Goal: Task Accomplishment & Management: Manage account settings

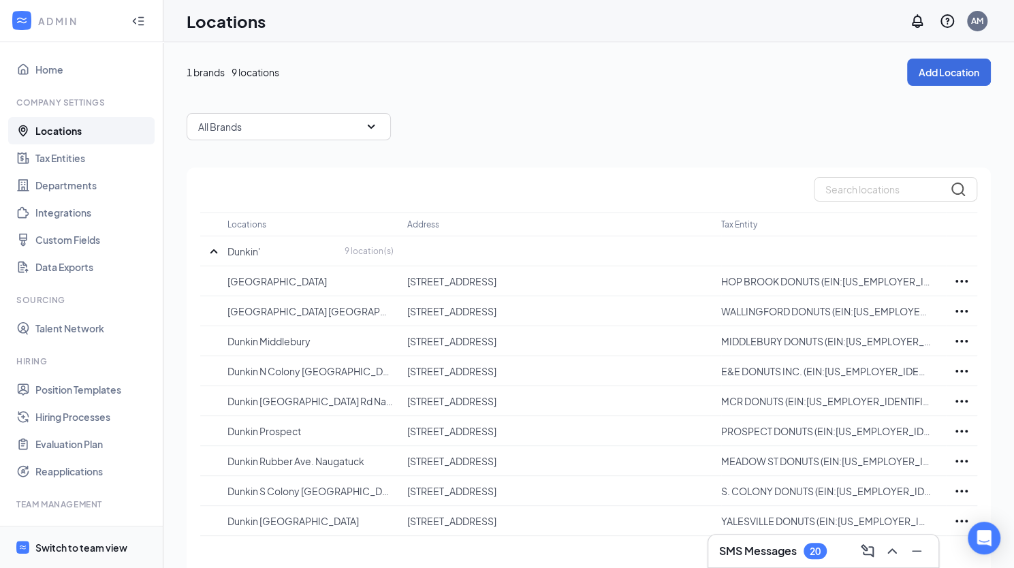
click at [80, 551] on div "Switch to team view" at bounding box center [81, 548] width 92 height 14
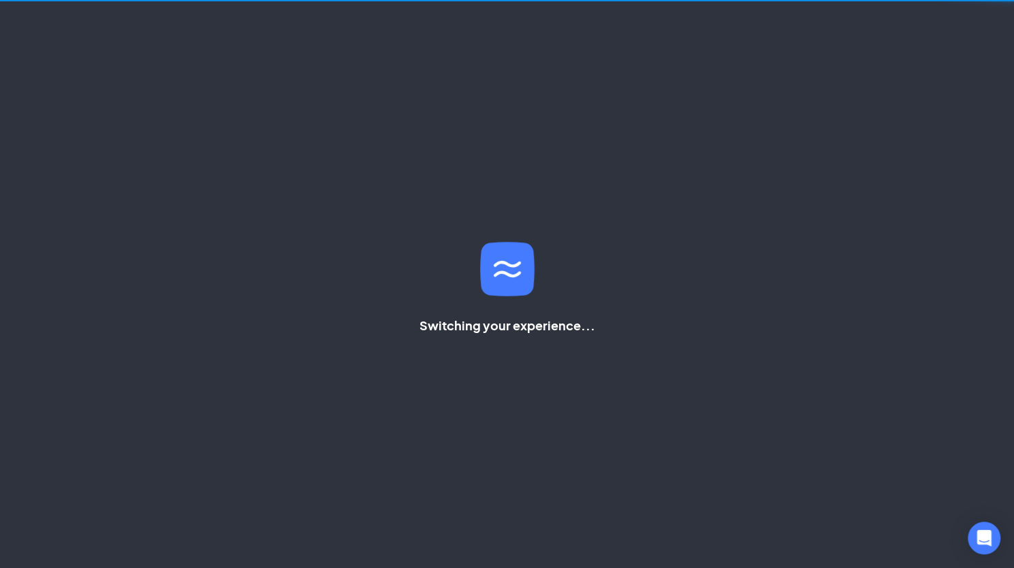
click at [80, 551] on div "Switching your experience..." at bounding box center [507, 284] width 1014 height 568
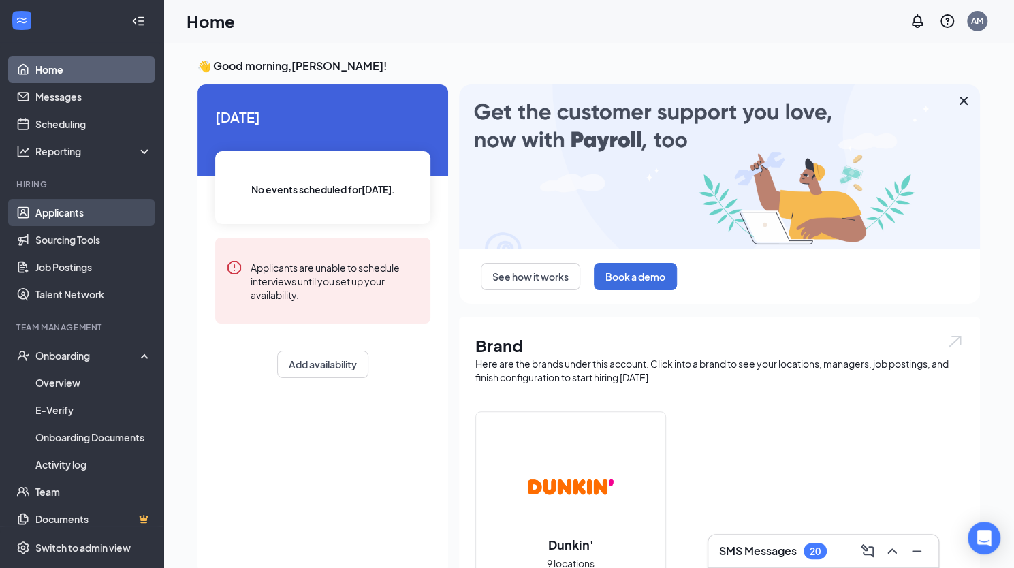
click at [102, 205] on link "Applicants" at bounding box center [93, 212] width 116 height 27
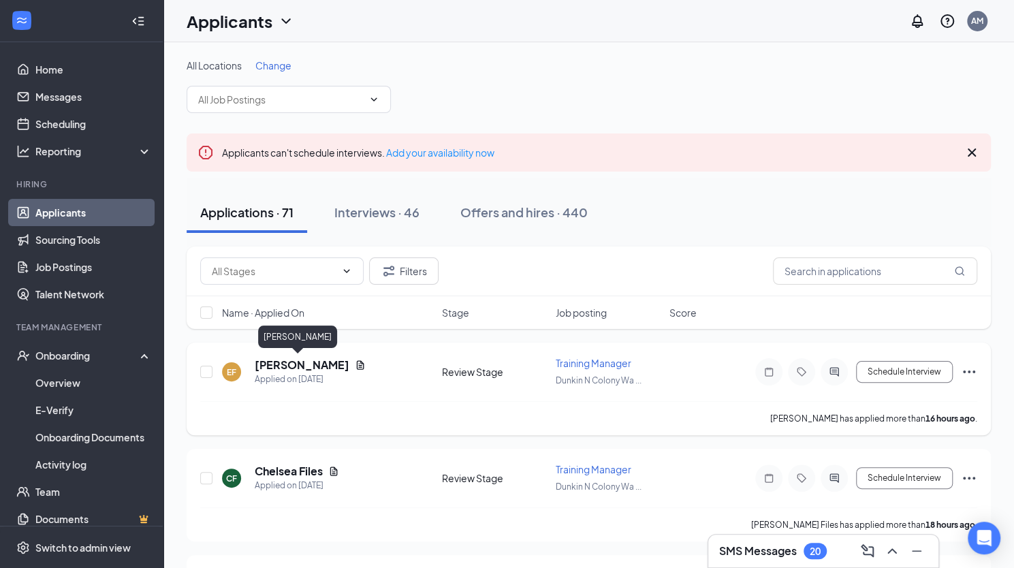
click at [284, 364] on h5 "[PERSON_NAME]" at bounding box center [302, 365] width 95 height 15
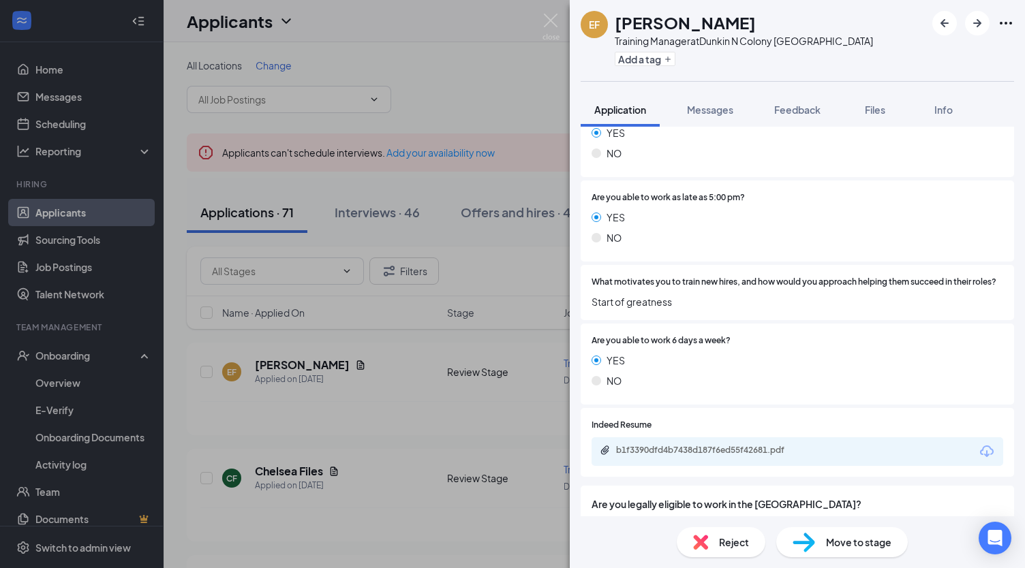
scroll to position [391, 0]
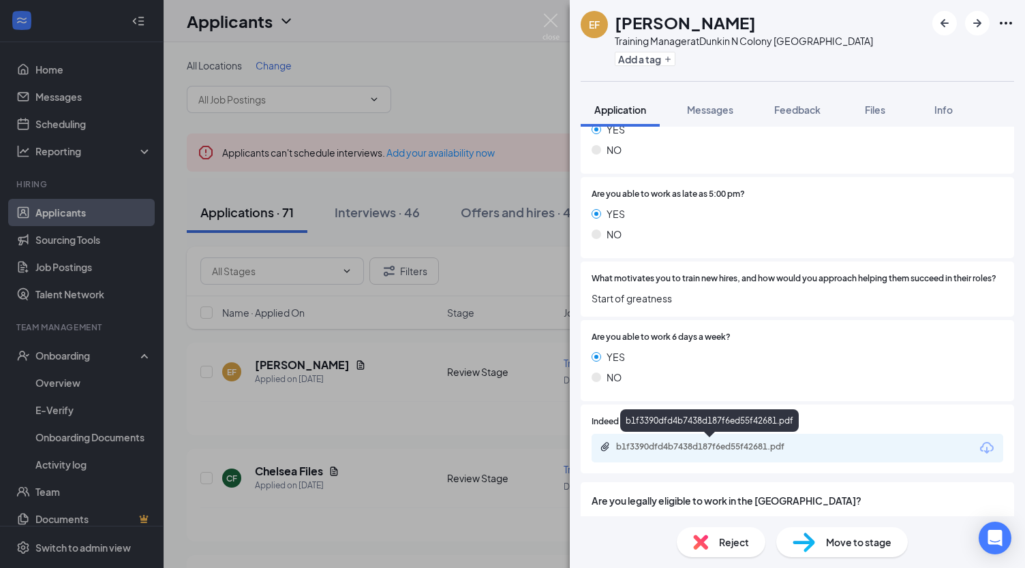
click at [709, 443] on div "b1f3390dfd4b7438d187f6ed55f42681.pdf" at bounding box center [711, 446] width 191 height 11
click at [712, 549] on div "Reject" at bounding box center [720, 542] width 89 height 30
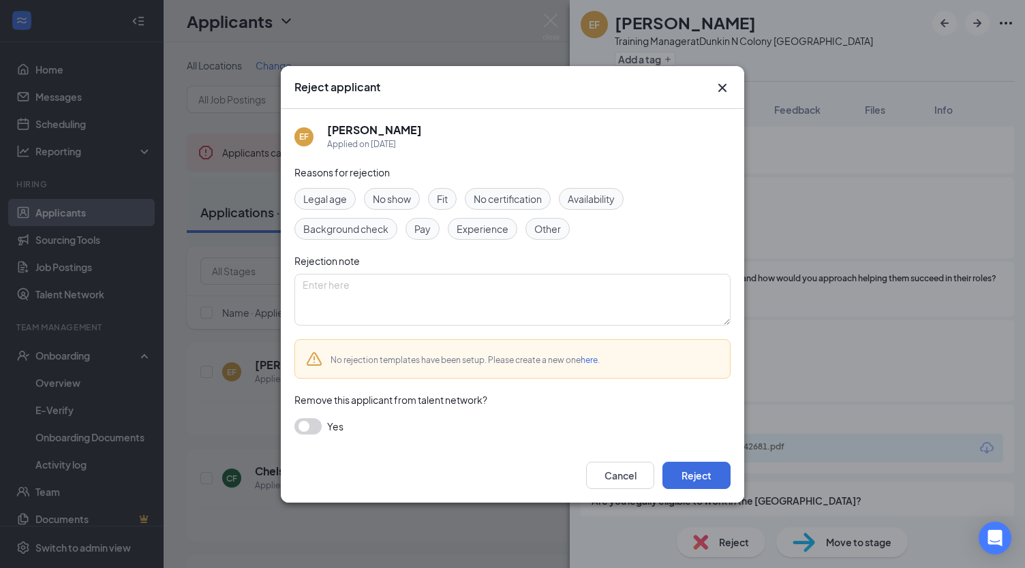
click at [315, 425] on button "button" at bounding box center [307, 426] width 27 height 16
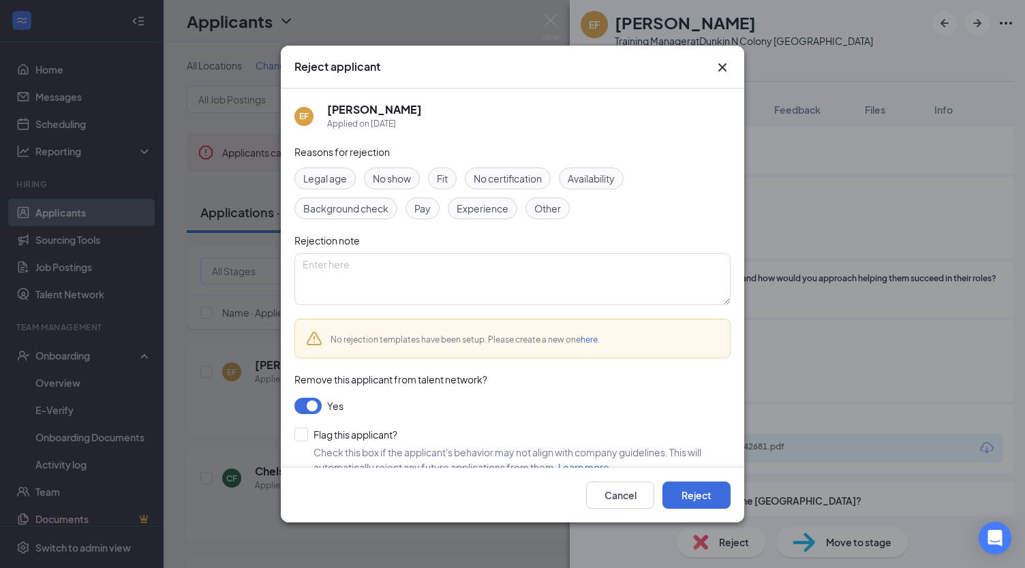
scroll to position [19, 0]
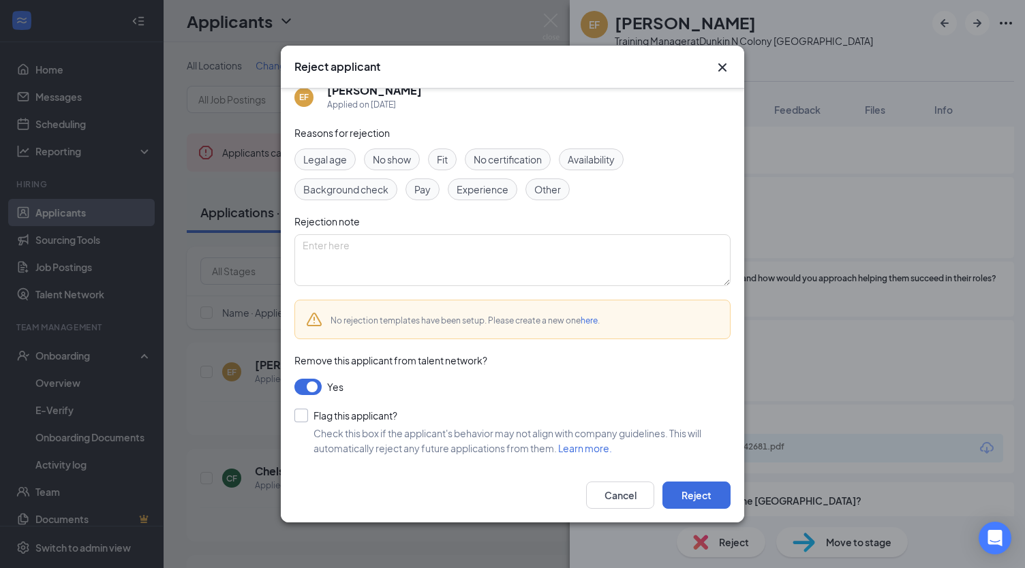
click at [303, 407] on div "Reasons for rejection Legal age No show Fit No certification Availability Backg…" at bounding box center [512, 297] width 436 height 344
click at [303, 411] on input "Flag this applicant?" at bounding box center [345, 416] width 103 height 14
checkbox input "true"
click at [672, 495] on button "Reject" at bounding box center [696, 495] width 68 height 27
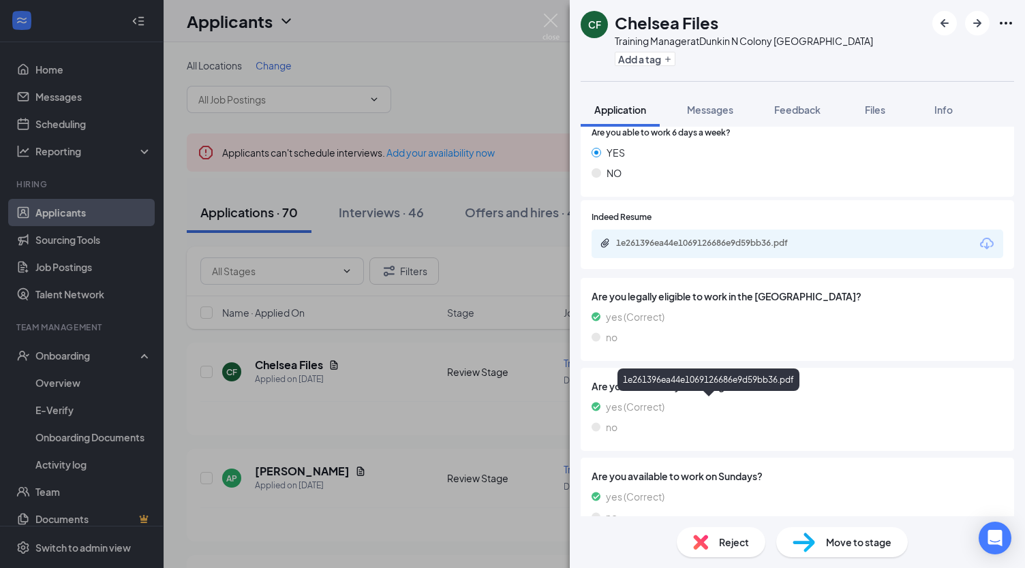
scroll to position [636, 0]
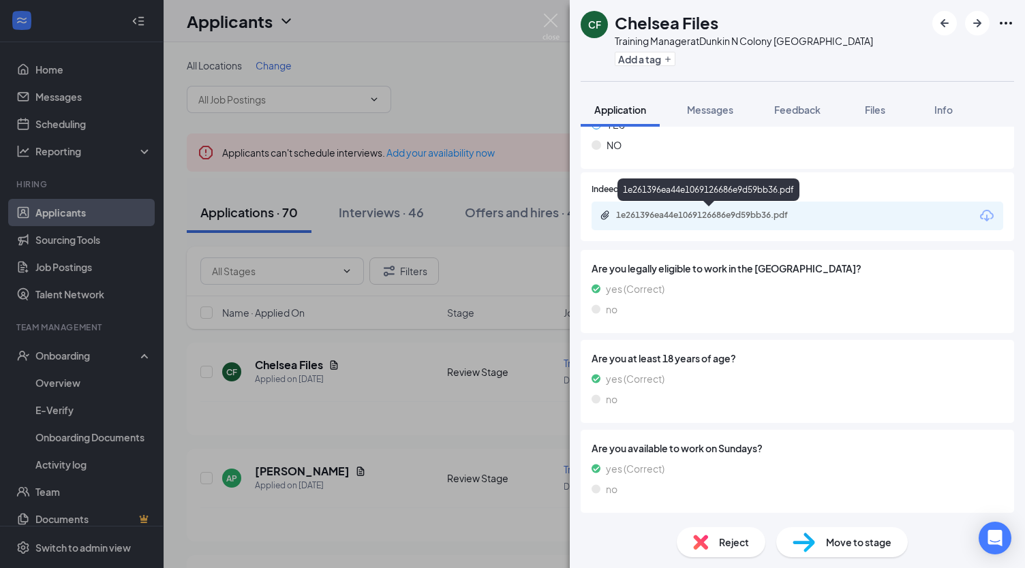
click at [689, 215] on div "1e261396ea44e1069126686e9d59bb36.pdf" at bounding box center [711, 215] width 191 height 11
click at [740, 535] on span "Reject" at bounding box center [734, 542] width 30 height 15
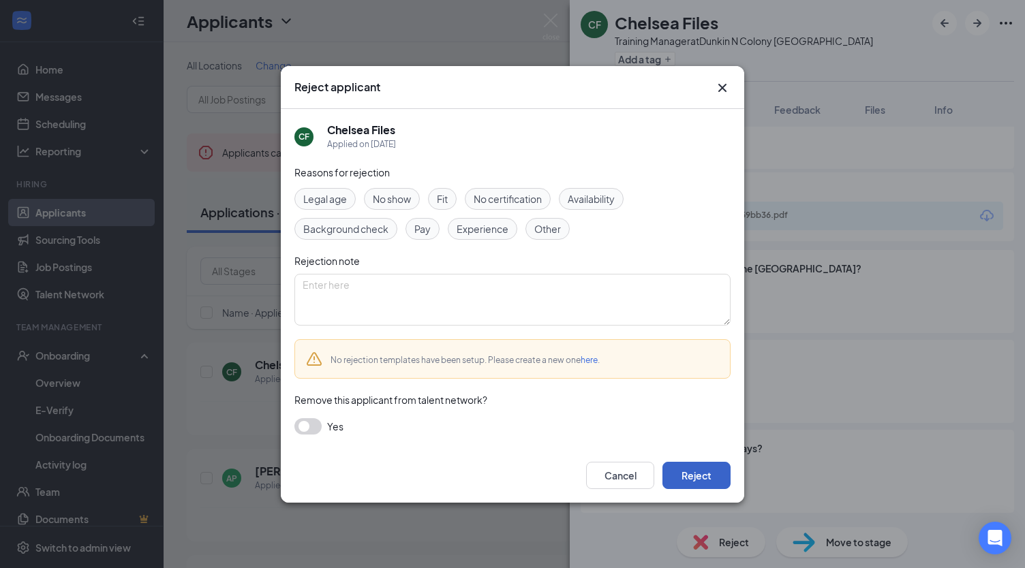
click at [704, 474] on button "Reject" at bounding box center [696, 475] width 68 height 27
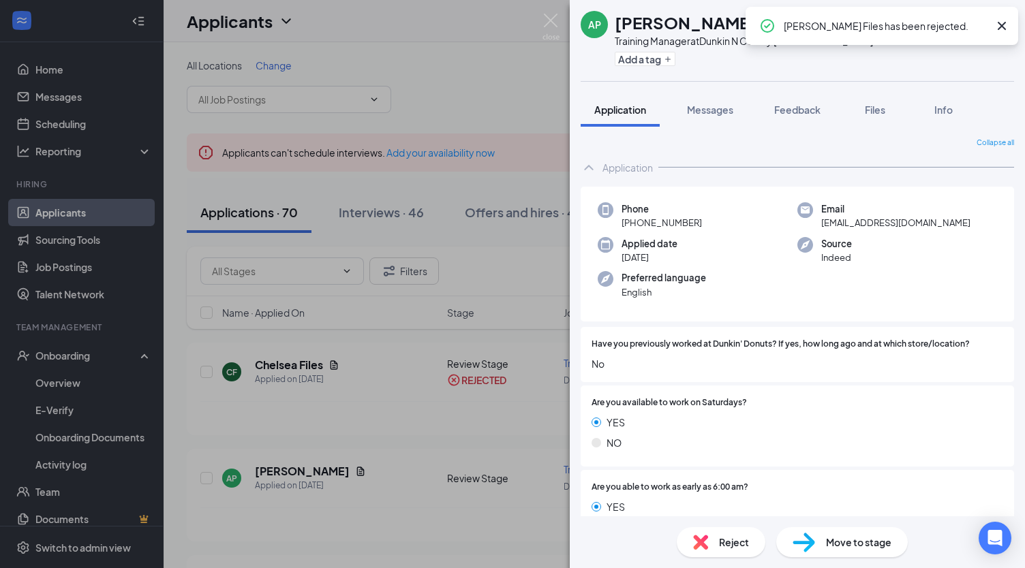
click at [412, 497] on div "AP [PERSON_NAME] Training Manager at [GEOGRAPHIC_DATA] [GEOGRAPHIC_DATA] Add a …" at bounding box center [512, 284] width 1025 height 568
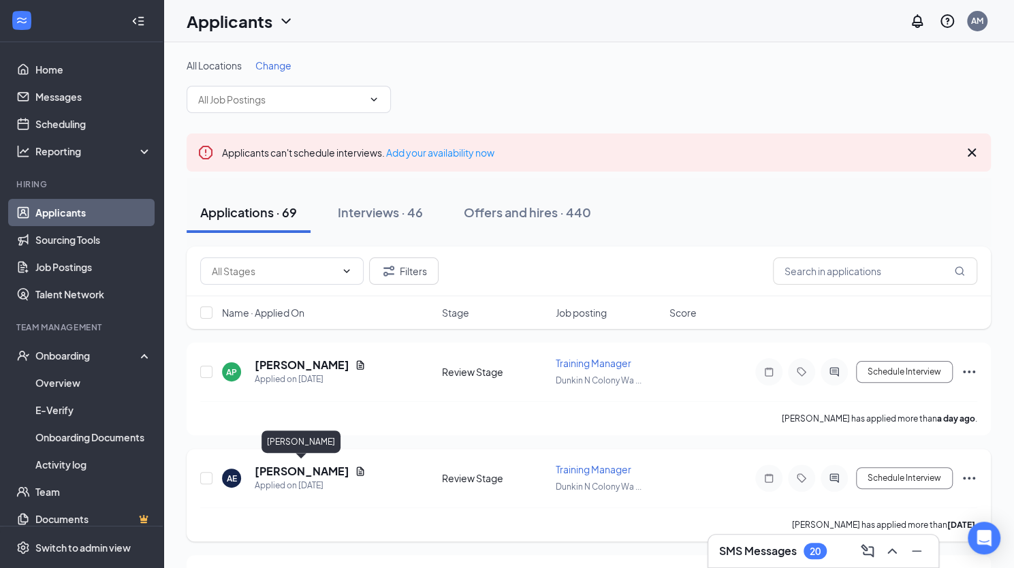
click at [311, 467] on h5 "[PERSON_NAME]" at bounding box center [302, 471] width 95 height 15
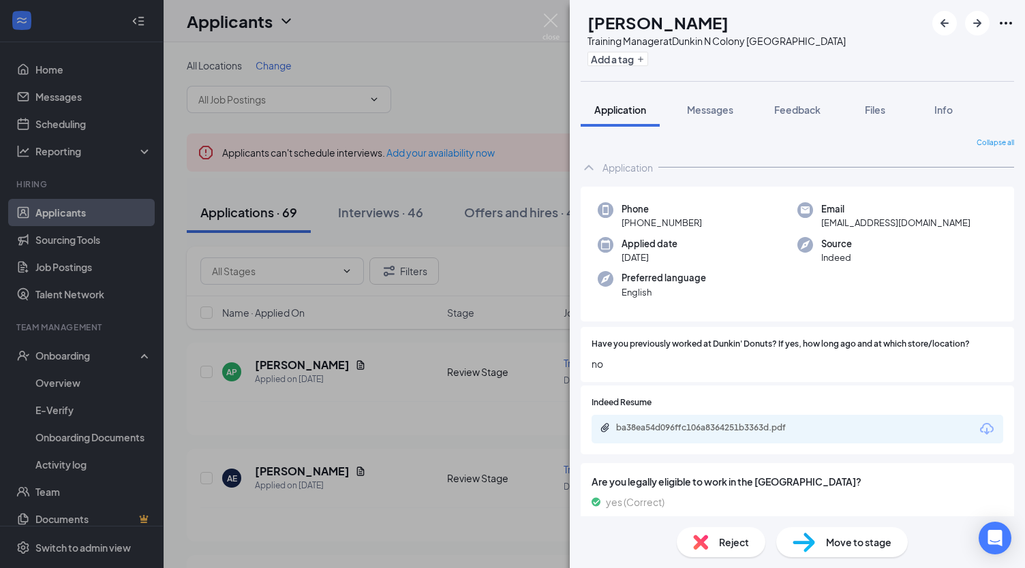
click at [322, 362] on div "AE [PERSON_NAME] Training Manager at [GEOGRAPHIC_DATA] Wallingford Add a tag Ap…" at bounding box center [512, 284] width 1025 height 568
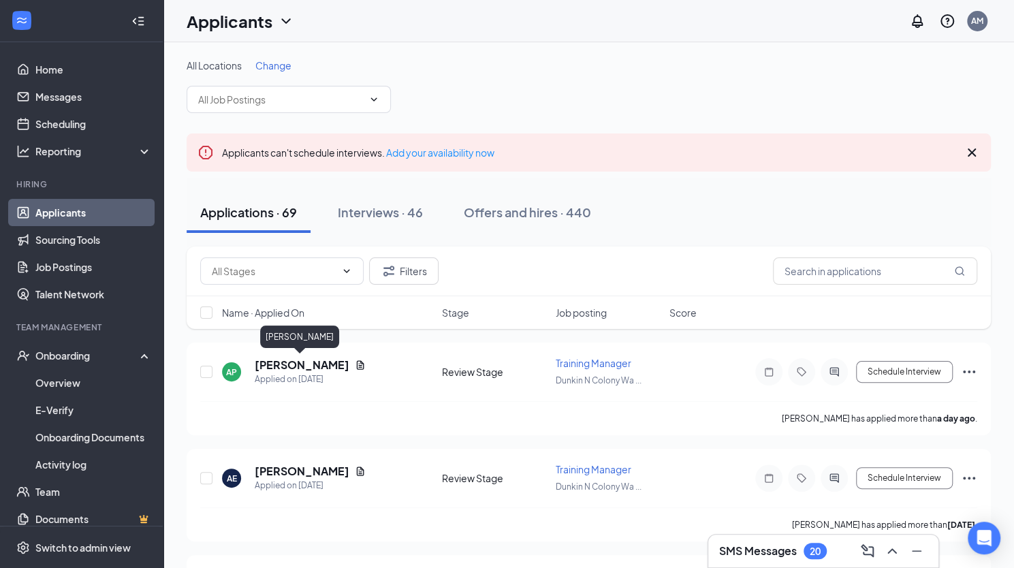
click at [322, 362] on h5 "[PERSON_NAME]" at bounding box center [302, 365] width 95 height 15
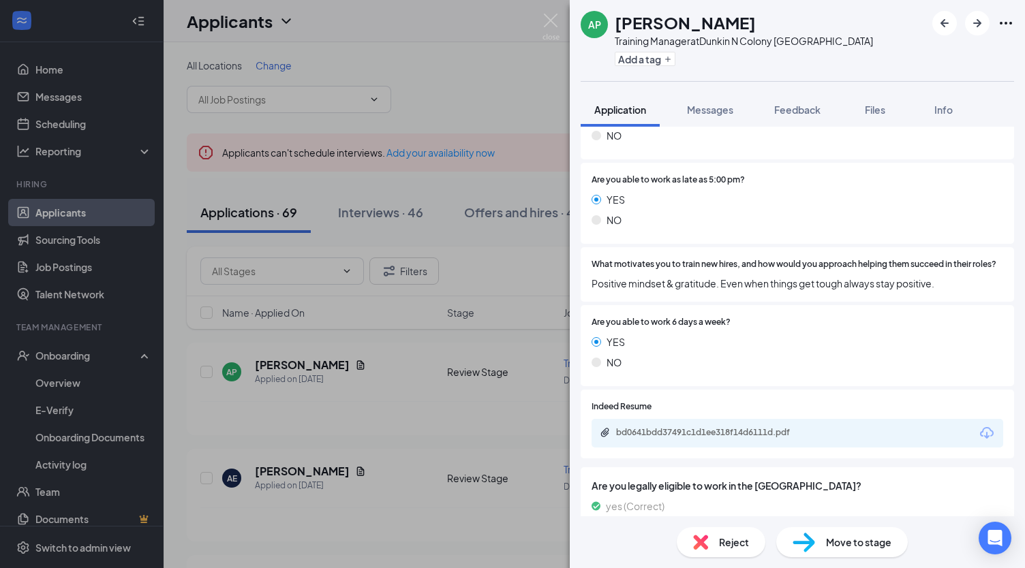
scroll to position [392, 0]
click at [647, 437] on div "bd0641bdd37491c1d1ee318f14d6111d.pdf" at bounding box center [711, 431] width 191 height 11
click at [837, 546] on span "Move to stage" at bounding box center [858, 542] width 65 height 15
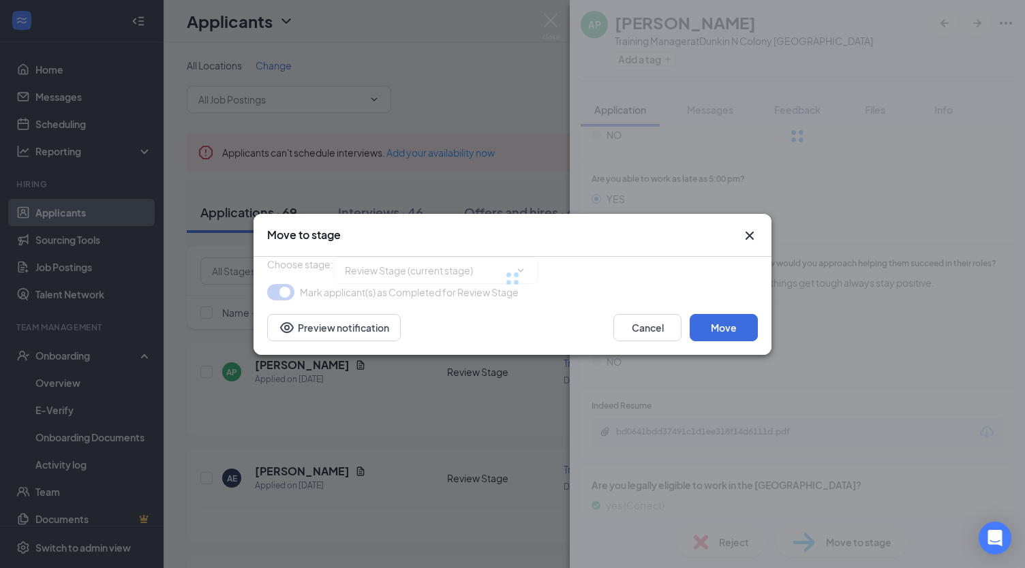
type input "Phone Interview (next stage)"
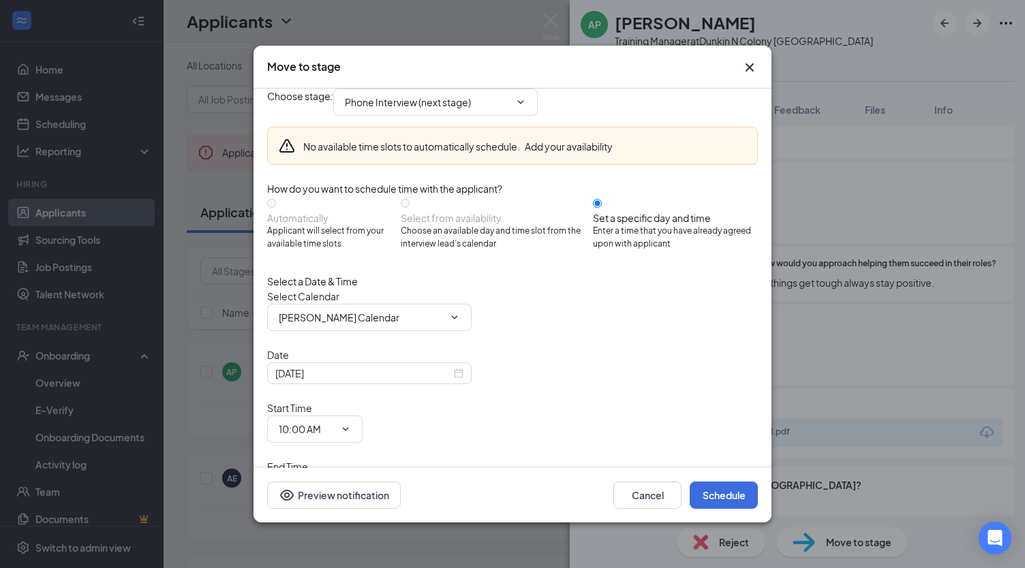
click at [755, 65] on icon "Cross" at bounding box center [749, 67] width 16 height 16
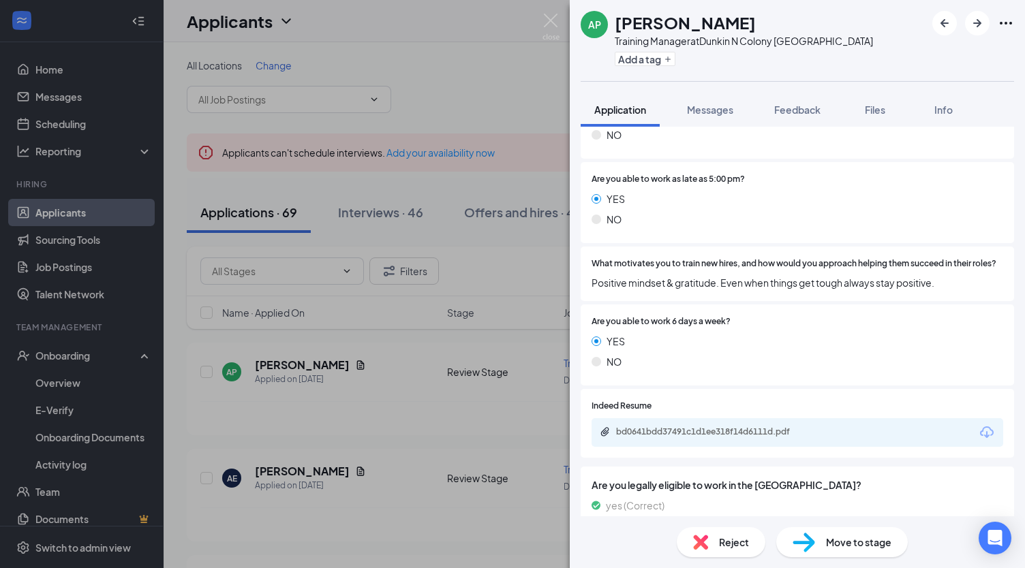
click at [835, 543] on span "Move to stage" at bounding box center [858, 542] width 65 height 15
type input "Phone Interview (next stage)"
type input "[PERSON_NAME] Calendar"
type input "[DATE]"
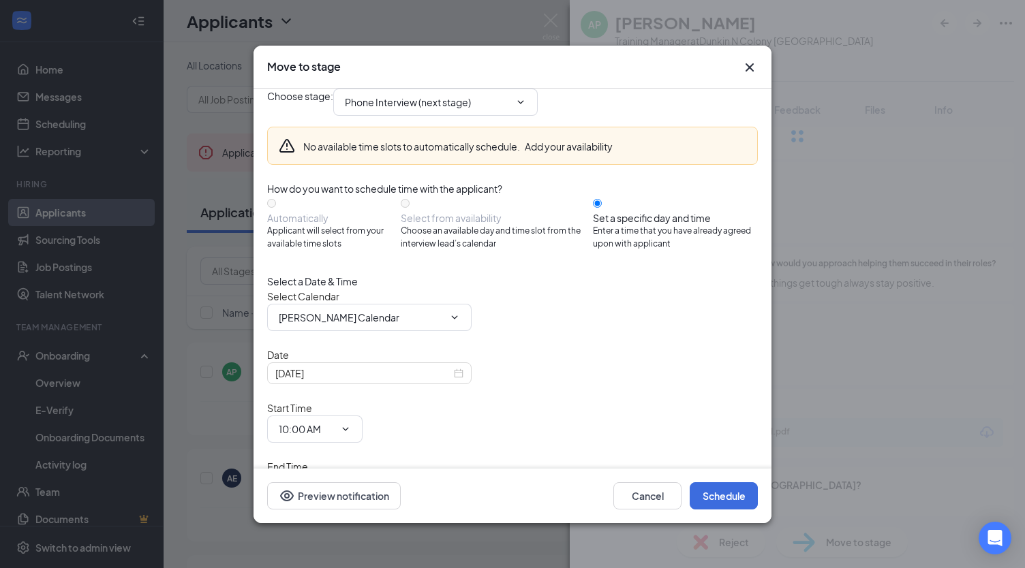
radio input "false"
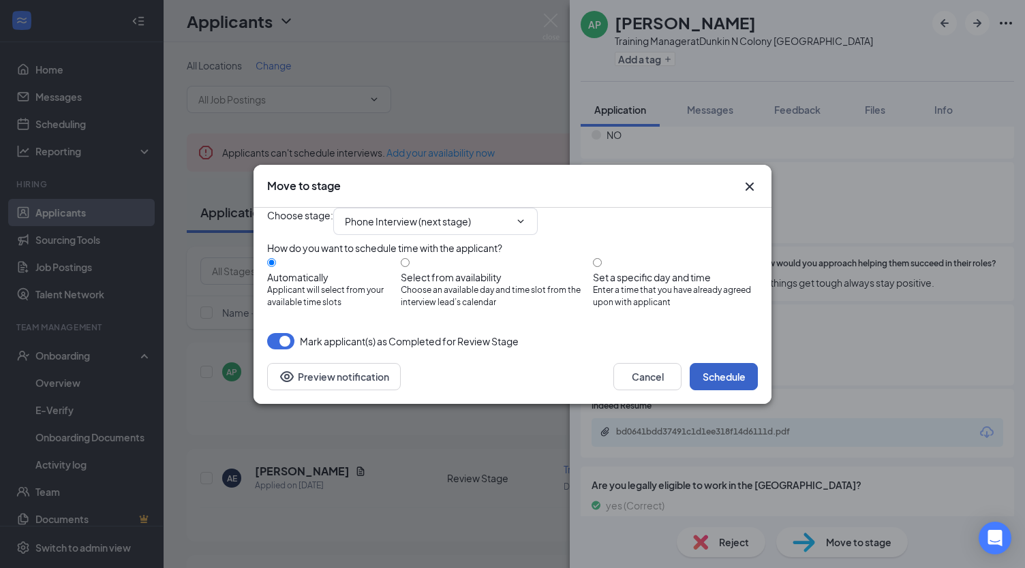
click at [738, 390] on button "Schedule" at bounding box center [723, 376] width 68 height 27
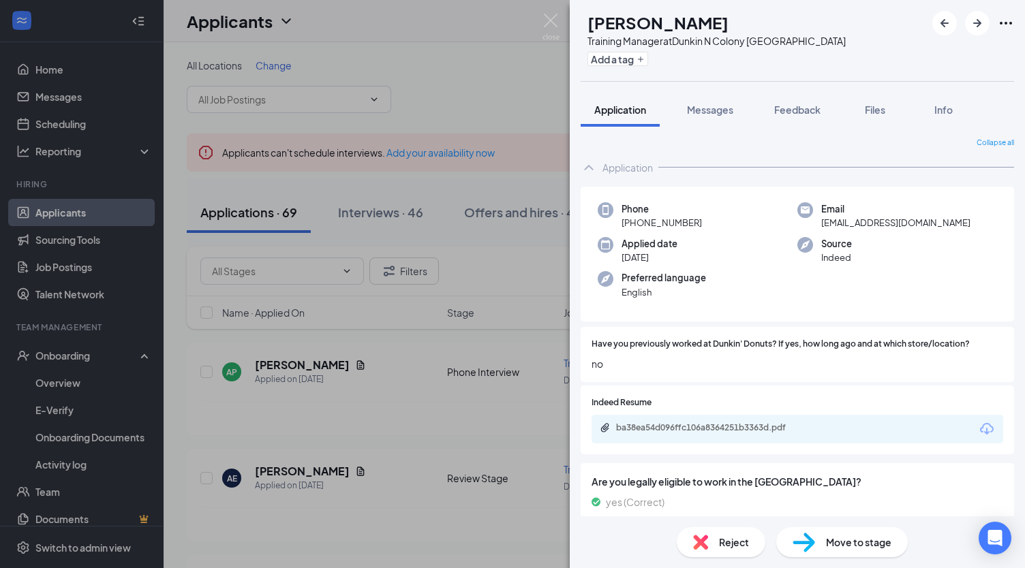
click at [450, 457] on div "AE [PERSON_NAME] Training Manager at [GEOGRAPHIC_DATA] Wallingford Add a tag Ap…" at bounding box center [512, 284] width 1025 height 568
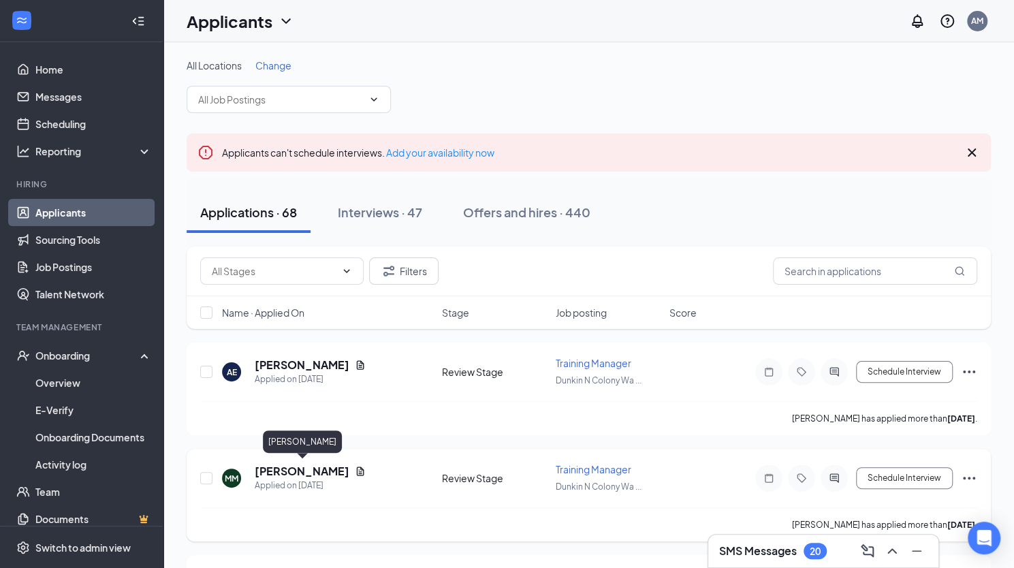
click at [309, 469] on h5 "[PERSON_NAME]" at bounding box center [302, 471] width 95 height 15
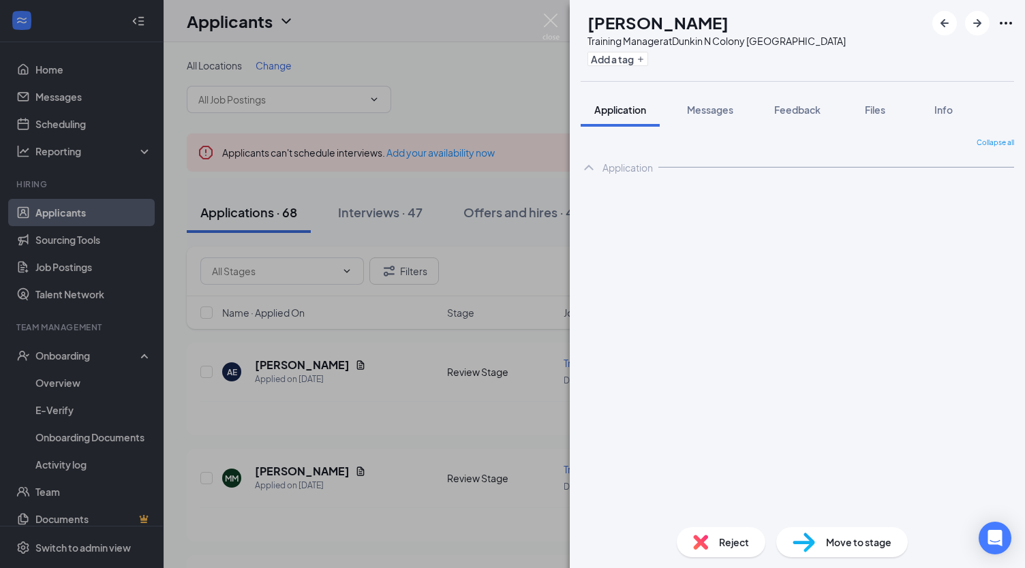
click at [328, 367] on div "MM [PERSON_NAME] Training Manager at [GEOGRAPHIC_DATA] Wallingford Add a tag Ap…" at bounding box center [512, 284] width 1025 height 568
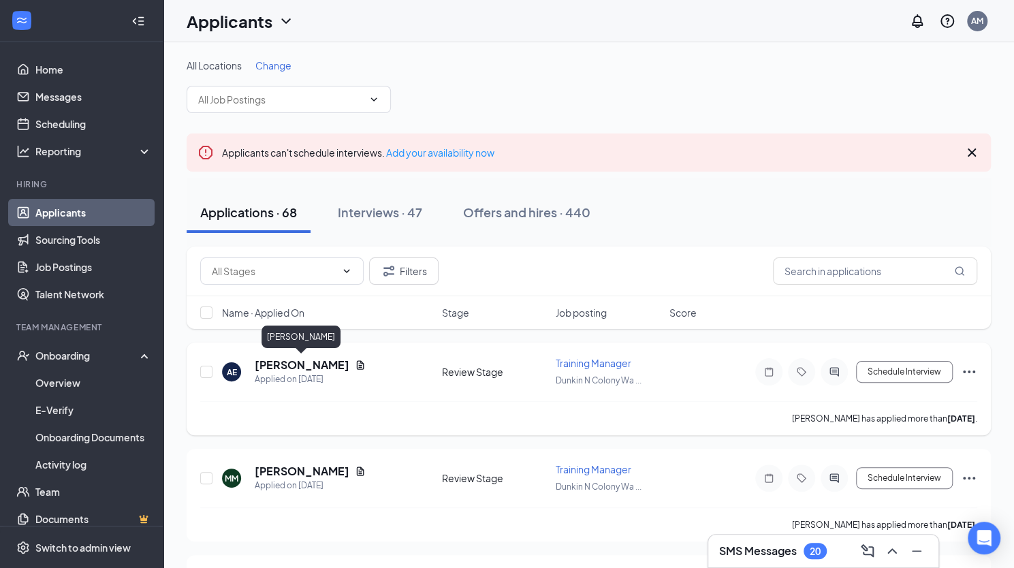
click at [336, 360] on h5 "[PERSON_NAME]" at bounding box center [302, 365] width 95 height 15
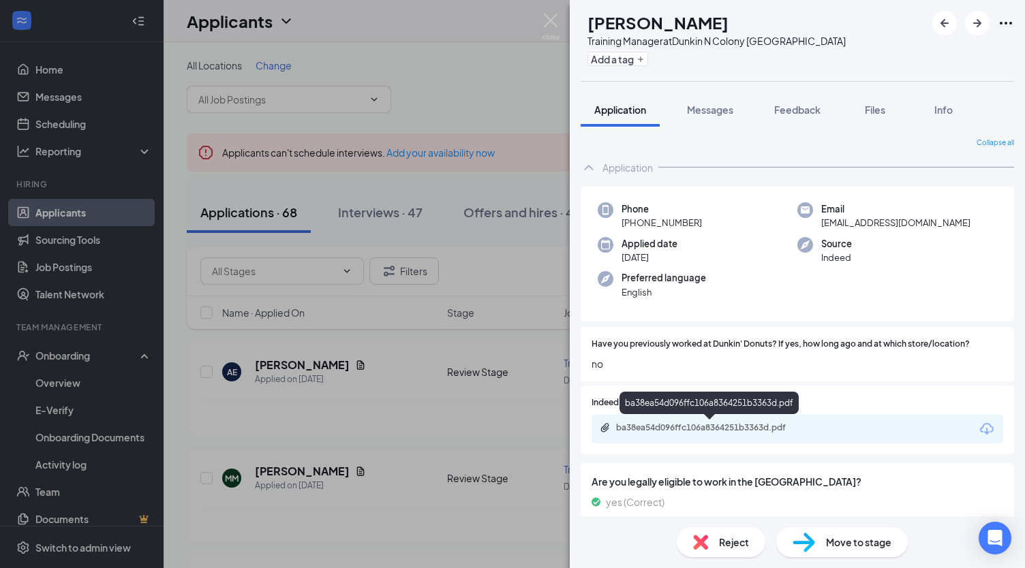
click at [683, 434] on div "ba38ea54d096ffc106a8364251b3363d.pdf" at bounding box center [710, 428] width 221 height 13
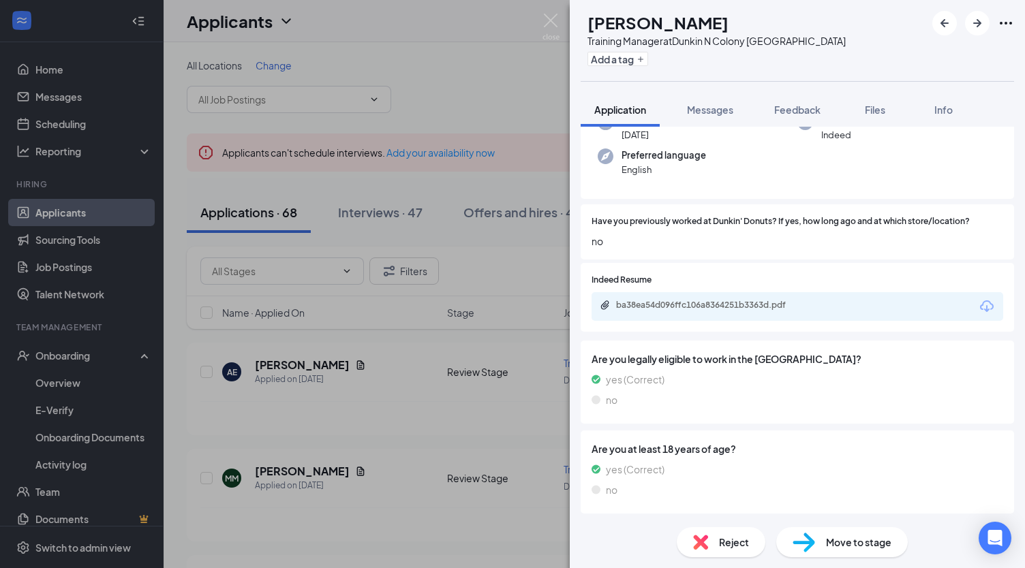
click at [737, 542] on span "Reject" at bounding box center [734, 542] width 30 height 15
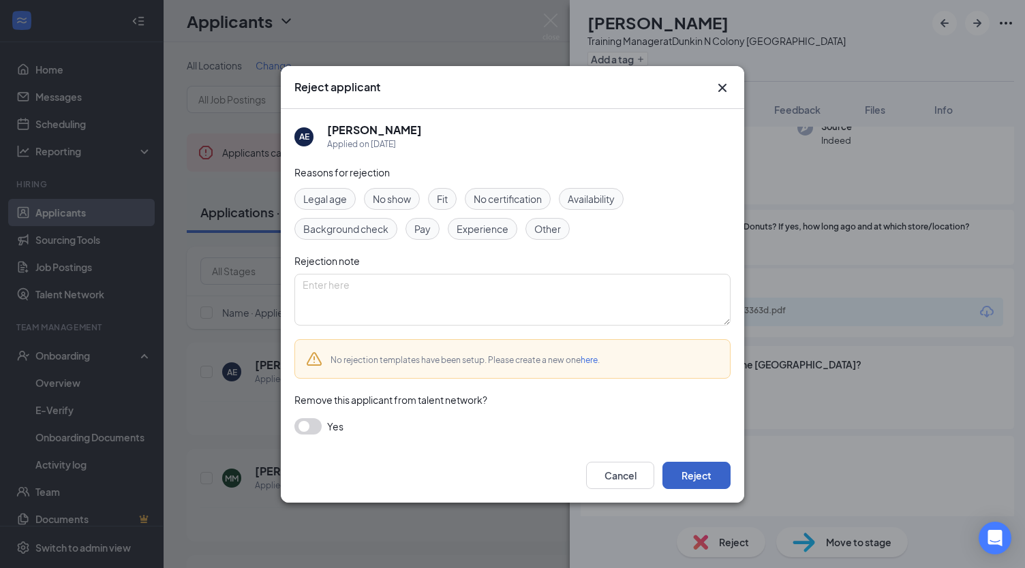
click at [696, 468] on button "Reject" at bounding box center [696, 475] width 68 height 27
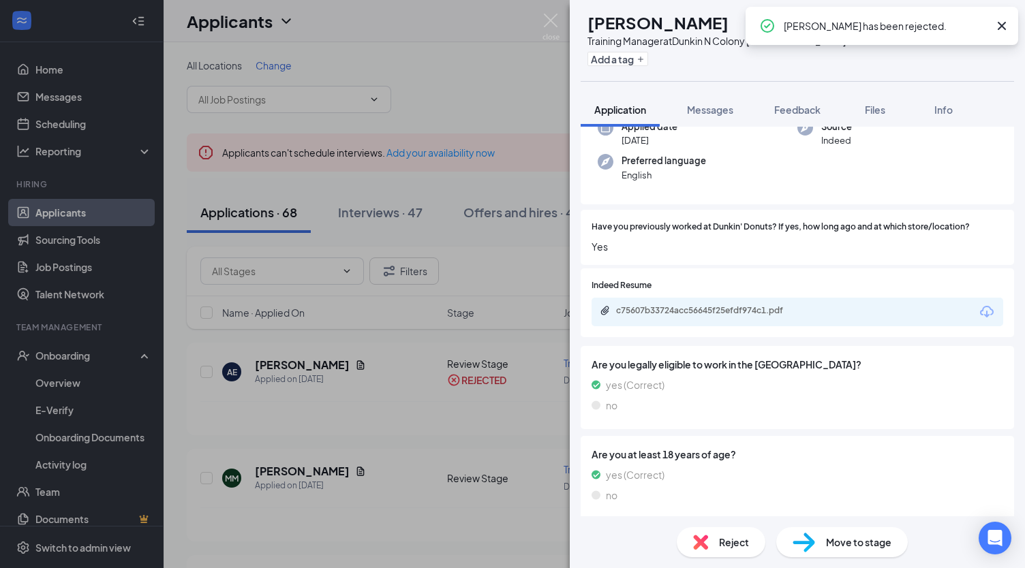
click at [457, 473] on div "MM [PERSON_NAME] Training Manager at [GEOGRAPHIC_DATA] Wallingford Add a tag Ap…" at bounding box center [512, 284] width 1025 height 568
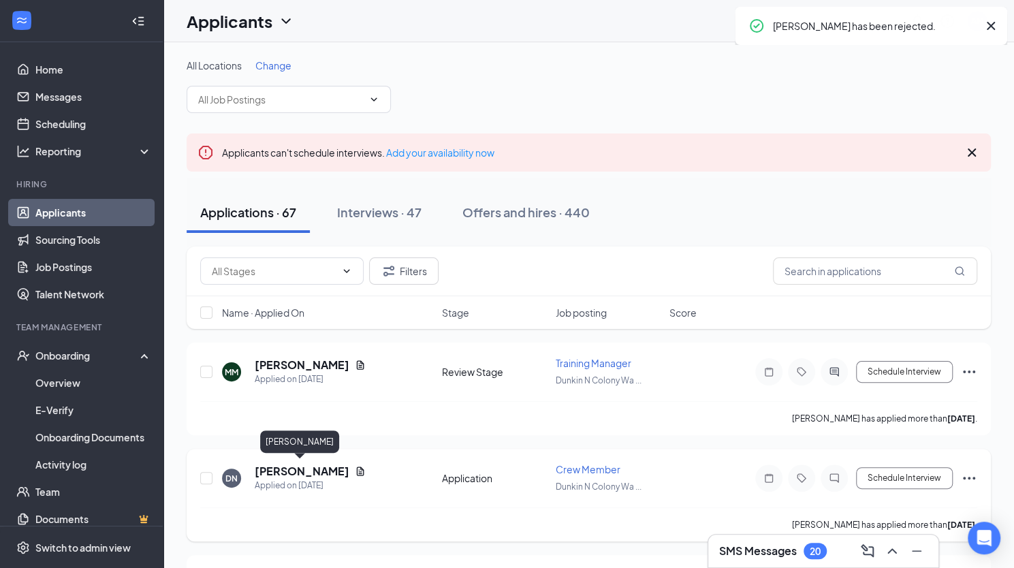
click at [327, 468] on h5 "[PERSON_NAME]" at bounding box center [302, 471] width 95 height 15
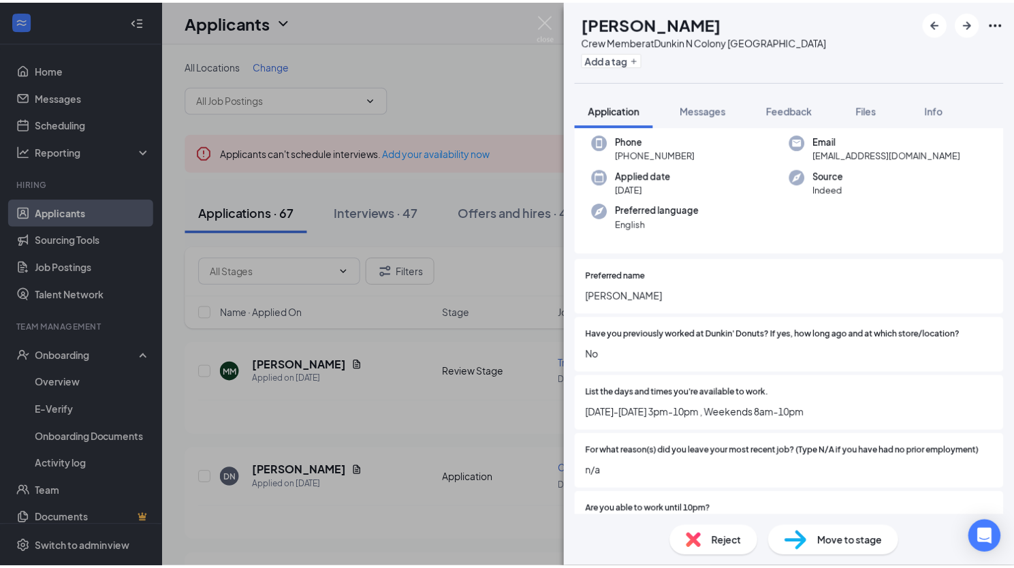
scroll to position [69, 0]
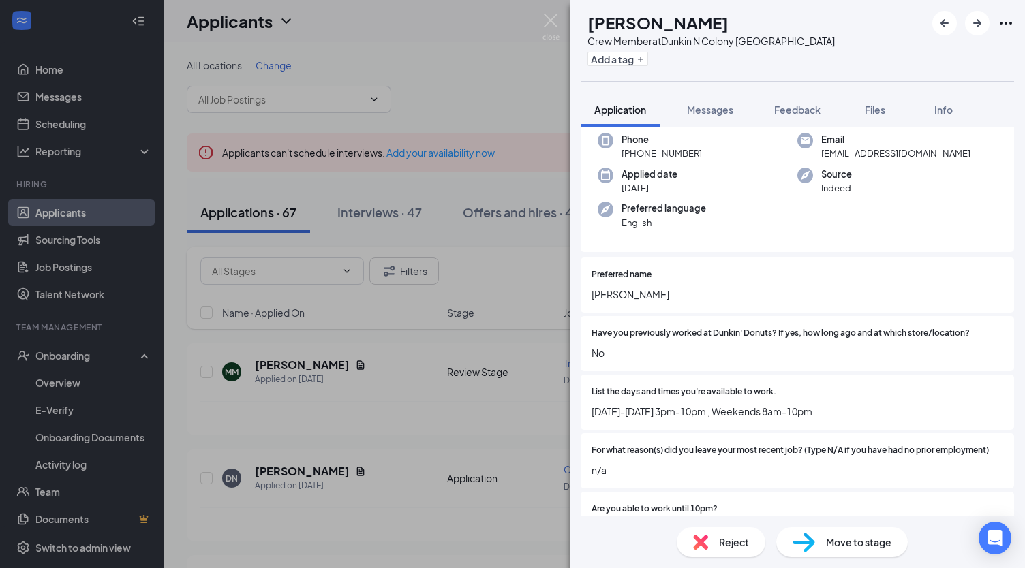
click at [454, 437] on div "DN [PERSON_NAME] Crew Member at [GEOGRAPHIC_DATA] Wallingford Add a tag Applica…" at bounding box center [512, 284] width 1025 height 568
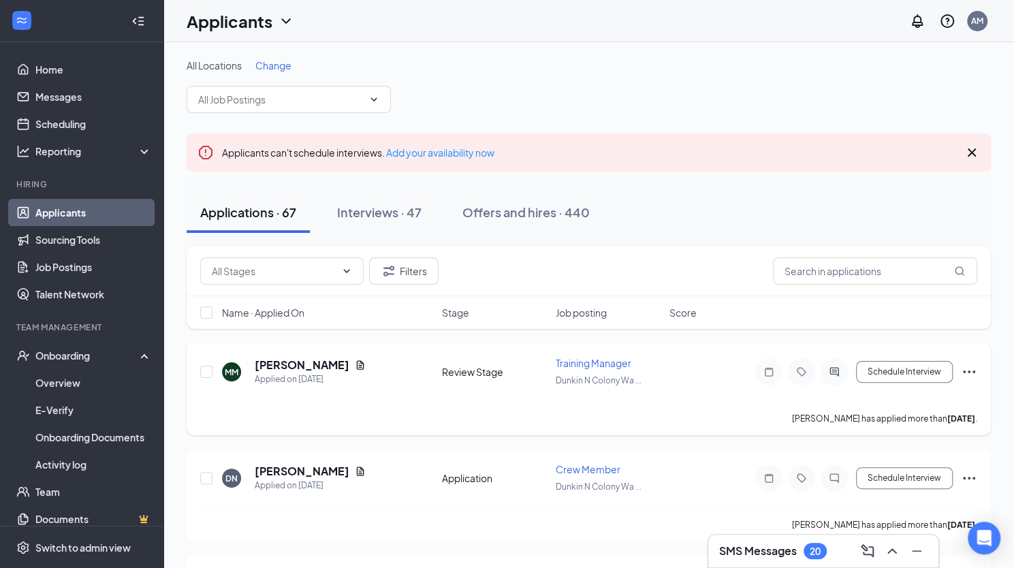
click at [577, 366] on span "Training Manager" at bounding box center [594, 363] width 76 height 12
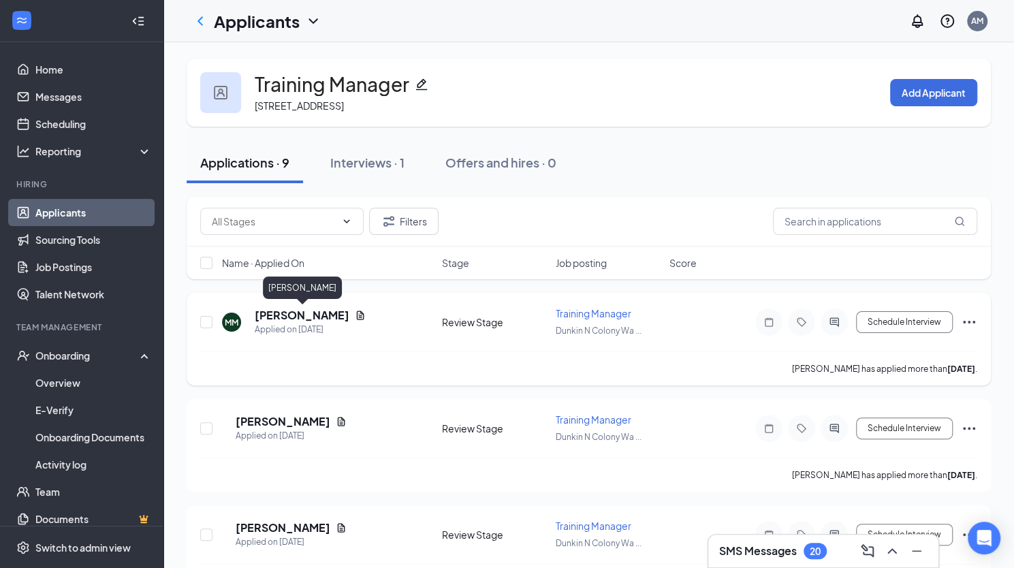
click at [328, 317] on h5 "[PERSON_NAME]" at bounding box center [302, 315] width 95 height 15
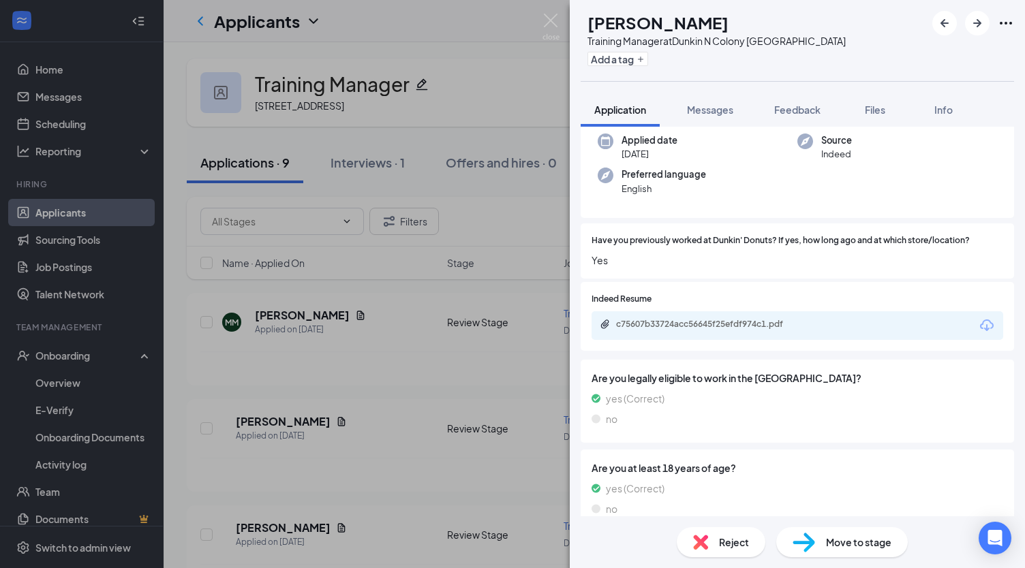
scroll to position [102, 0]
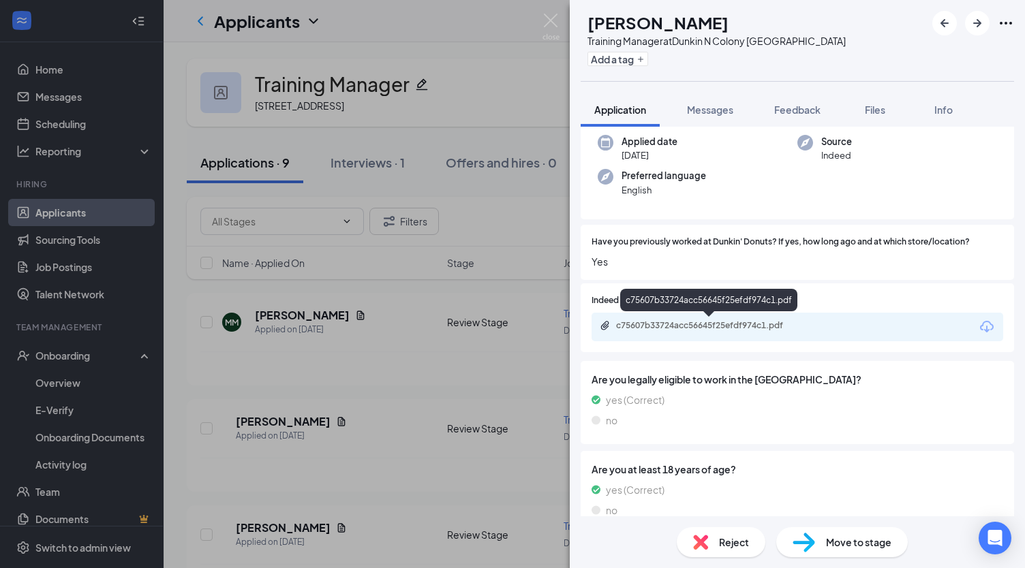
click at [726, 326] on div "c75607b33724acc56645f25efdf974c1.pdf" at bounding box center [711, 325] width 191 height 11
click at [857, 542] on span "Move to stage" at bounding box center [858, 542] width 65 height 15
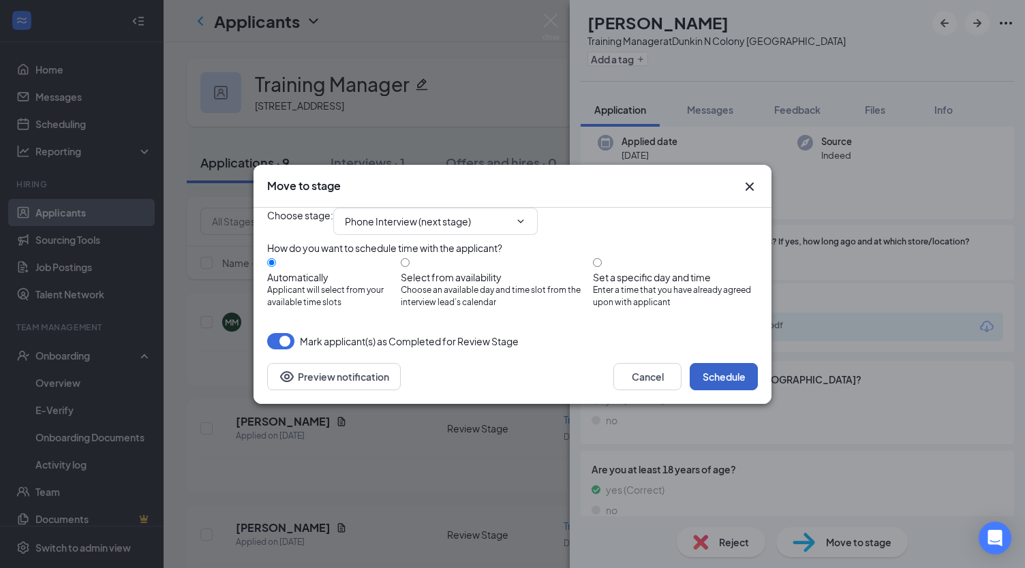
click at [736, 390] on button "Schedule" at bounding box center [723, 376] width 68 height 27
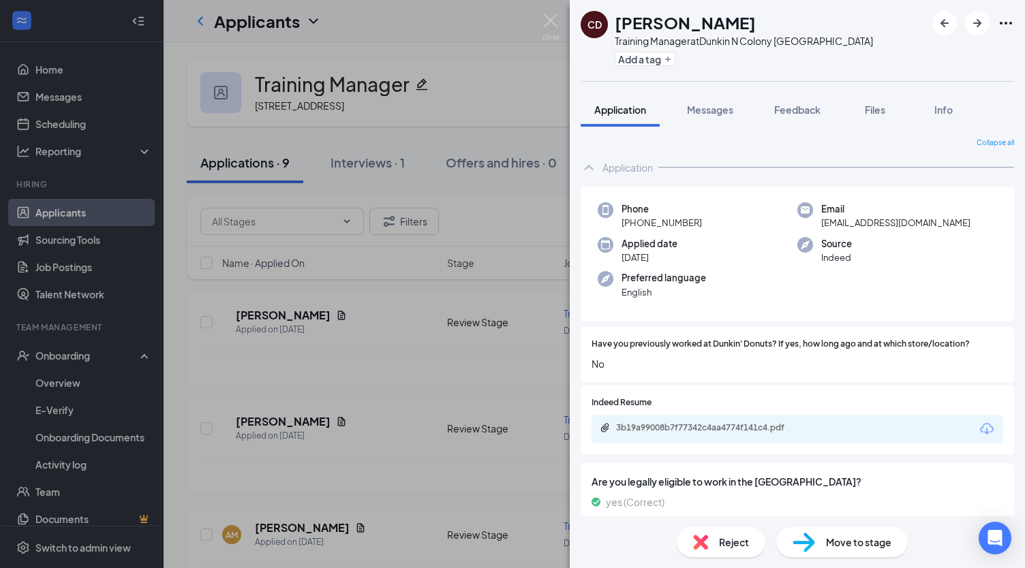
scroll to position [123, 0]
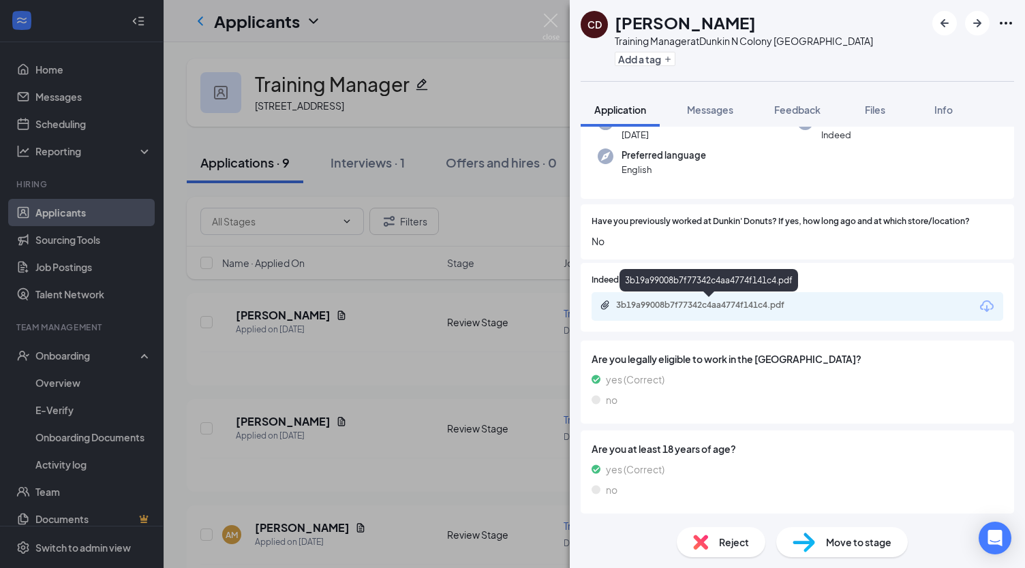
click at [710, 307] on div "3b19a99008b7f77342c4aa4774f141c4.pdf" at bounding box center [711, 305] width 191 height 11
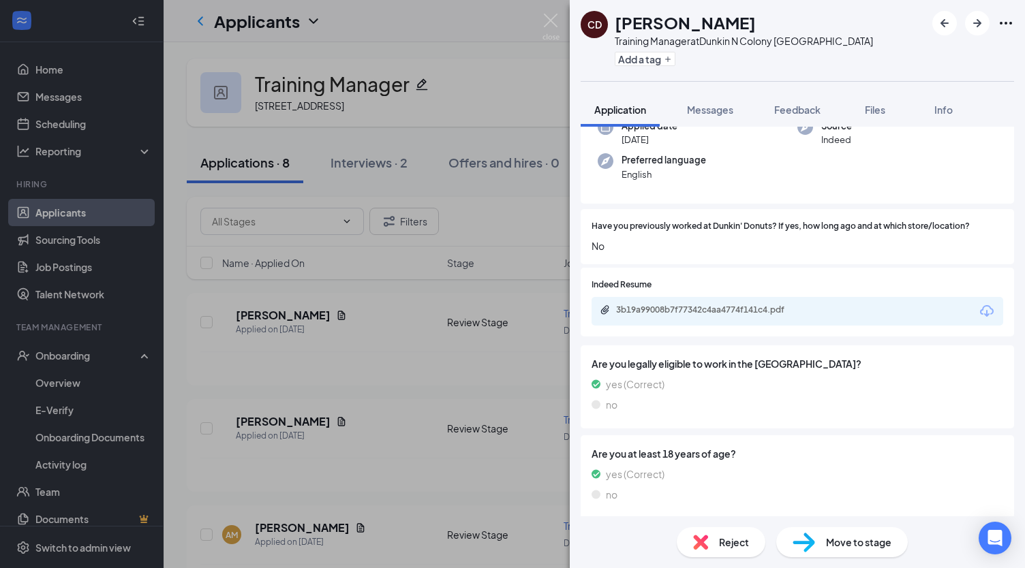
scroll to position [119, 0]
click at [736, 539] on span "Reject" at bounding box center [734, 542] width 30 height 15
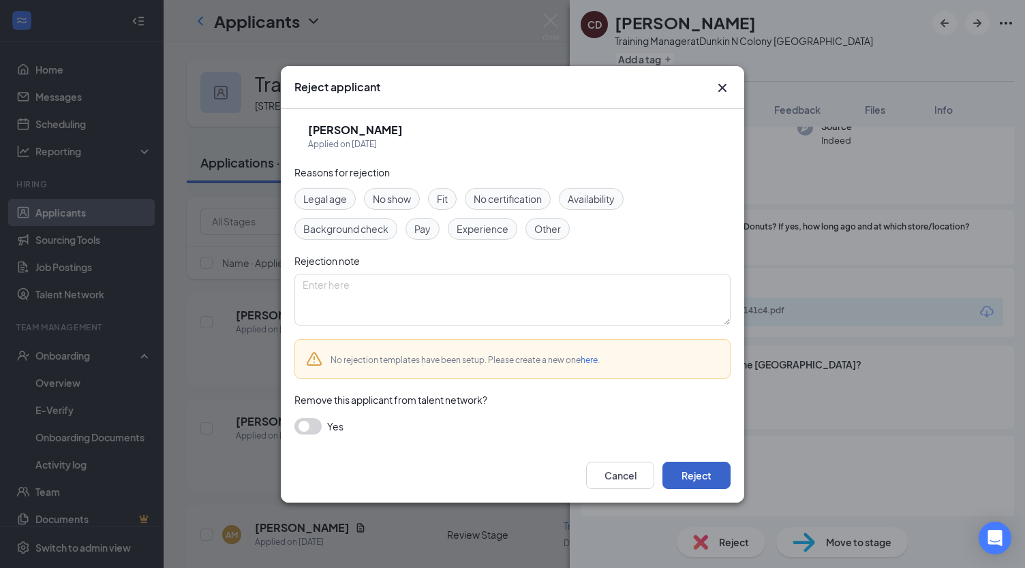
click at [705, 476] on button "Reject" at bounding box center [696, 475] width 68 height 27
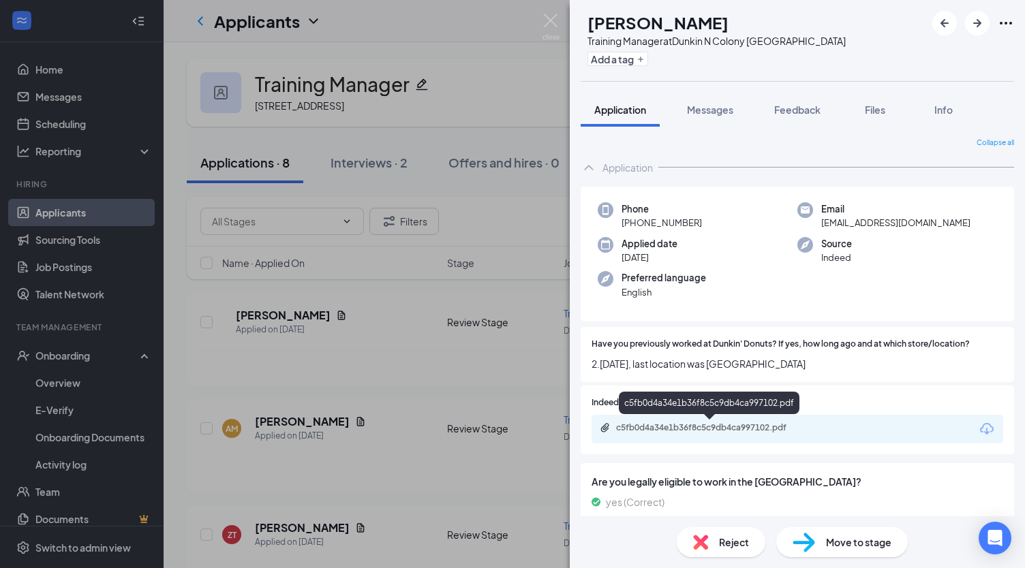
click at [688, 429] on div "c5fb0d4a34e1b36f8c5c9db4ca997102.pdf" at bounding box center [711, 427] width 191 height 11
click at [869, 551] on div "Move to stage" at bounding box center [841, 542] width 131 height 30
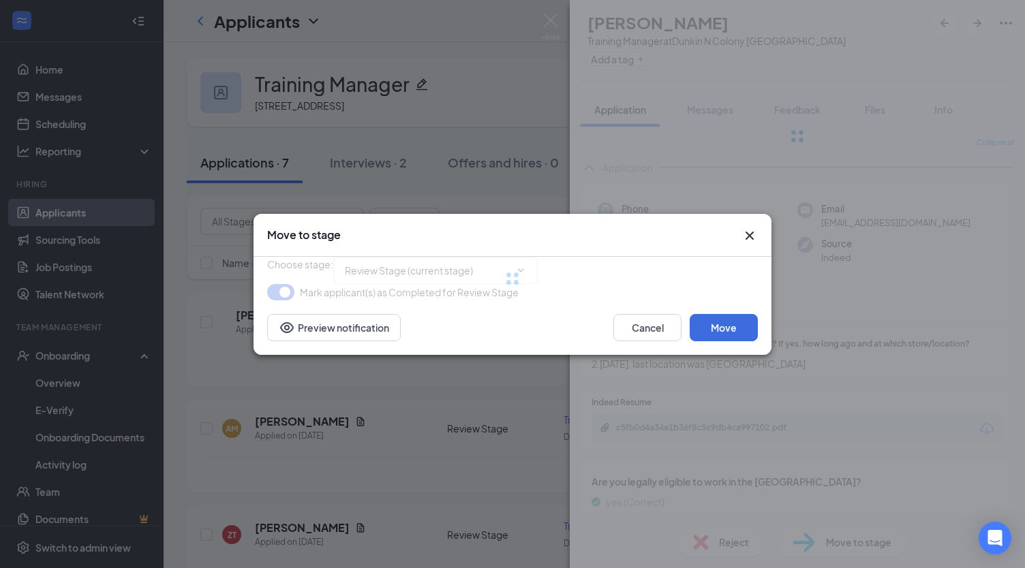
type input "Phone Interview (next stage)"
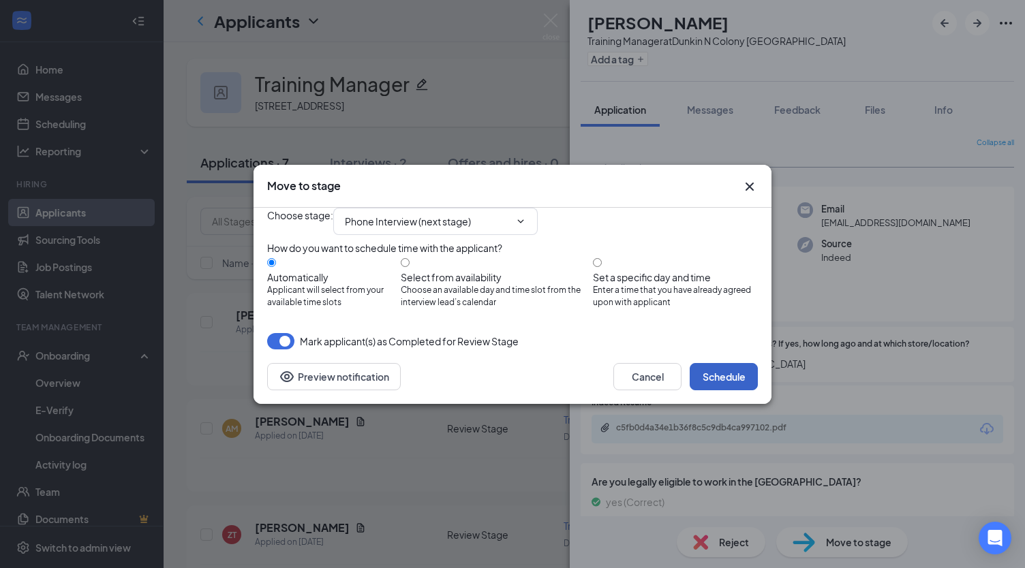
click at [720, 390] on button "Schedule" at bounding box center [723, 376] width 68 height 27
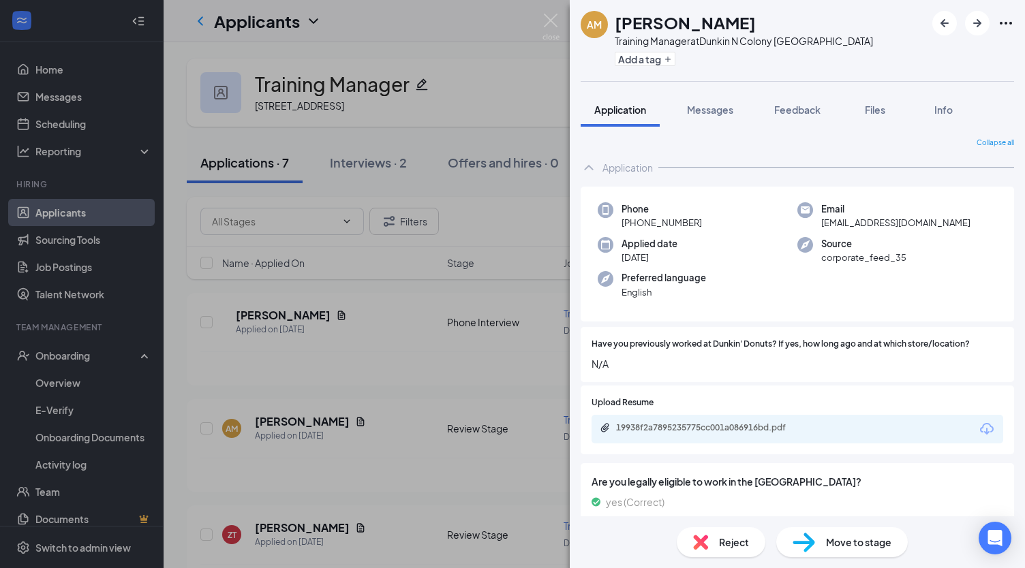
click at [402, 486] on div "AM [PERSON_NAME] Training Manager at [GEOGRAPHIC_DATA] Wallingford Add a tag Ap…" at bounding box center [512, 284] width 1025 height 568
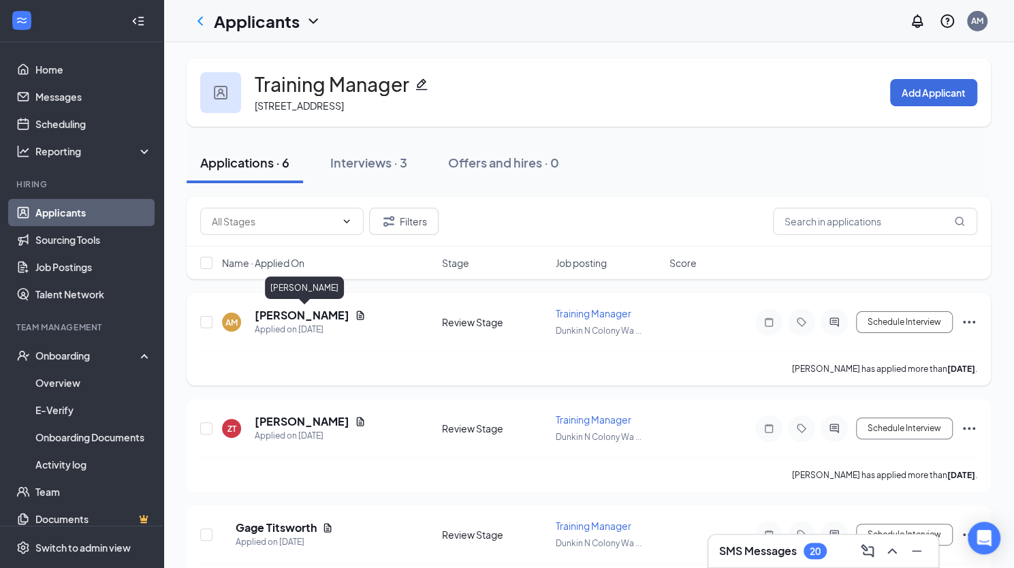
click at [345, 317] on h5 "[PERSON_NAME]" at bounding box center [302, 315] width 95 height 15
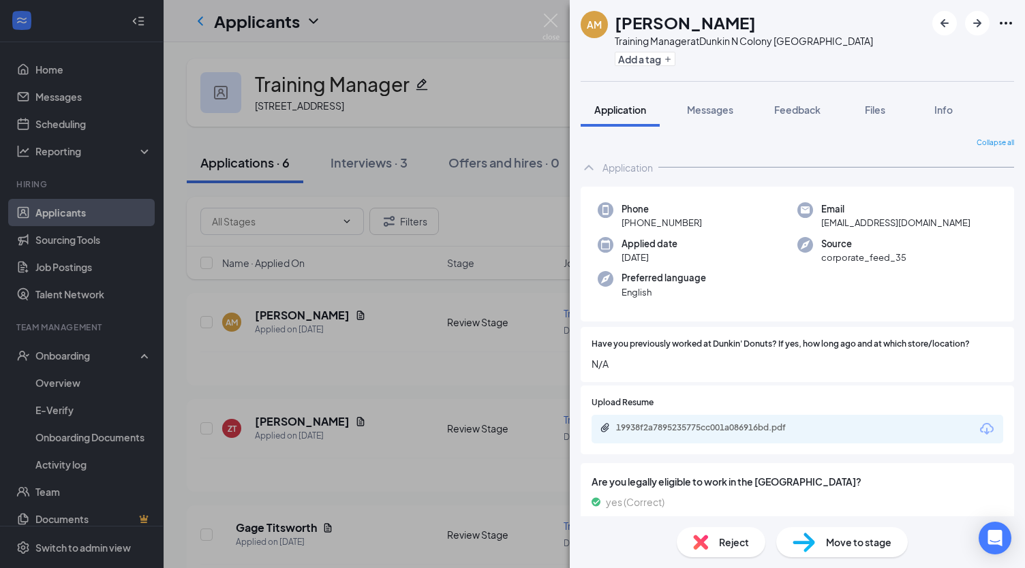
scroll to position [123, 0]
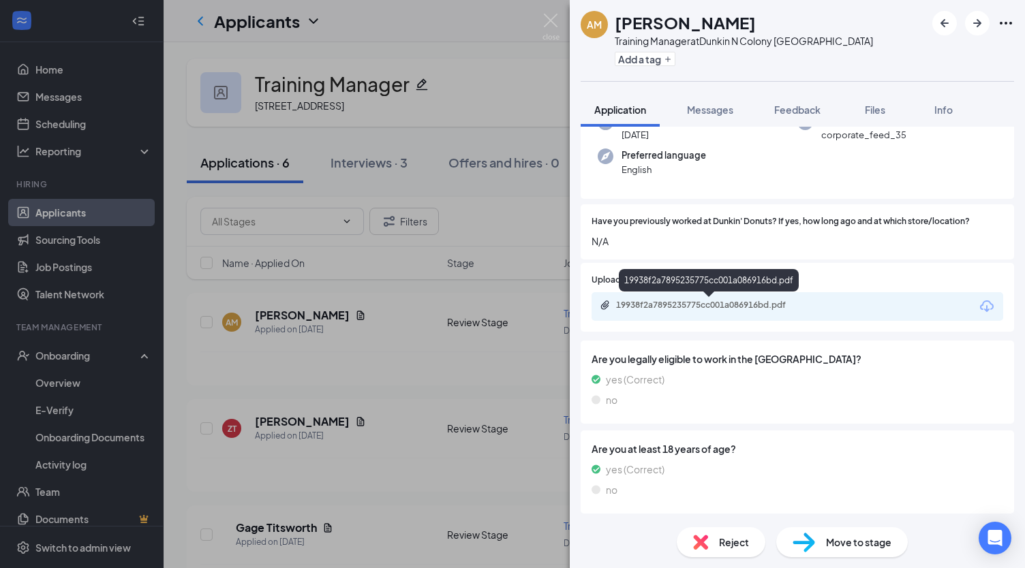
click at [640, 304] on div "19938f2a7895235775cc001a086916bd.pdf" at bounding box center [711, 305] width 191 height 11
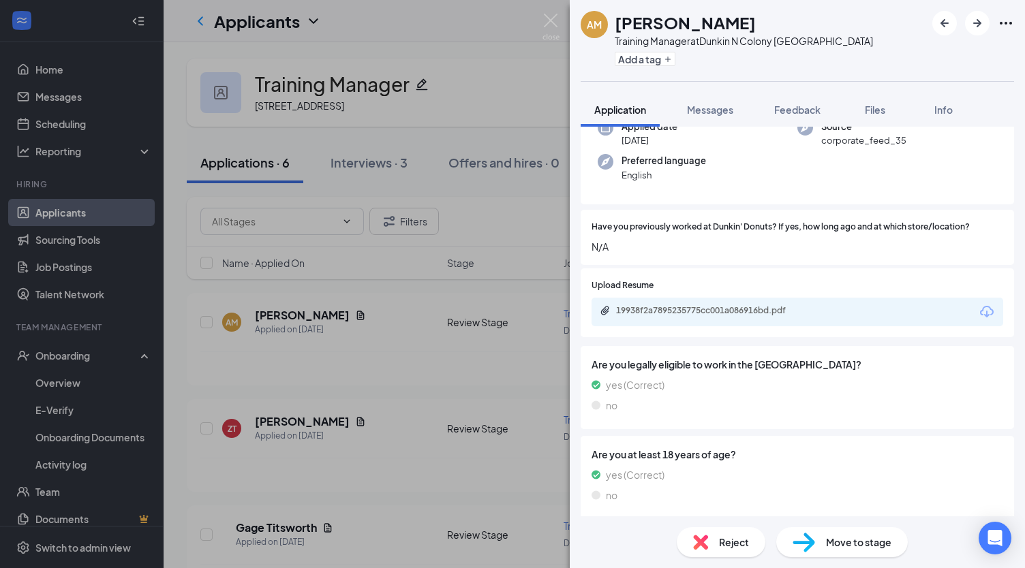
click at [734, 533] on div "Reject" at bounding box center [720, 542] width 89 height 30
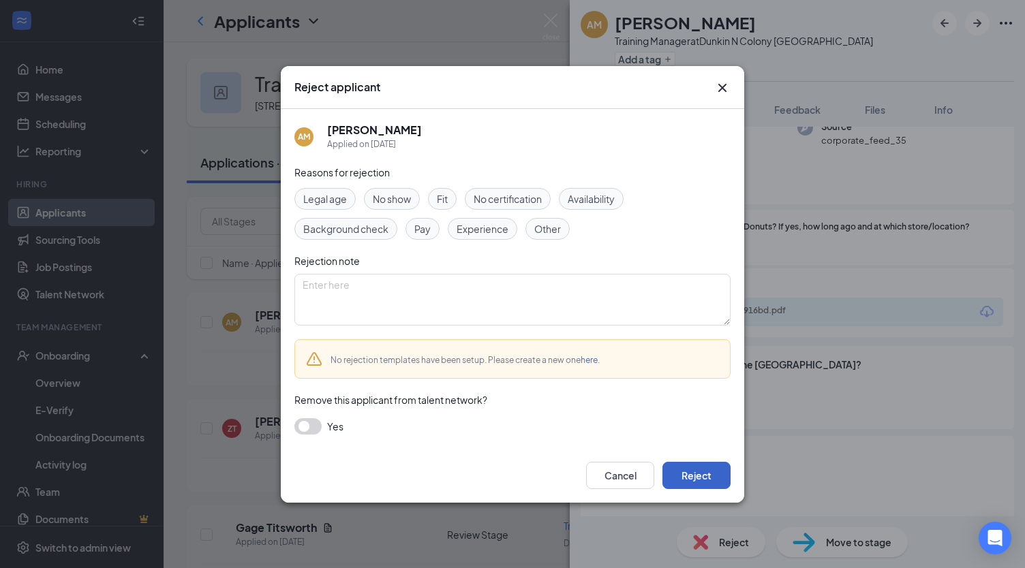
click at [714, 469] on button "Reject" at bounding box center [696, 475] width 68 height 27
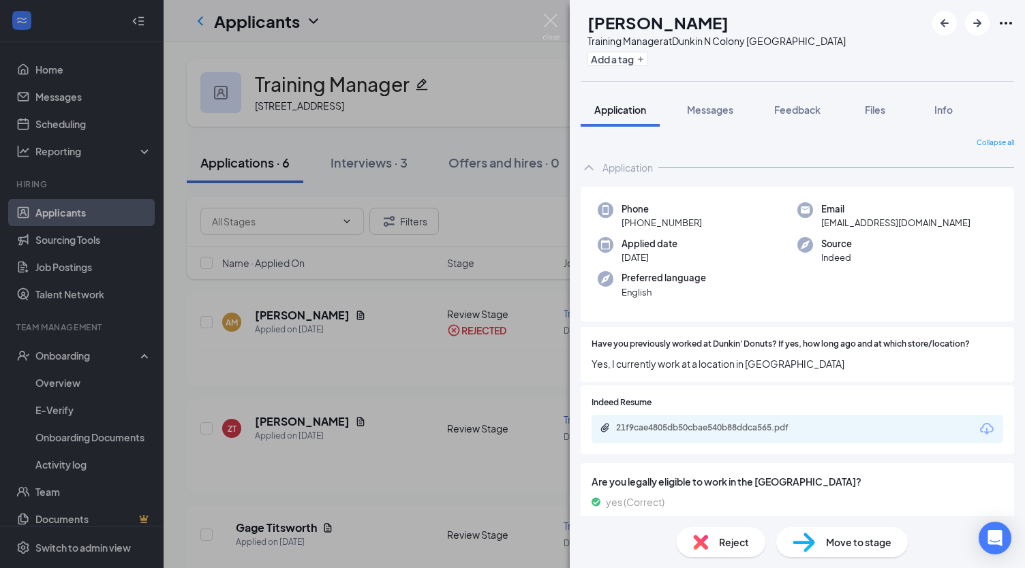
click at [407, 340] on div "ZT Zaelys [PERSON_NAME] Training Manager at [GEOGRAPHIC_DATA] Wallingford Add a…" at bounding box center [512, 284] width 1025 height 568
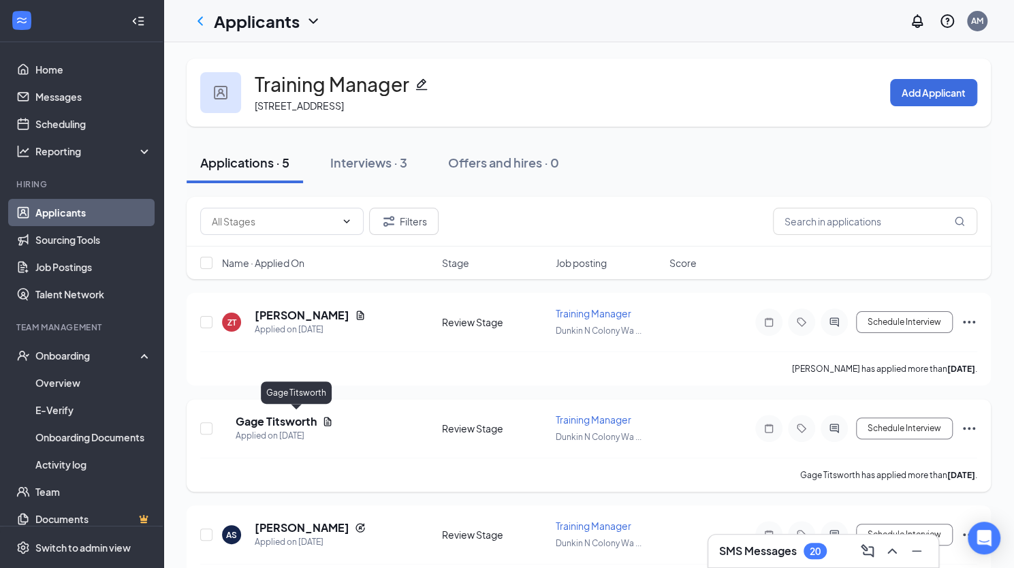
click at [299, 424] on h5 "Gage Titsworth" at bounding box center [276, 421] width 81 height 15
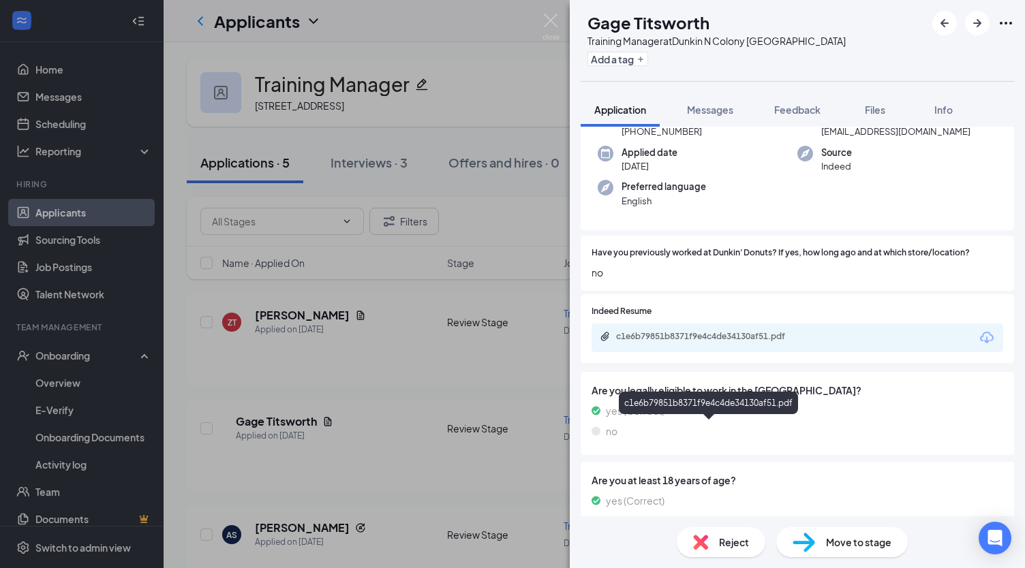
scroll to position [123, 0]
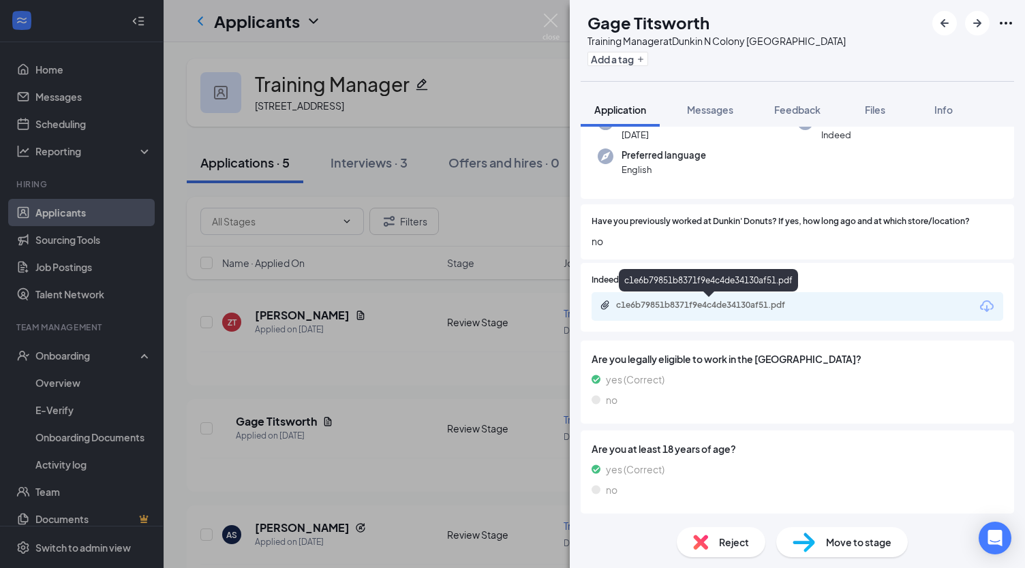
click at [722, 295] on div "c1e6b79851b8371f9e4c4de34130af51.pdf" at bounding box center [708, 283] width 179 height 28
click at [723, 302] on div "c1e6b79851b8371f9e4c4de34130af51.pdf" at bounding box center [711, 305] width 191 height 11
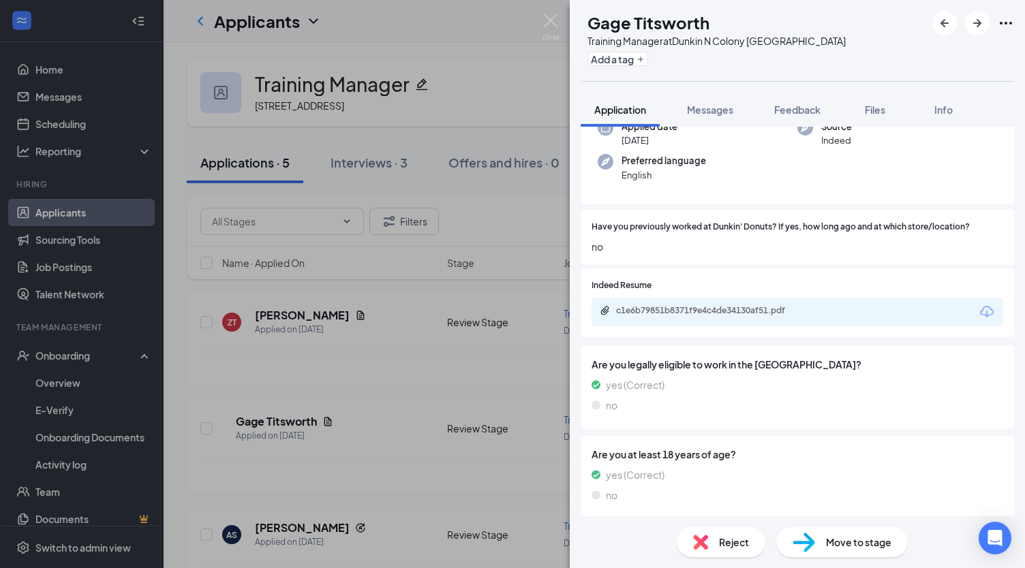
click at [724, 550] on div "Reject" at bounding box center [720, 542] width 89 height 30
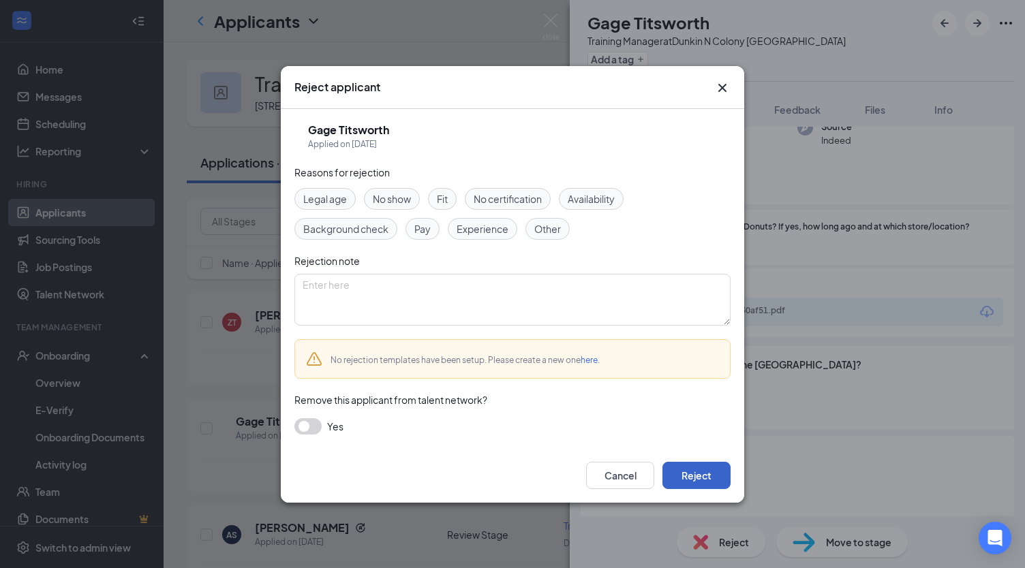
click at [696, 480] on button "Reject" at bounding box center [696, 475] width 68 height 27
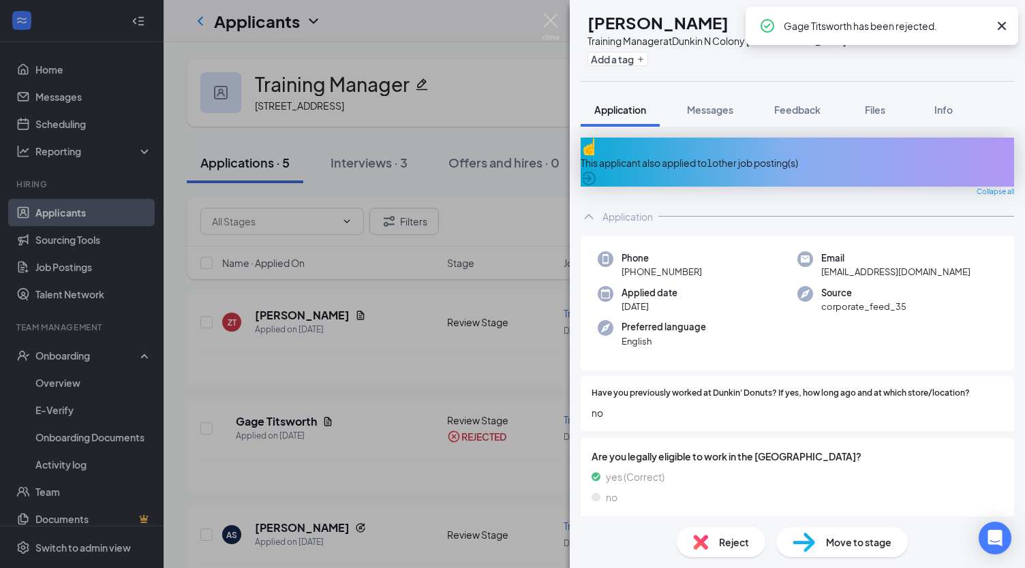
click at [364, 458] on div "AS [PERSON_NAME] Training Manager at [GEOGRAPHIC_DATA] Wallingford Add a tag Ap…" at bounding box center [512, 284] width 1025 height 568
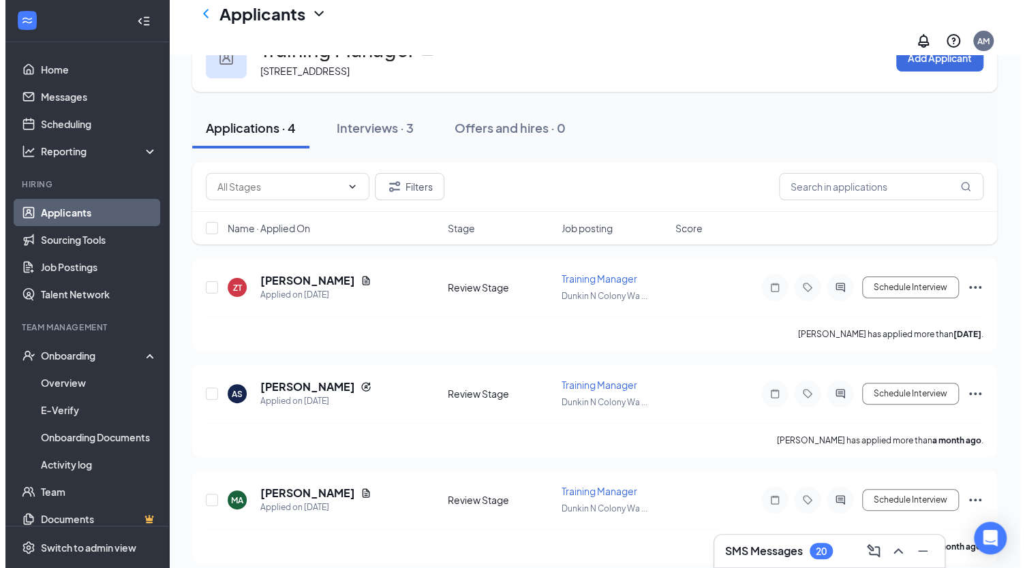
scroll to position [55, 0]
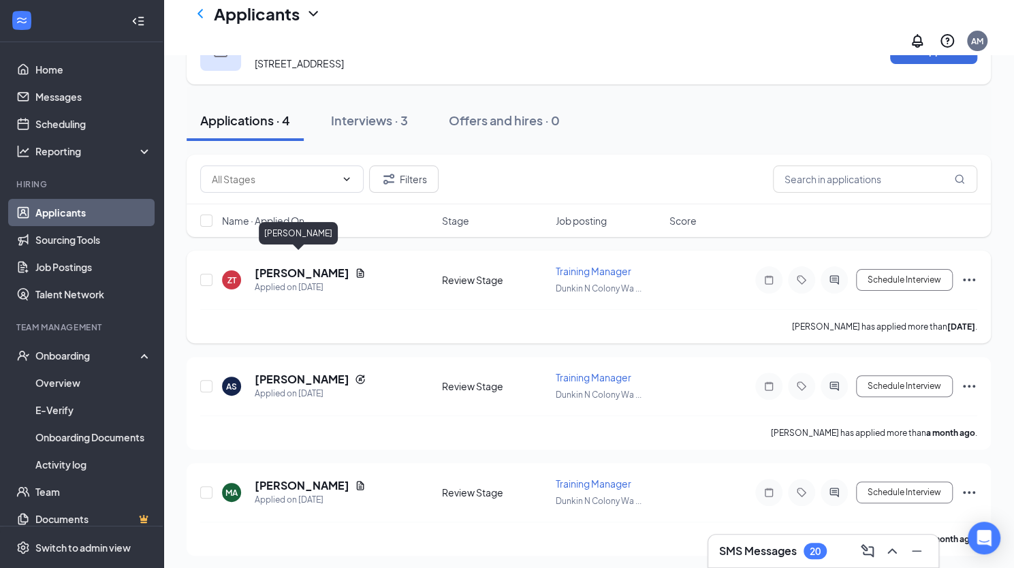
click at [283, 266] on h5 "[PERSON_NAME]" at bounding box center [302, 273] width 95 height 15
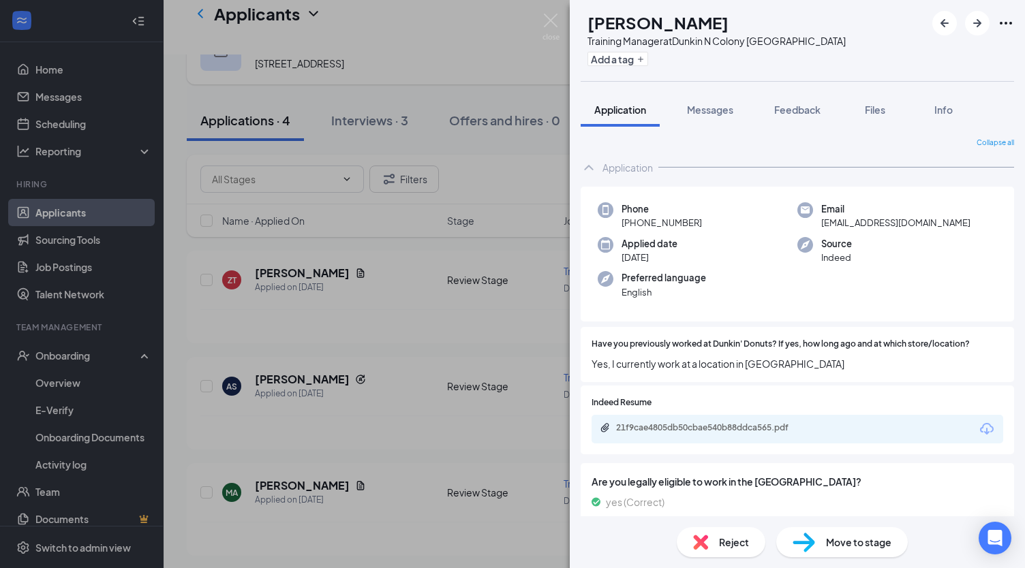
click at [688, 422] on div "21f9cae4805db50cbae540b88ddca565.pdf" at bounding box center [796, 429] width 411 height 29
click at [691, 429] on div "21f9cae4805db50cbae540b88ddca565.pdf" at bounding box center [711, 427] width 191 height 11
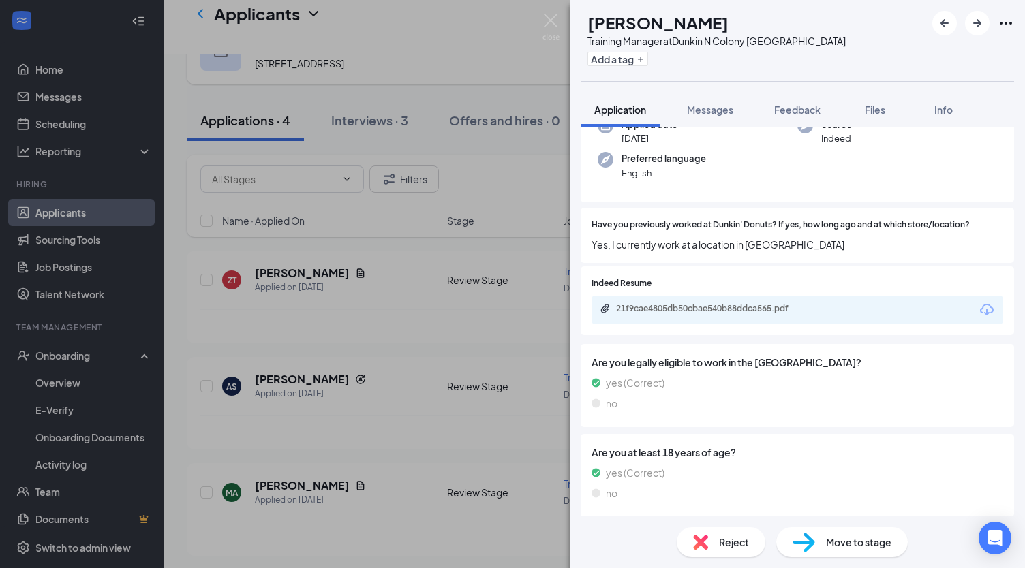
scroll to position [123, 0]
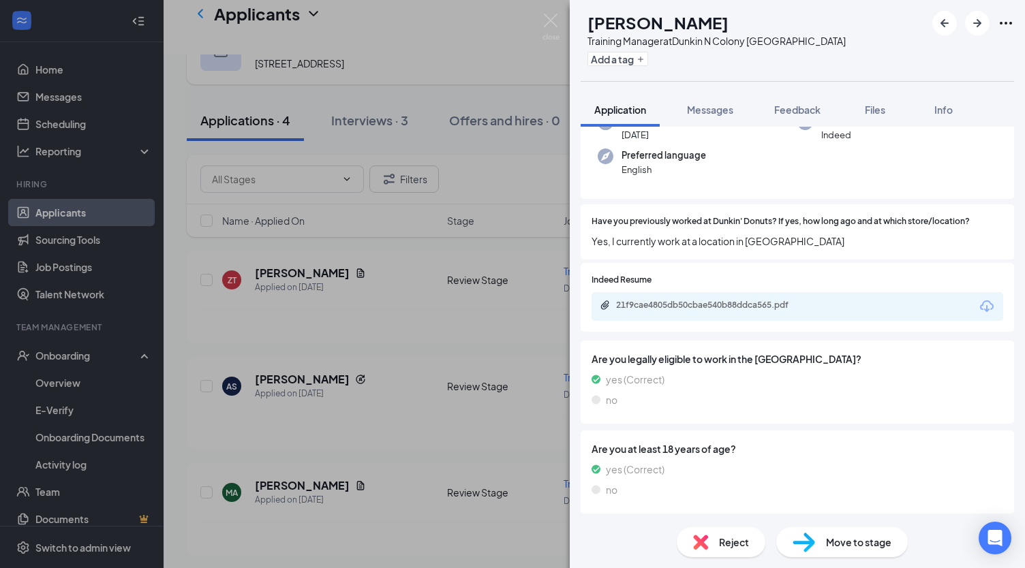
click at [852, 538] on span "Move to stage" at bounding box center [858, 542] width 65 height 15
type input "Phone Interview (next stage)"
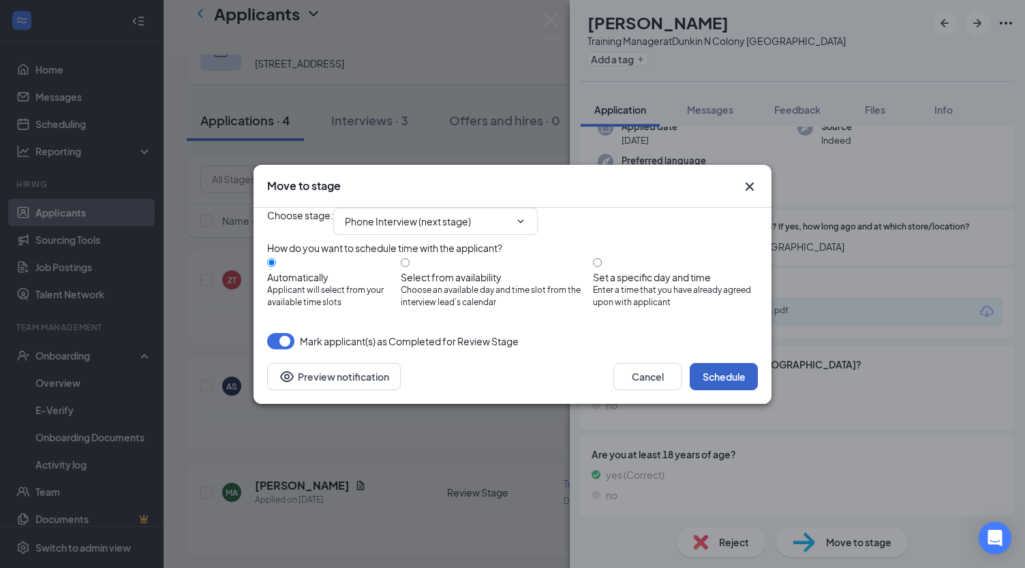
click at [718, 390] on button "Schedule" at bounding box center [723, 376] width 68 height 27
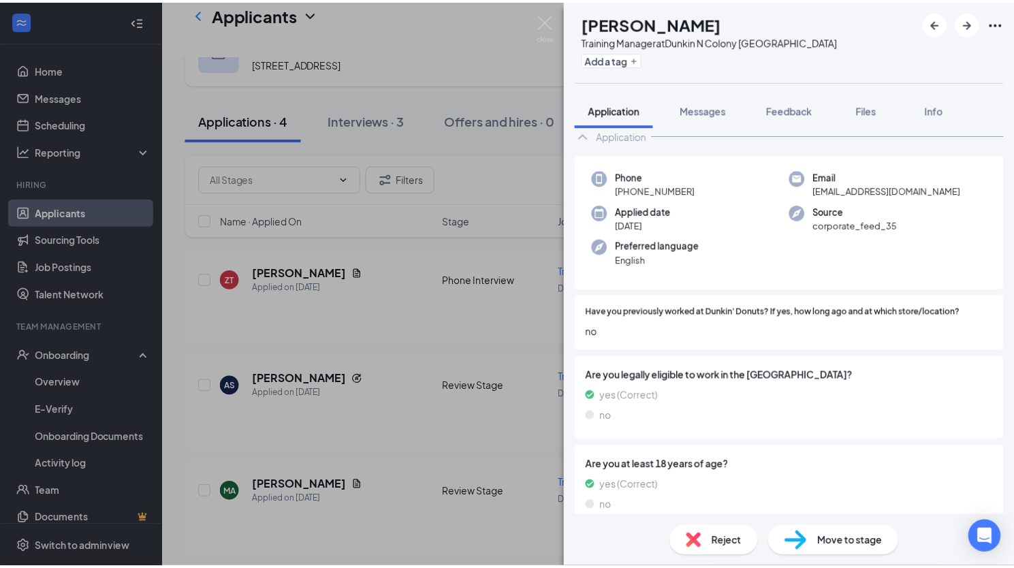
scroll to position [87, 0]
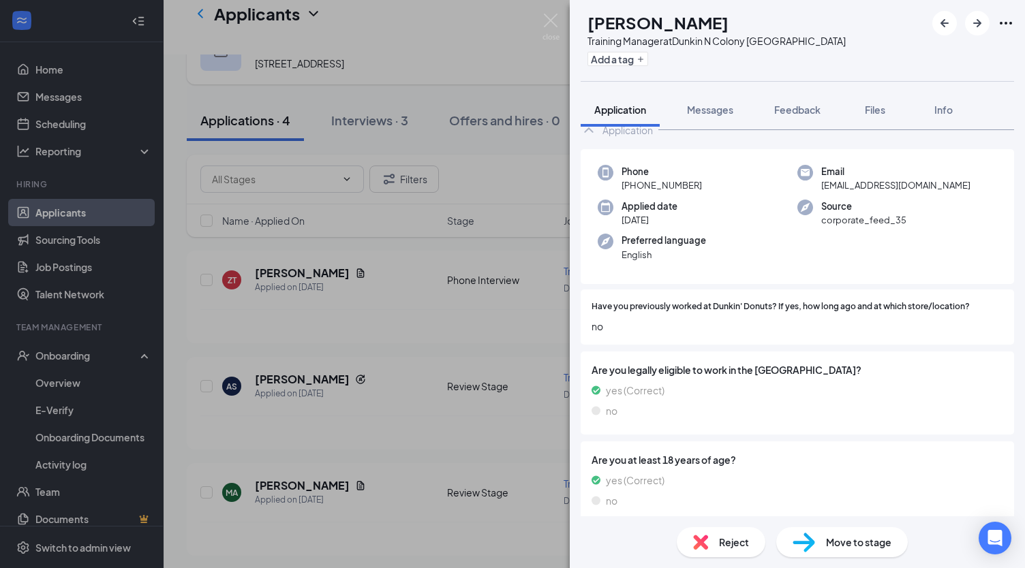
click at [401, 404] on div "AS [PERSON_NAME] Training Manager at [GEOGRAPHIC_DATA] Wallingford Add a tag Ap…" at bounding box center [512, 284] width 1025 height 568
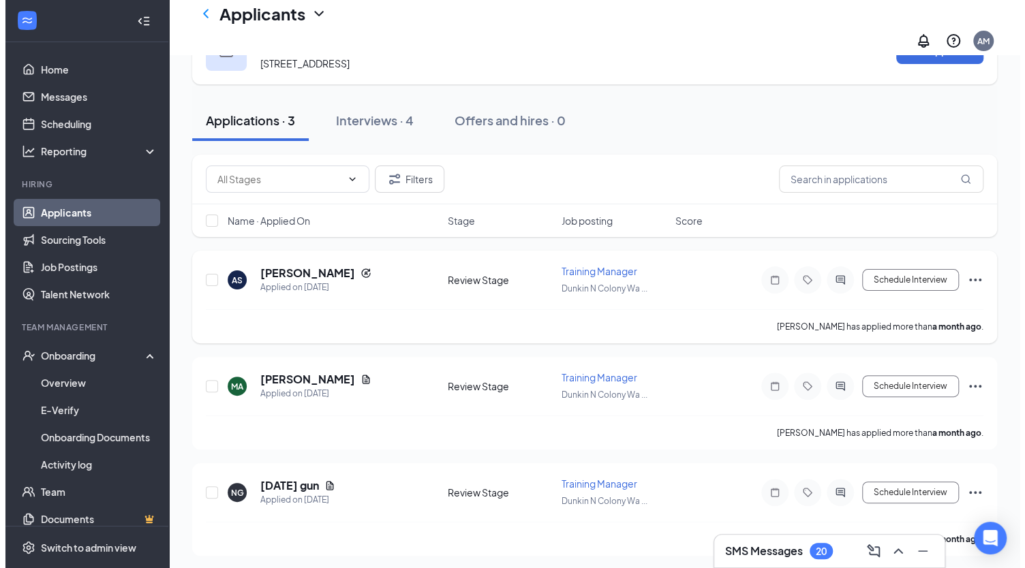
scroll to position [42, 0]
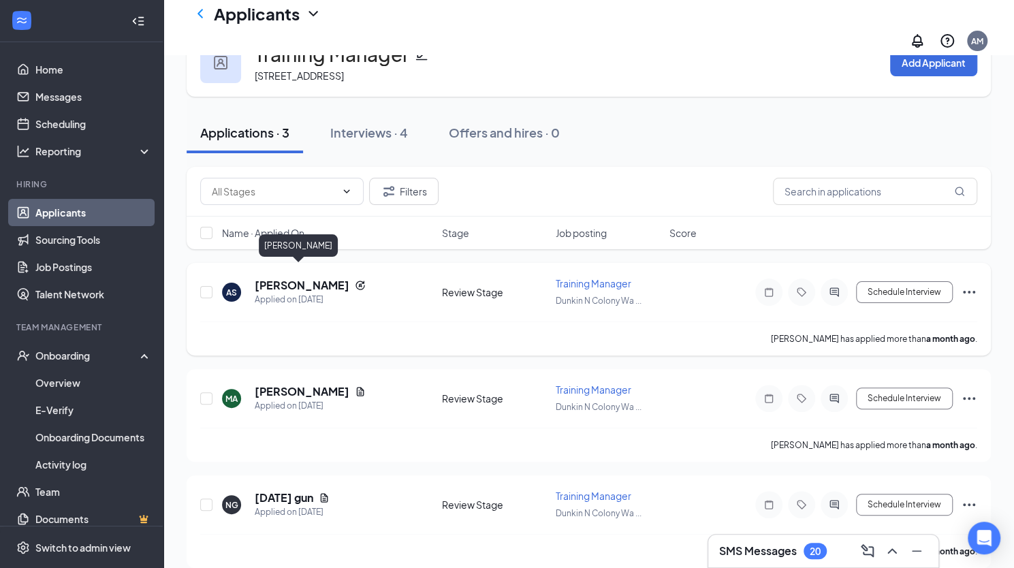
click at [309, 278] on h5 "[PERSON_NAME]" at bounding box center [302, 285] width 95 height 15
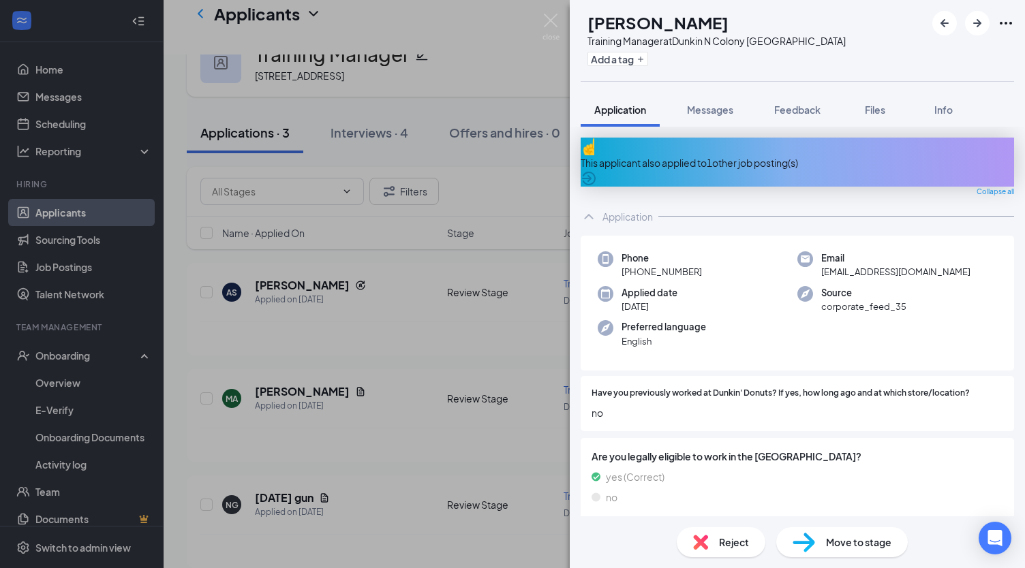
click at [714, 155] on div "This applicant also applied to 1 other job posting(s)" at bounding box center [796, 162] width 433 height 15
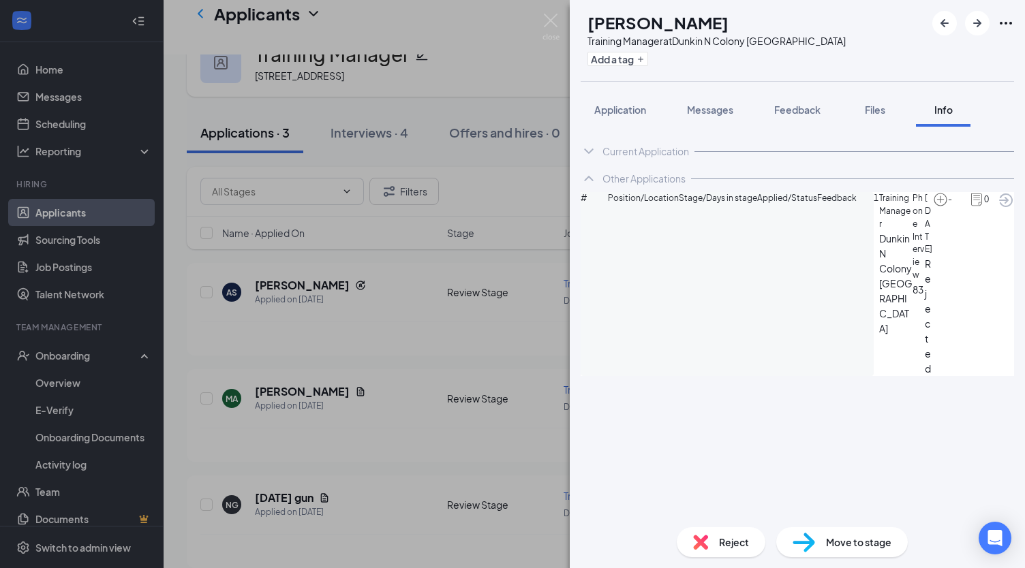
click at [482, 334] on div "AS [PERSON_NAME] Training Manager at [GEOGRAPHIC_DATA] [GEOGRAPHIC_DATA] Add a …" at bounding box center [512, 284] width 1025 height 568
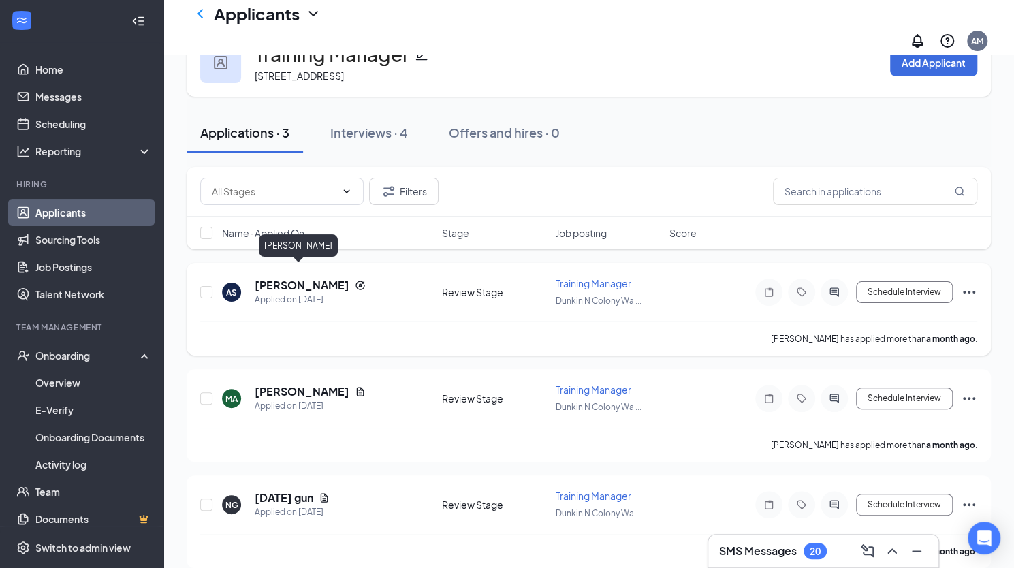
click at [309, 278] on h5 "[PERSON_NAME]" at bounding box center [302, 285] width 95 height 15
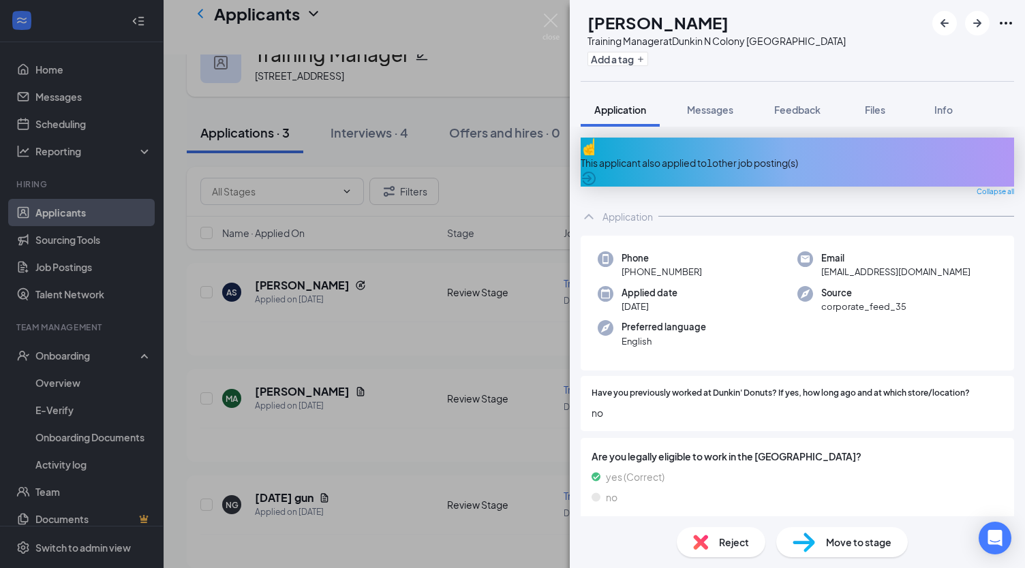
click at [725, 538] on span "Reject" at bounding box center [734, 542] width 30 height 15
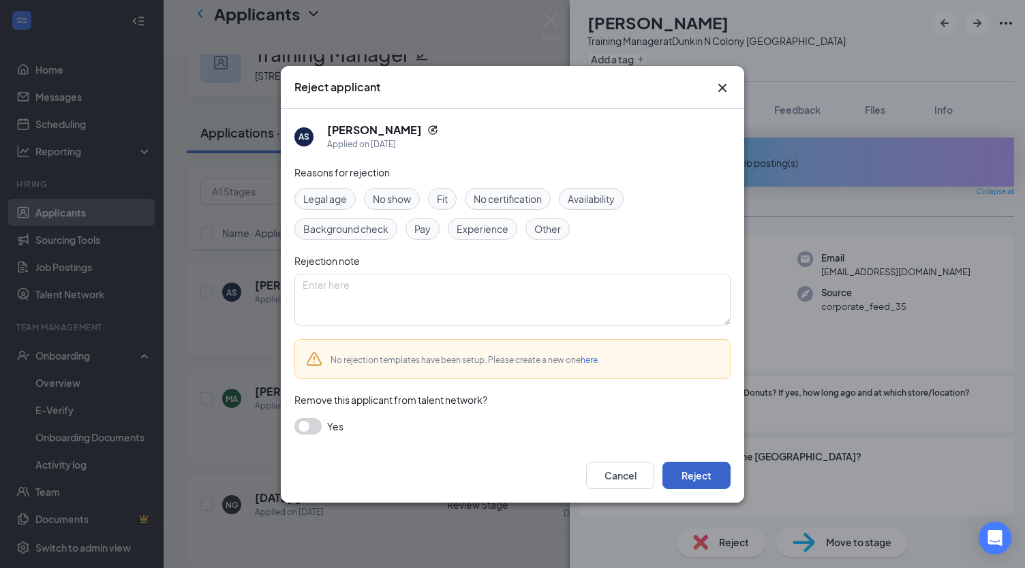
click at [701, 476] on button "Reject" at bounding box center [696, 475] width 68 height 27
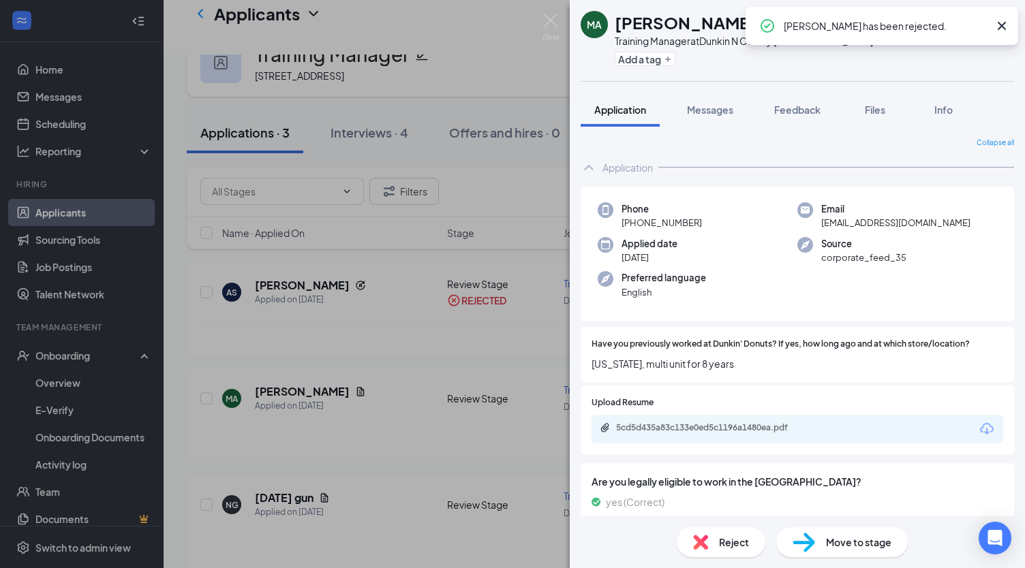
click at [302, 377] on div "MA [PERSON_NAME] Training Manager at [GEOGRAPHIC_DATA] [GEOGRAPHIC_DATA] Add a …" at bounding box center [512, 284] width 1025 height 568
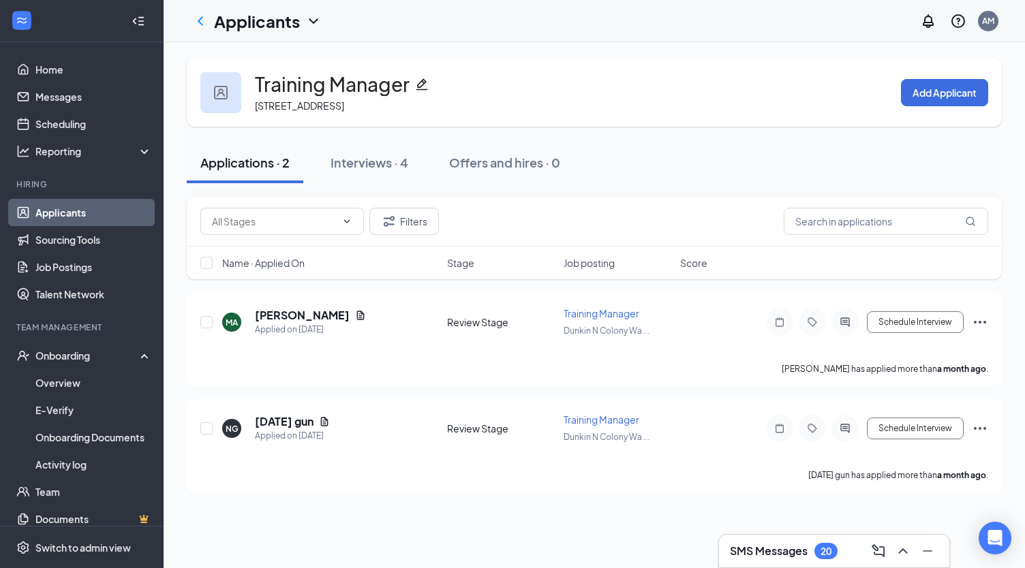
click at [302, 377] on div "[PERSON_NAME] has applied more than a month ago ." at bounding box center [594, 369] width 788 height 34
click at [298, 315] on h5 "[PERSON_NAME]" at bounding box center [302, 315] width 95 height 15
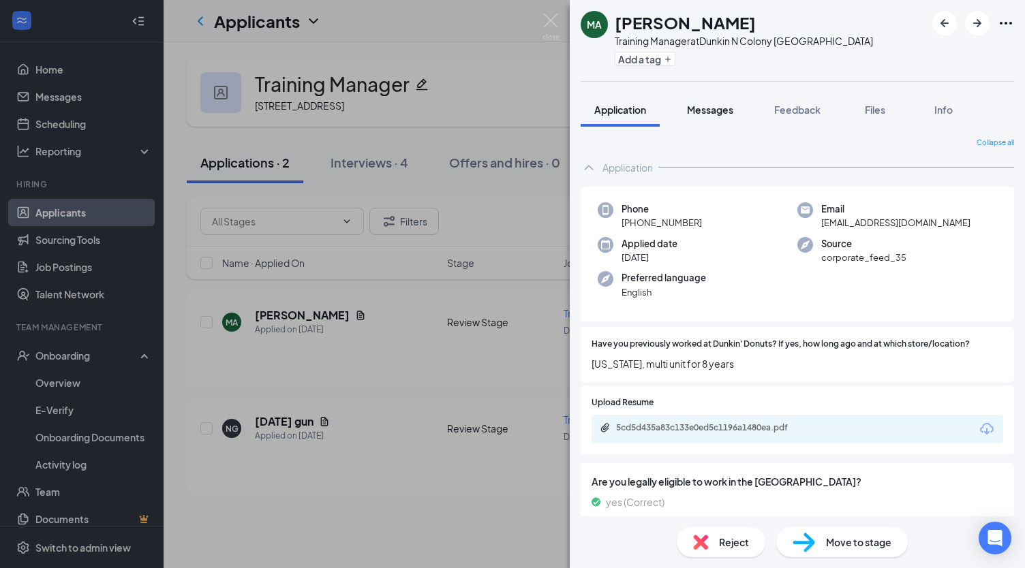
click at [702, 109] on span "Messages" at bounding box center [710, 110] width 46 height 12
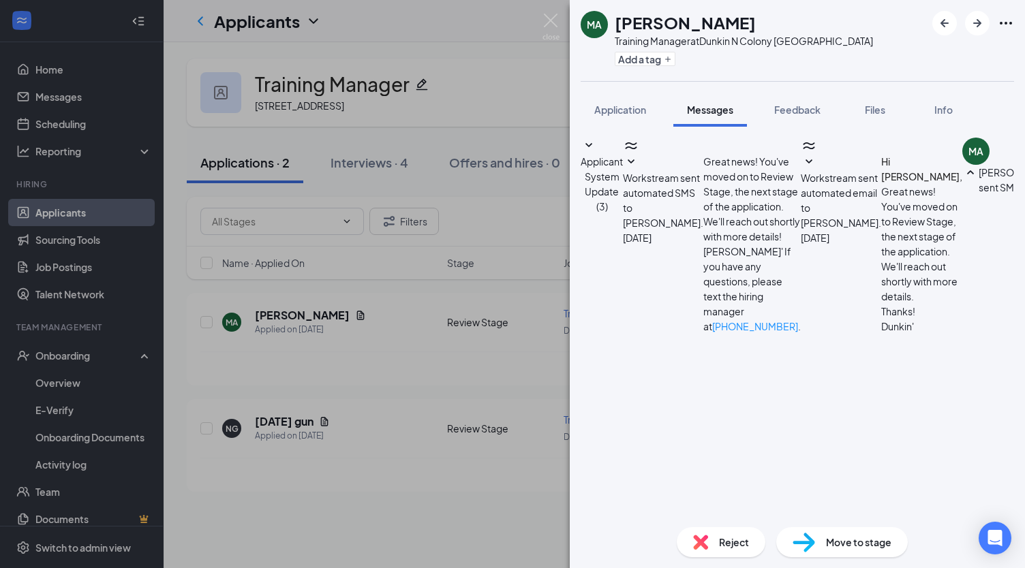
scroll to position [227, 0]
click at [548, 17] on img at bounding box center [550, 27] width 17 height 27
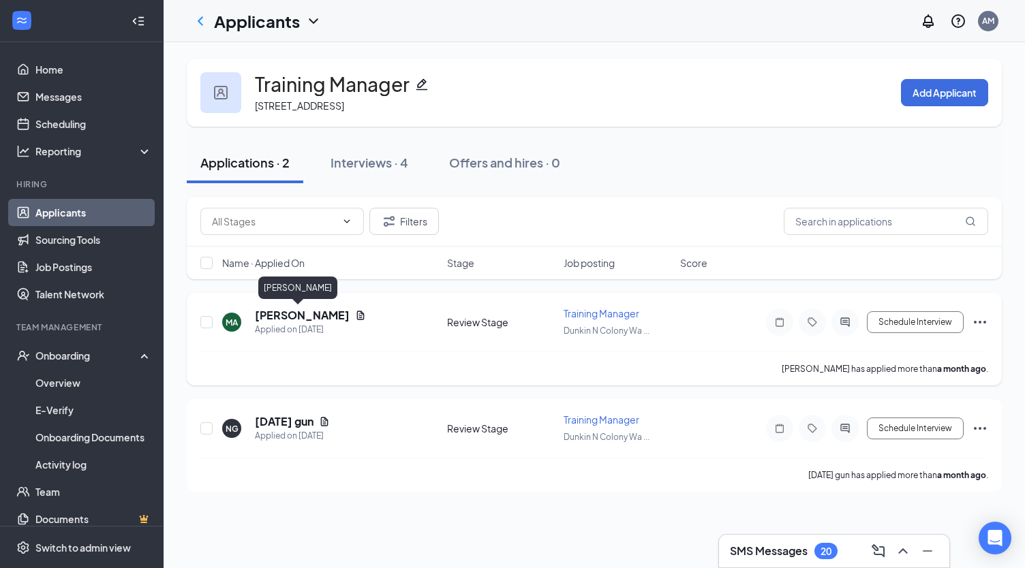
click at [294, 318] on h5 "[PERSON_NAME]" at bounding box center [302, 315] width 95 height 15
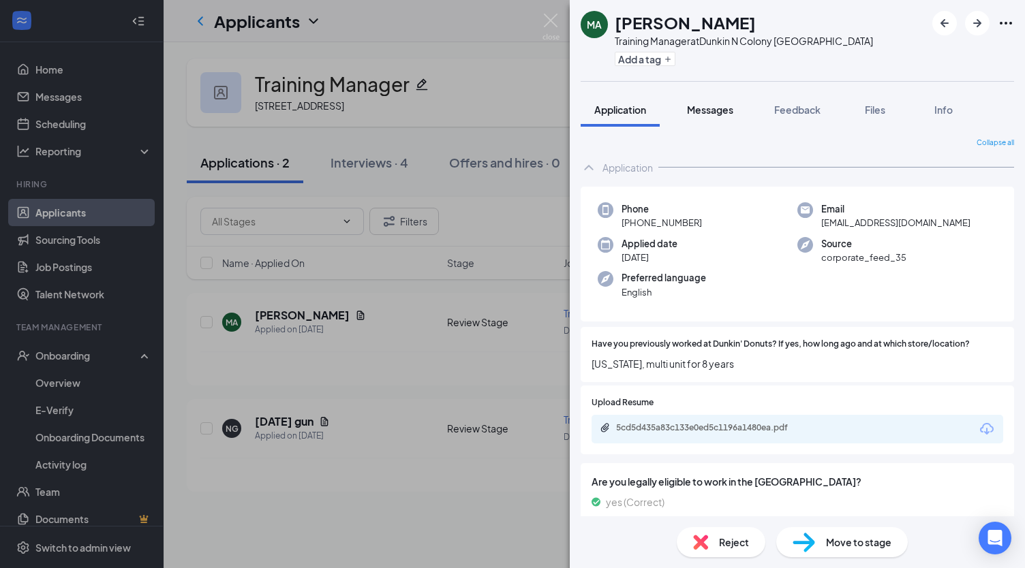
click at [706, 105] on span "Messages" at bounding box center [710, 110] width 46 height 12
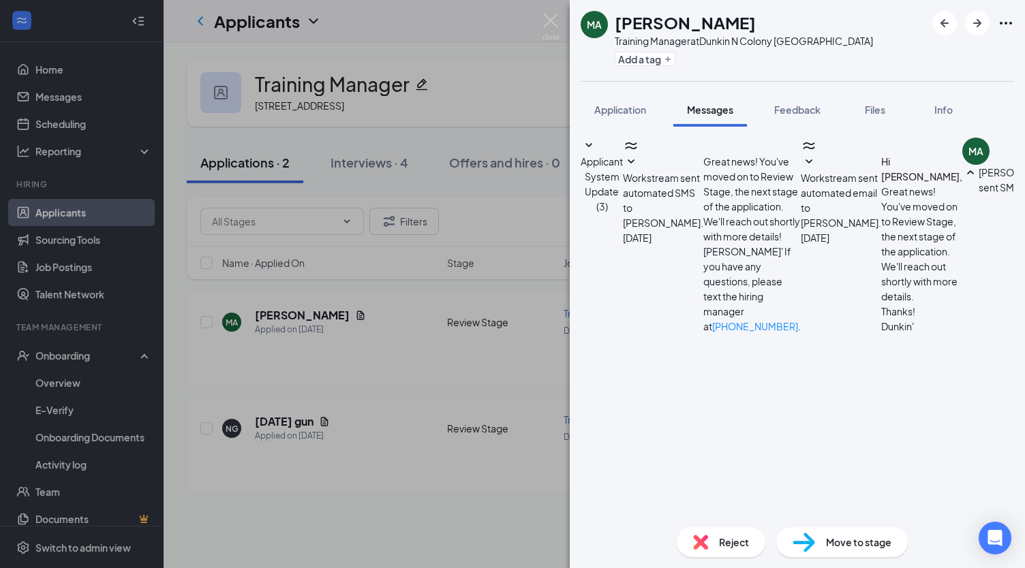
scroll to position [157, 0]
click at [717, 534] on div "Reject" at bounding box center [720, 542] width 89 height 30
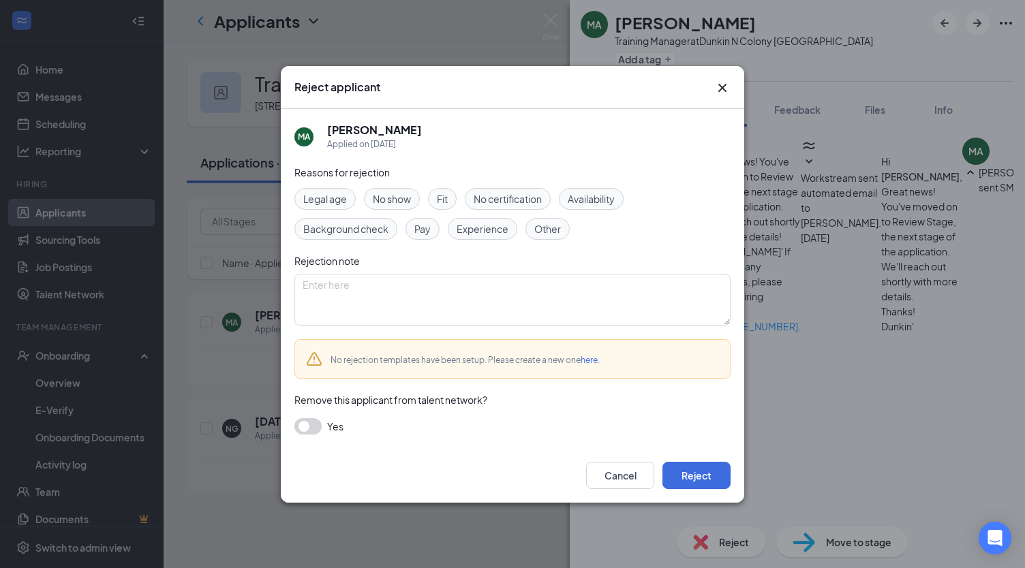
click at [722, 91] on icon "Cross" at bounding box center [722, 88] width 16 height 16
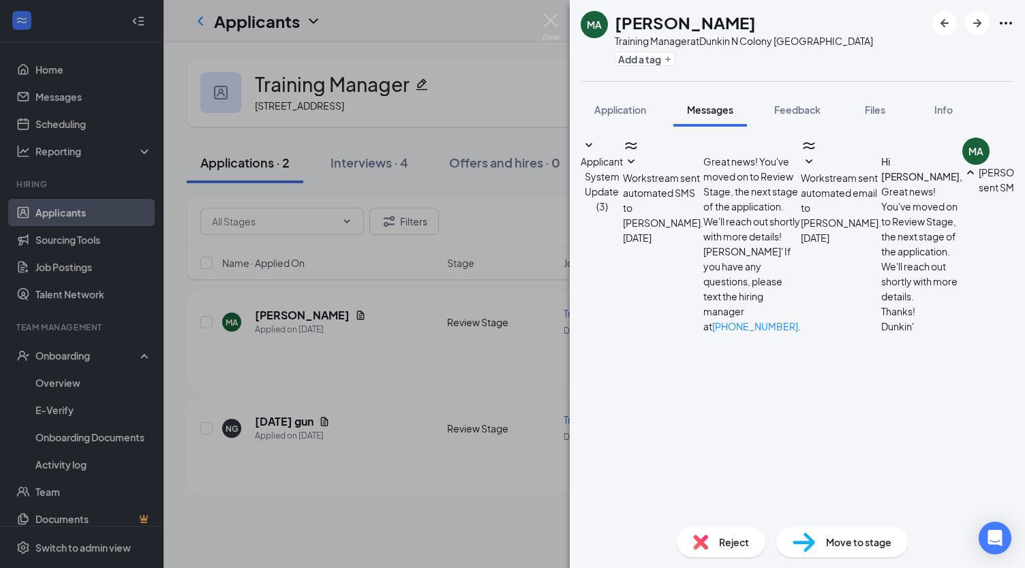
click at [707, 538] on img at bounding box center [700, 542] width 15 height 15
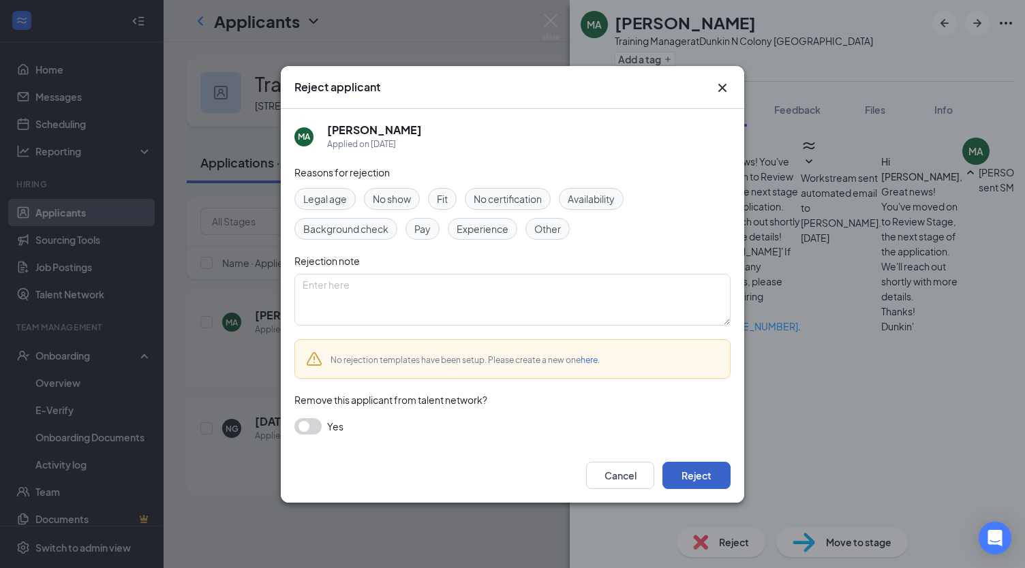
click at [696, 471] on button "Reject" at bounding box center [696, 475] width 68 height 27
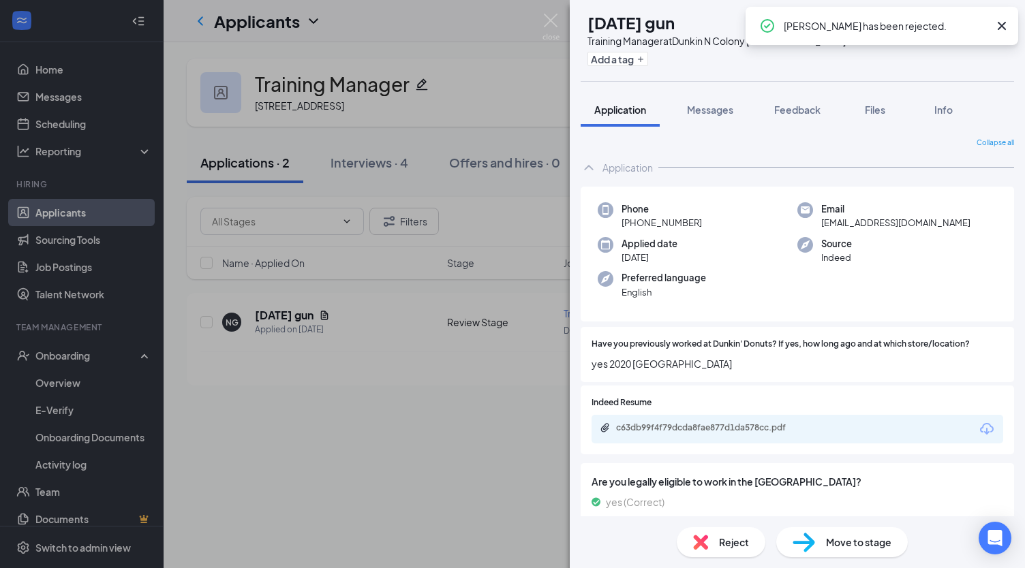
click at [289, 314] on div "[PERSON_NAME][DATE] gun Training Manager at [GEOGRAPHIC_DATA] Wallingford Add a…" at bounding box center [512, 284] width 1025 height 568
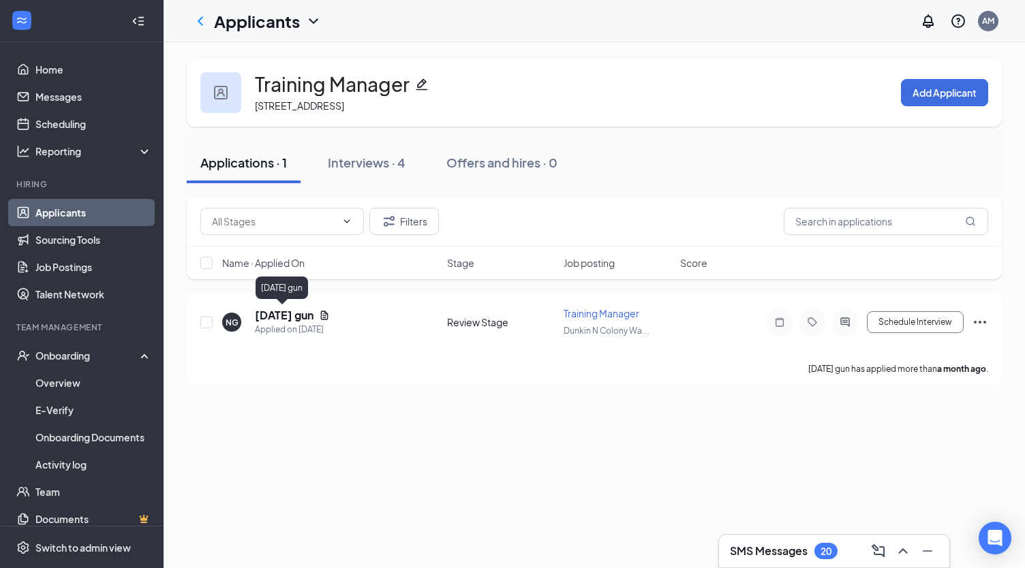
click at [289, 314] on h5 "[DATE] gun" at bounding box center [284, 315] width 59 height 15
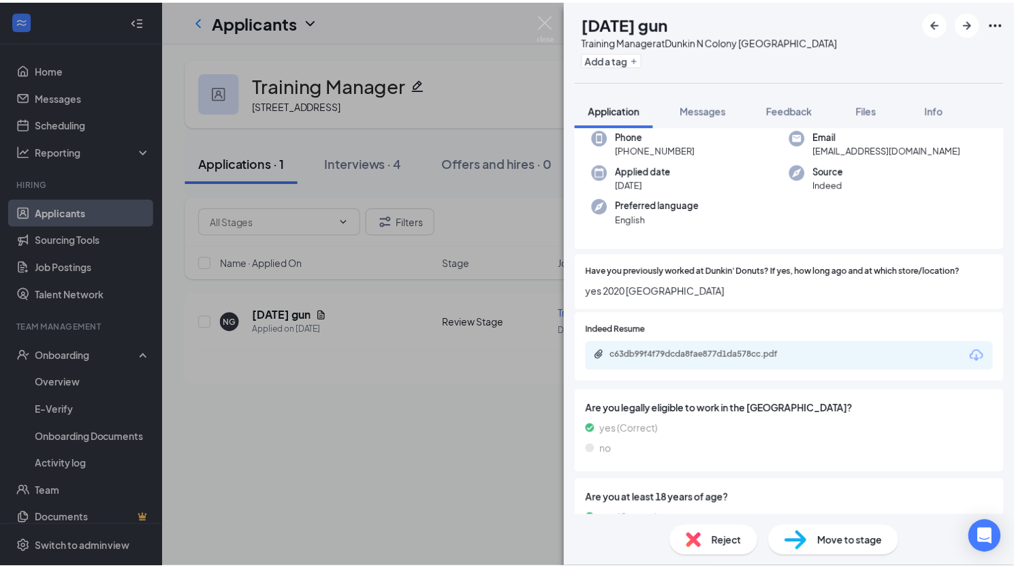
scroll to position [74, 0]
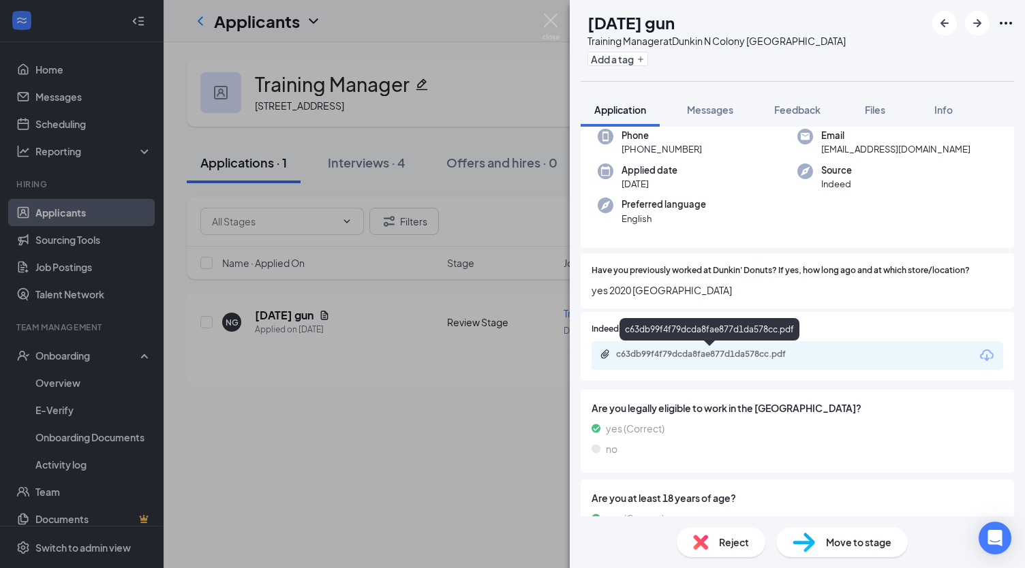
click at [725, 354] on div "c63db99f4f79dcda8fae877d1da578cc.pdf" at bounding box center [711, 354] width 191 height 11
click at [723, 547] on span "Reject" at bounding box center [734, 542] width 30 height 15
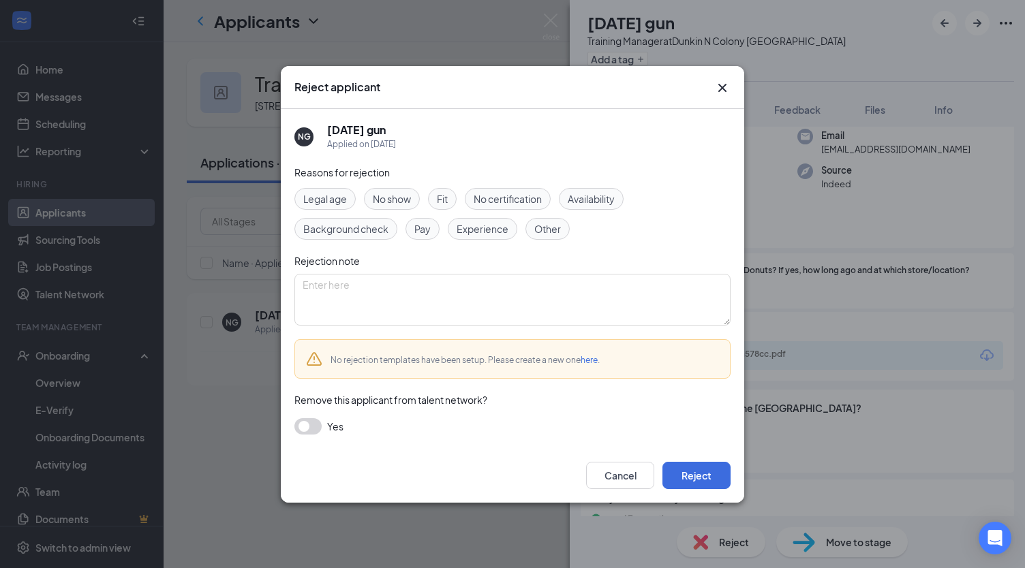
click at [703, 458] on div "Cancel Reject" at bounding box center [512, 475] width 463 height 55
click at [704, 468] on button "Reject" at bounding box center [696, 475] width 68 height 27
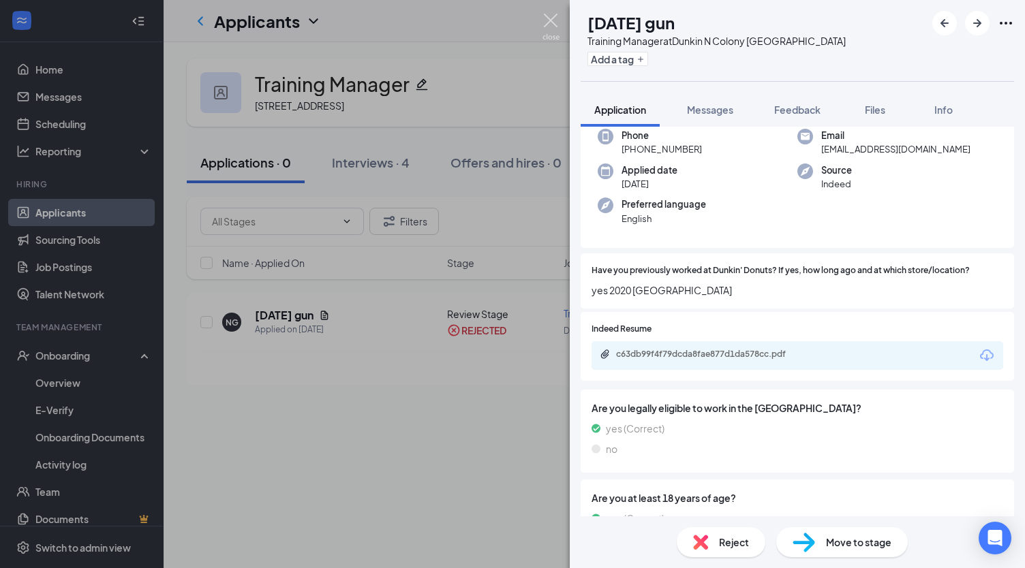
click at [548, 20] on img at bounding box center [550, 27] width 17 height 27
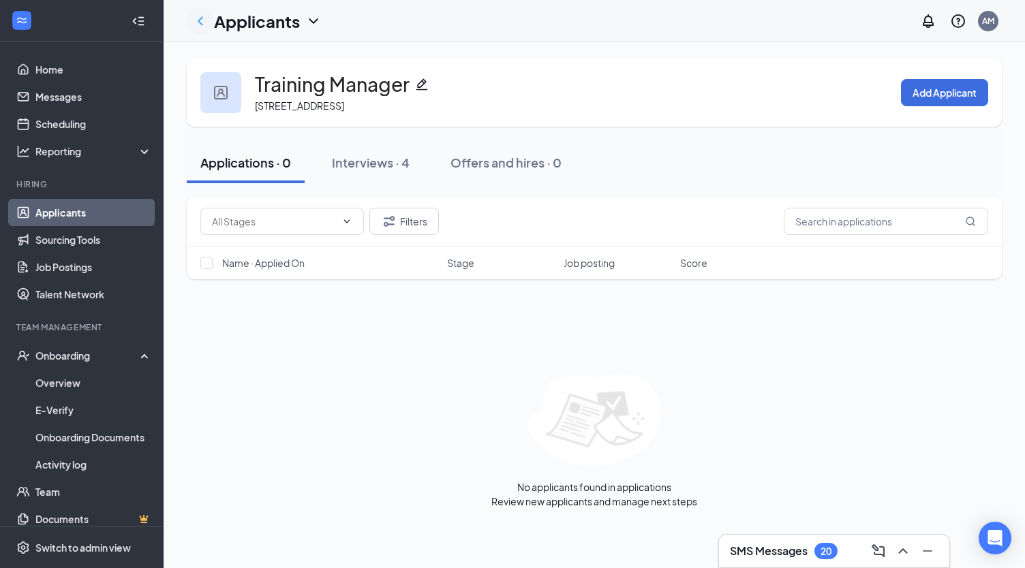
click at [197, 25] on icon "ChevronLeft" at bounding box center [200, 21] width 16 height 16
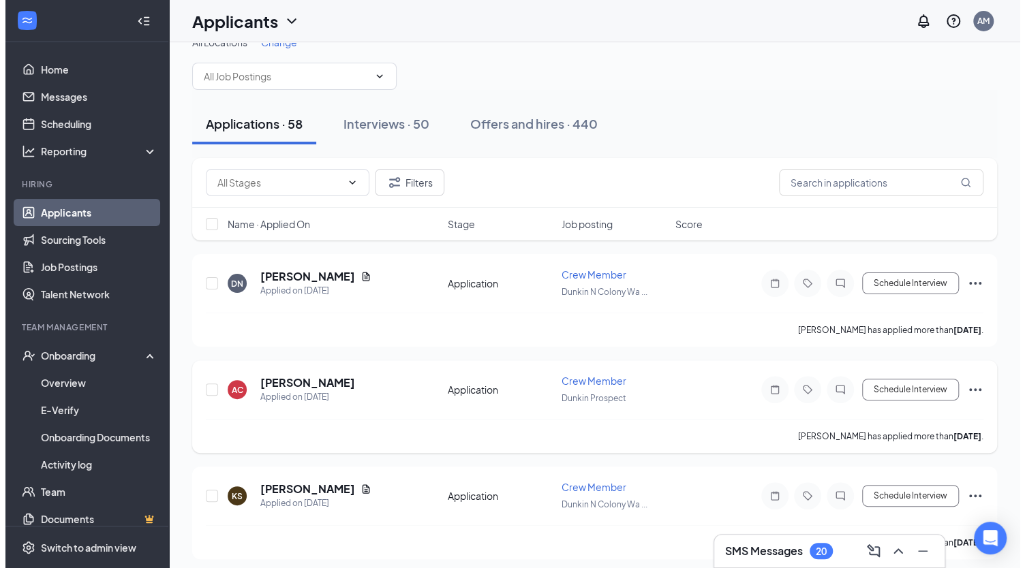
scroll to position [25, 0]
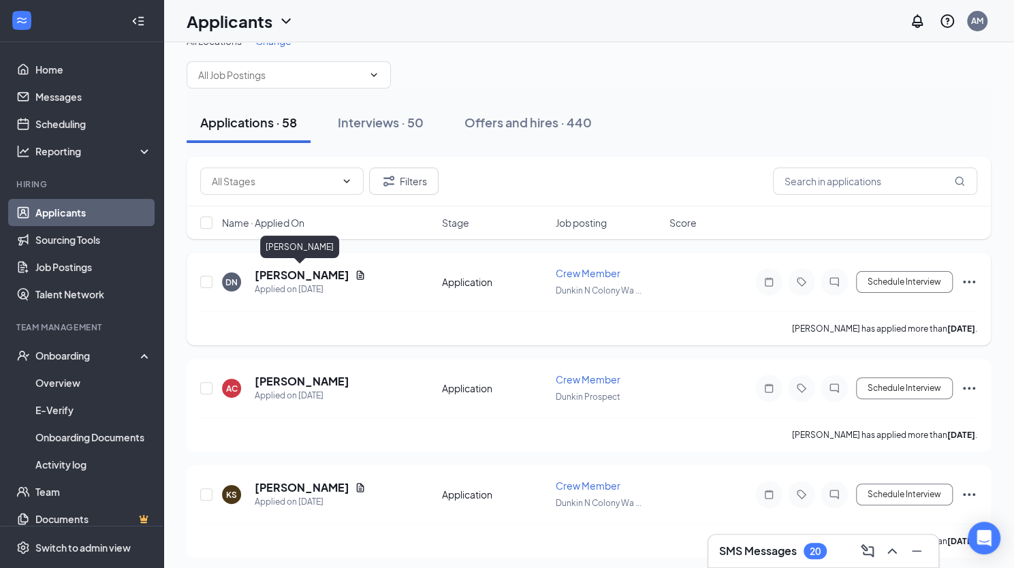
click at [321, 273] on h5 "[PERSON_NAME]" at bounding box center [302, 275] width 95 height 15
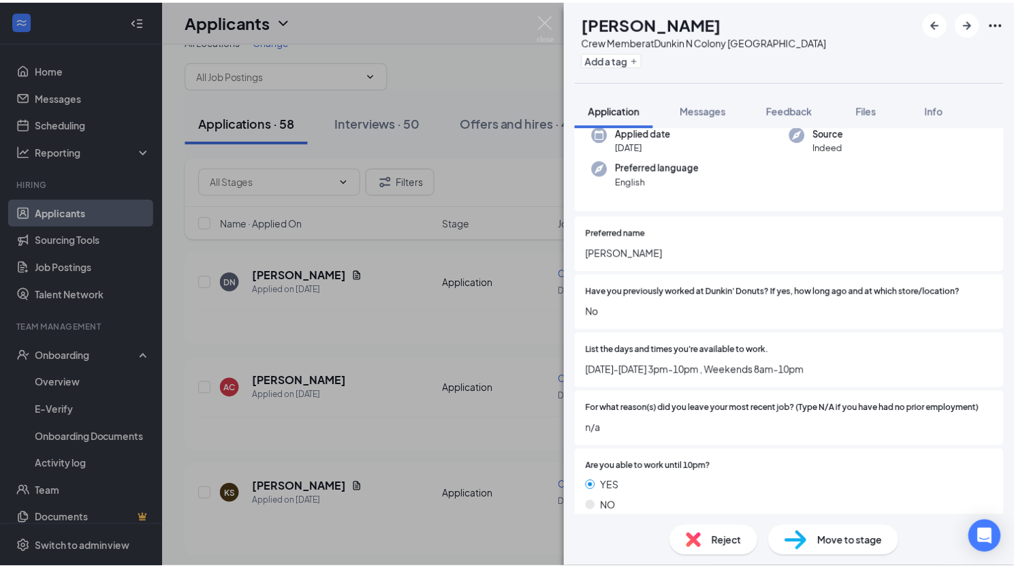
scroll to position [112, 0]
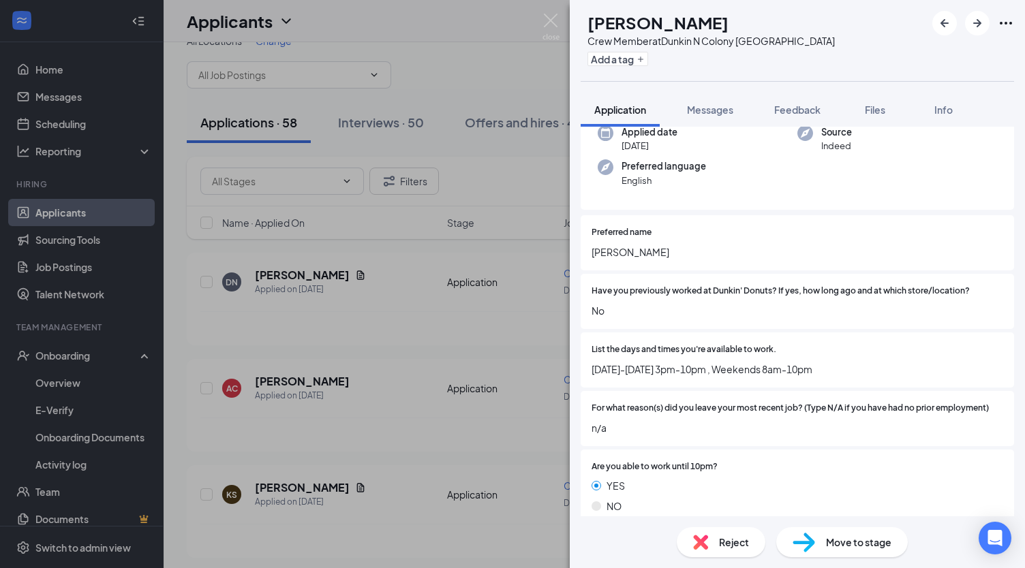
click at [507, 420] on div "DN [PERSON_NAME] Crew Member at [GEOGRAPHIC_DATA] Wallingford Add a tag Applica…" at bounding box center [512, 284] width 1025 height 568
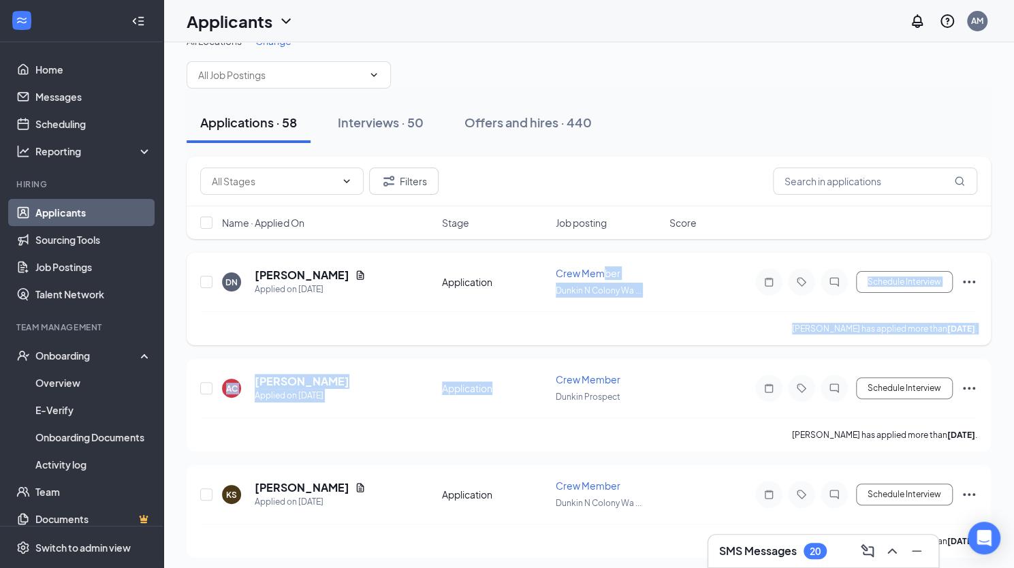
drag, startPoint x: 530, startPoint y: 388, endPoint x: 605, endPoint y: 266, distance: 143.7
click at [605, 267] on span "Crew Member" at bounding box center [588, 273] width 65 height 12
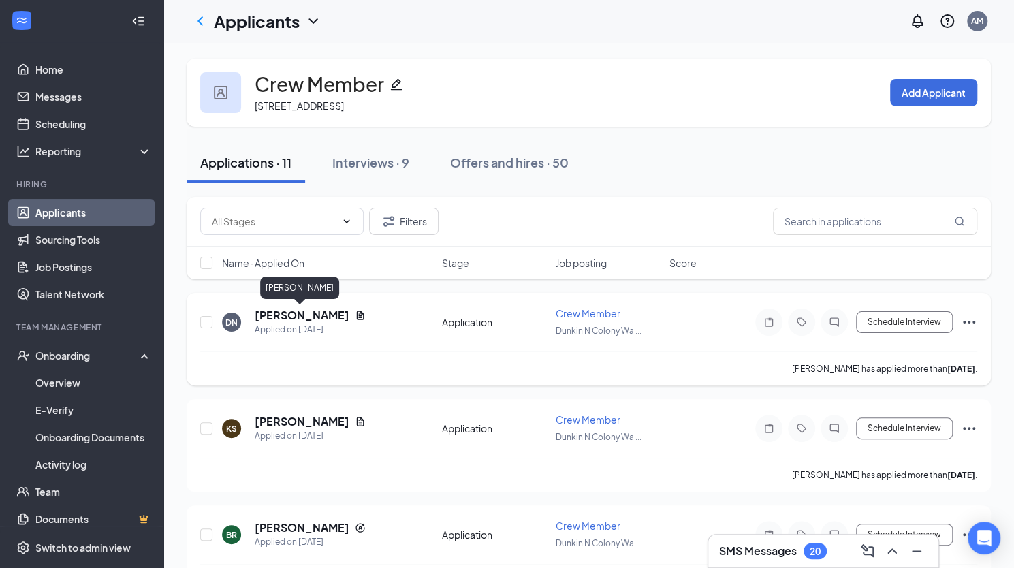
click at [312, 313] on h5 "[PERSON_NAME]" at bounding box center [302, 315] width 95 height 15
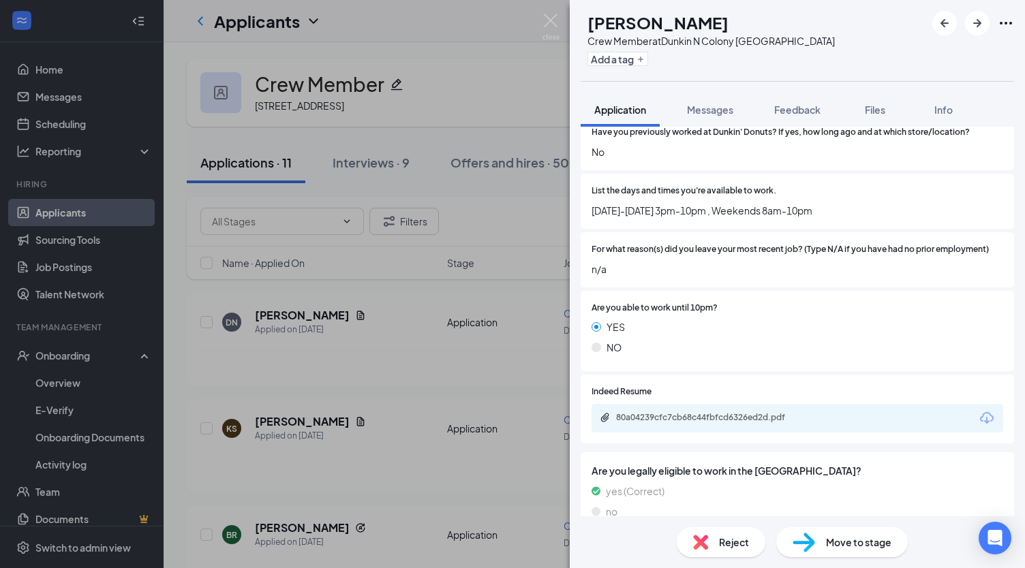
scroll to position [273, 0]
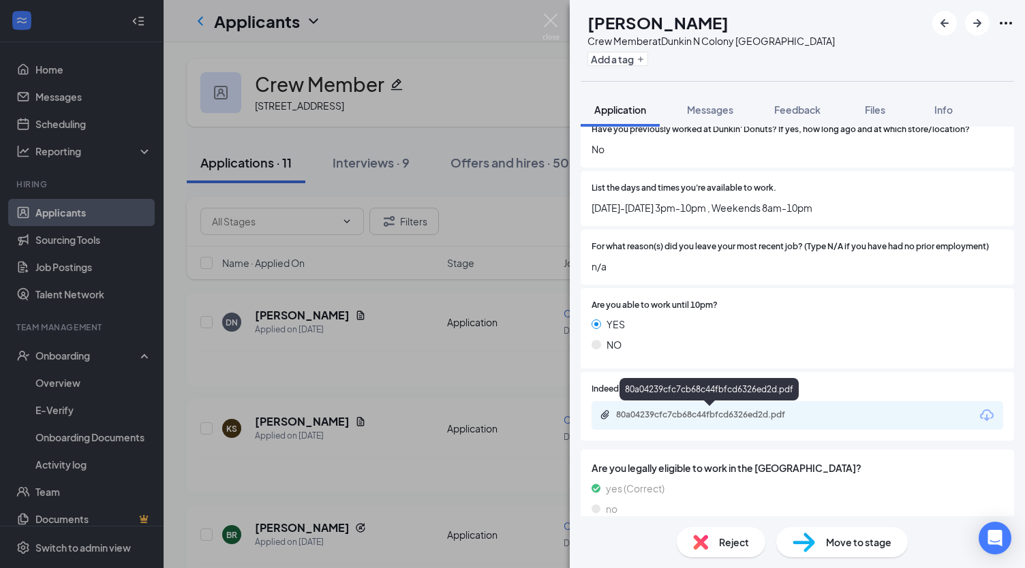
click at [673, 418] on div "80a04239cfc7cb68c44fbfcd6326ed2d.pdf" at bounding box center [711, 414] width 191 height 11
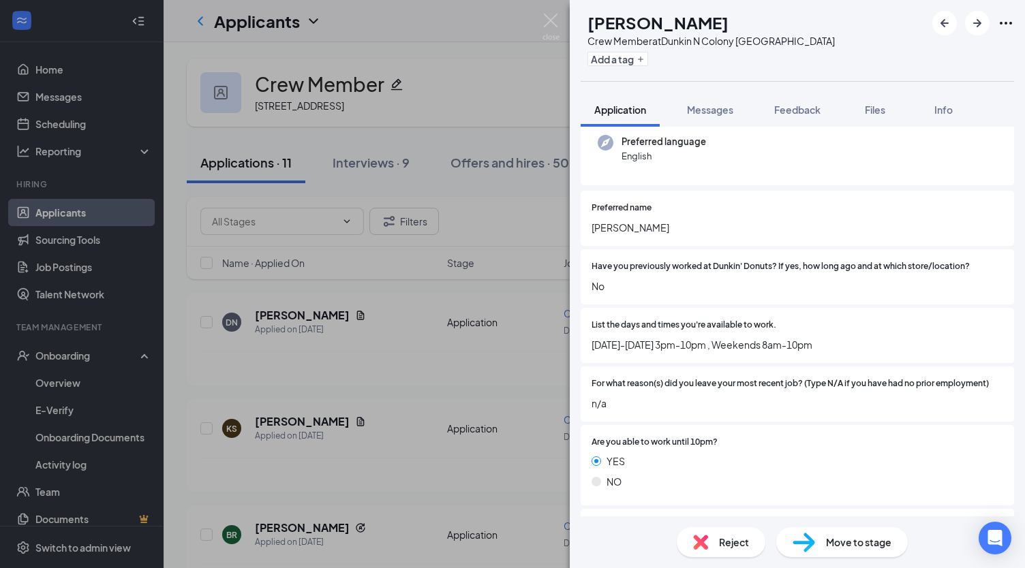
scroll to position [76, 0]
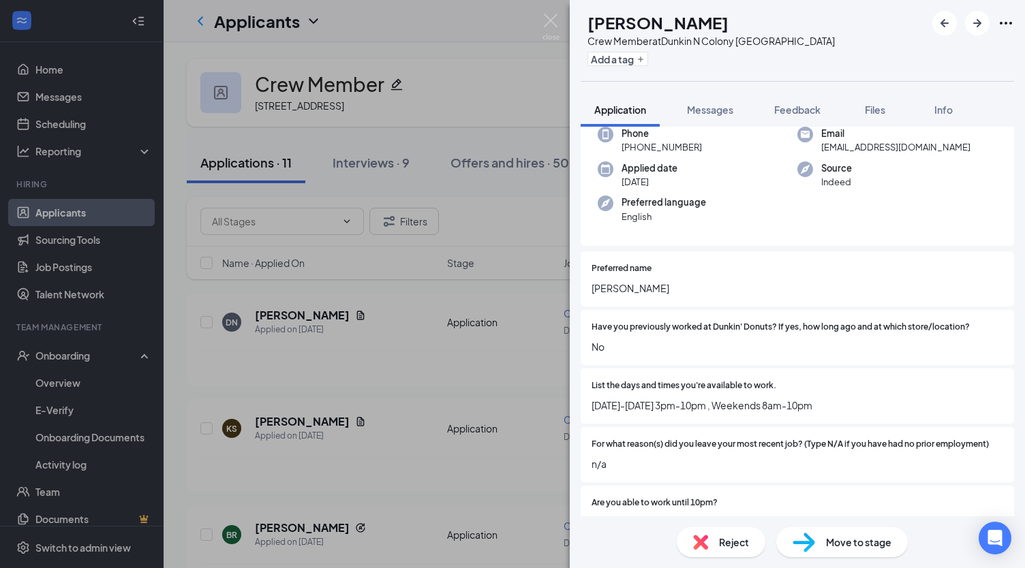
click at [713, 547] on div "Reject" at bounding box center [720, 542] width 89 height 30
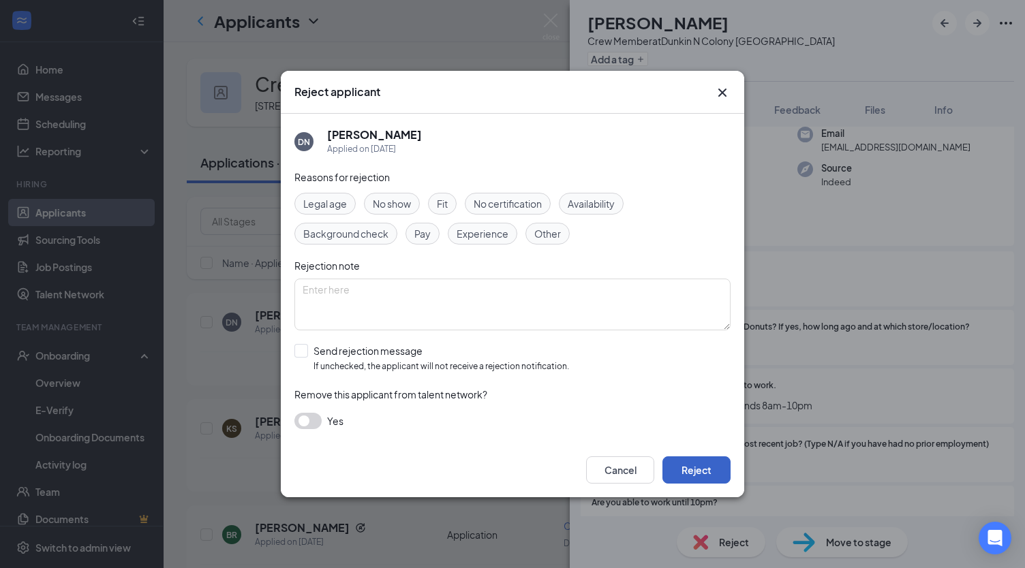
click at [698, 472] on button "Reject" at bounding box center [696, 469] width 68 height 27
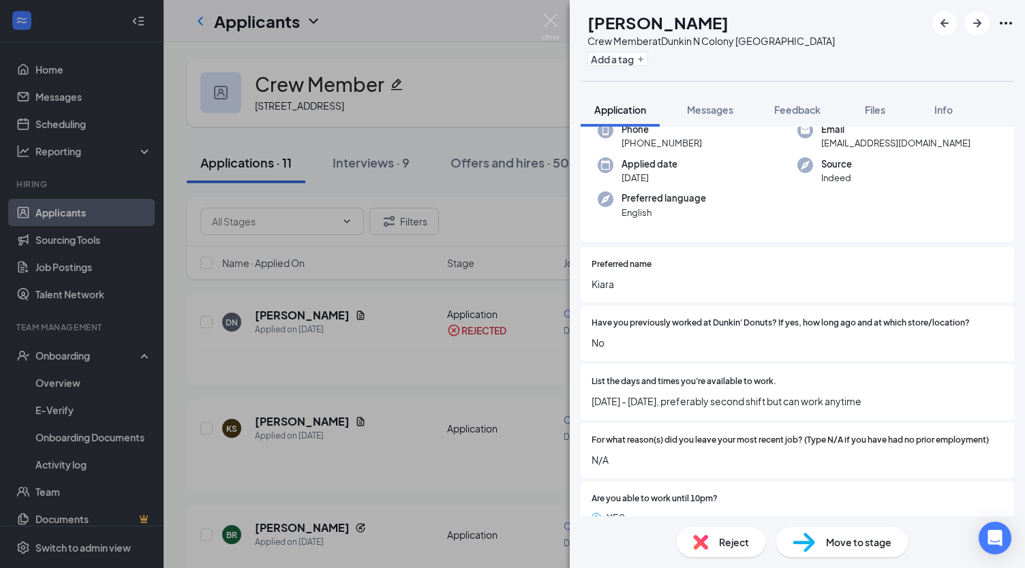
scroll to position [80, 0]
click at [726, 543] on span "Reject" at bounding box center [734, 542] width 30 height 15
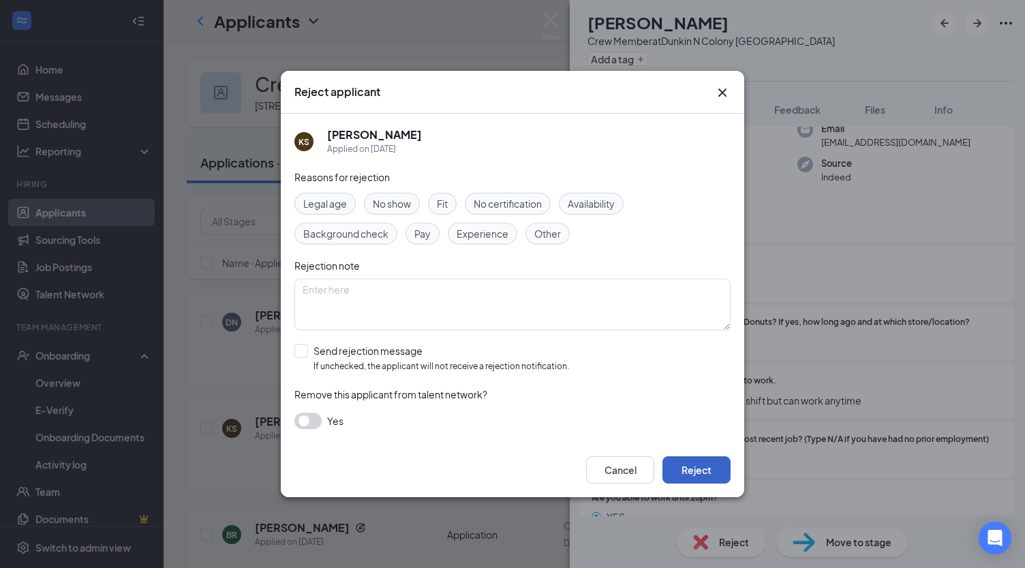
click at [700, 465] on button "Reject" at bounding box center [696, 469] width 68 height 27
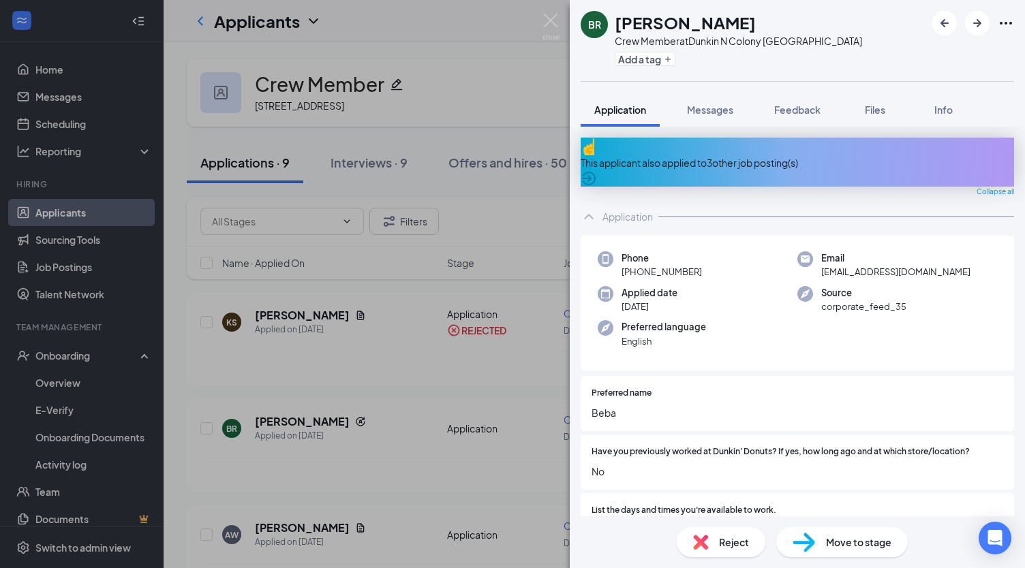
click at [698, 158] on div "This applicant also applied to 3 other job posting(s)" at bounding box center [796, 162] width 433 height 15
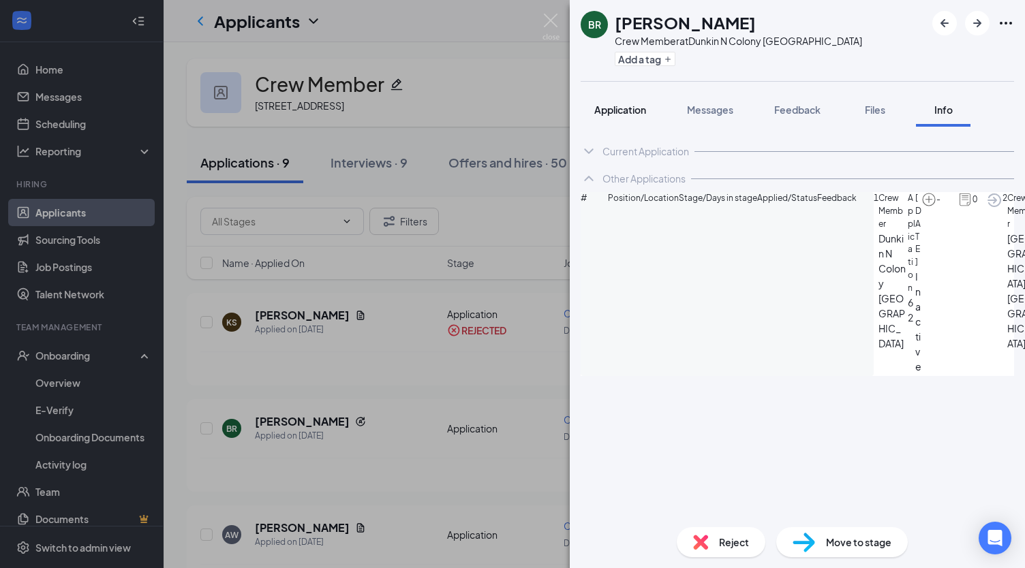
click at [613, 108] on span "Application" at bounding box center [620, 110] width 52 height 12
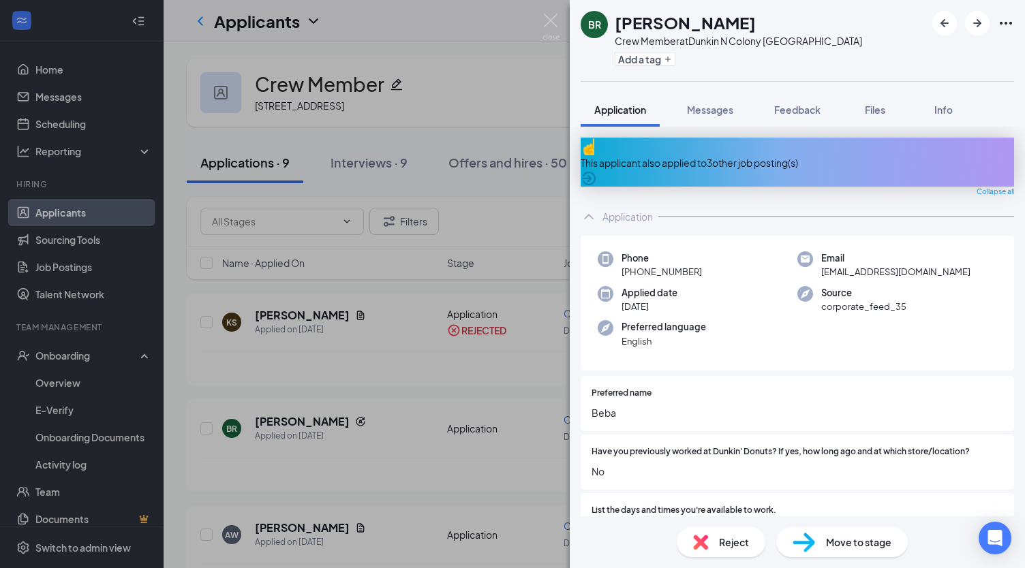
click at [422, 399] on div "BR [PERSON_NAME] Crew Member at [GEOGRAPHIC_DATA] Wallingford Add a tag Applica…" at bounding box center [512, 284] width 1025 height 568
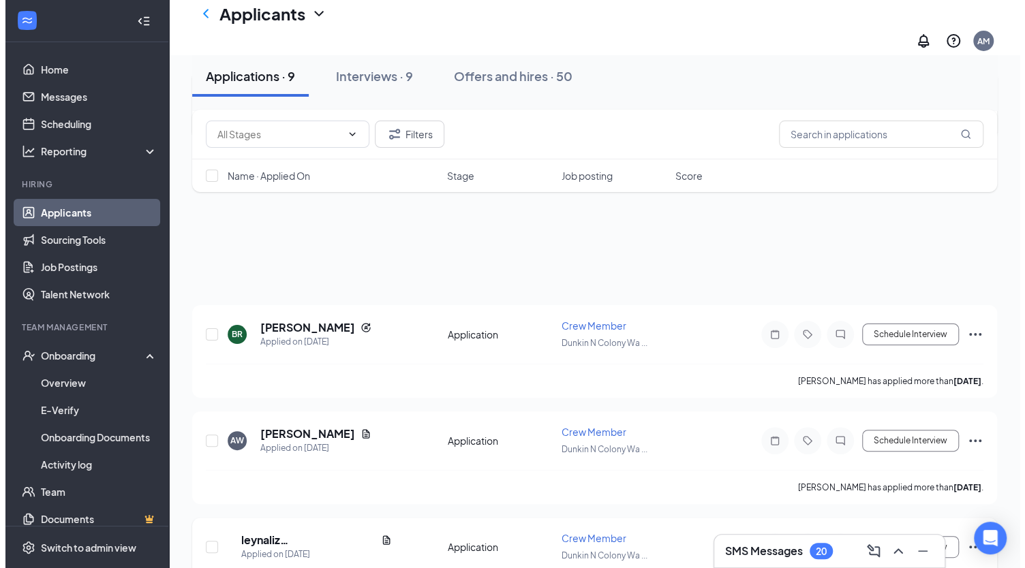
scroll to position [208, 0]
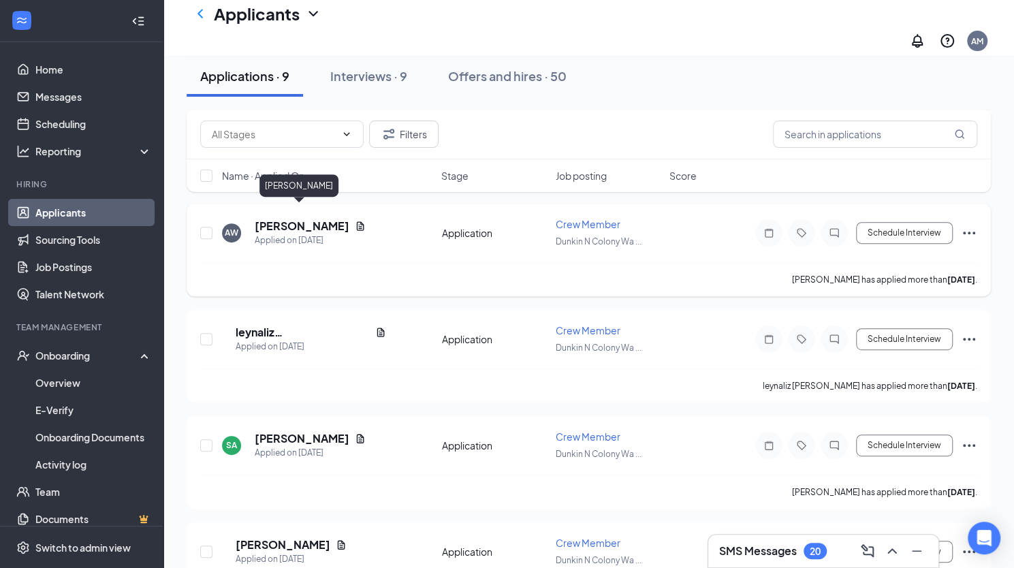
click at [310, 219] on h5 "[PERSON_NAME]" at bounding box center [302, 226] width 95 height 15
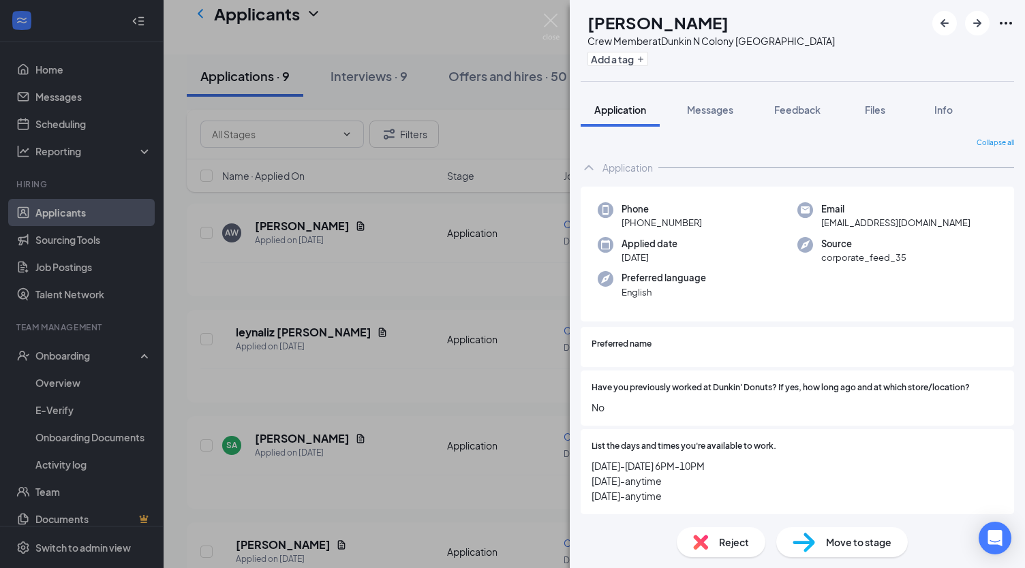
click at [703, 543] on img at bounding box center [700, 542] width 15 height 15
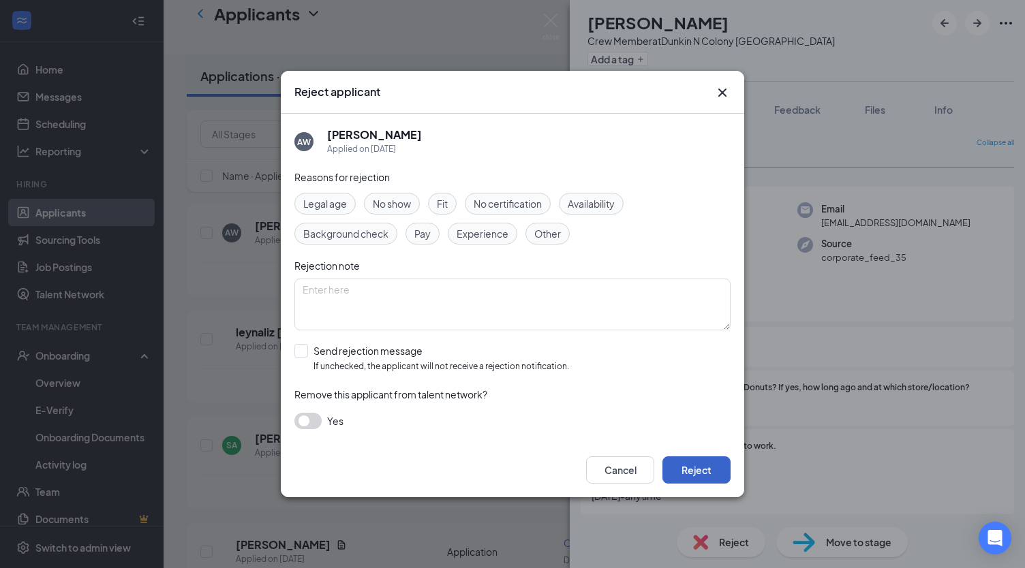
click at [699, 461] on button "Reject" at bounding box center [696, 469] width 68 height 27
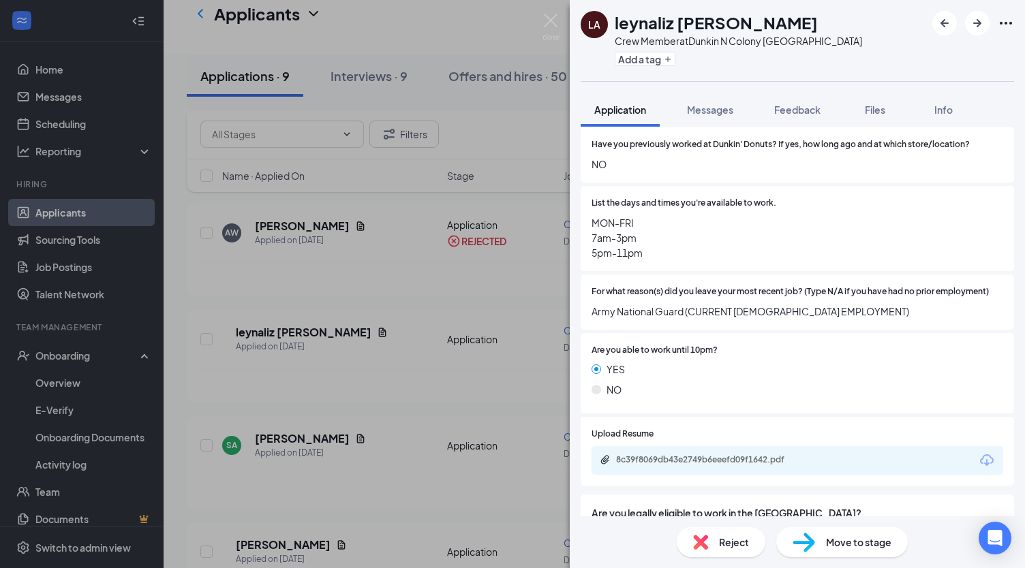
scroll to position [245, 0]
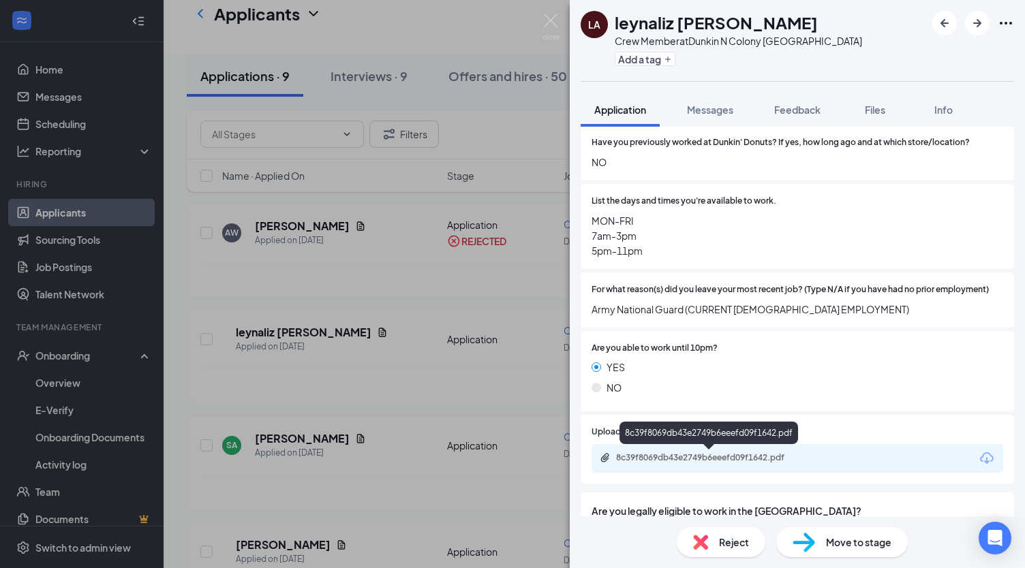
click at [699, 461] on div "8c39f8069db43e2749b6eeefd09f1642.pdf" at bounding box center [711, 457] width 191 height 11
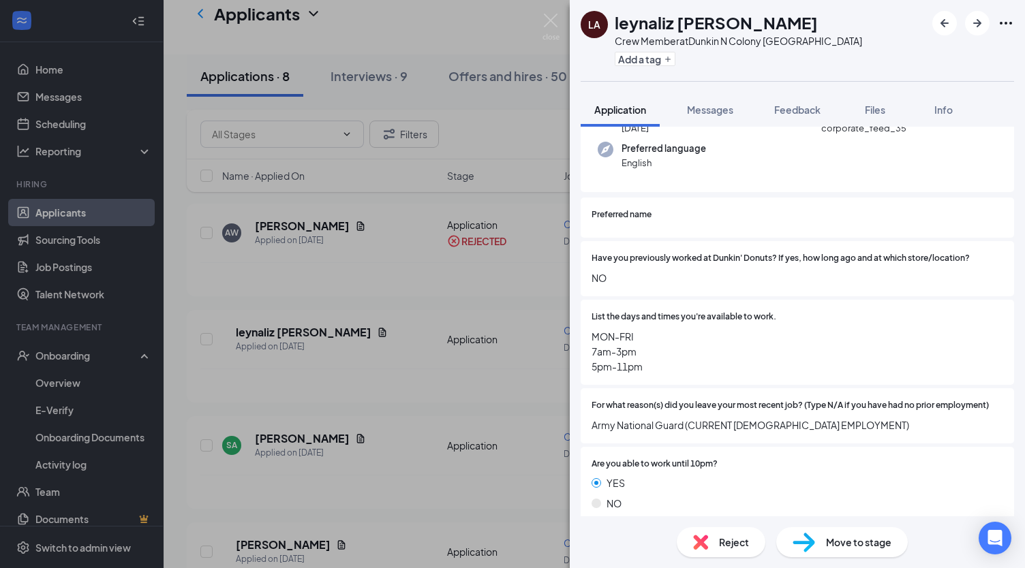
scroll to position [125, 0]
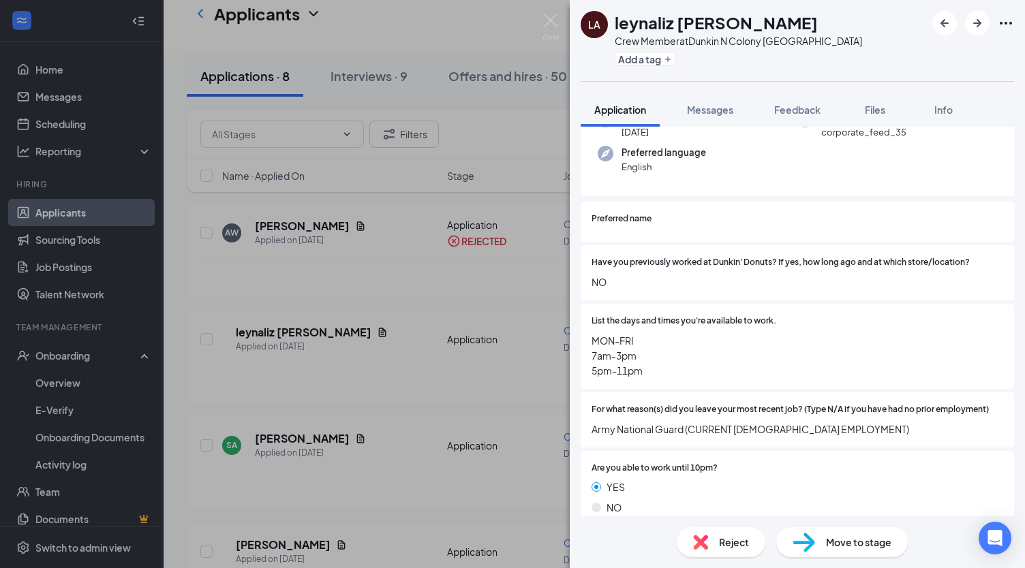
click at [466, 392] on div "LA leynaliz [PERSON_NAME] Crew Member at [GEOGRAPHIC_DATA] Wallingford Add a ta…" at bounding box center [512, 284] width 1025 height 568
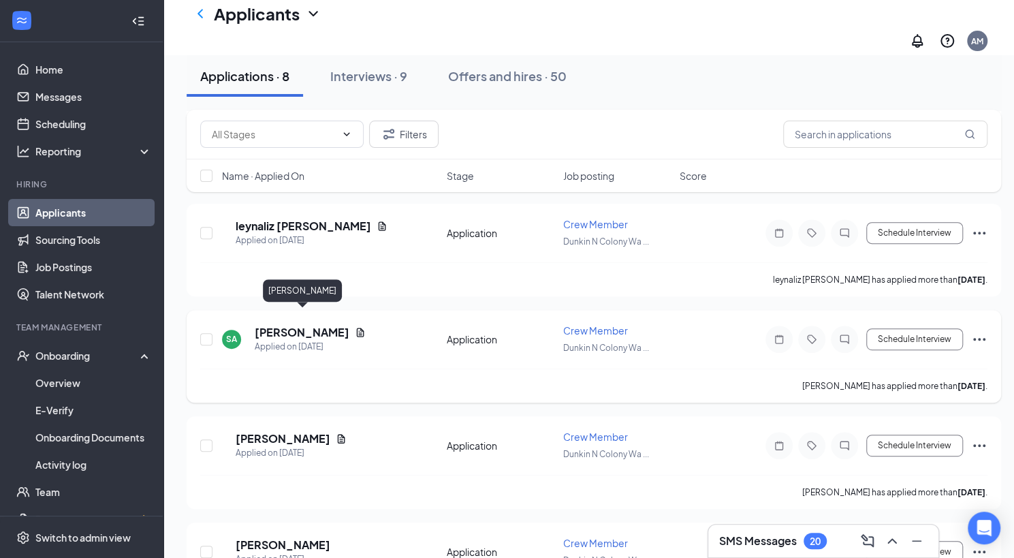
click at [311, 325] on h5 "[PERSON_NAME]" at bounding box center [302, 332] width 95 height 15
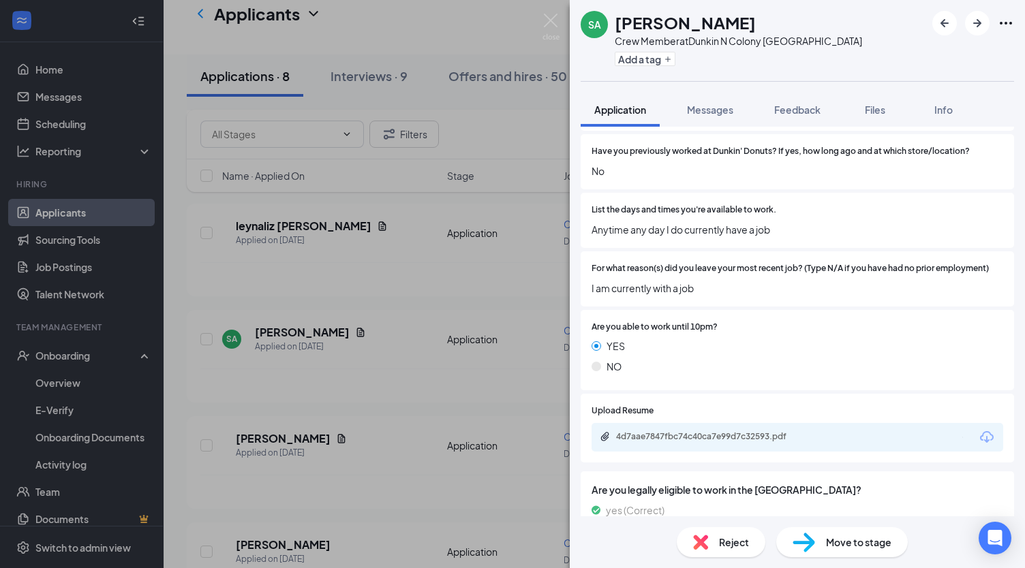
scroll to position [243, 0]
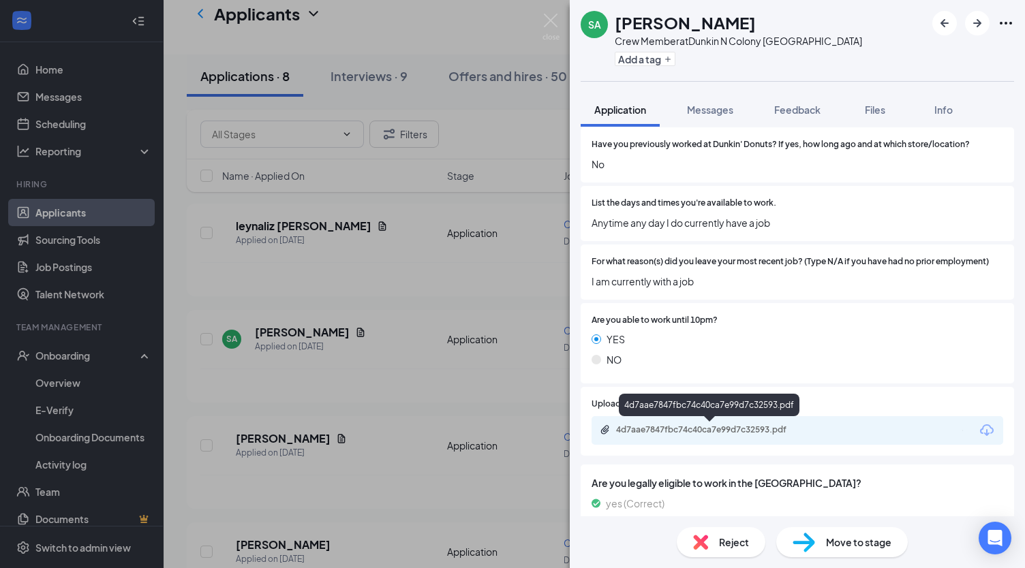
click at [674, 435] on div "4d7aae7847fbc74c40ca7e99d7c32593.pdf" at bounding box center [710, 430] width 221 height 13
click at [710, 542] on div "Reject" at bounding box center [720, 542] width 89 height 30
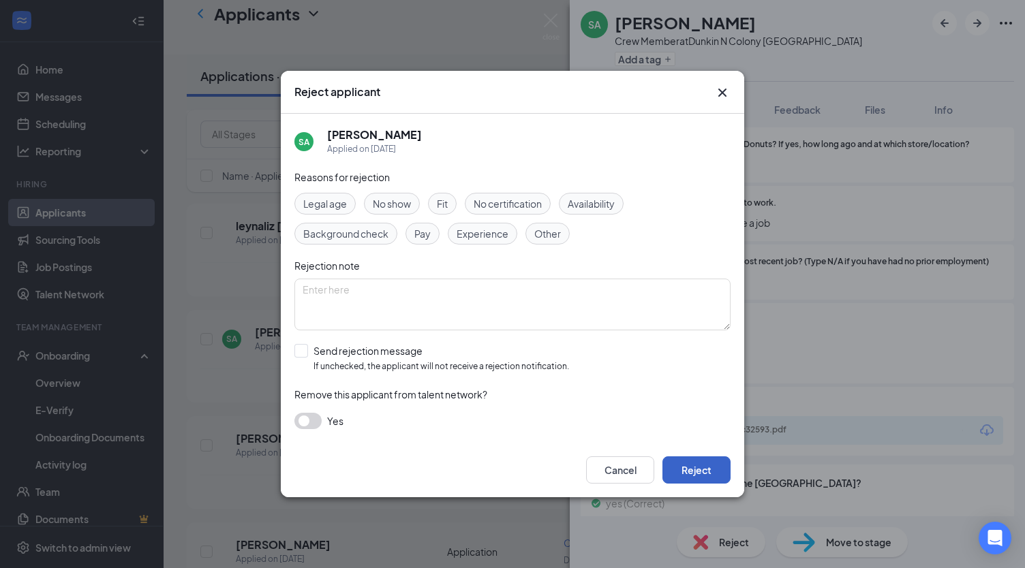
click at [698, 472] on button "Reject" at bounding box center [696, 469] width 68 height 27
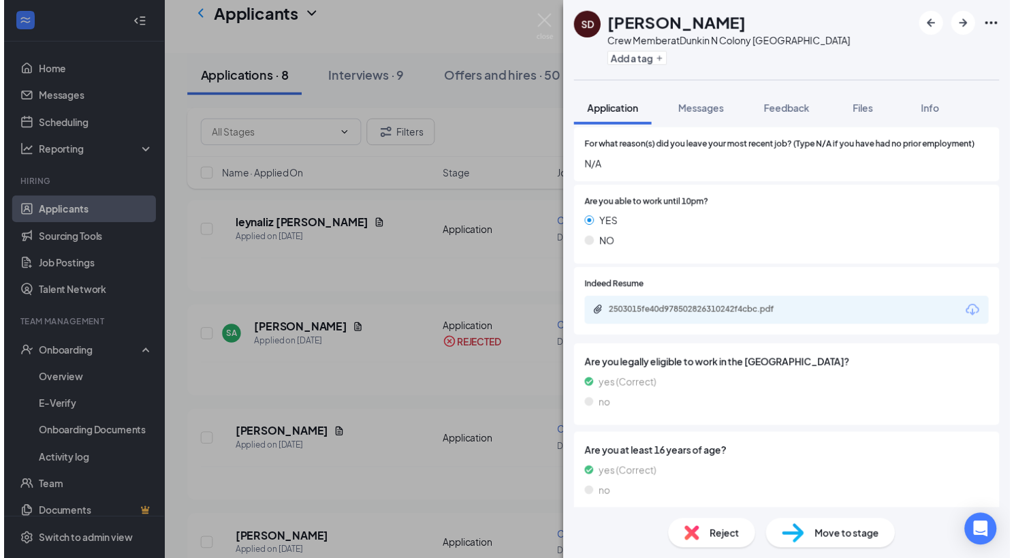
scroll to position [395, 0]
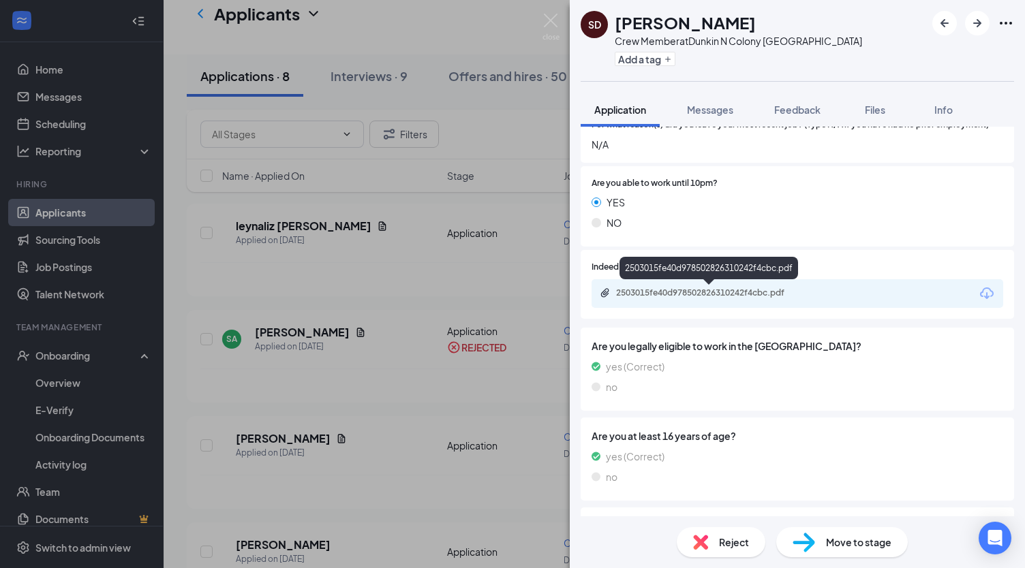
click at [732, 291] on div "2503015fe40d978502826310242f4cbc.pdf" at bounding box center [711, 292] width 191 height 11
click at [555, 18] on img at bounding box center [550, 27] width 17 height 27
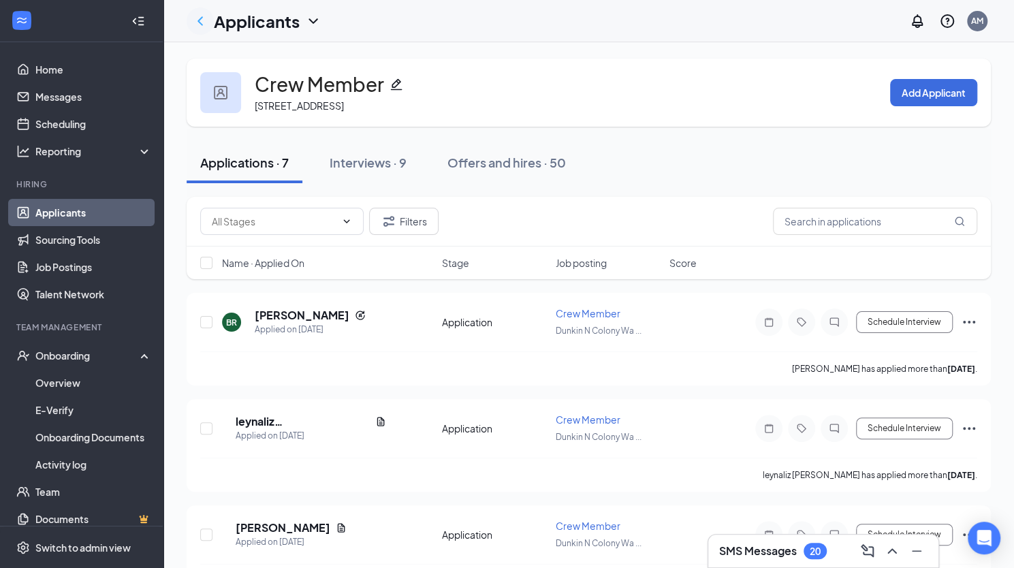
click at [203, 24] on icon "ChevronLeft" at bounding box center [200, 21] width 16 height 16
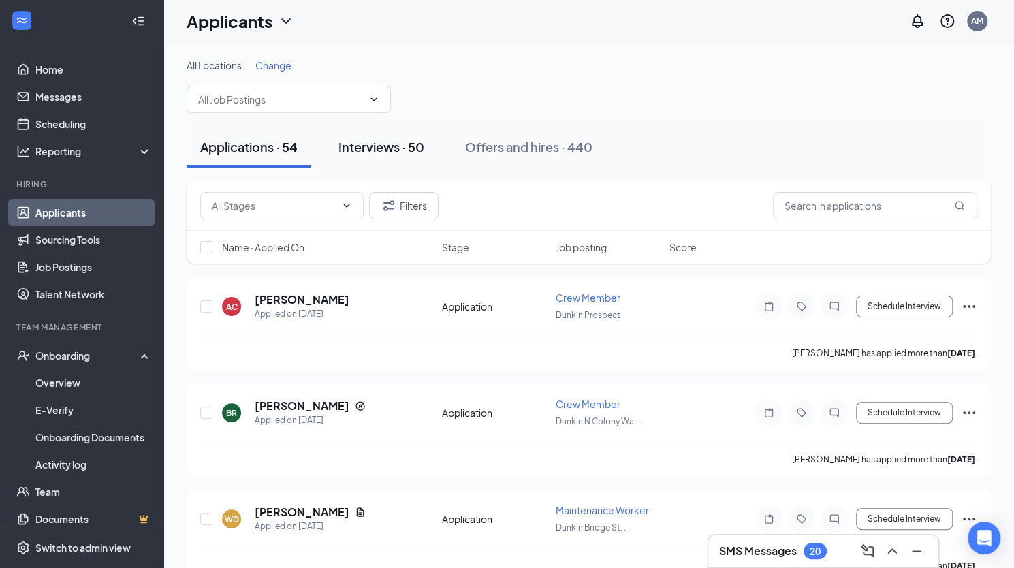
click at [403, 151] on div "Interviews · 50" at bounding box center [382, 146] width 86 height 17
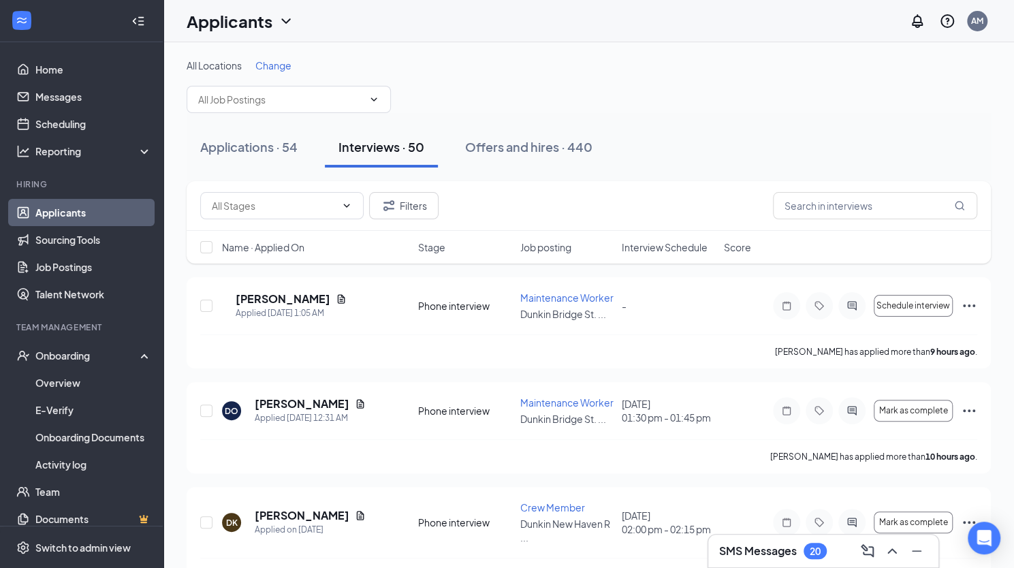
click at [658, 249] on span "Interview Schedule" at bounding box center [665, 247] width 86 height 14
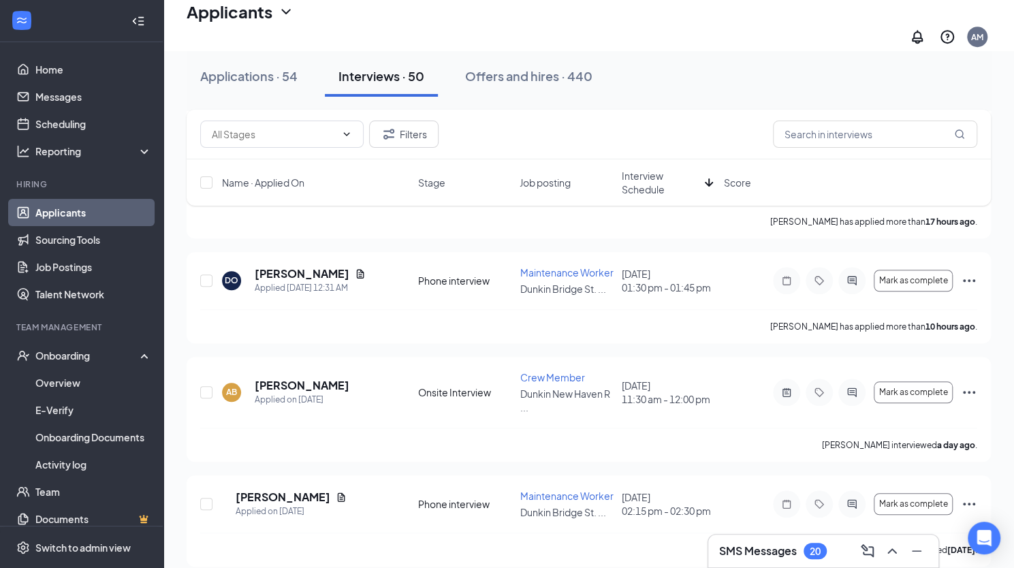
scroll to position [508, 0]
click at [907, 387] on span "Mark as complete" at bounding box center [914, 392] width 69 height 10
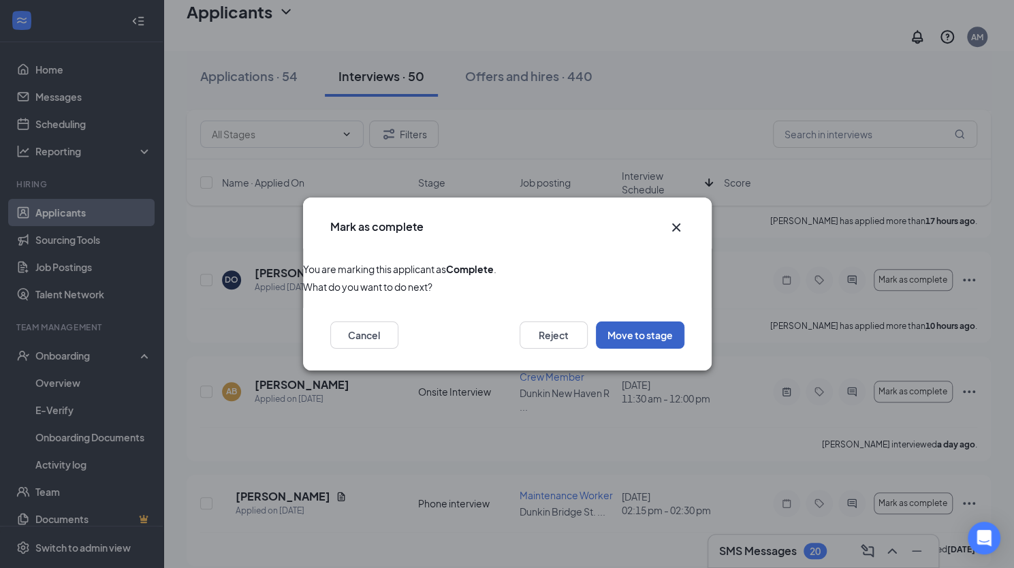
click at [633, 336] on button "Move to stage" at bounding box center [640, 335] width 89 height 27
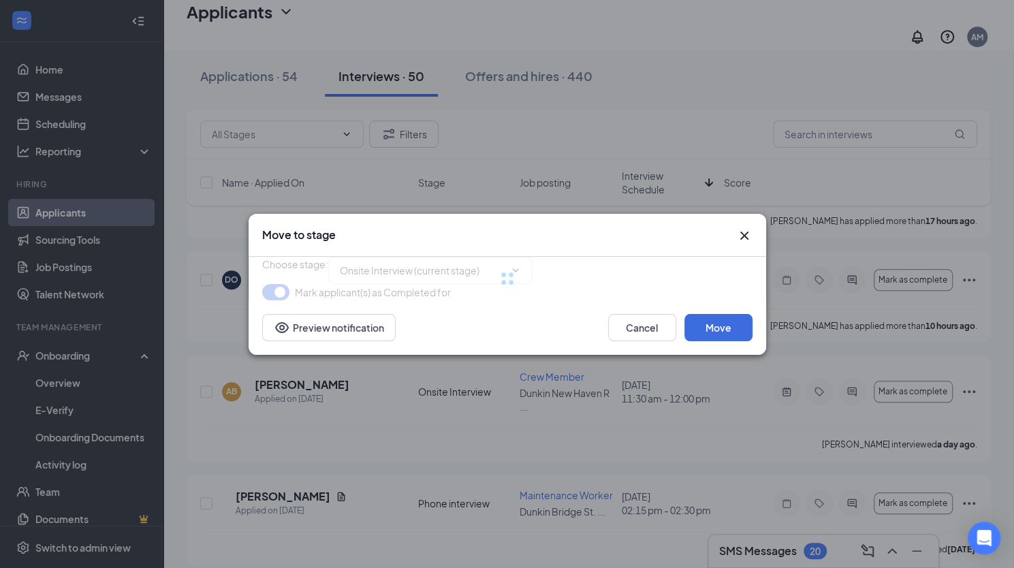
type input "Final Hiring Stage (final stage)"
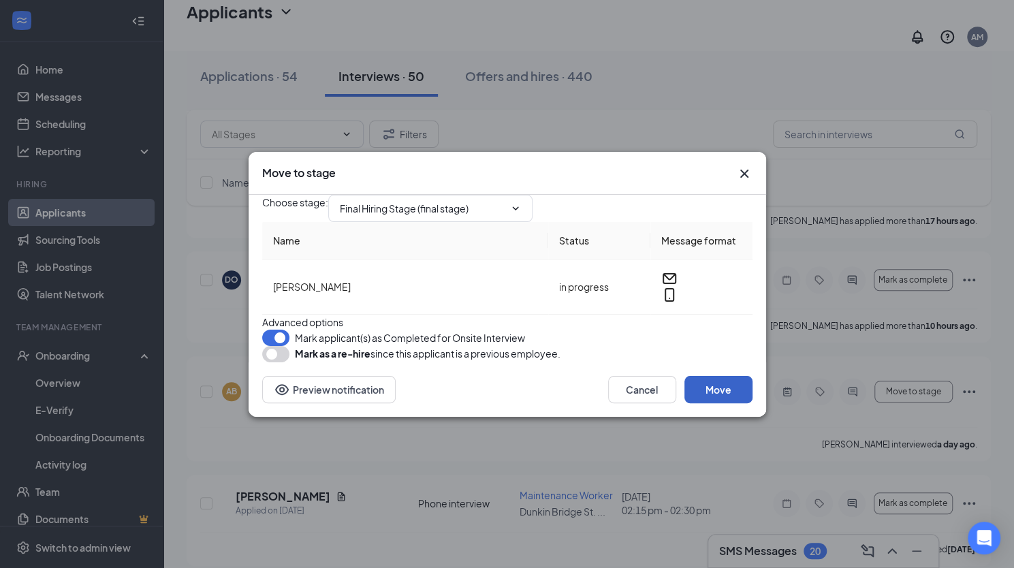
click at [728, 403] on button "Move" at bounding box center [719, 389] width 68 height 27
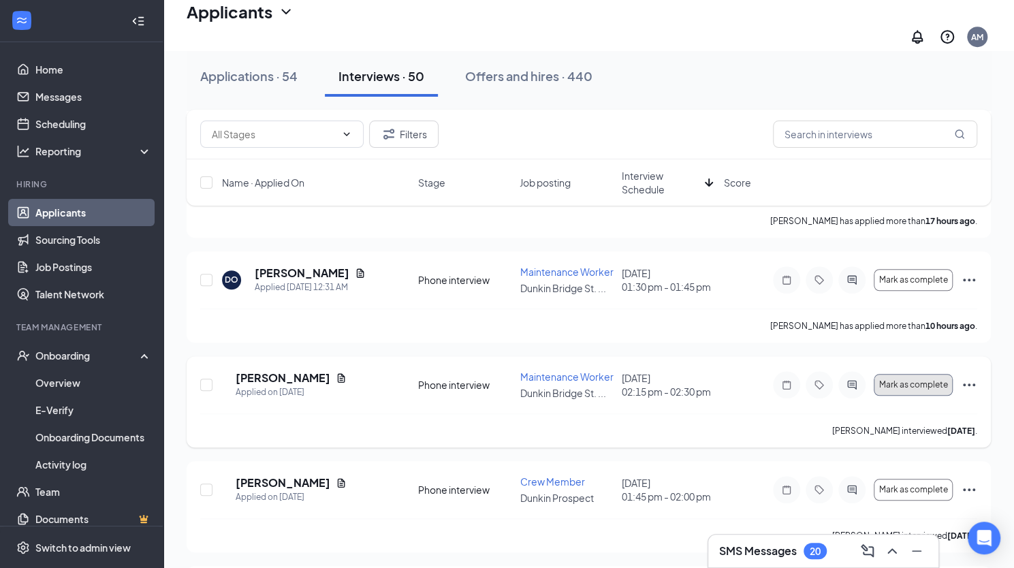
click at [931, 380] on span "Mark as complete" at bounding box center [914, 385] width 69 height 10
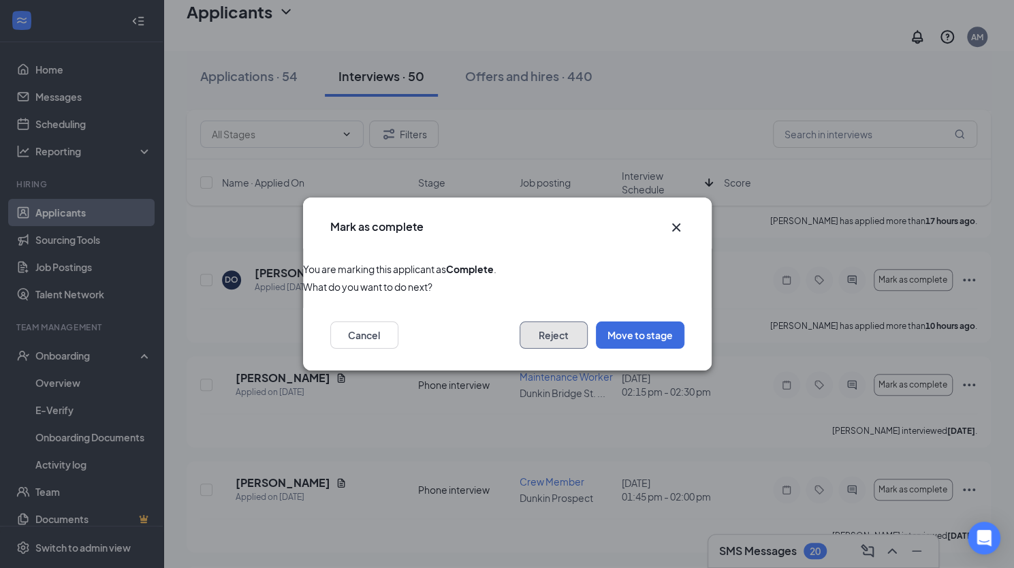
click at [548, 334] on button "Reject" at bounding box center [554, 335] width 68 height 27
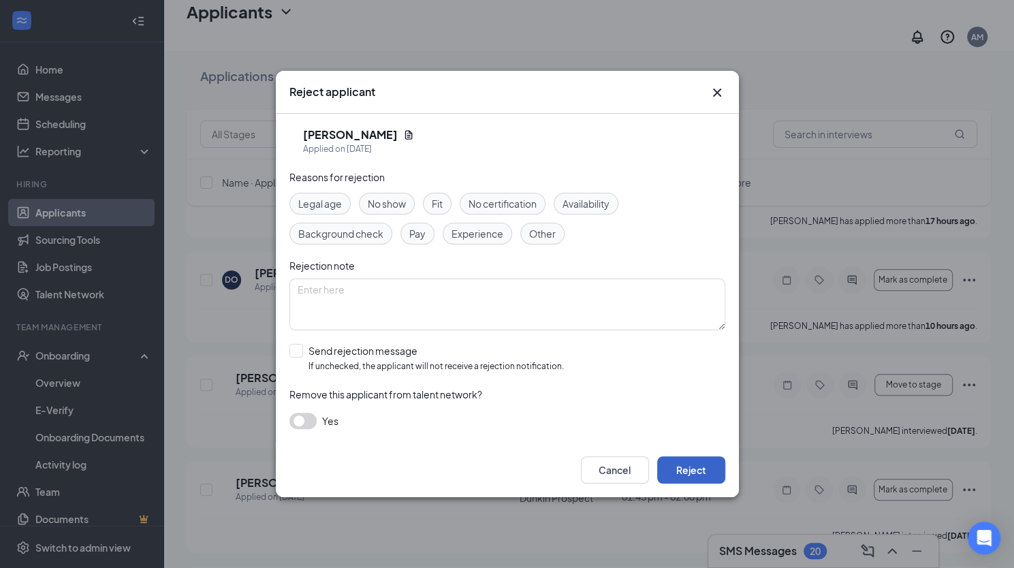
click at [704, 465] on button "Reject" at bounding box center [691, 469] width 68 height 27
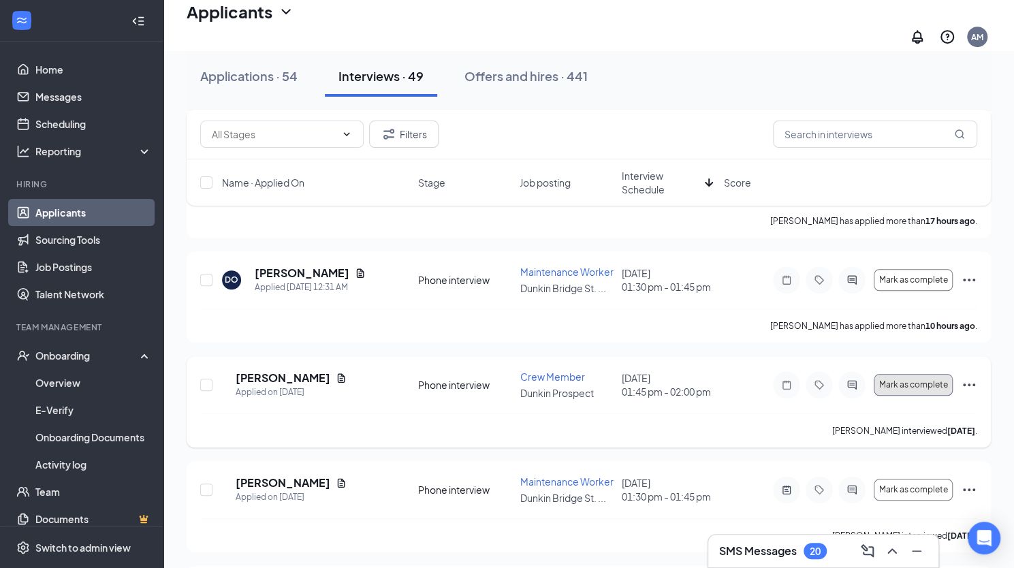
click at [937, 380] on span "Mark as complete" at bounding box center [914, 385] width 69 height 10
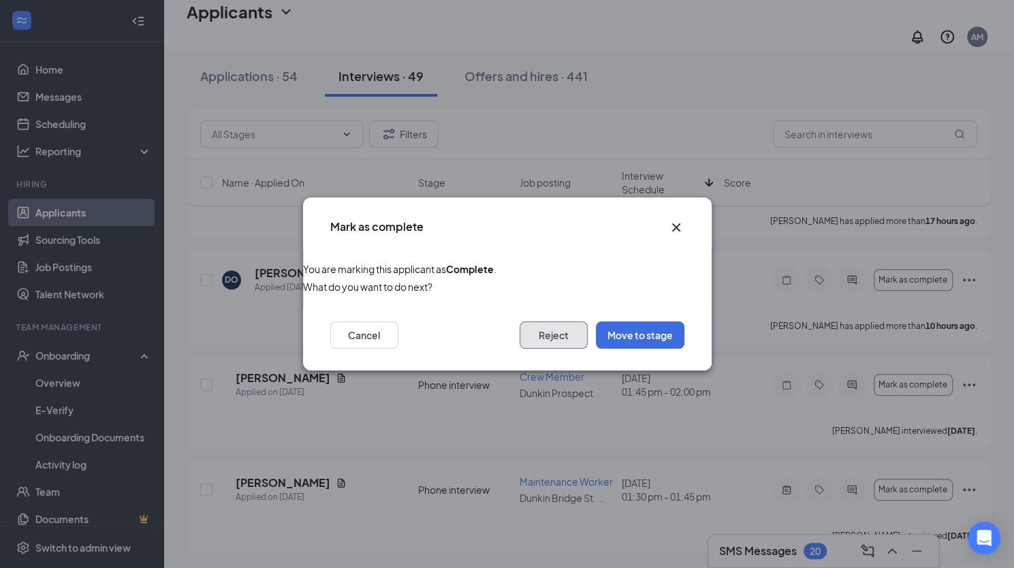
click at [552, 344] on button "Reject" at bounding box center [554, 335] width 68 height 27
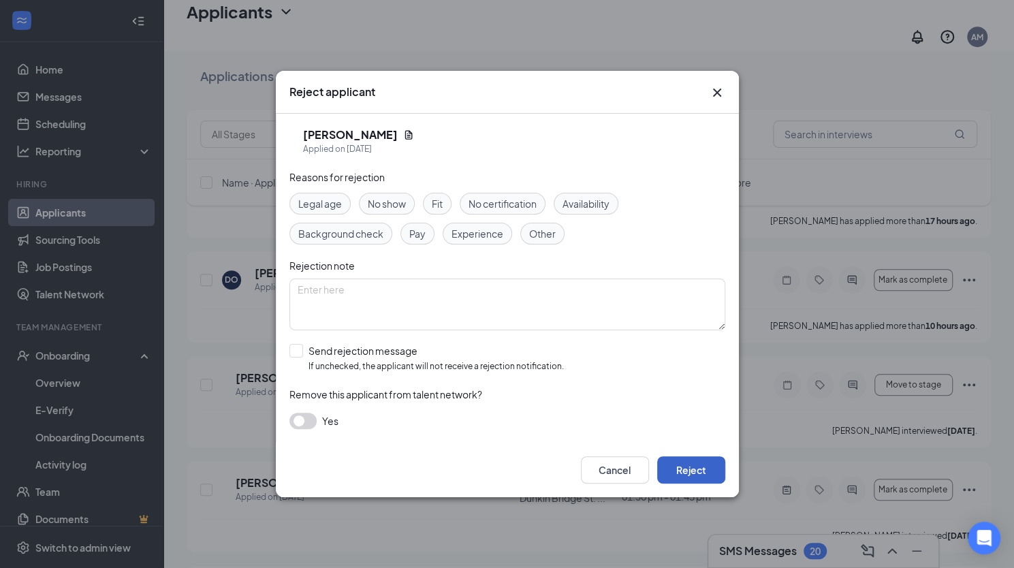
click at [711, 469] on button "Reject" at bounding box center [691, 469] width 68 height 27
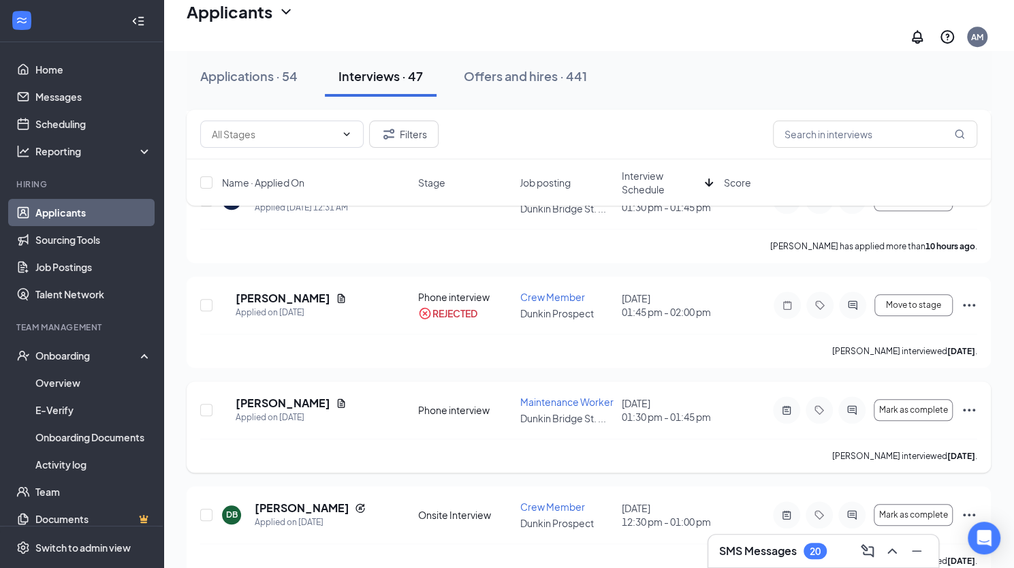
scroll to position [589, 0]
click at [897, 405] on span "Mark as complete" at bounding box center [914, 410] width 69 height 10
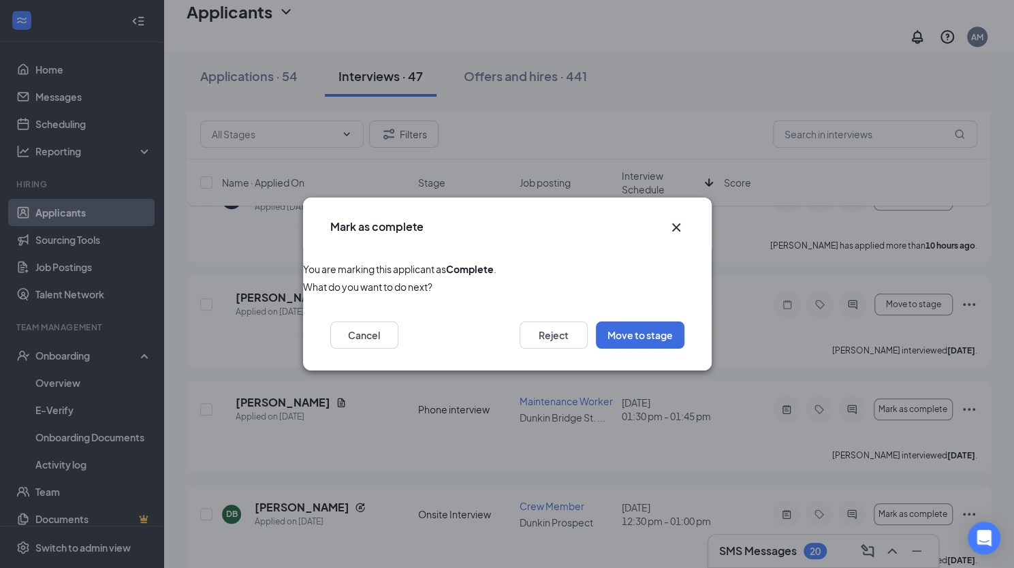
click at [676, 227] on icon "Cross" at bounding box center [676, 227] width 16 height 16
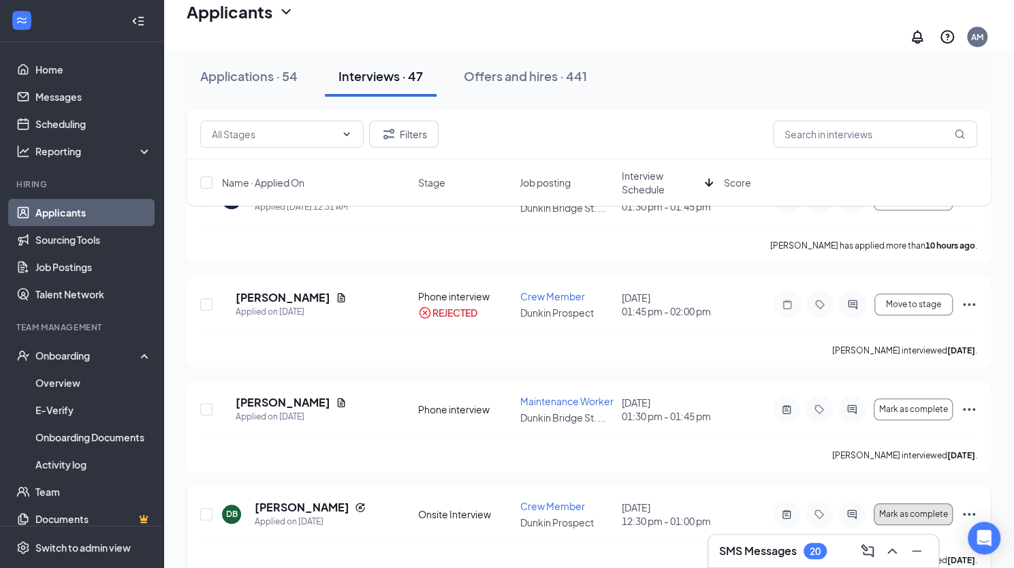
click at [905, 503] on button "Mark as complete" at bounding box center [913, 514] width 79 height 22
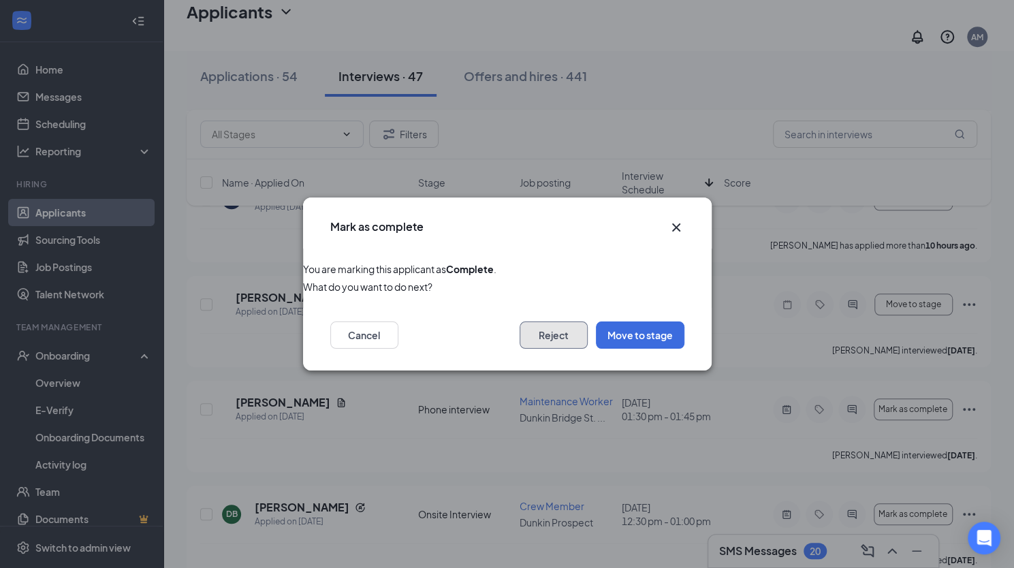
click at [557, 345] on button "Reject" at bounding box center [554, 335] width 68 height 27
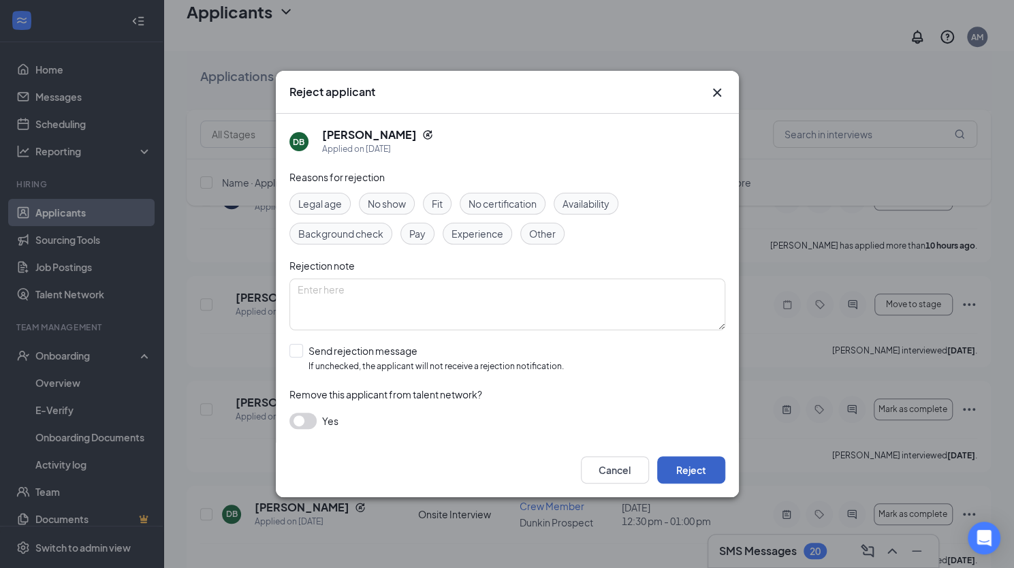
click at [672, 478] on button "Reject" at bounding box center [691, 469] width 68 height 27
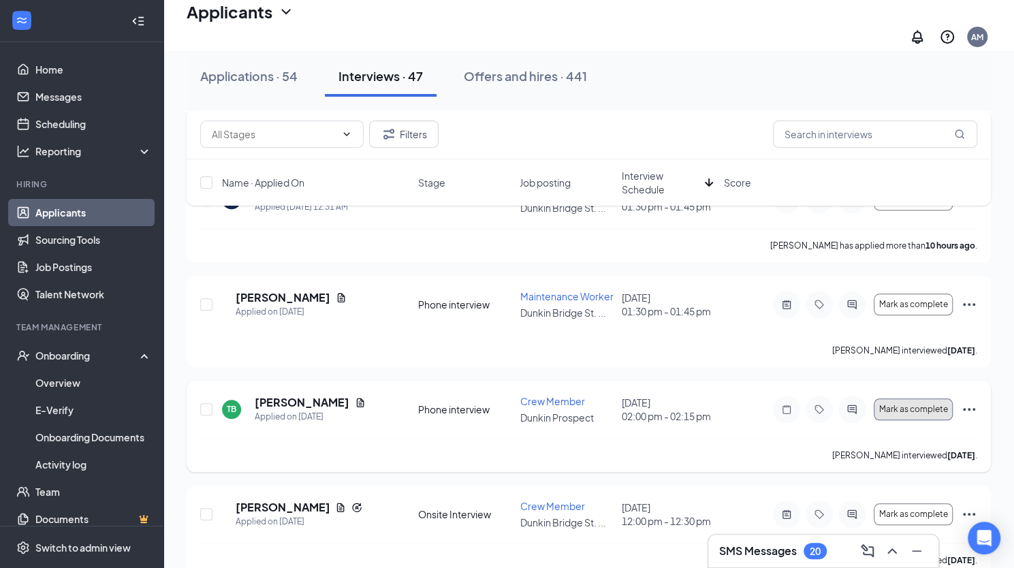
click at [937, 405] on span "Mark as complete" at bounding box center [914, 410] width 69 height 10
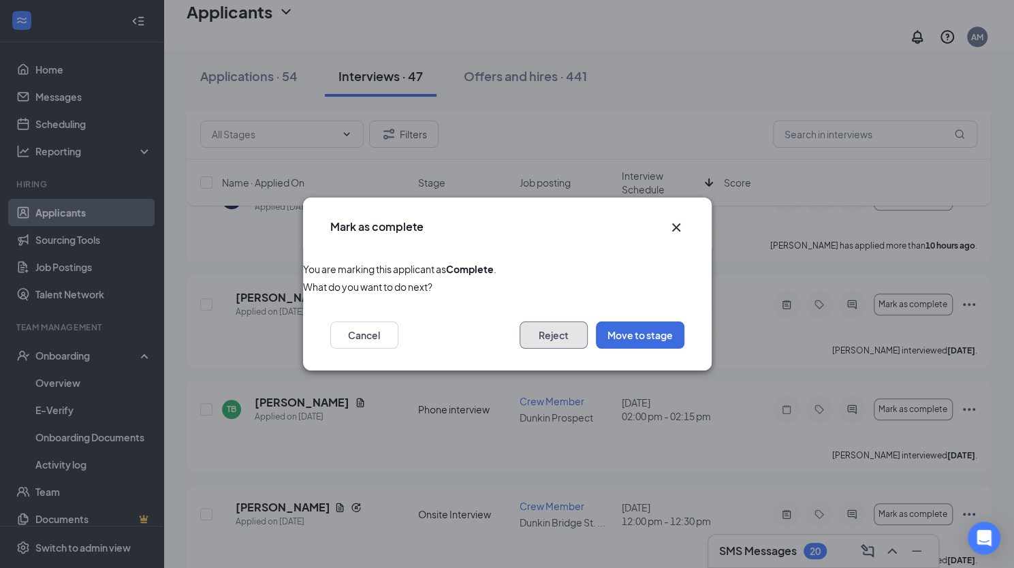
click at [556, 332] on button "Reject" at bounding box center [554, 335] width 68 height 27
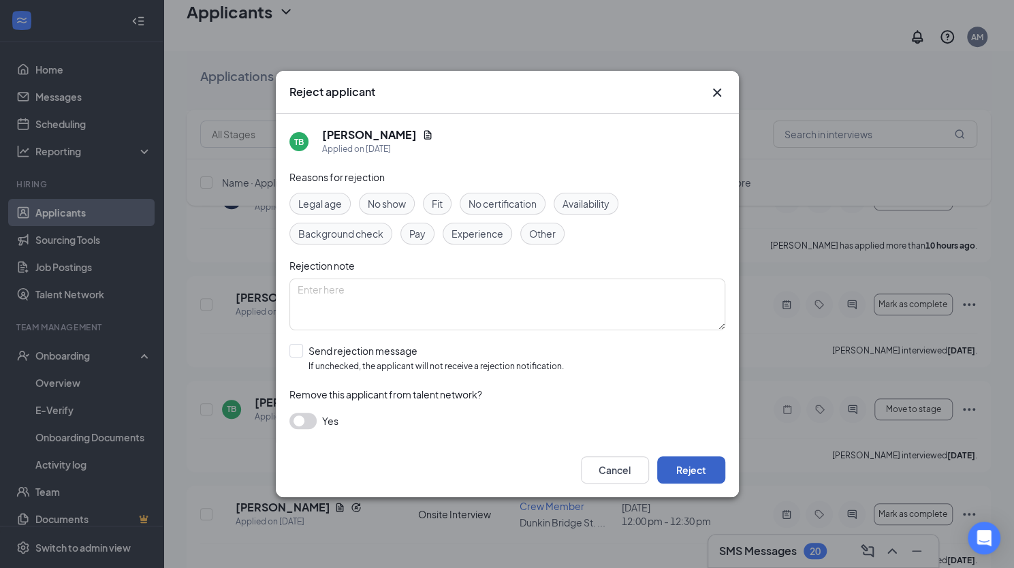
click at [688, 478] on button "Reject" at bounding box center [691, 469] width 68 height 27
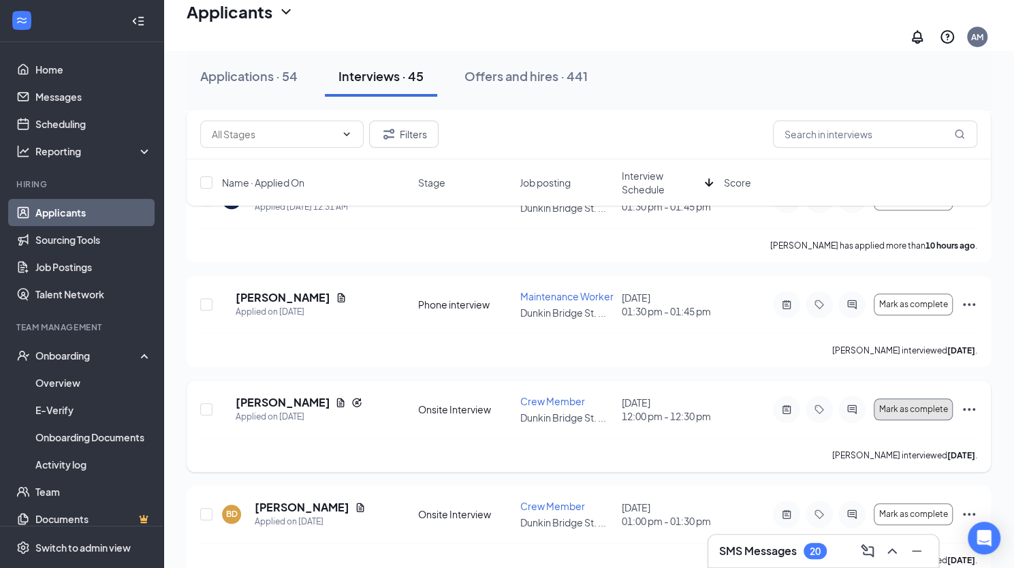
click at [939, 405] on span "Mark as complete" at bounding box center [914, 410] width 69 height 10
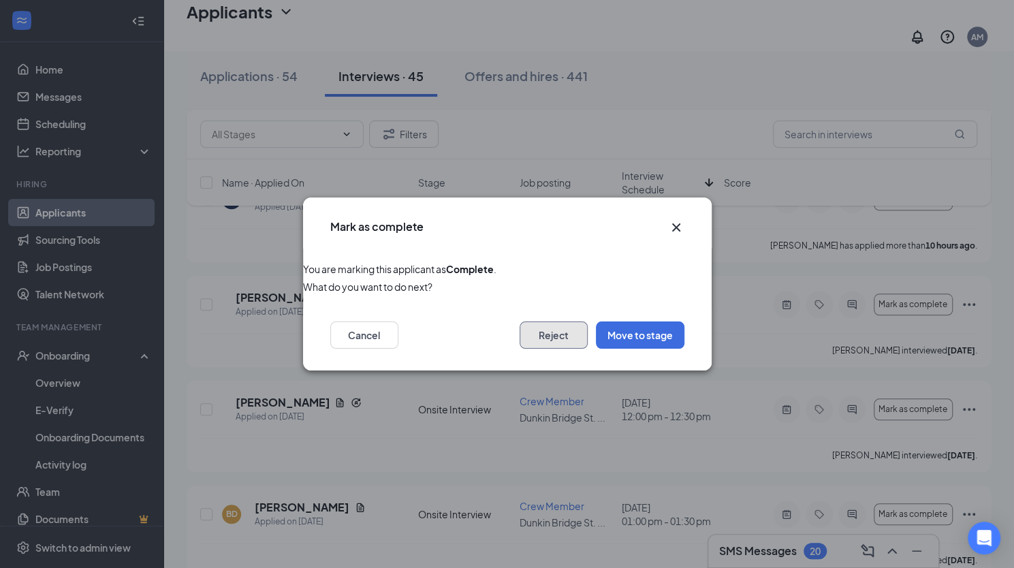
click at [533, 343] on button "Reject" at bounding box center [554, 335] width 68 height 27
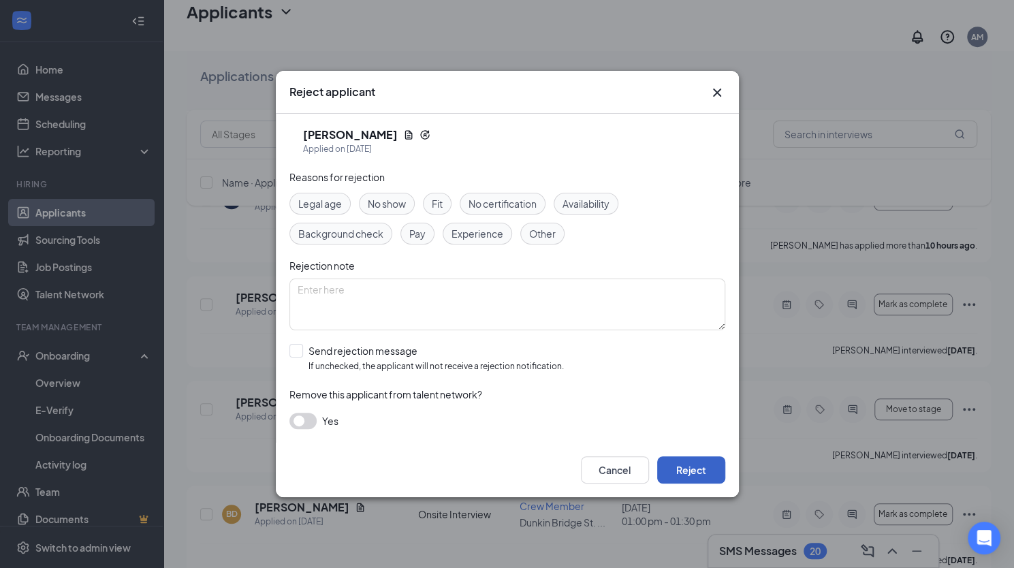
click at [703, 473] on button "Reject" at bounding box center [691, 469] width 68 height 27
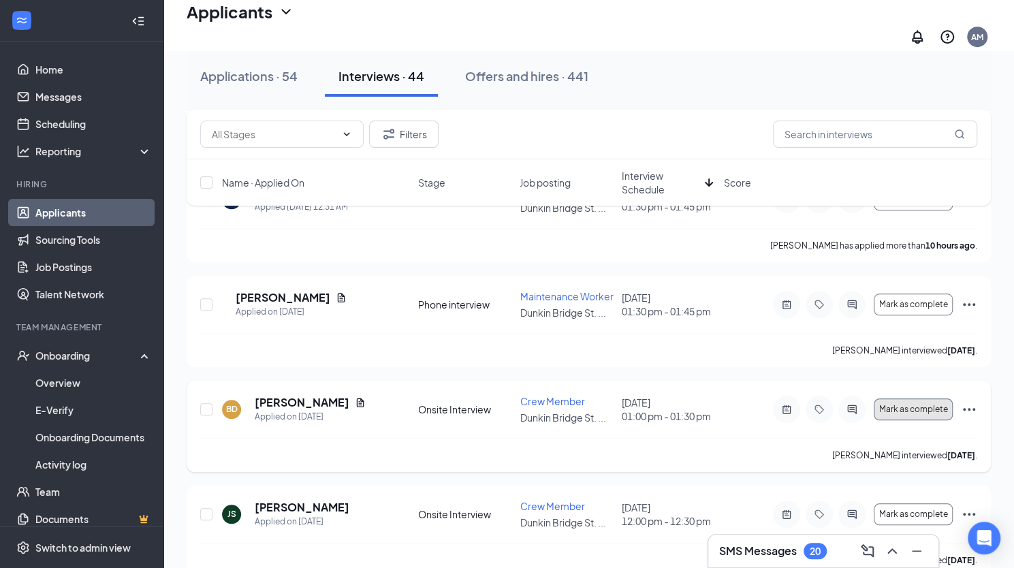
click at [895, 399] on button "Mark as complete" at bounding box center [913, 410] width 79 height 22
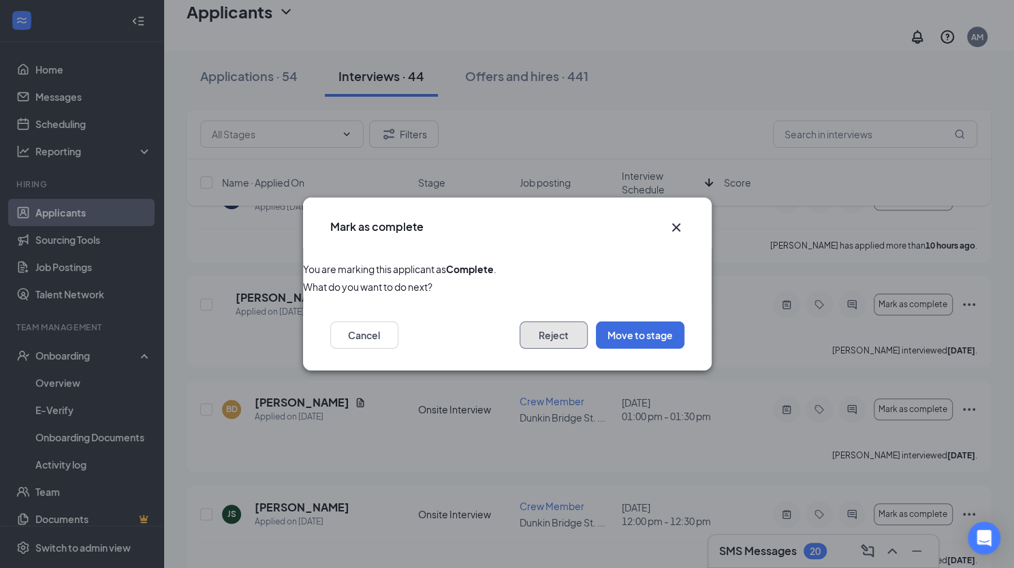
click at [564, 332] on button "Reject" at bounding box center [554, 335] width 68 height 27
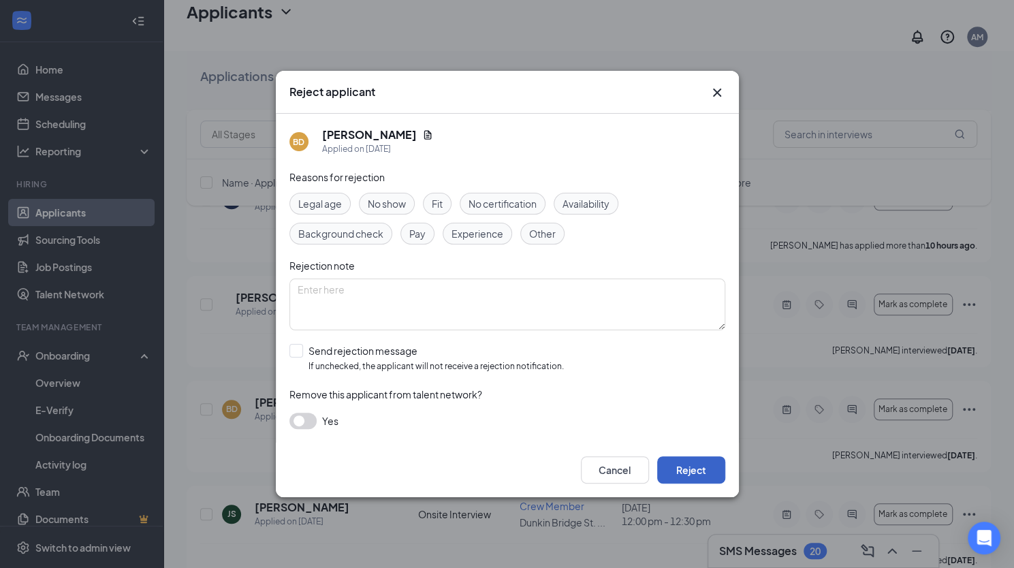
click at [706, 467] on button "Reject" at bounding box center [691, 469] width 68 height 27
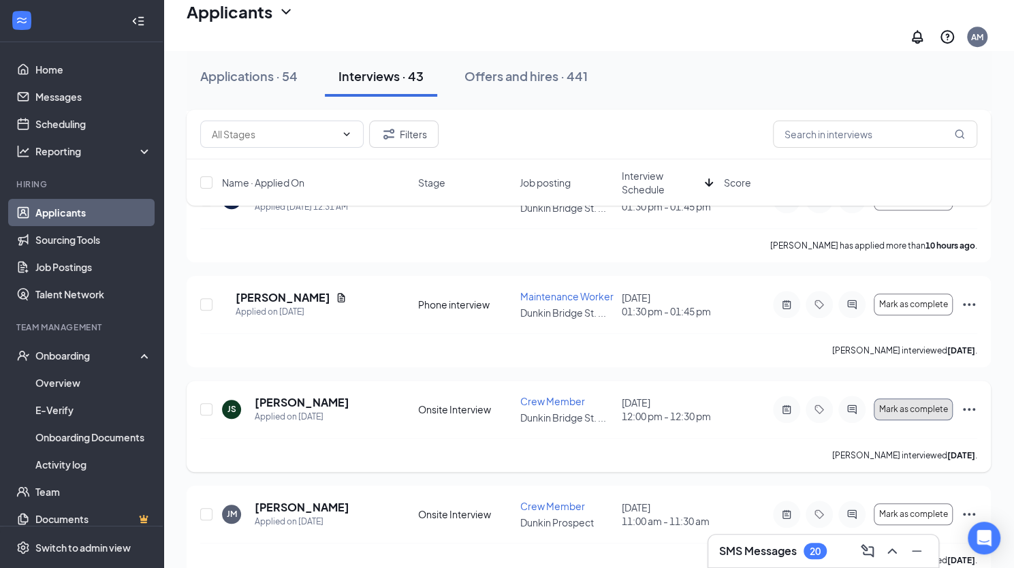
click at [911, 405] on span "Mark as complete" at bounding box center [914, 410] width 69 height 10
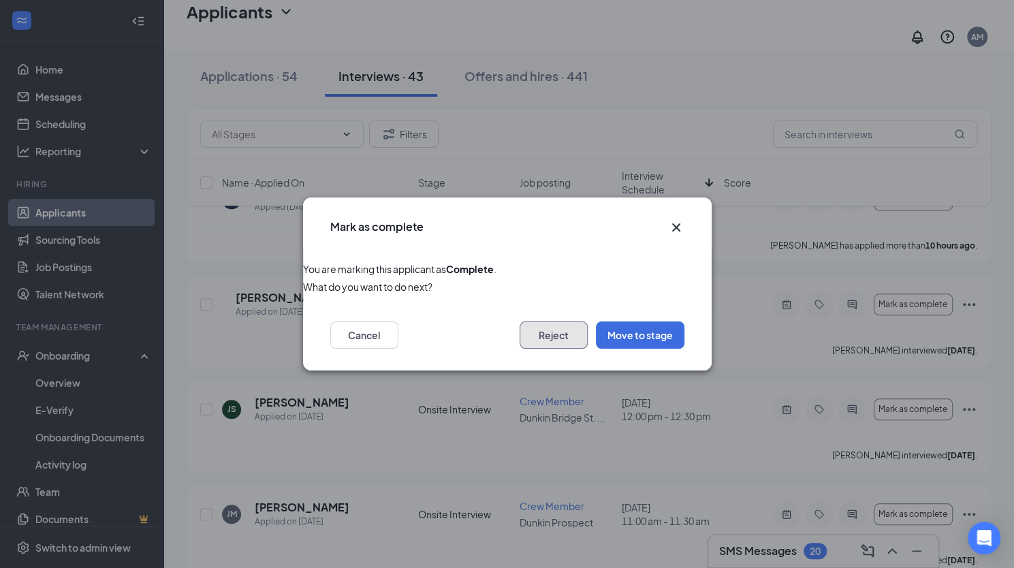
click at [562, 329] on button "Reject" at bounding box center [554, 335] width 68 height 27
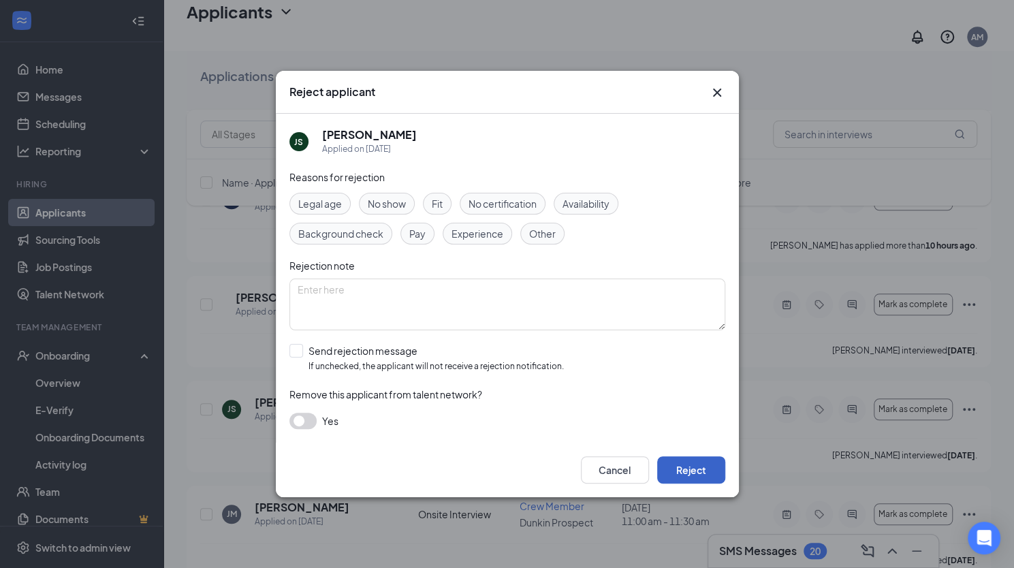
click at [715, 476] on button "Reject" at bounding box center [691, 469] width 68 height 27
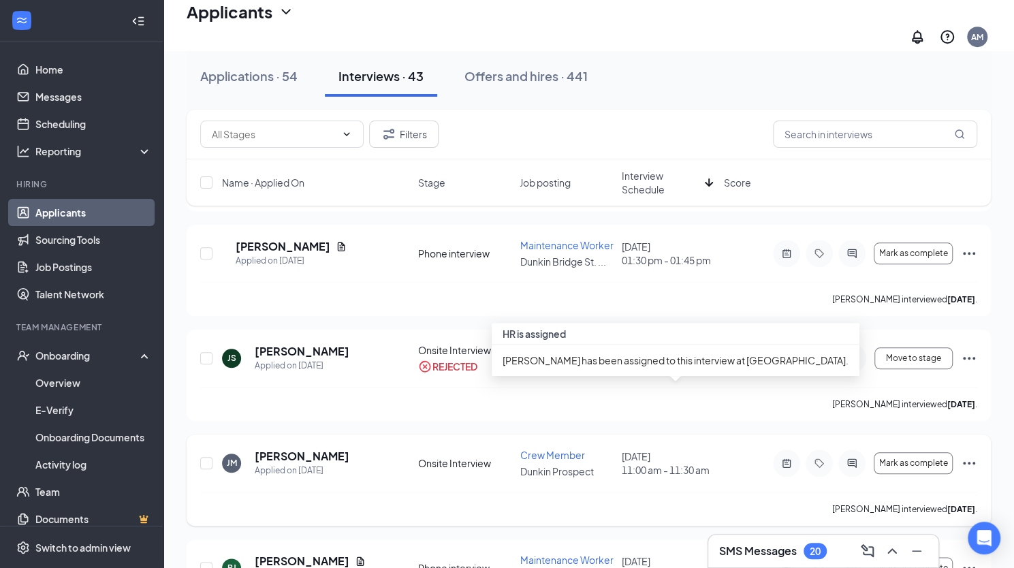
scroll to position [640, 0]
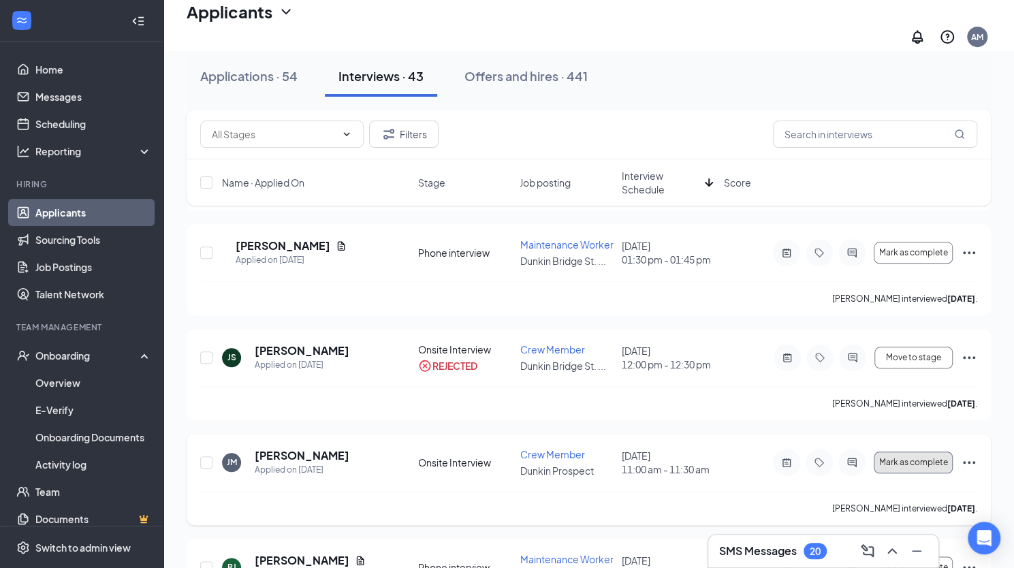
click at [899, 458] on span "Mark as complete" at bounding box center [914, 463] width 69 height 10
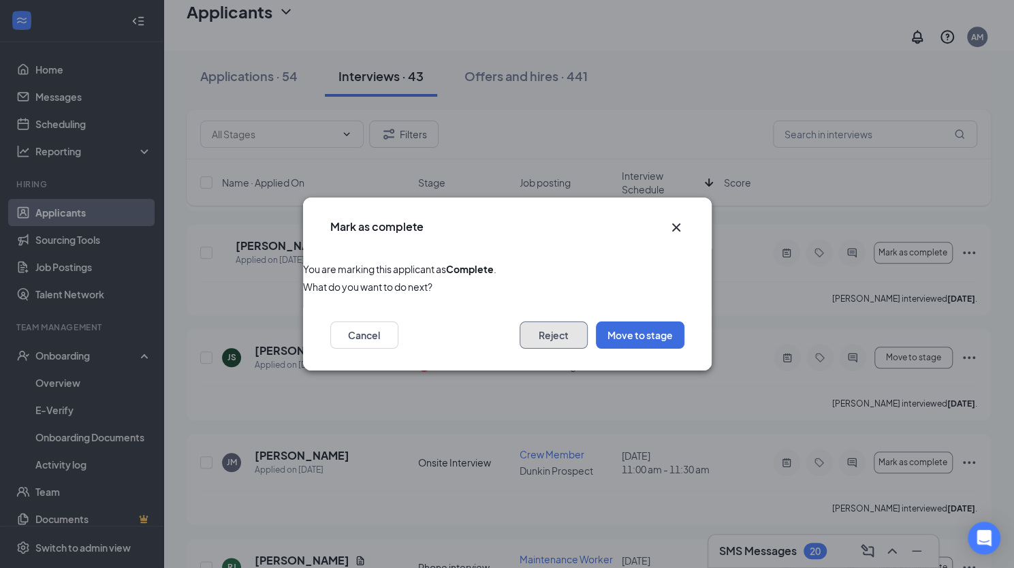
click at [572, 335] on button "Reject" at bounding box center [554, 335] width 68 height 27
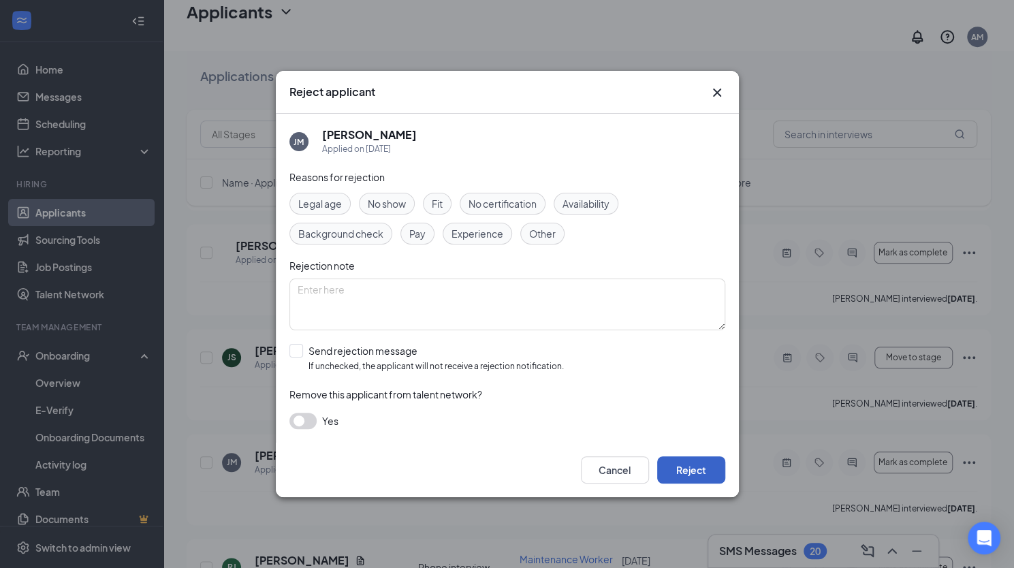
click at [689, 461] on button "Reject" at bounding box center [691, 469] width 68 height 27
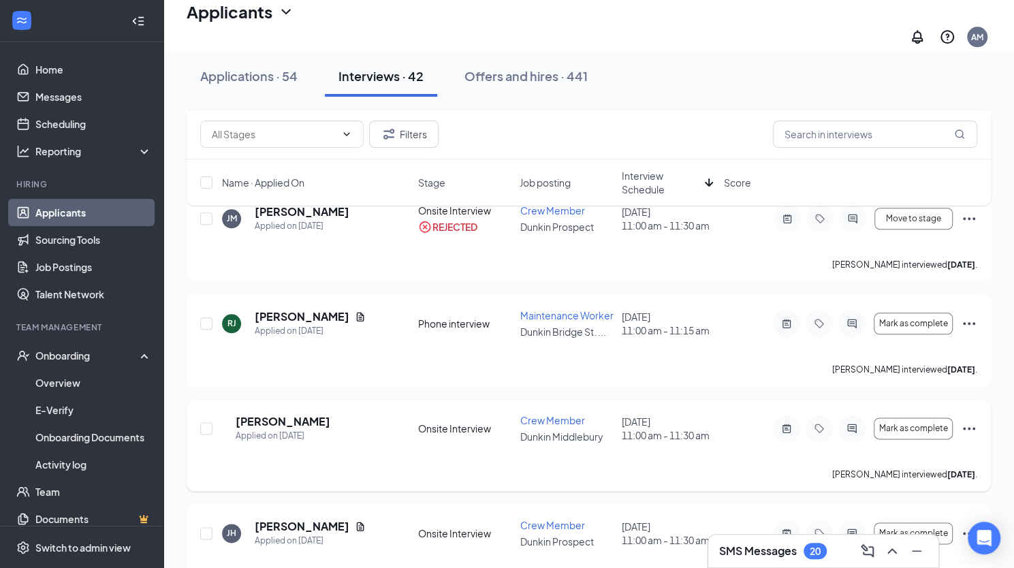
scroll to position [780, 0]
click at [912, 423] on span "Mark as complete" at bounding box center [914, 428] width 69 height 10
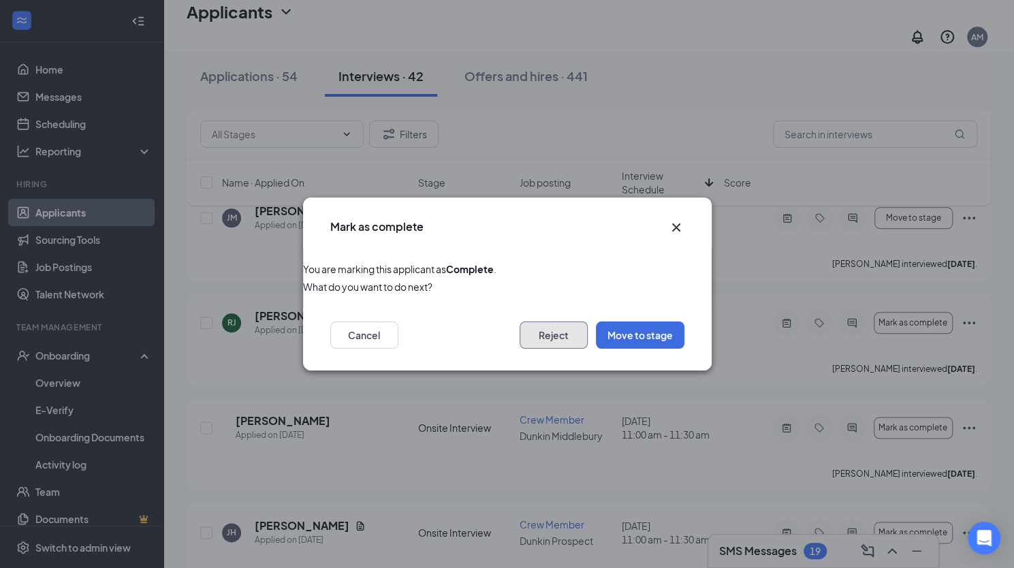
click at [549, 341] on button "Reject" at bounding box center [554, 335] width 68 height 27
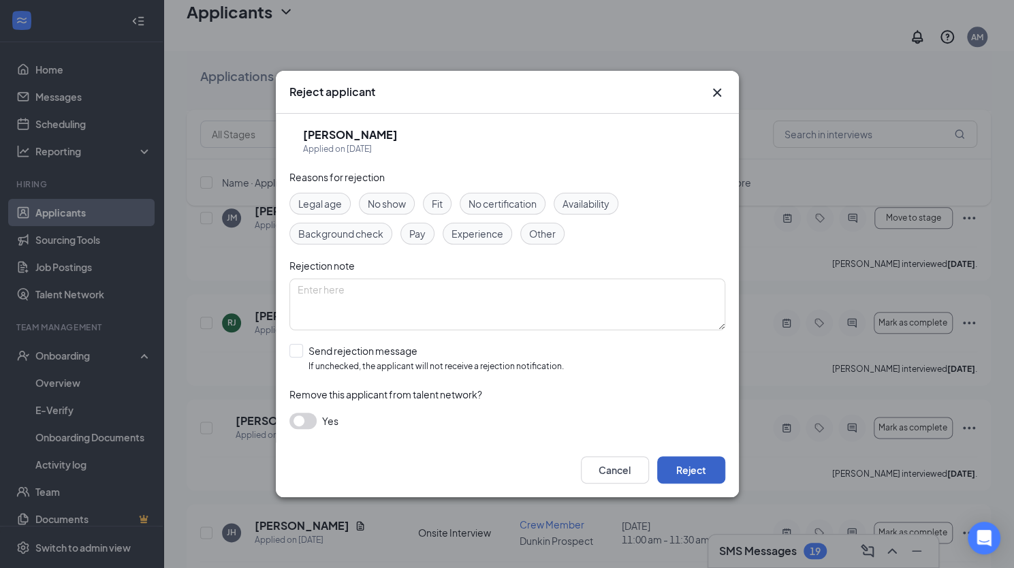
click at [689, 461] on button "Reject" at bounding box center [691, 469] width 68 height 27
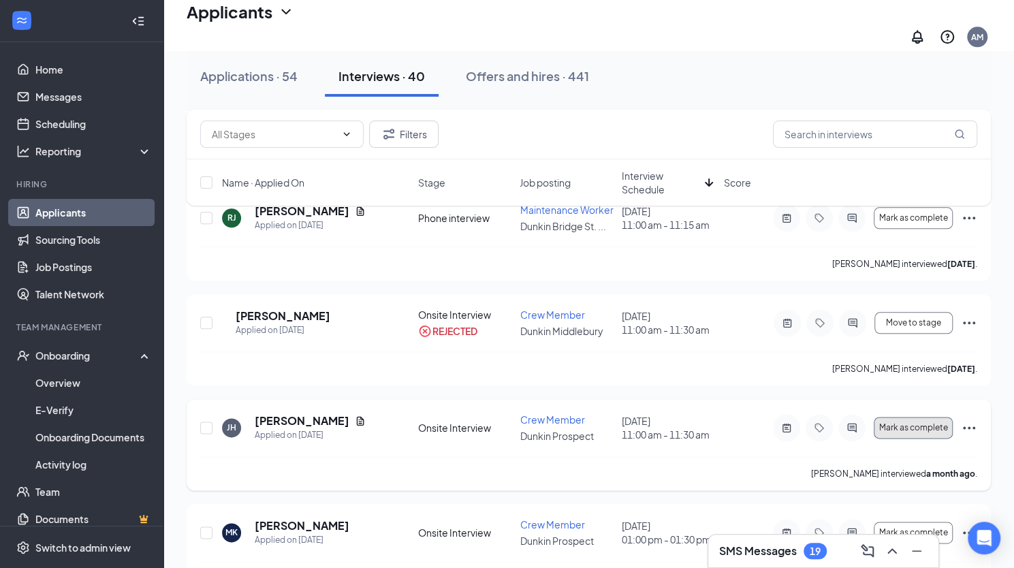
click at [914, 423] on span "Mark as complete" at bounding box center [914, 428] width 69 height 10
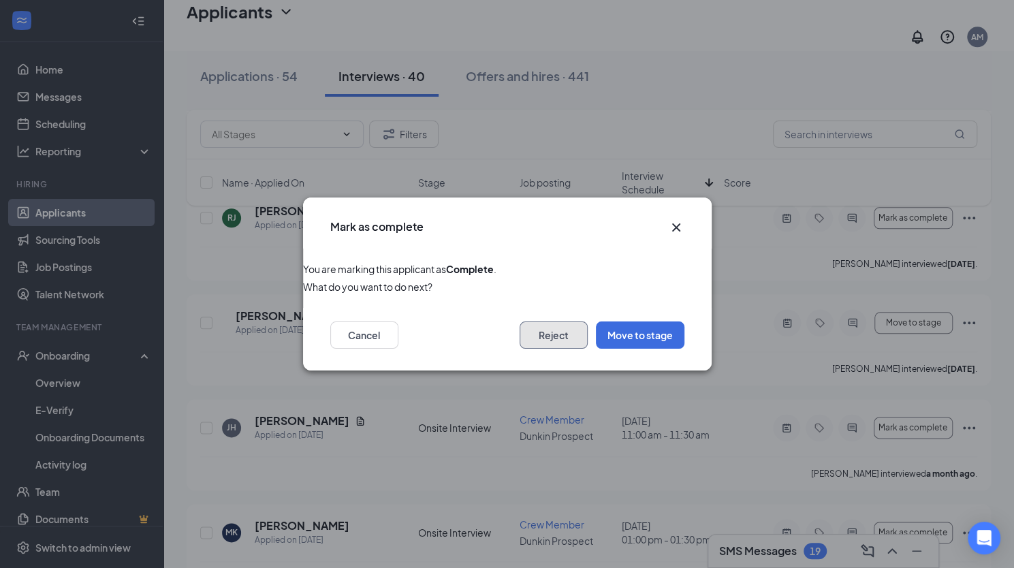
click at [568, 330] on button "Reject" at bounding box center [554, 335] width 68 height 27
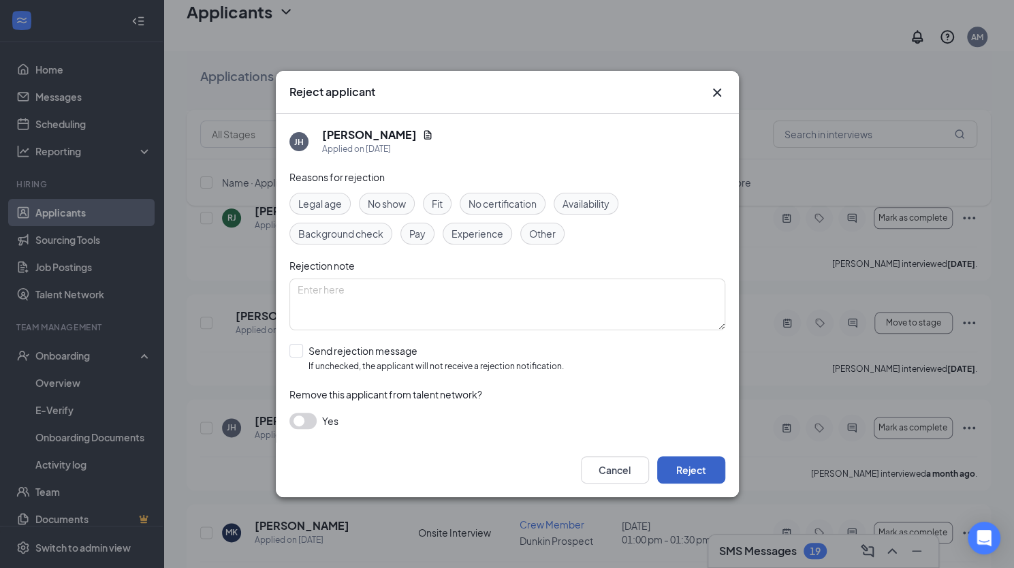
click at [683, 469] on button "Reject" at bounding box center [691, 469] width 68 height 27
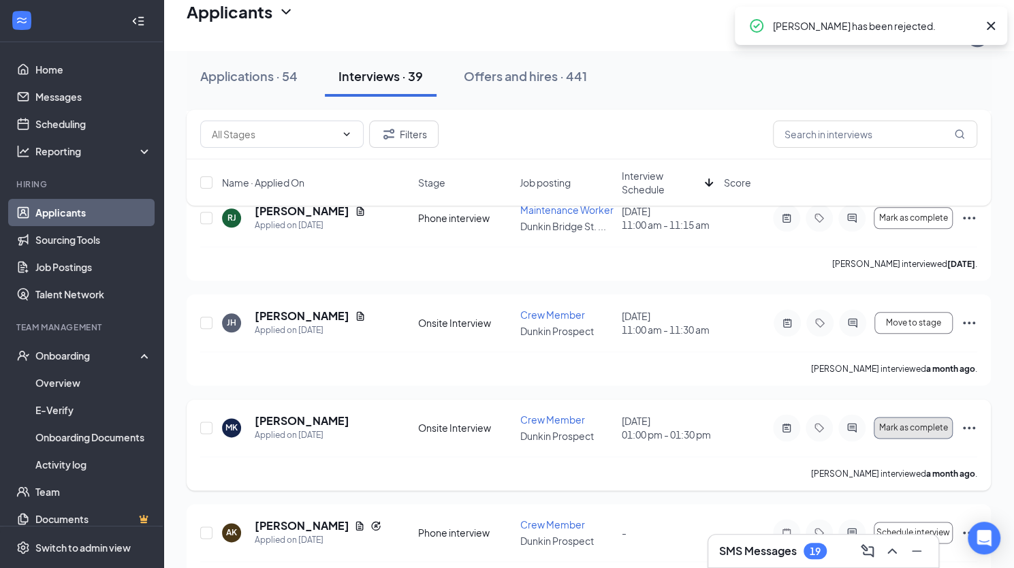
click at [917, 417] on button "Mark as complete" at bounding box center [913, 428] width 79 height 22
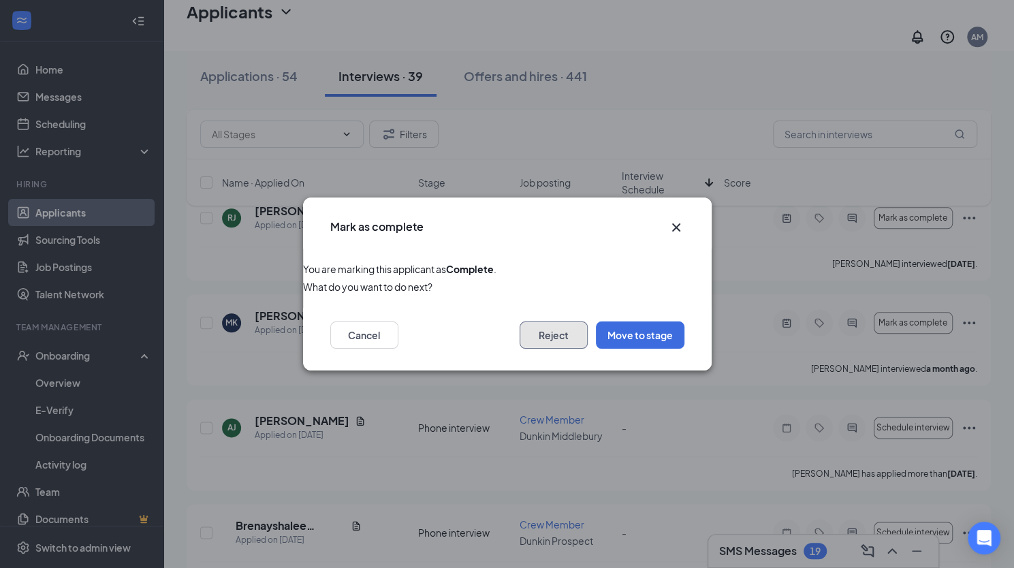
click at [565, 339] on button "Reject" at bounding box center [554, 335] width 68 height 27
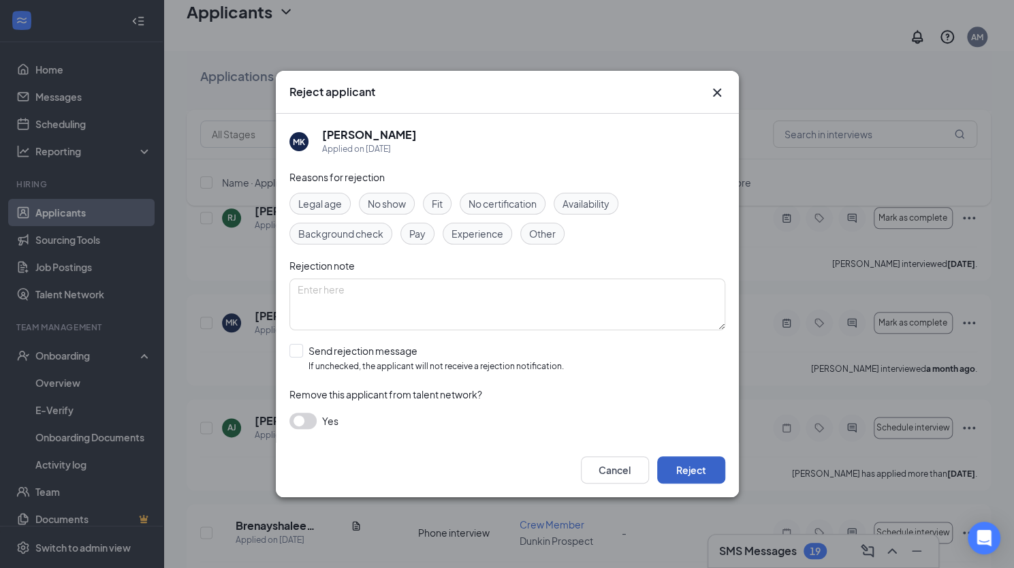
click at [696, 465] on button "Reject" at bounding box center [691, 469] width 68 height 27
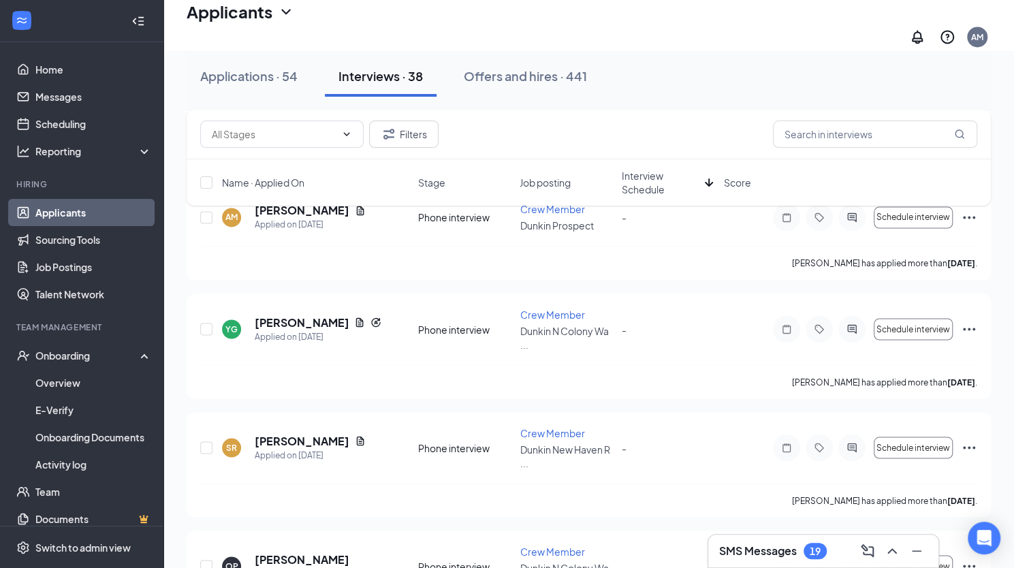
scroll to position [1215, 0]
click at [267, 182] on span "Name · Applied On" at bounding box center [263, 183] width 82 height 14
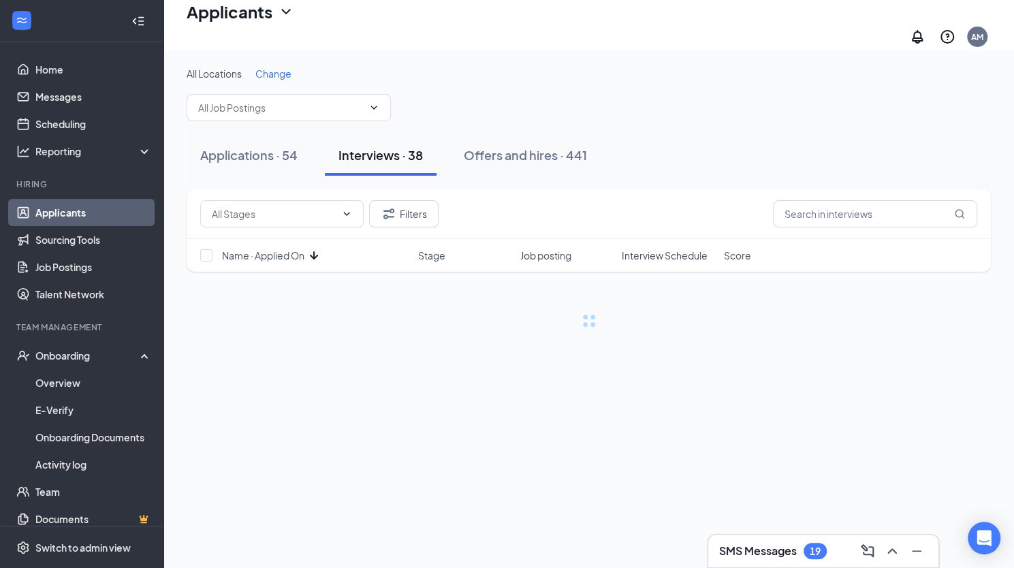
scroll to position [0, 0]
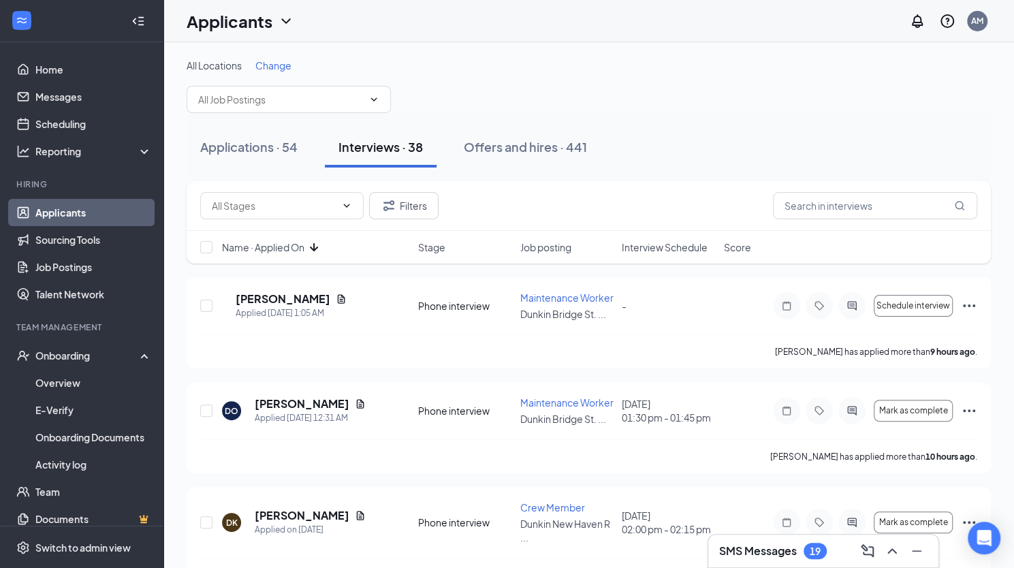
click at [273, 243] on span "Name · Applied On" at bounding box center [263, 247] width 82 height 14
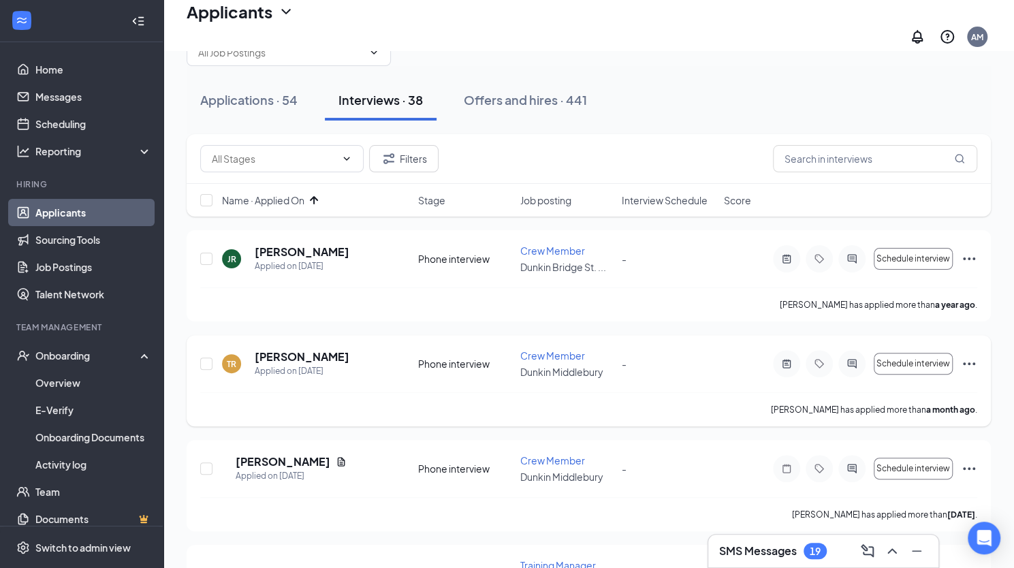
scroll to position [56, 0]
click at [281, 193] on span "Name · Applied On" at bounding box center [263, 200] width 82 height 14
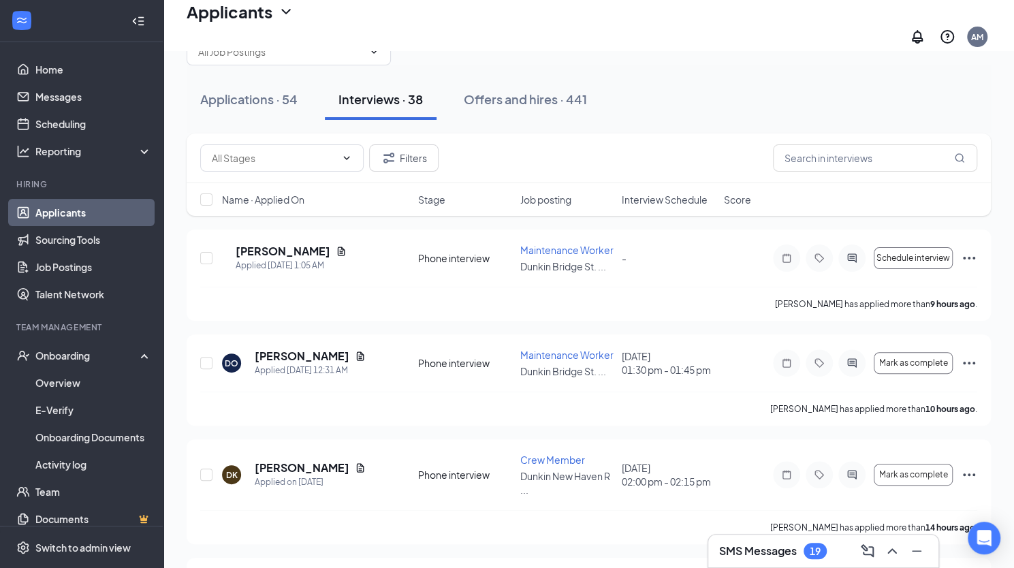
click at [281, 193] on span "Name · Applied On" at bounding box center [263, 200] width 82 height 14
click at [309, 191] on icon "ArrowDown" at bounding box center [314, 199] width 16 height 16
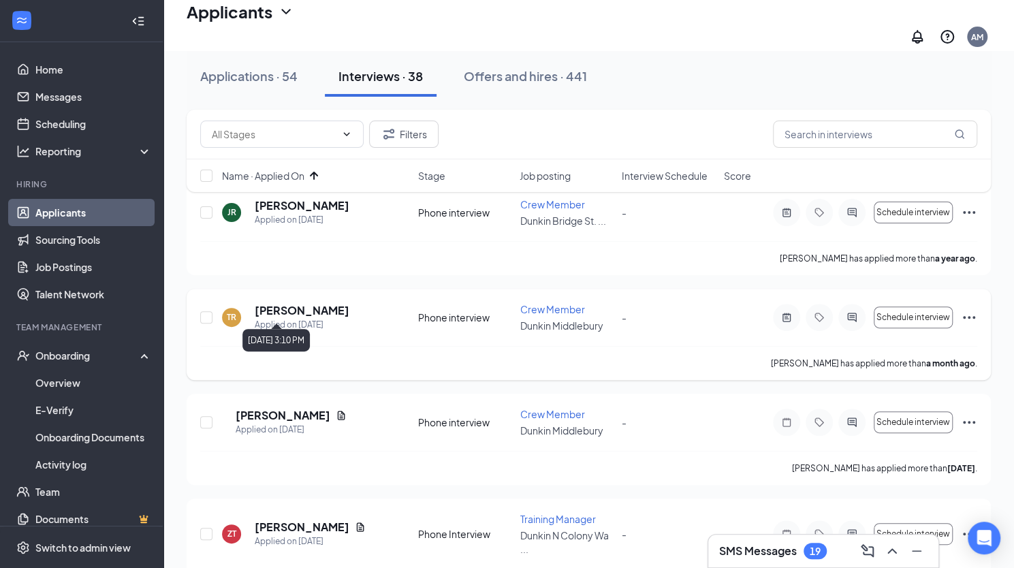
scroll to position [102, 0]
click at [980, 305] on div "TR [PERSON_NAME] Applied on [DATE] Phone interview Crew Member Dunkin Middlebur…" at bounding box center [589, 333] width 805 height 91
click at [970, 315] on icon "Ellipses" at bounding box center [969, 316] width 12 height 3
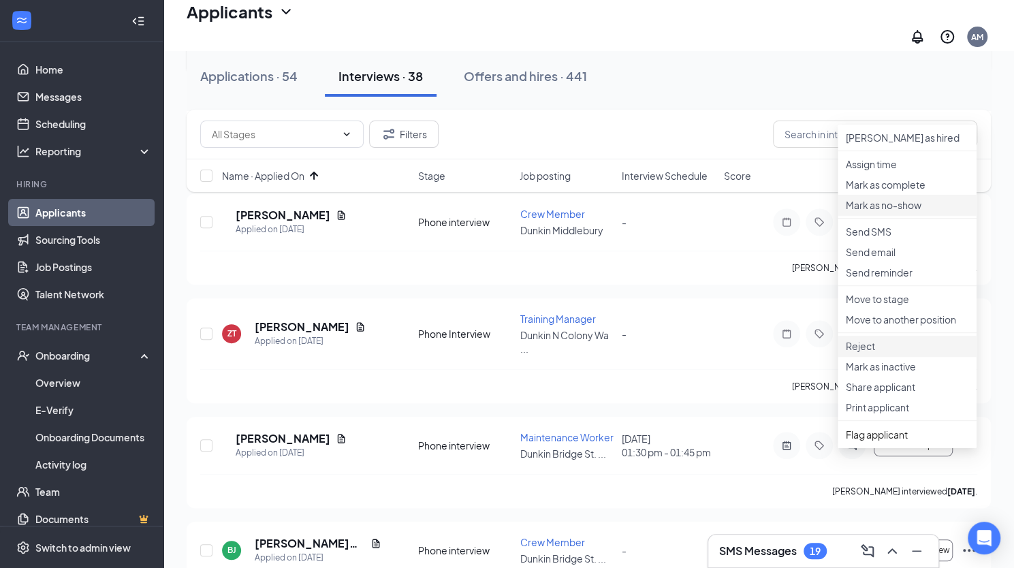
scroll to position [301, 0]
click at [869, 354] on p "Reject" at bounding box center [907, 347] width 123 height 14
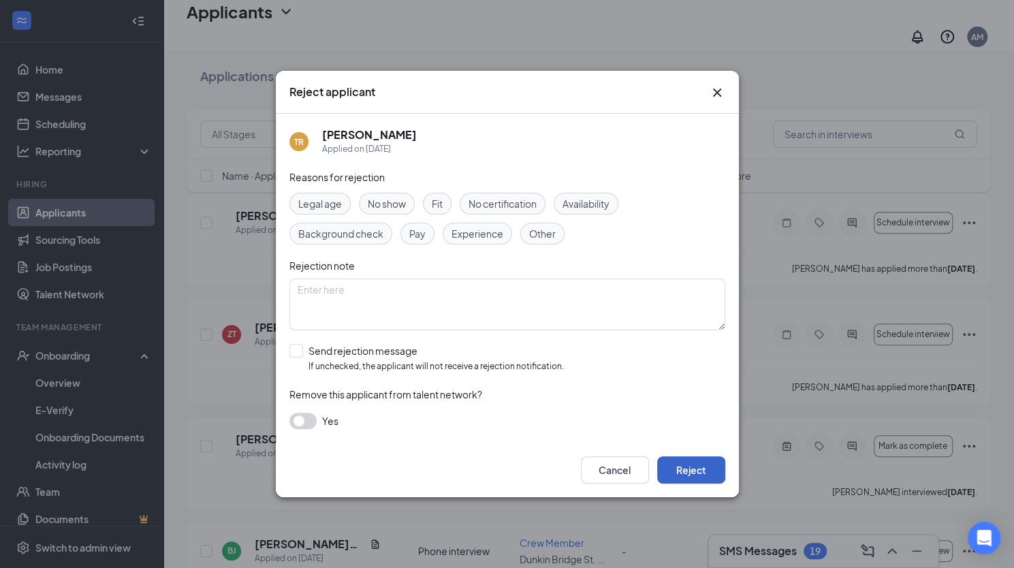
click at [707, 472] on button "Reject" at bounding box center [691, 469] width 68 height 27
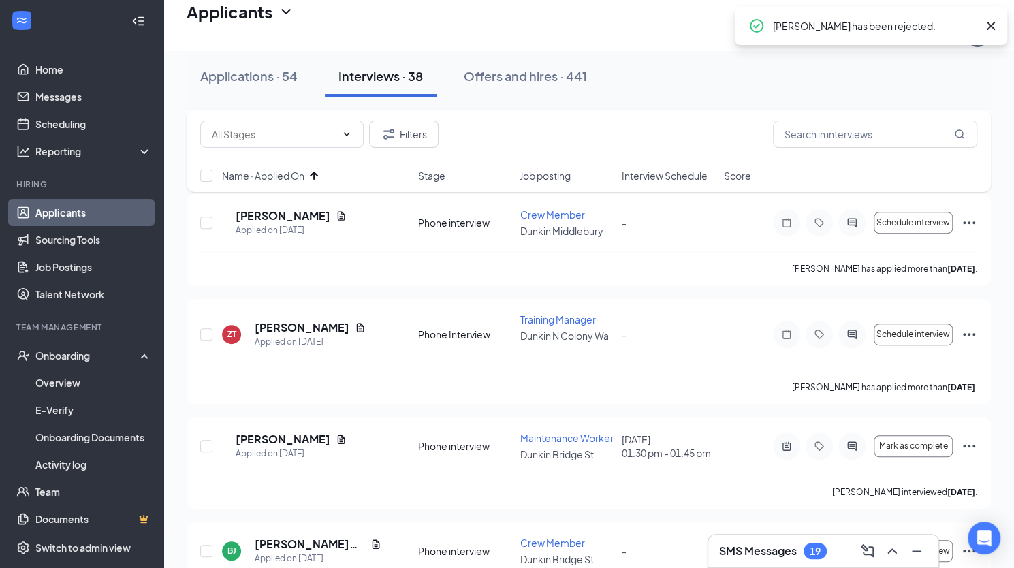
scroll to position [245, 0]
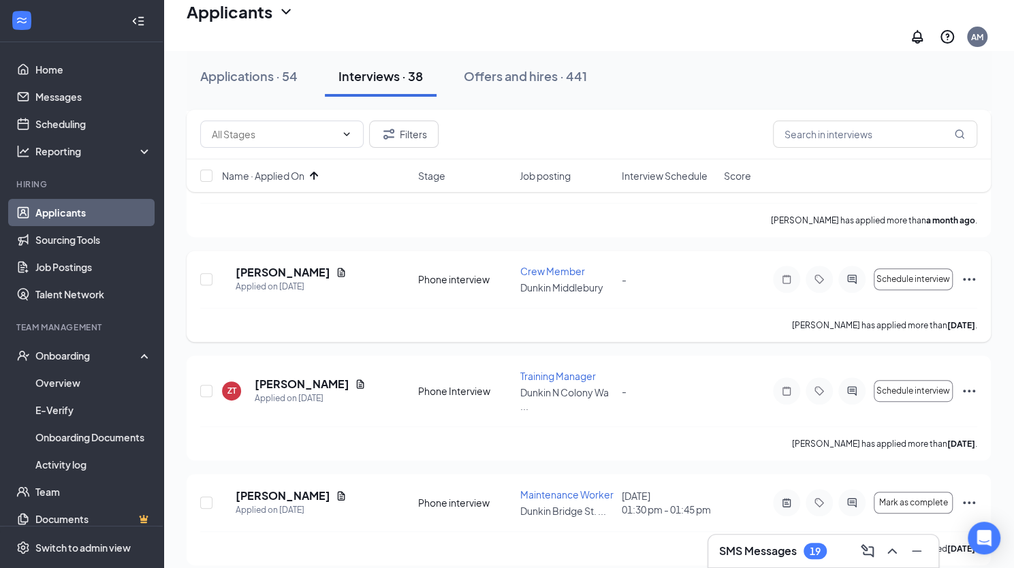
click at [966, 271] on icon "Ellipses" at bounding box center [969, 279] width 16 height 16
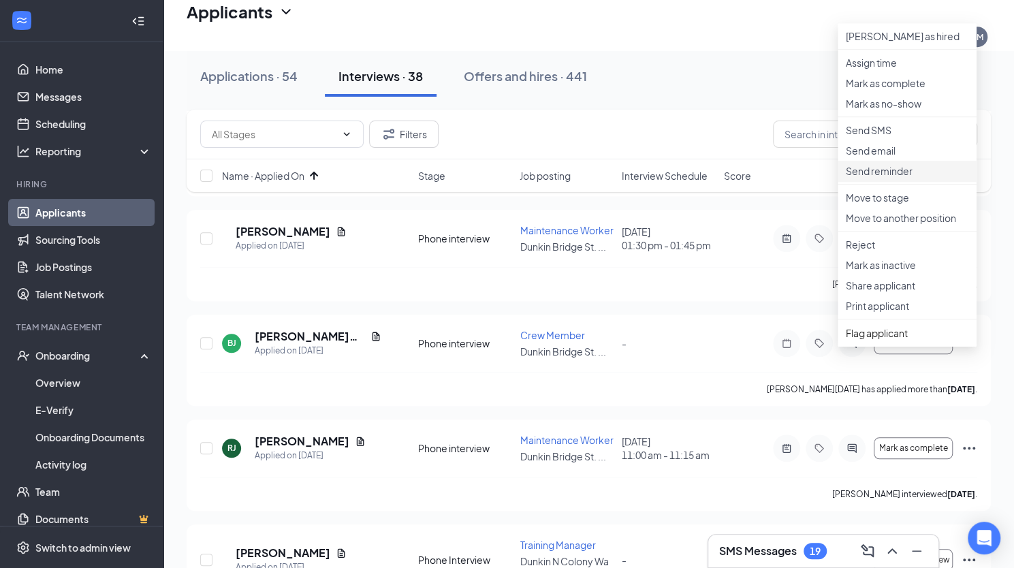
scroll to position [518, 0]
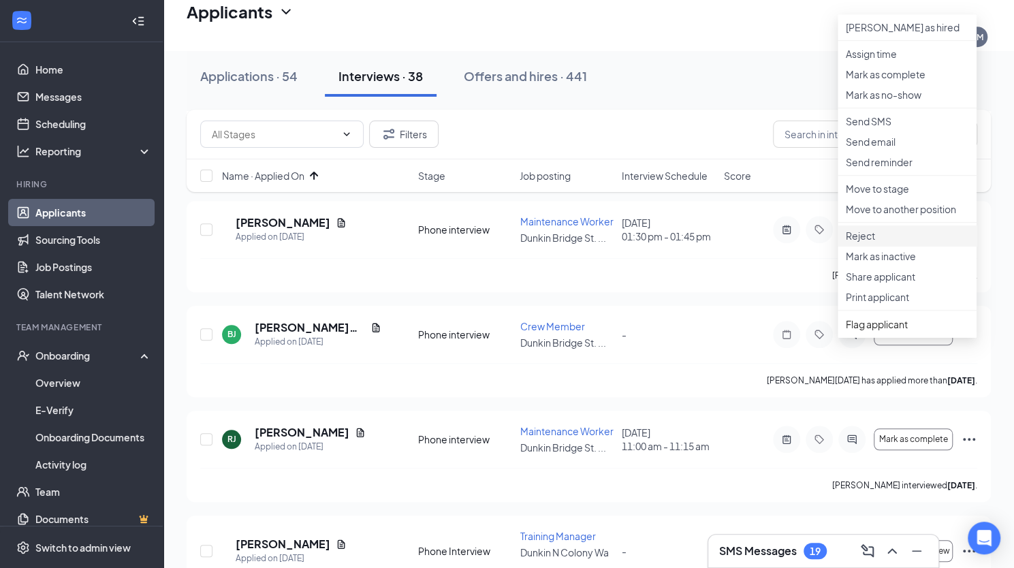
click at [873, 243] on p "Reject" at bounding box center [907, 236] width 123 height 14
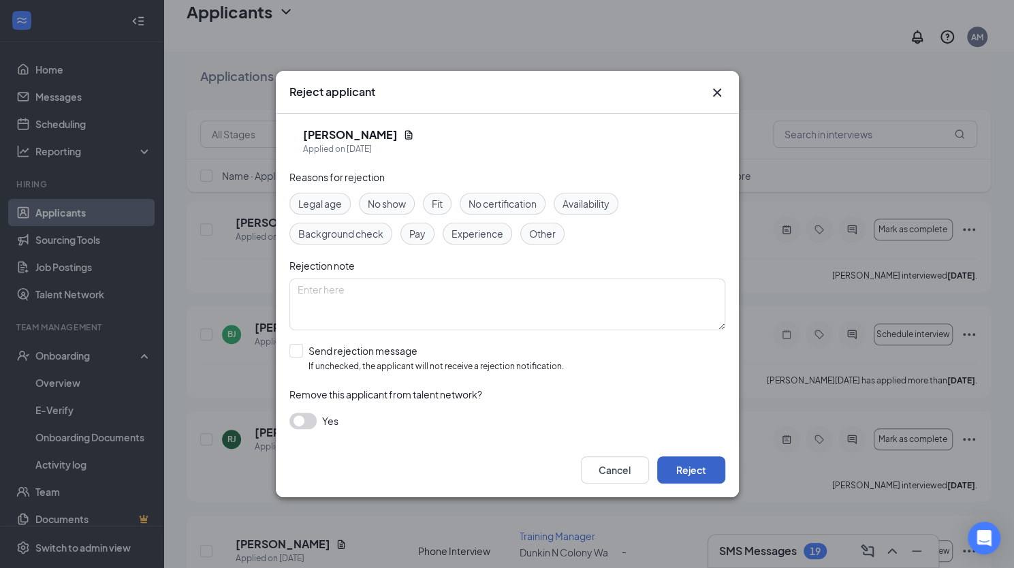
click at [700, 473] on button "Reject" at bounding box center [691, 469] width 68 height 27
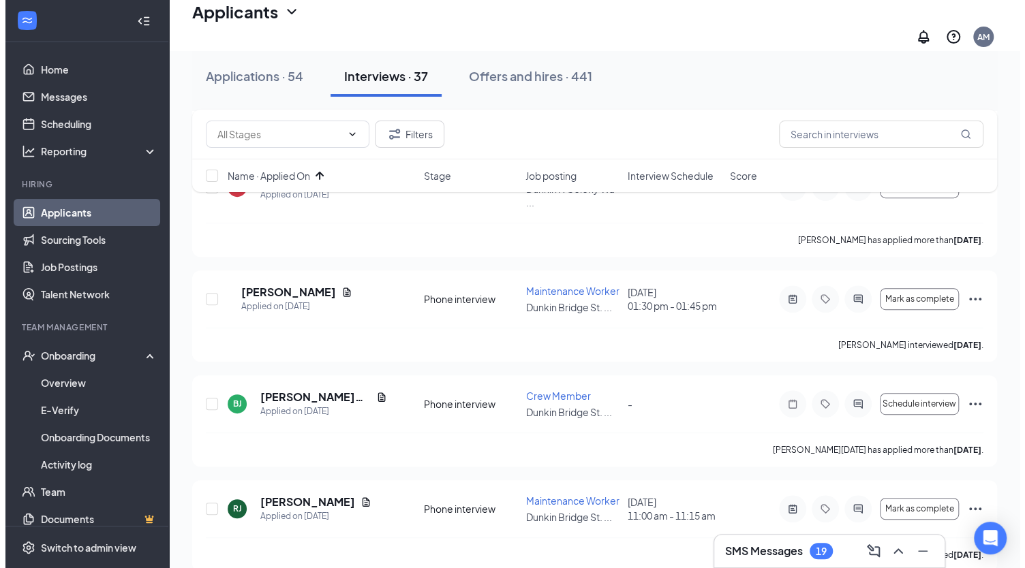
scroll to position [0, 0]
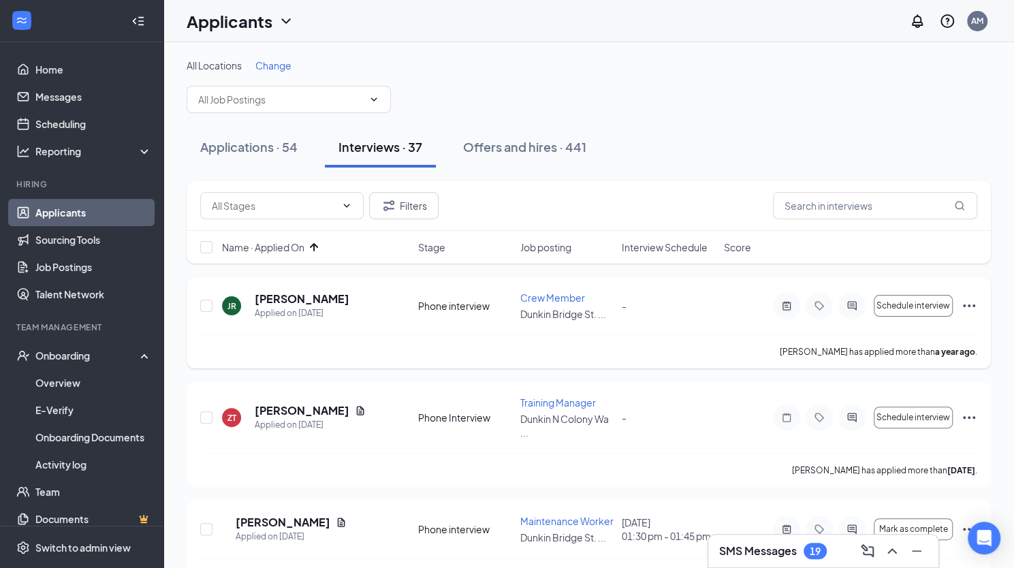
click at [566, 296] on span "Crew Member" at bounding box center [552, 298] width 65 height 12
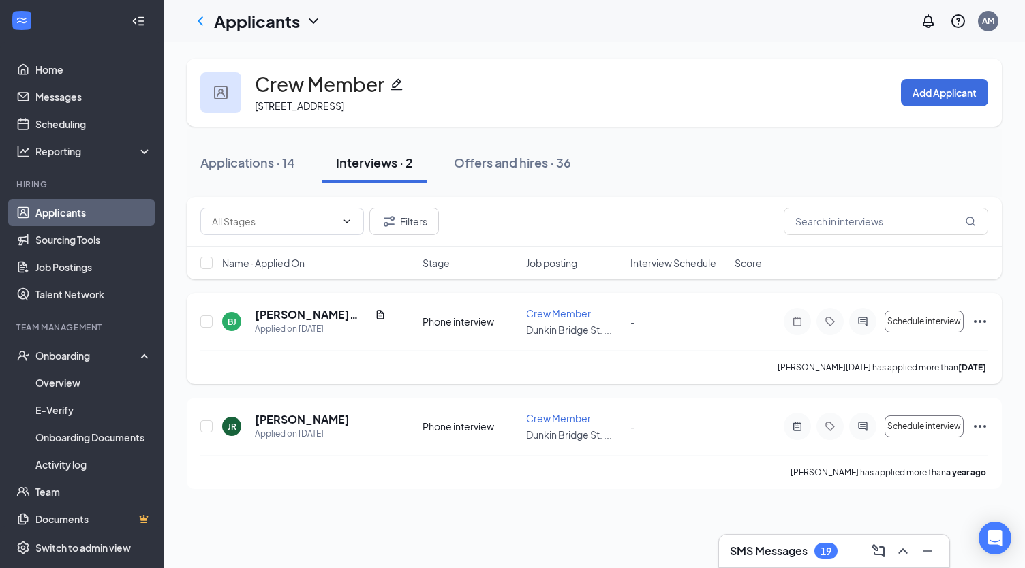
click at [984, 320] on icon "Ellipses" at bounding box center [980, 321] width 12 height 3
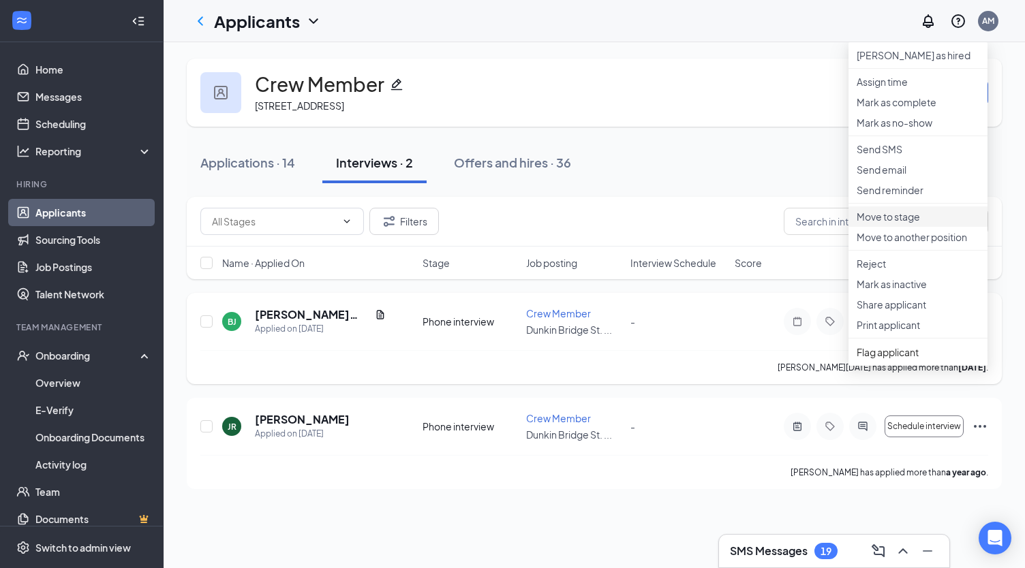
click at [911, 223] on p "Move to stage" at bounding box center [917, 217] width 123 height 14
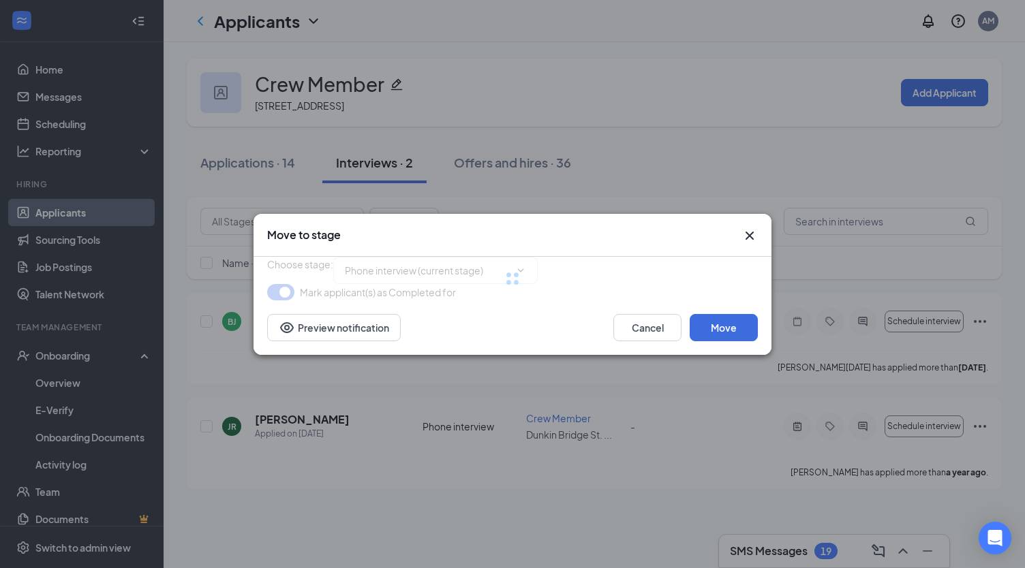
type input "Onsite Interview (next stage)"
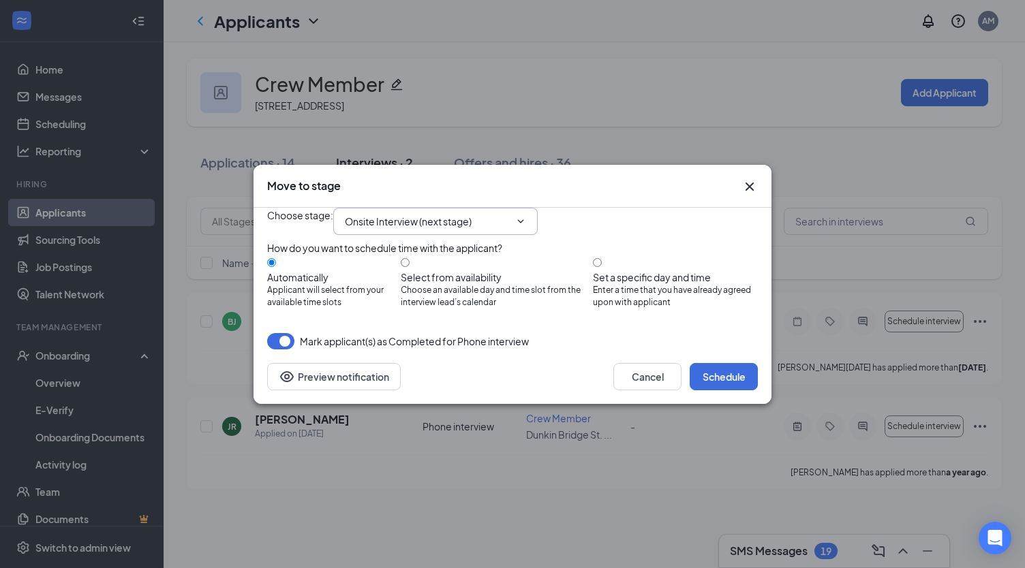
click at [526, 216] on icon "ChevronDown" at bounding box center [520, 221] width 11 height 11
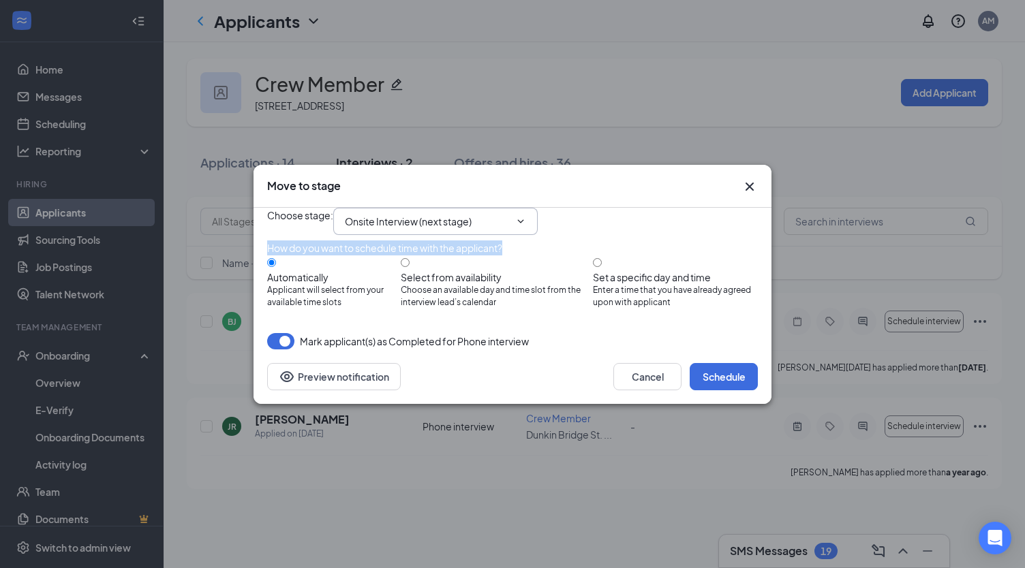
click at [526, 216] on icon "ChevronDown" at bounding box center [520, 221] width 11 height 11
click at [749, 178] on icon "Cross" at bounding box center [749, 186] width 16 height 16
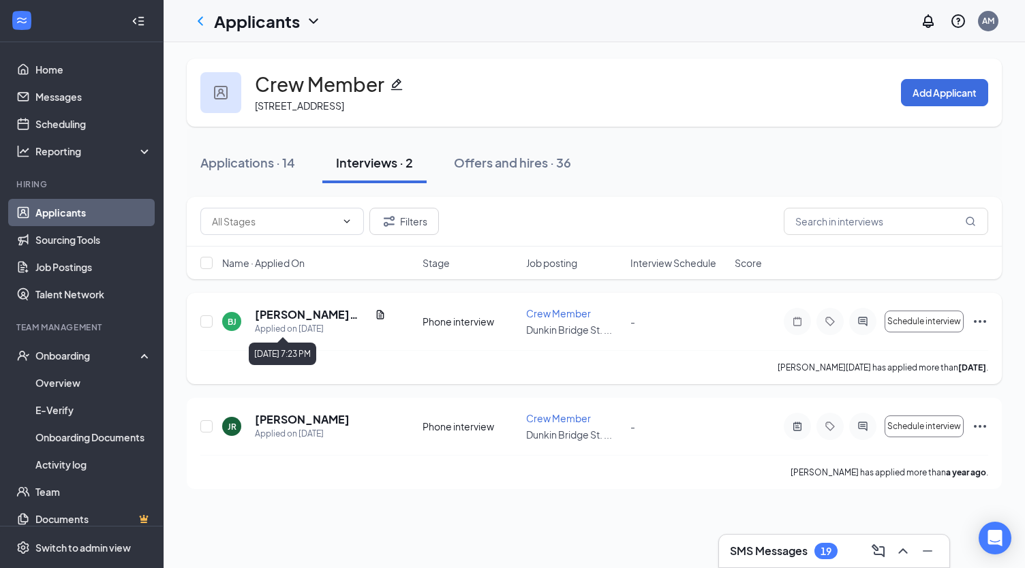
click at [309, 322] on div "Applied on [DATE]" at bounding box center [320, 329] width 131 height 14
click at [315, 318] on h5 "[PERSON_NAME][DATE]" at bounding box center [312, 314] width 114 height 15
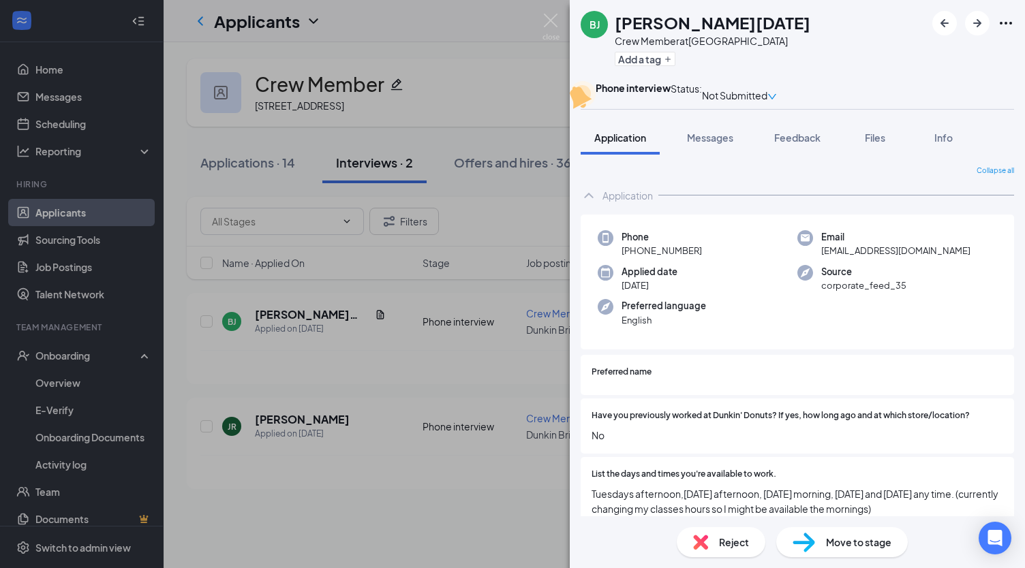
click at [831, 538] on span "Move to stage" at bounding box center [858, 542] width 65 height 15
type input "Onsite Interview (next stage)"
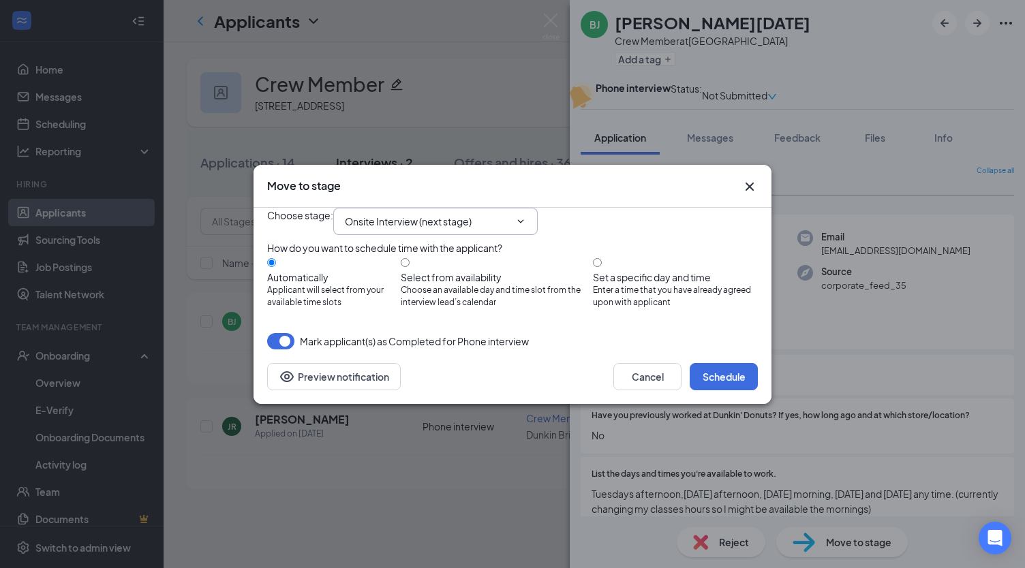
click at [526, 216] on icon "ChevronDown" at bounding box center [520, 221] width 11 height 11
click at [749, 178] on icon "Cross" at bounding box center [749, 186] width 16 height 16
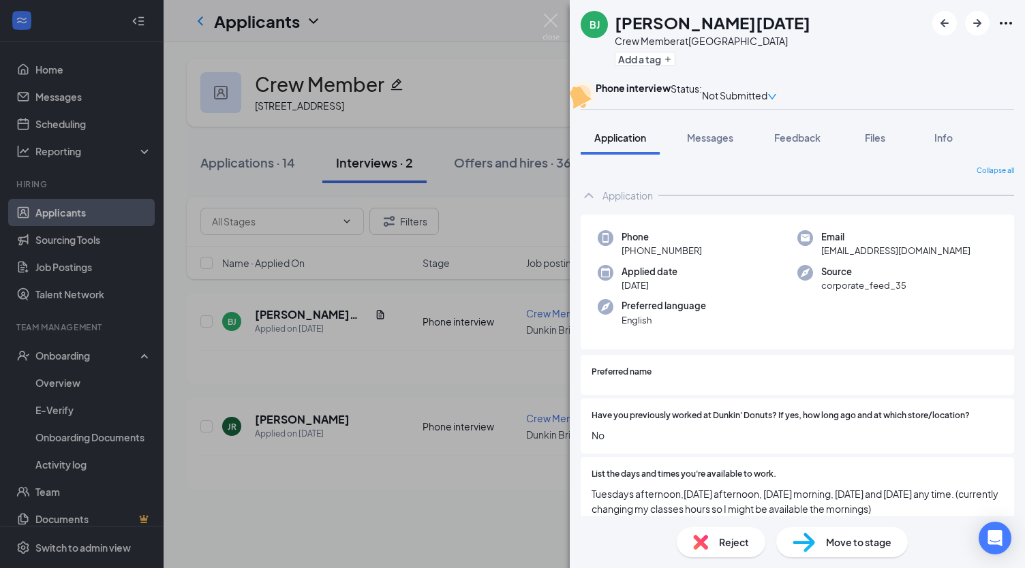
click at [499, 505] on div "BJ [PERSON_NAME][DATE] Crew Member at [GEOGRAPHIC_DATA] St. Naugatuck Add a tag…" at bounding box center [512, 284] width 1025 height 568
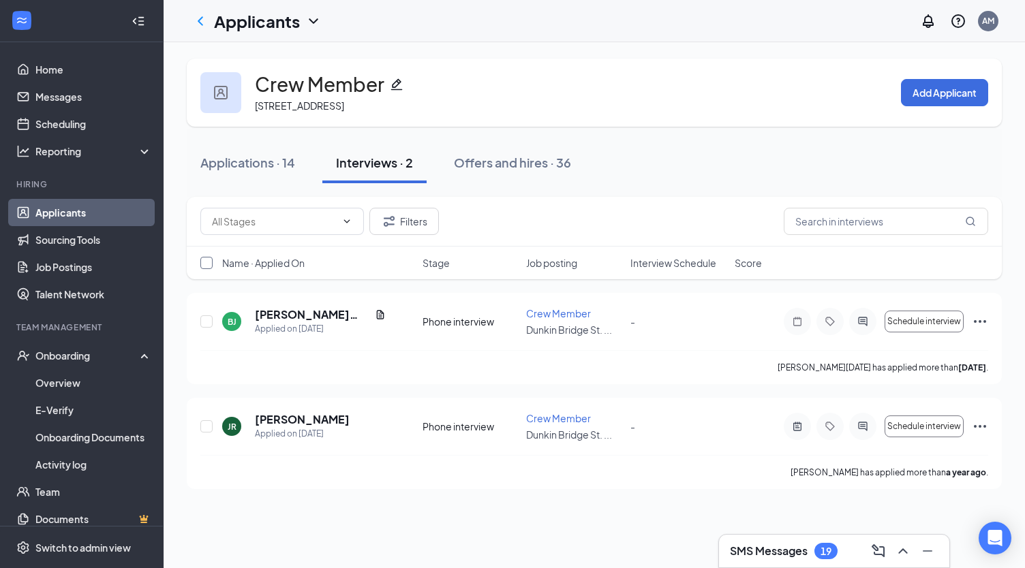
click at [207, 262] on input "checkbox" at bounding box center [206, 263] width 12 height 12
checkbox input "true"
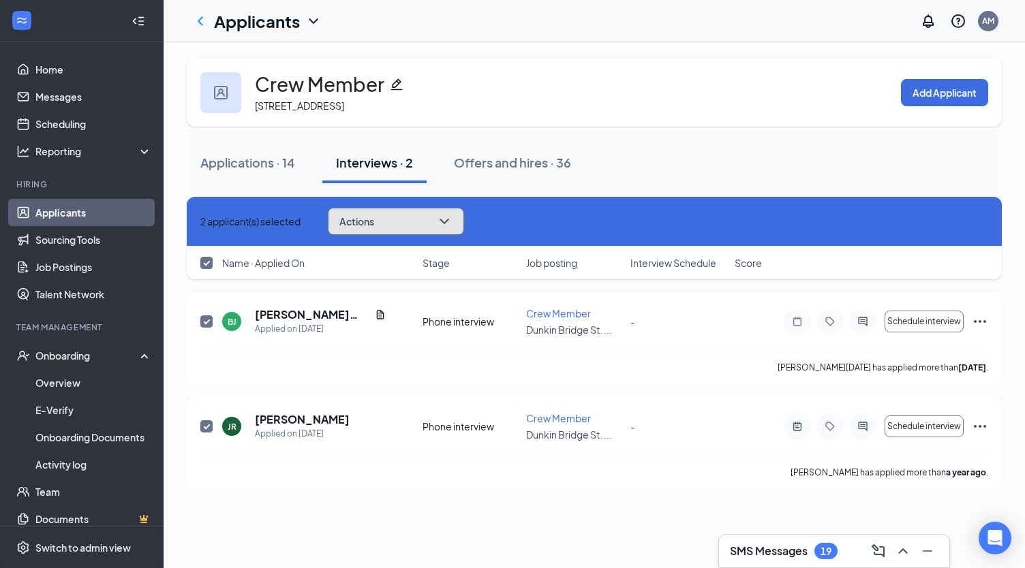
click at [452, 221] on icon "ChevronDown" at bounding box center [444, 221] width 16 height 16
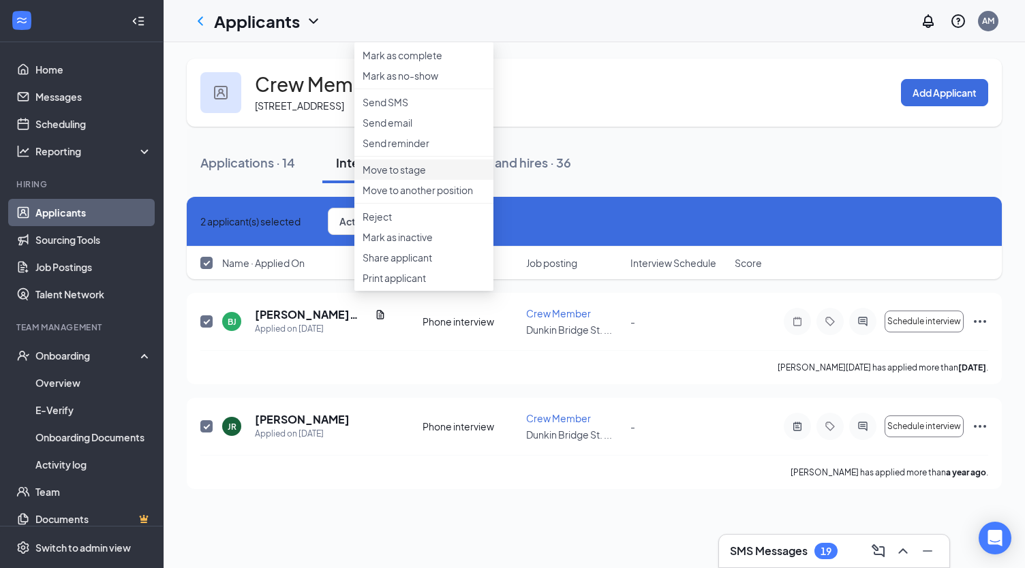
click at [407, 176] on p "Move to stage" at bounding box center [423, 170] width 123 height 14
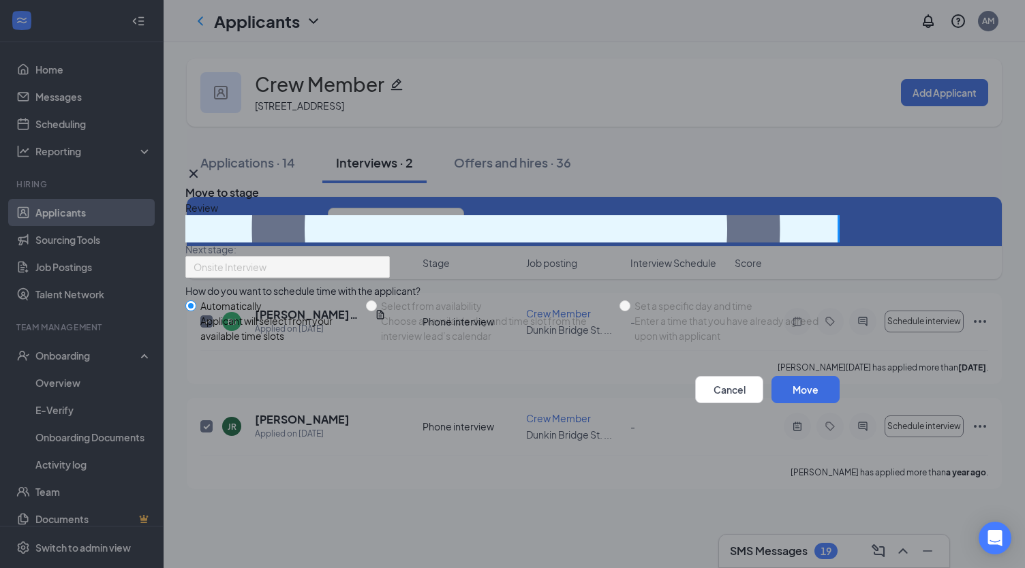
click at [207, 185] on icon "Circle" at bounding box center [516, 229] width 634 height 634
click at [207, 183] on icon "Circle" at bounding box center [516, 229] width 634 height 634
click at [201, 179] on icon "Circle" at bounding box center [516, 229] width 634 height 634
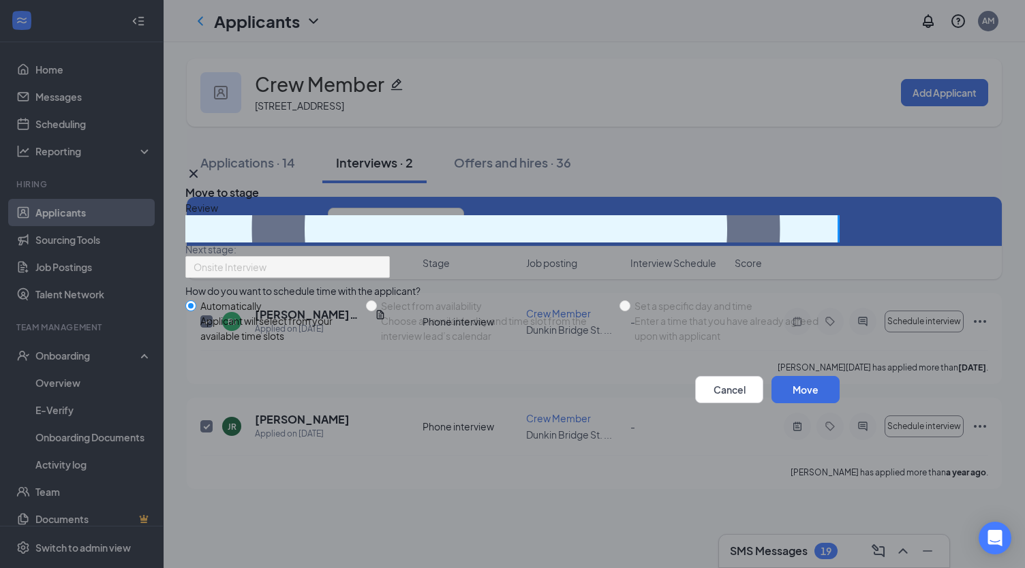
click at [390, 256] on div "Onsite Interview" at bounding box center [287, 267] width 204 height 22
click at [715, 403] on button "Cancel" at bounding box center [729, 389] width 68 height 27
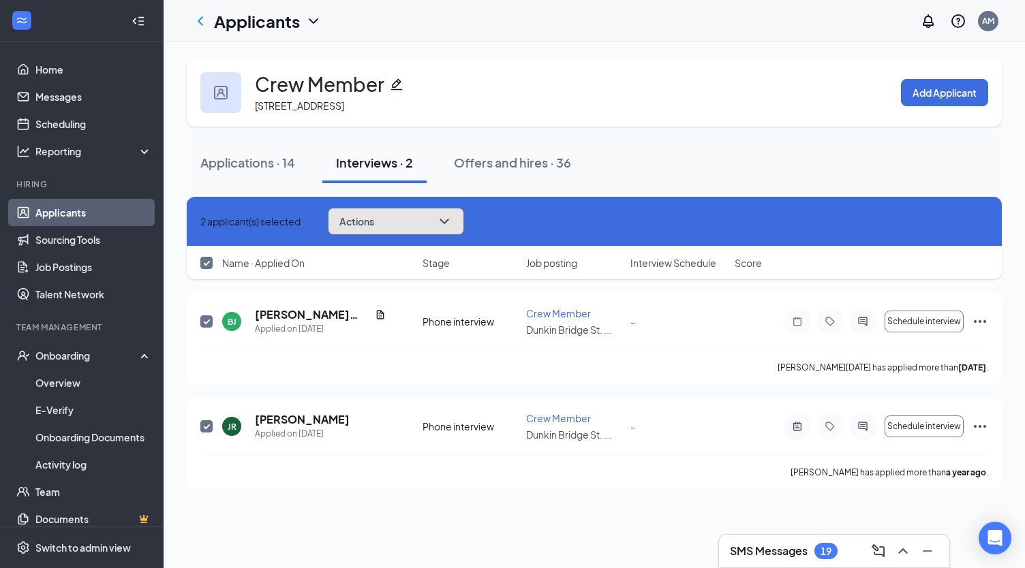
click at [461, 225] on button "Actions" at bounding box center [396, 221] width 136 height 27
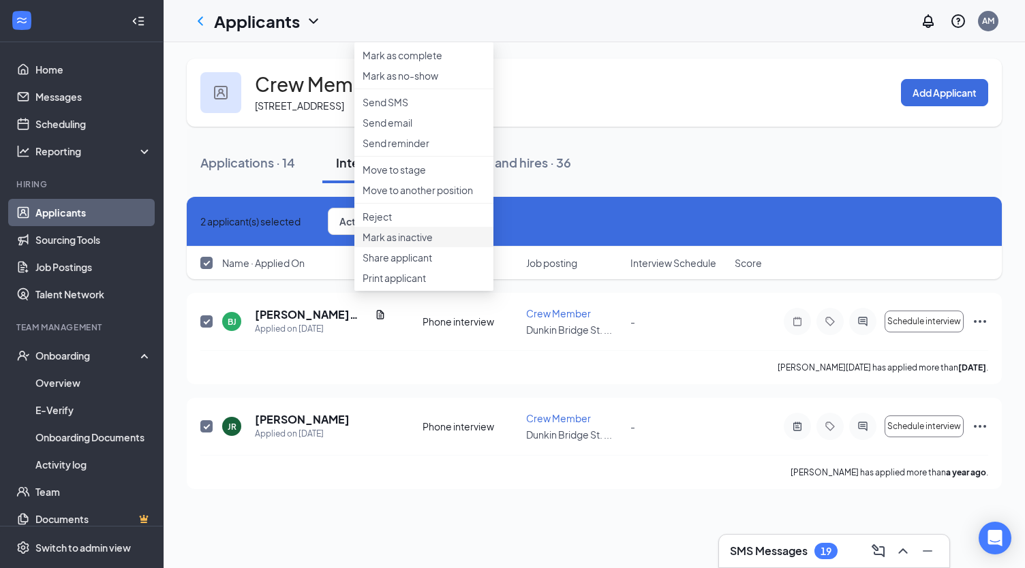
click at [431, 244] on p "Mark as inactive" at bounding box center [423, 237] width 123 height 14
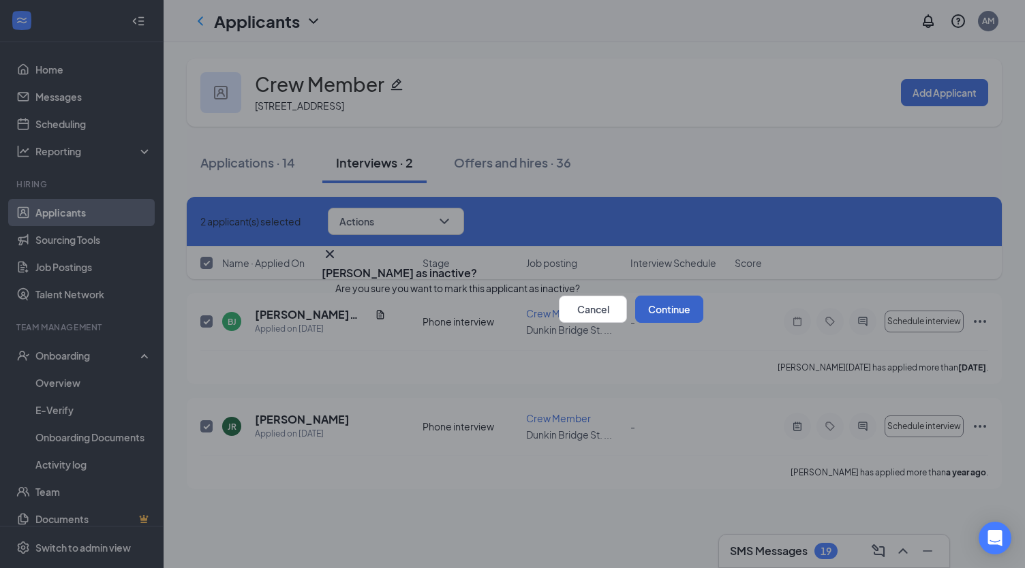
click at [653, 323] on button "Continue" at bounding box center [669, 309] width 68 height 27
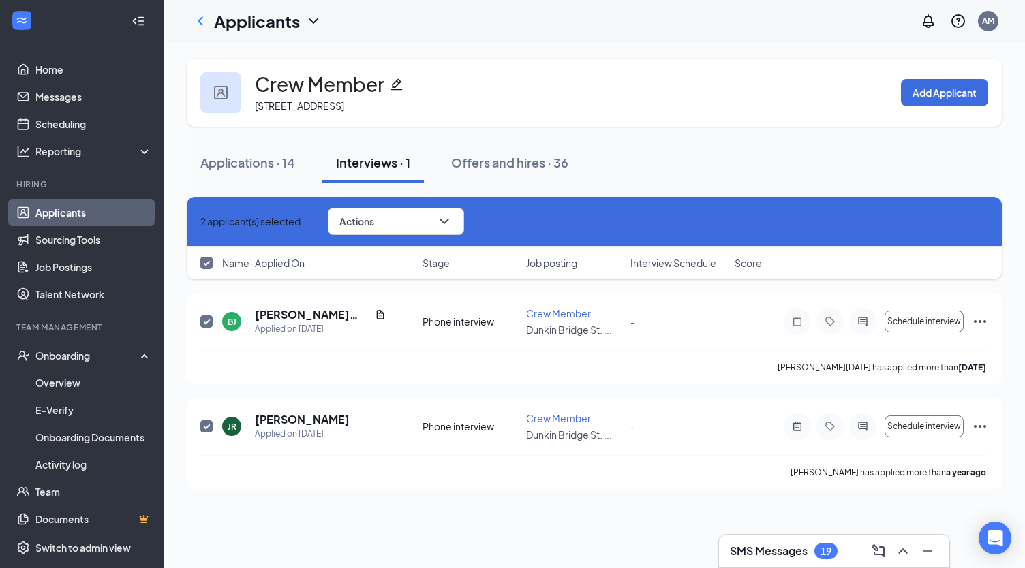
checkbox input "false"
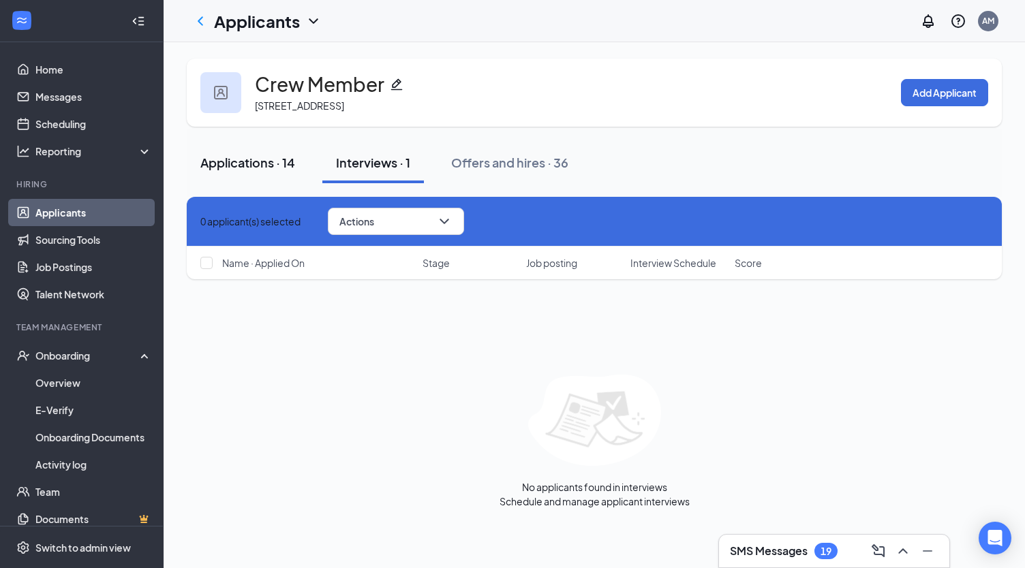
click at [270, 159] on div "Applications · 14" at bounding box center [247, 162] width 95 height 17
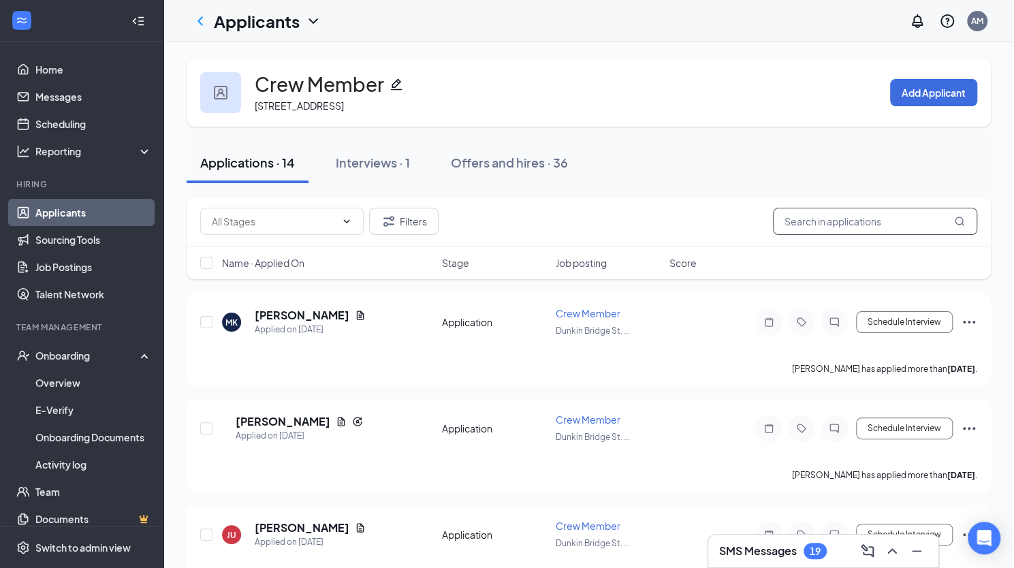
click at [805, 234] on input "text" at bounding box center [875, 221] width 204 height 27
type input "bian"
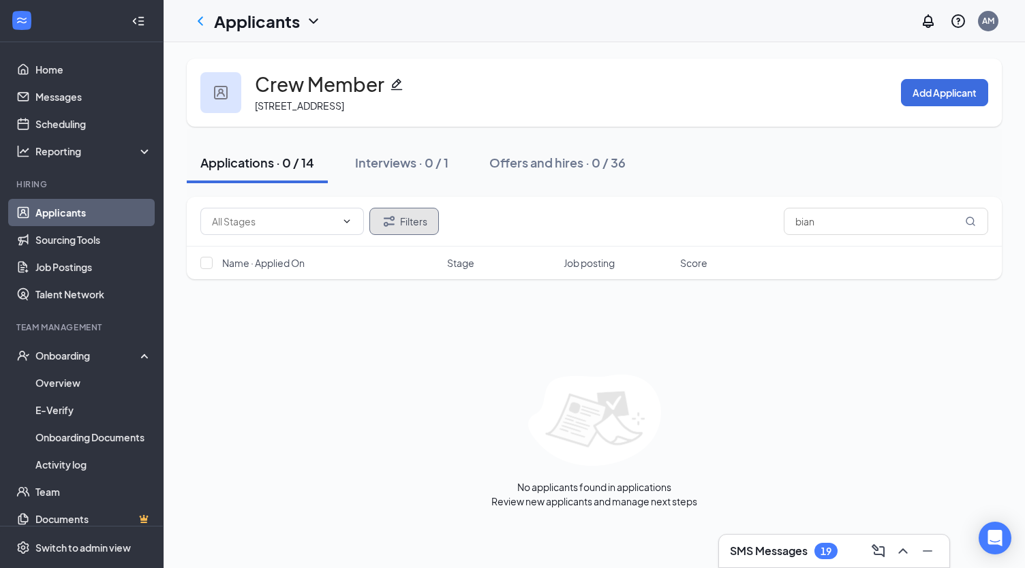
click at [419, 224] on button "Filters" at bounding box center [403, 221] width 69 height 27
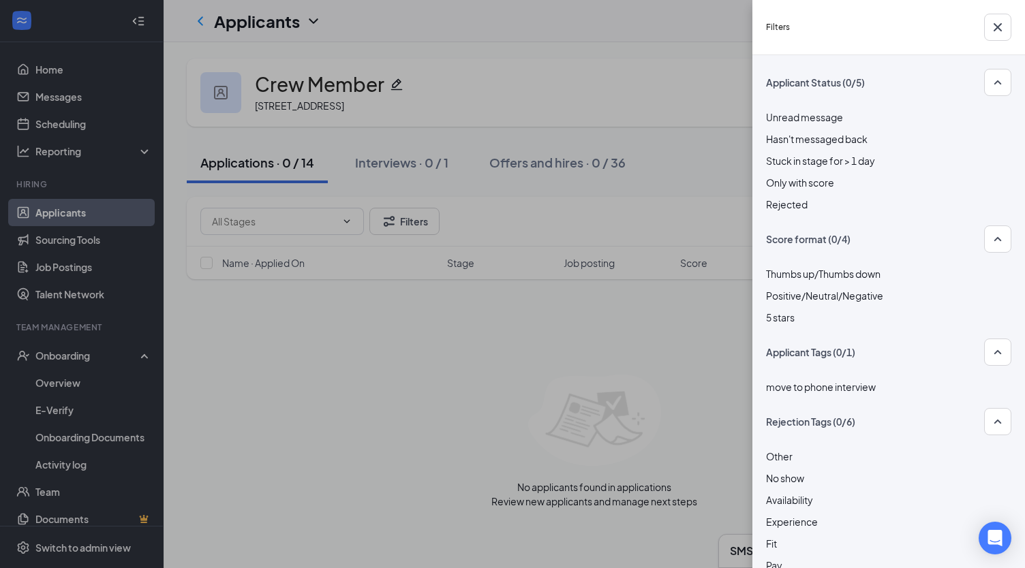
click at [784, 197] on div "Rejected" at bounding box center [888, 204] width 245 height 15
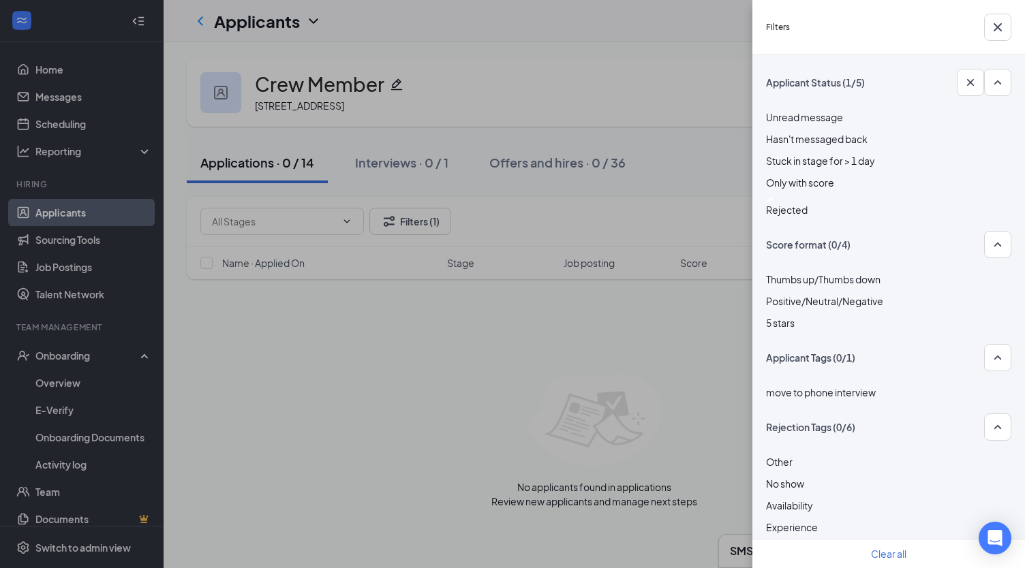
click at [713, 169] on div "Filters Applicant Status (1/5) Unread message Hasn't messaged back Stuck in sta…" at bounding box center [512, 284] width 1025 height 568
click at [773, 202] on img at bounding box center [769, 199] width 7 height 5
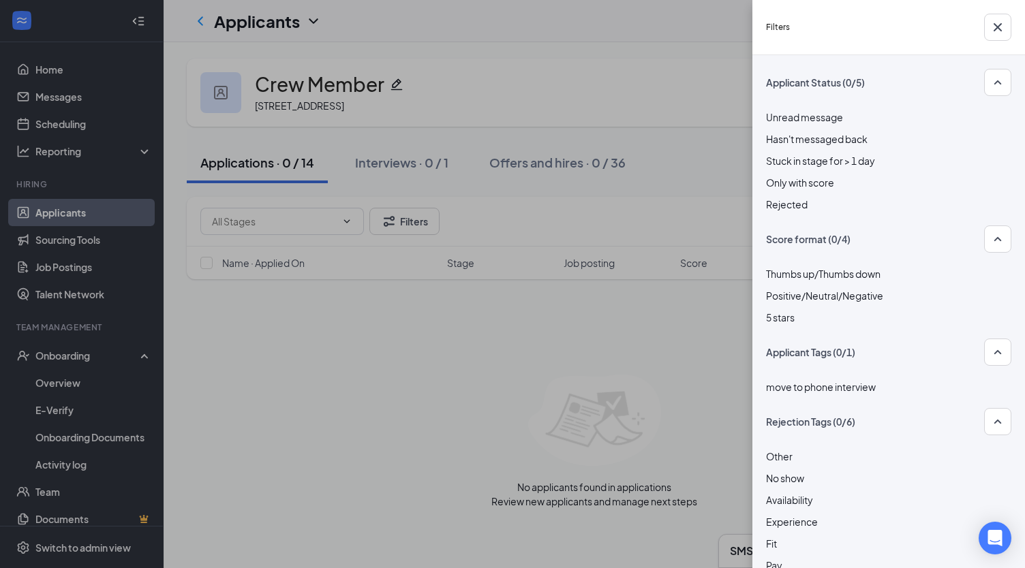
click at [655, 159] on div "Filters Applicant Status (0/5) Unread message Hasn't messaged back Stuck in sta…" at bounding box center [512, 284] width 1025 height 568
click at [282, 217] on div "Filters Applicant Status (0/5) Unread message Hasn't messaged back Stuck in sta…" at bounding box center [512, 284] width 1025 height 568
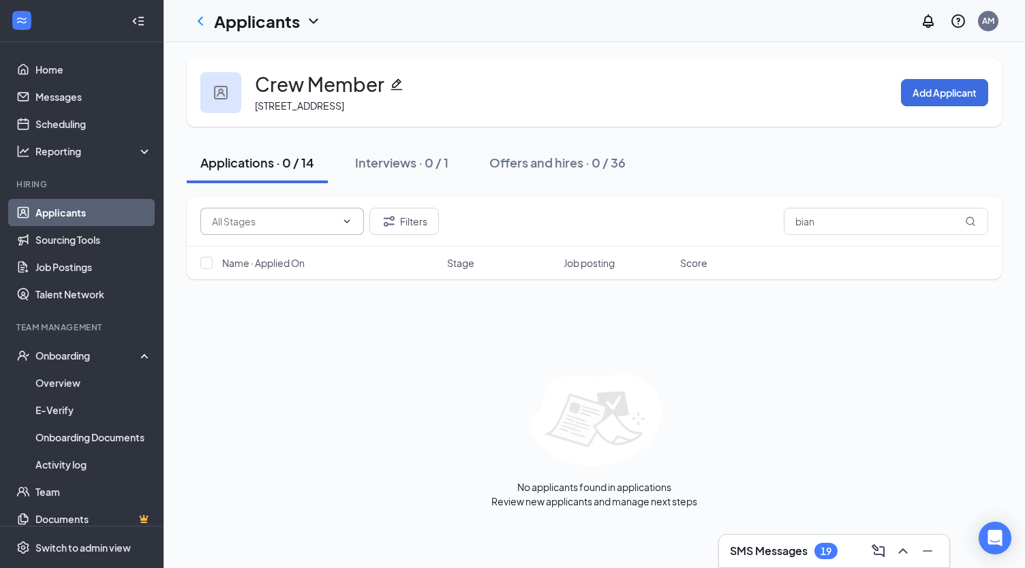
click at [282, 217] on input "text" at bounding box center [274, 221] width 124 height 15
drag, startPoint x: 839, startPoint y: 225, endPoint x: 623, endPoint y: 211, distance: 217.1
click at [623, 211] on div "Application (14) Filters bian" at bounding box center [594, 221] width 788 height 27
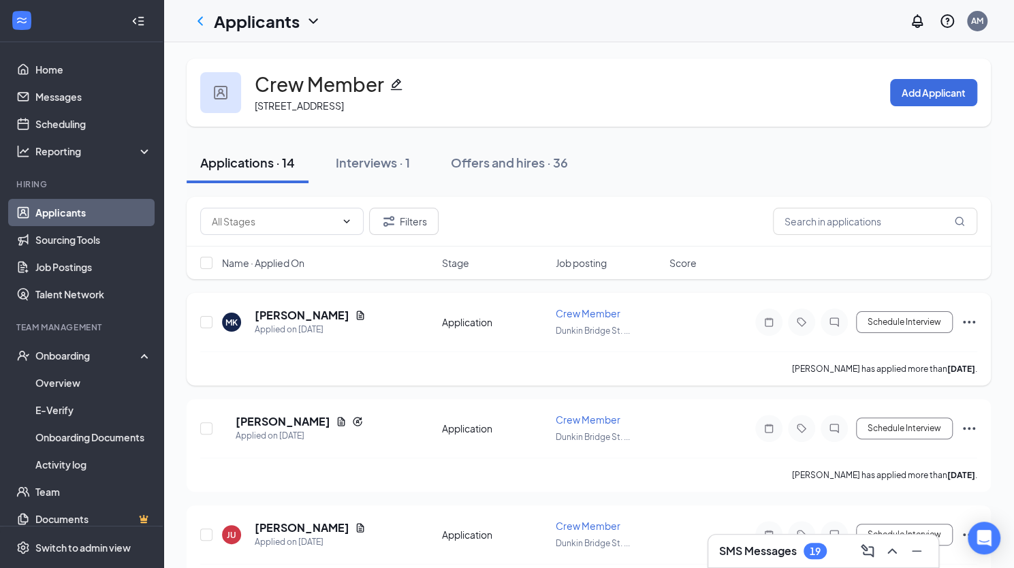
click at [590, 311] on span "Crew Member" at bounding box center [588, 313] width 65 height 12
click at [199, 20] on icon "ChevronLeft" at bounding box center [200, 20] width 5 height 9
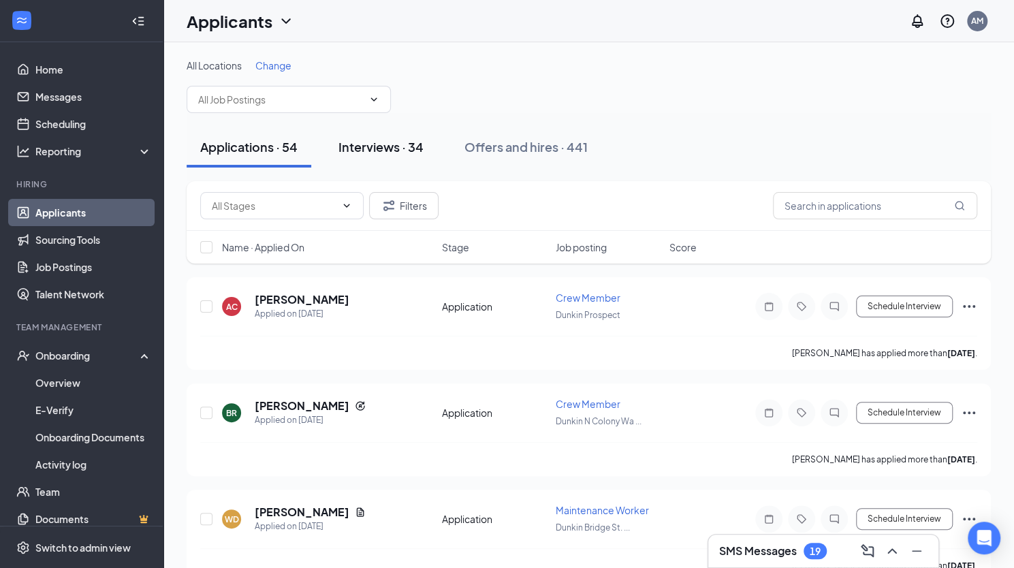
click at [405, 153] on div "Interviews · 34" at bounding box center [381, 146] width 85 height 17
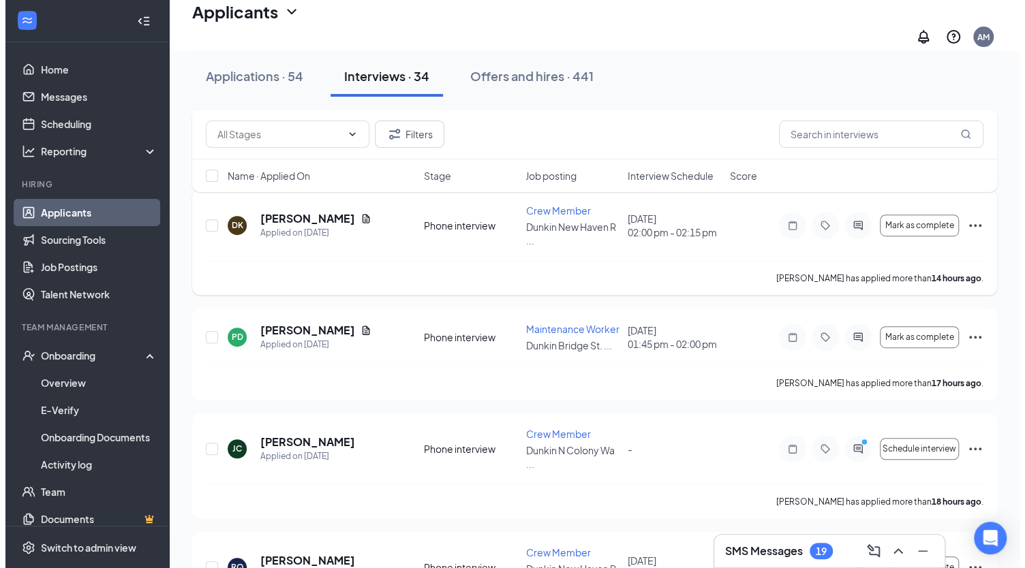
scroll to position [307, 0]
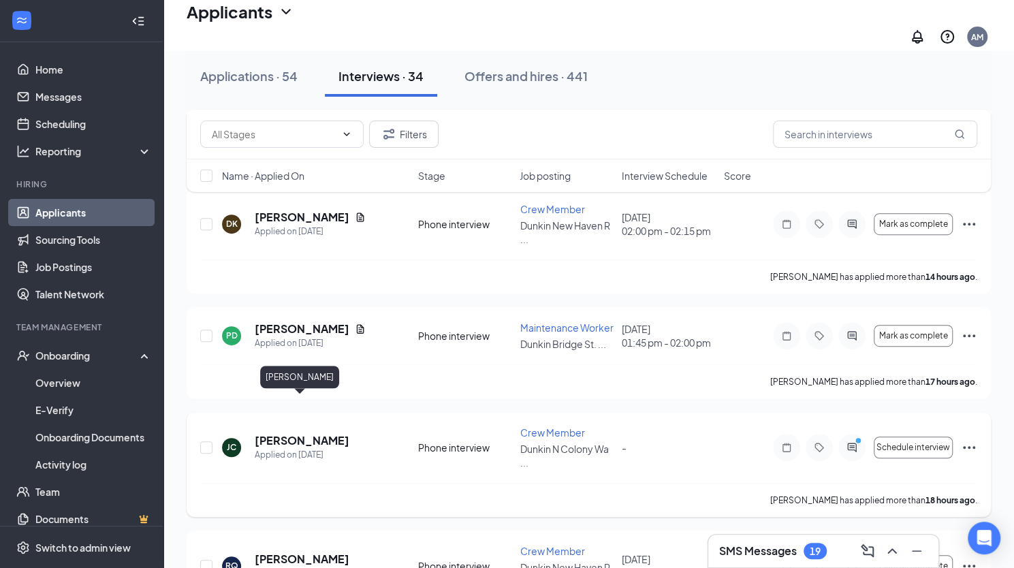
click at [301, 433] on h5 "[PERSON_NAME]" at bounding box center [302, 440] width 95 height 15
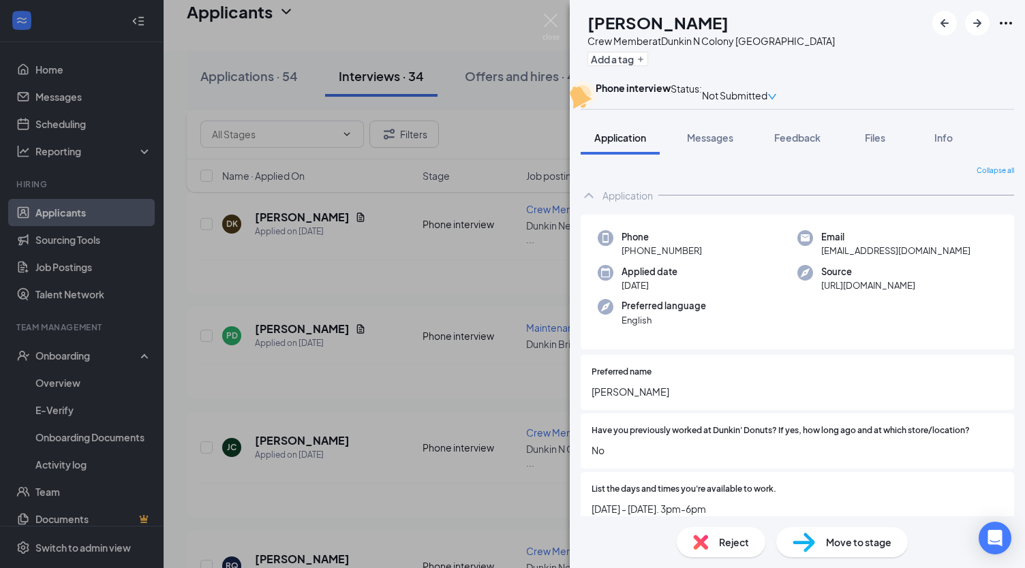
click at [777, 97] on div "Not Submitted" at bounding box center [739, 95] width 75 height 28
click at [869, 66] on div "[PERSON_NAME] Crew Member at [GEOGRAPHIC_DATA] [GEOGRAPHIC_DATA] Add a tag" at bounding box center [797, 40] width 455 height 81
click at [855, 533] on div "Move to stage" at bounding box center [841, 542] width 131 height 30
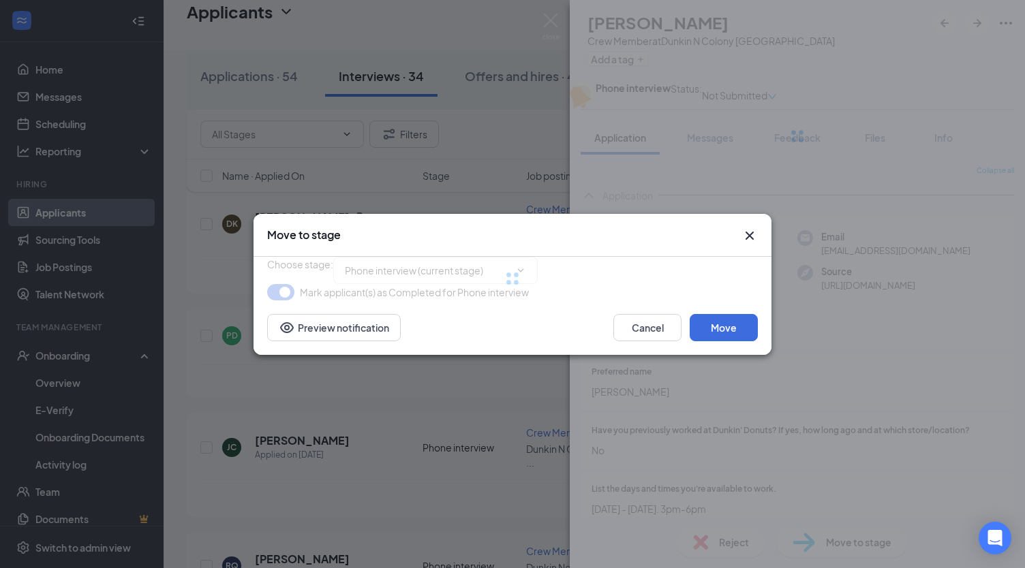
type input "Onsite Interview (next stage)"
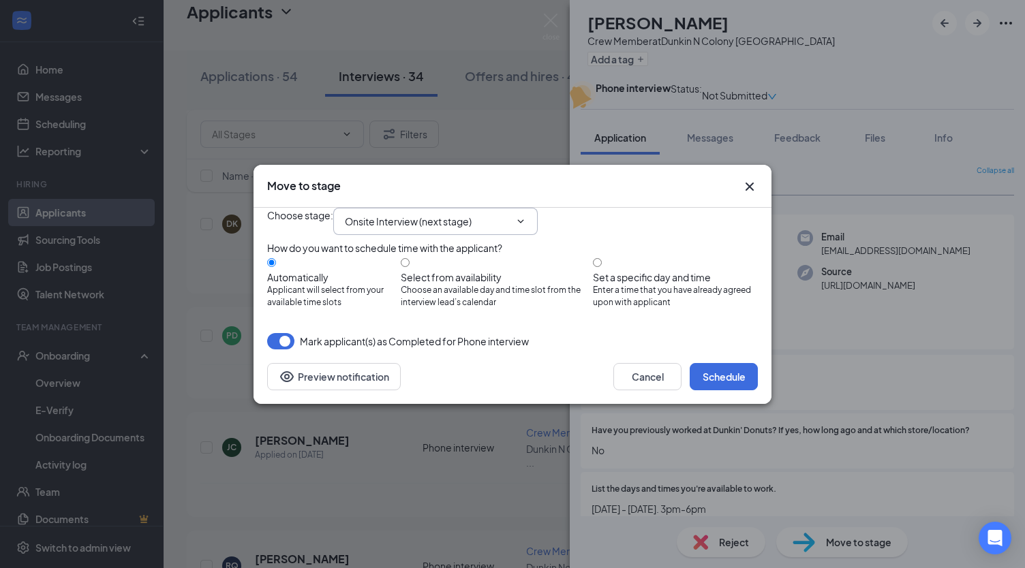
click at [526, 216] on icon "ChevronDown" at bounding box center [520, 221] width 11 height 11
drag, startPoint x: 535, startPoint y: 204, endPoint x: 528, endPoint y: 204, distance: 7.5
click at [526, 216] on icon "ChevronDown" at bounding box center [520, 221] width 11 height 11
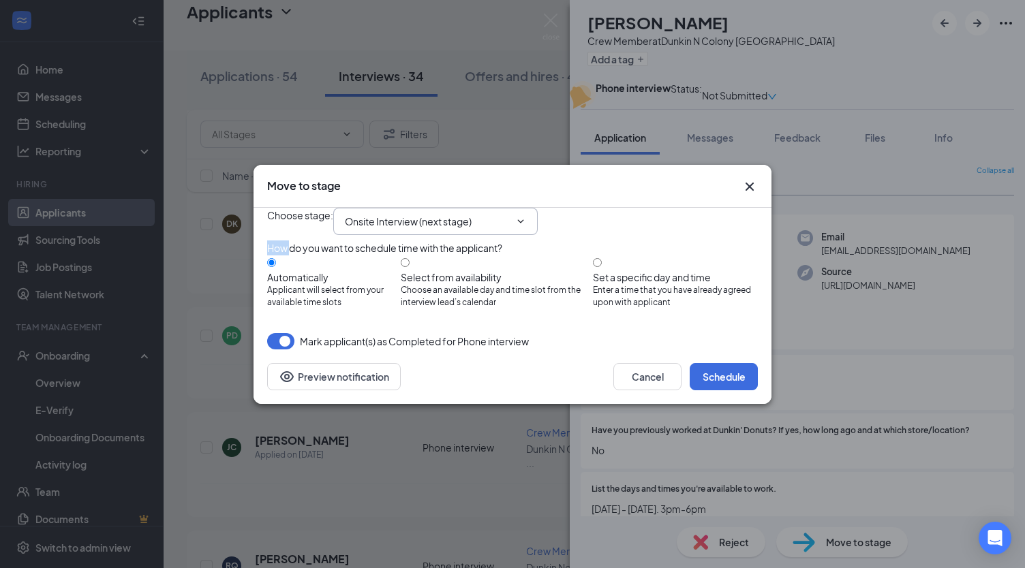
click at [526, 216] on icon "ChevronDown" at bounding box center [520, 221] width 11 height 11
click at [277, 349] on button "button" at bounding box center [280, 341] width 27 height 16
click at [526, 216] on icon "ChevronDown" at bounding box center [520, 221] width 11 height 11
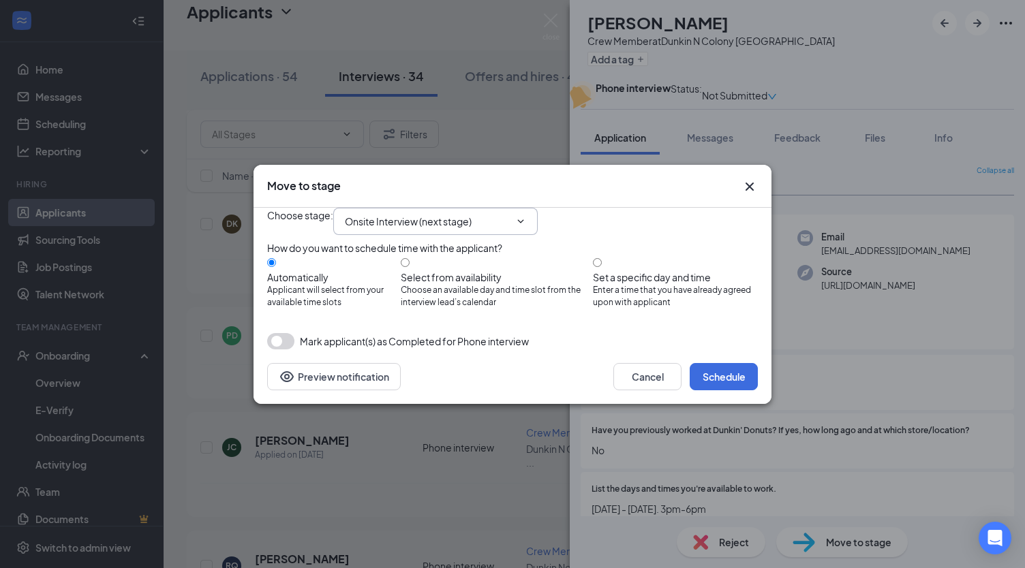
click at [526, 216] on icon "ChevronDown" at bounding box center [520, 221] width 11 height 11
click at [749, 182] on icon "Cross" at bounding box center [749, 186] width 8 height 8
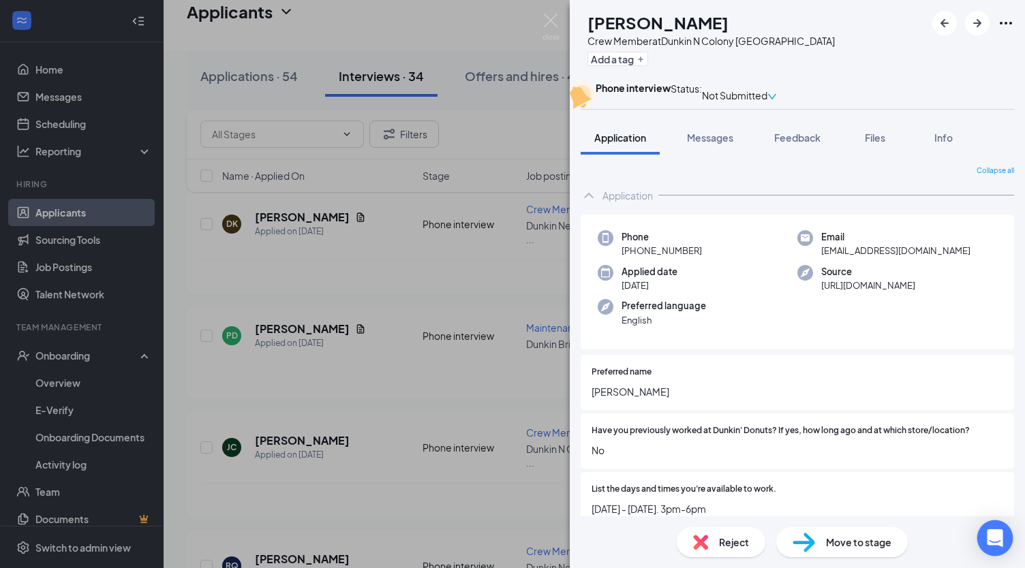
click at [999, 538] on icon "Open Intercom Messenger" at bounding box center [994, 538] width 16 height 18
type textarea "hello, Why am I not able to move applications to another stage?"
click at [372, 362] on div "[PERSON_NAME] Crew Member at [GEOGRAPHIC_DATA] Wallingford Add a tag Phone inte…" at bounding box center [512, 284] width 1025 height 568
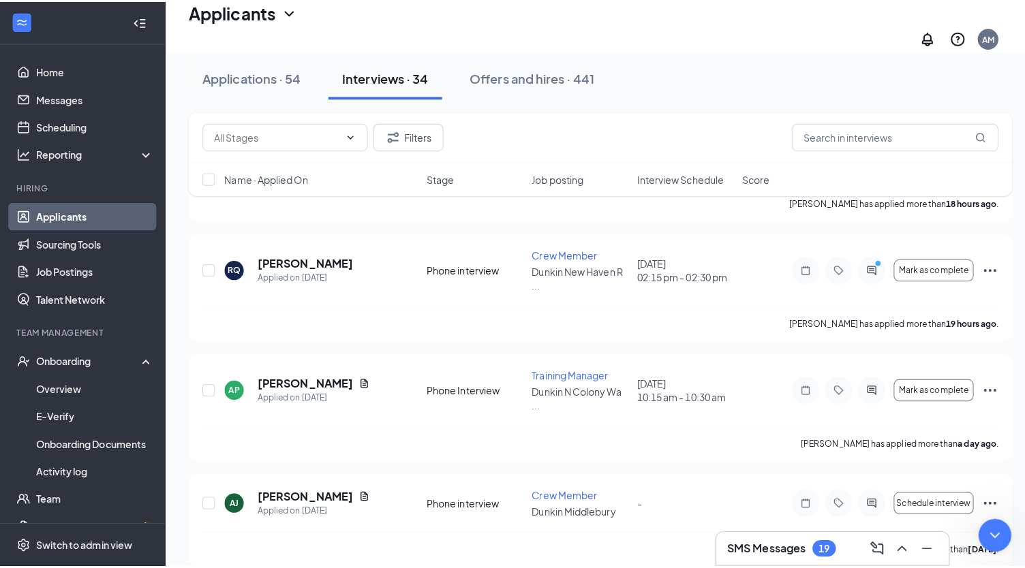
scroll to position [608, 0]
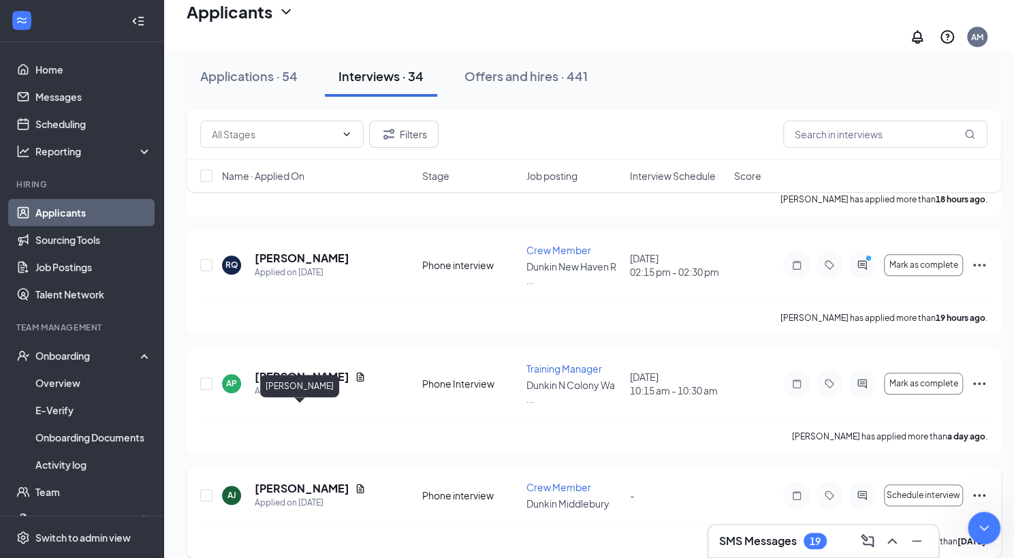
click at [324, 481] on h5 "[PERSON_NAME]" at bounding box center [302, 488] width 95 height 15
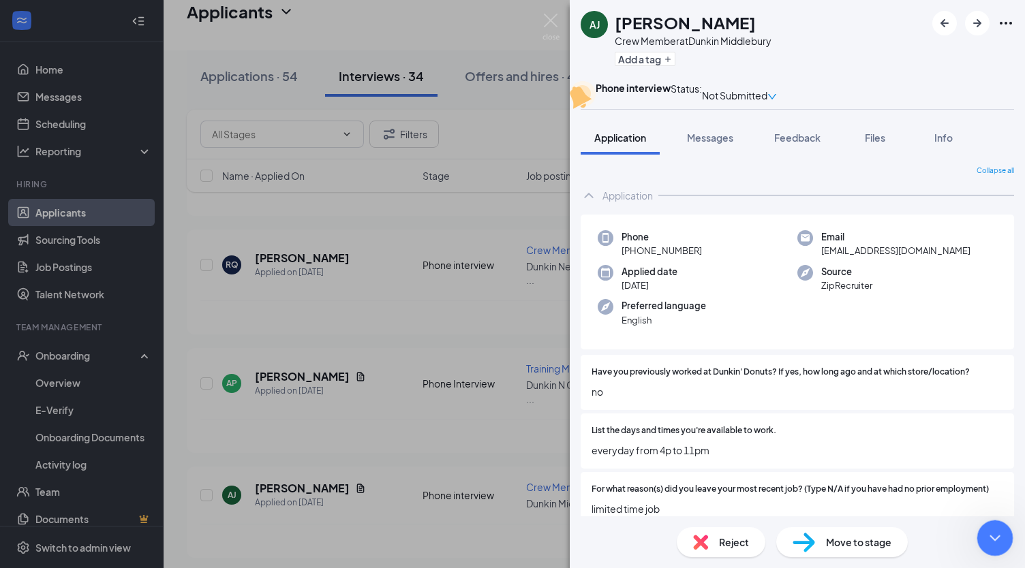
click at [990, 540] on icon "Close Intercom Messenger" at bounding box center [992, 536] width 16 height 16
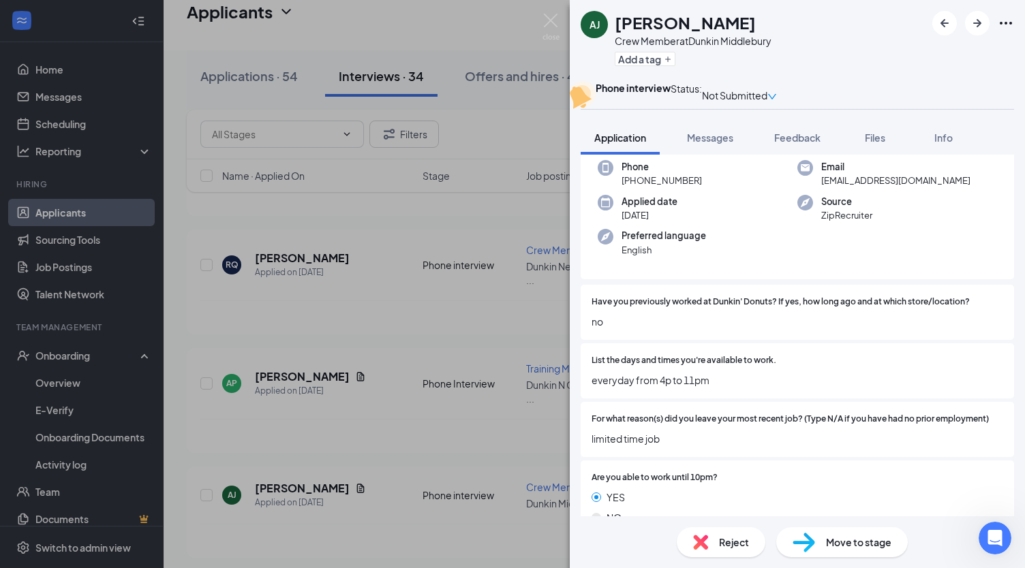
scroll to position [71, 0]
click at [732, 536] on span "Reject" at bounding box center [734, 542] width 30 height 15
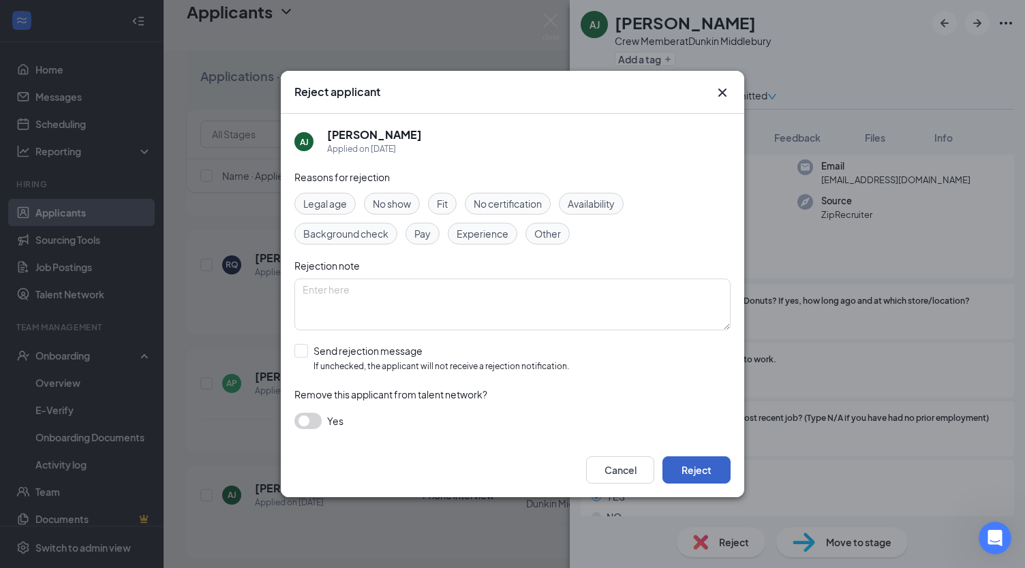
click at [704, 465] on button "Reject" at bounding box center [696, 469] width 68 height 27
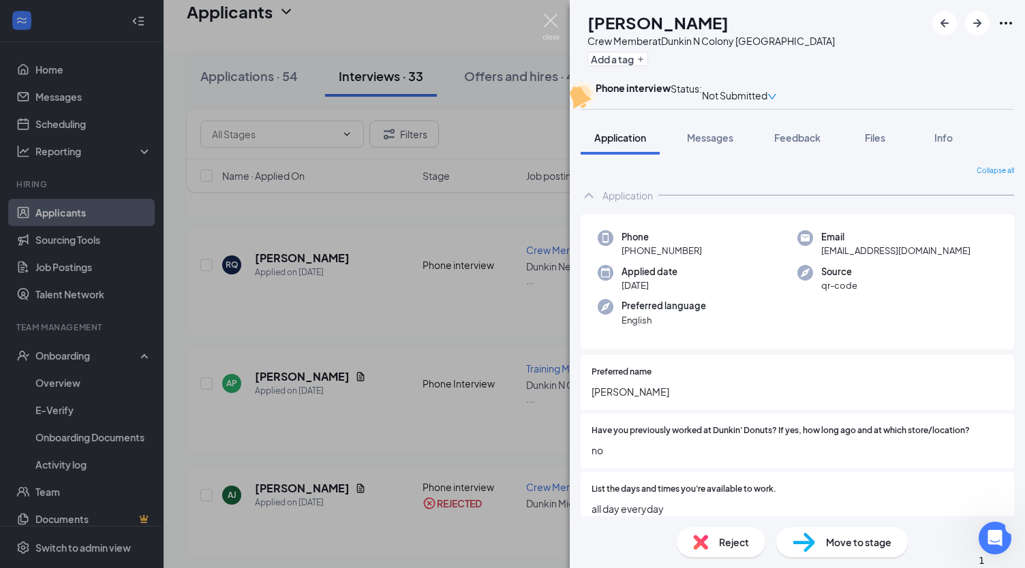
click at [550, 18] on img at bounding box center [550, 27] width 17 height 27
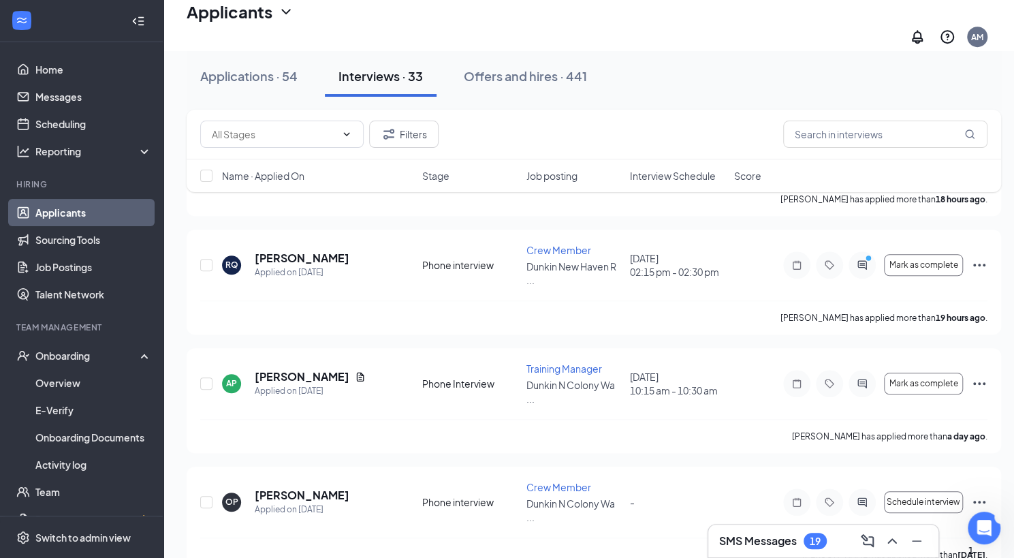
type textarea "1"
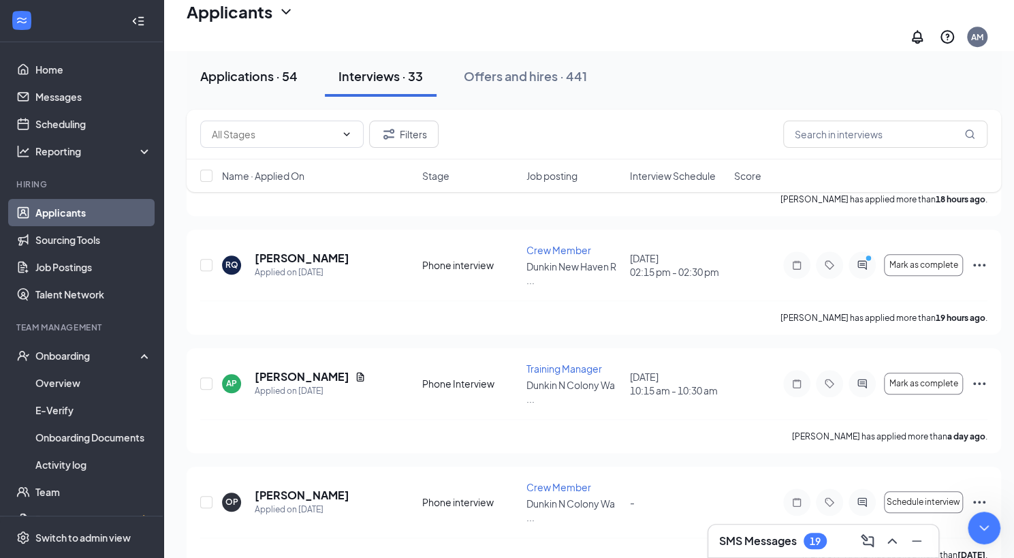
click at [260, 71] on div "Applications · 54" at bounding box center [248, 75] width 97 height 17
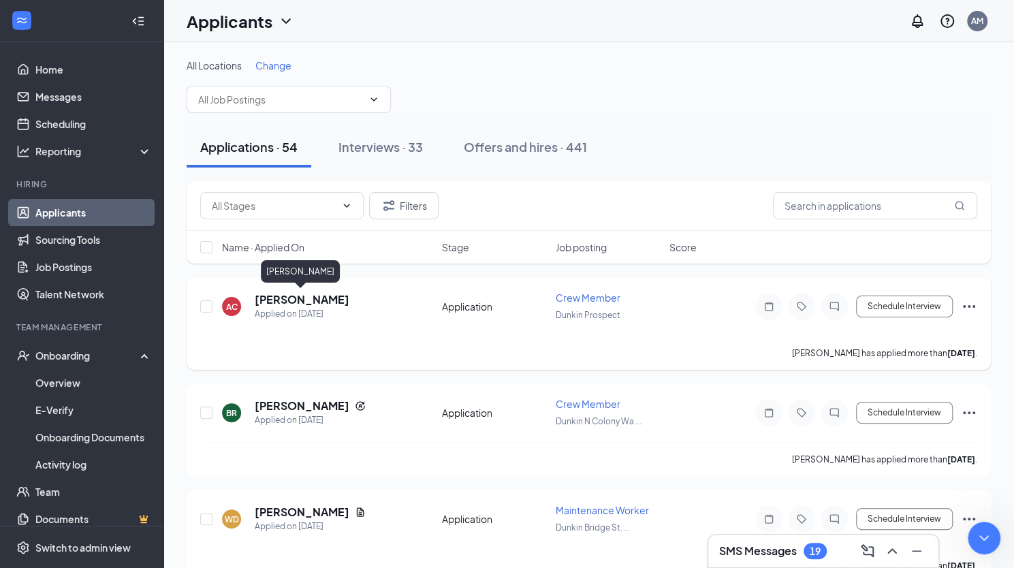
click at [327, 296] on h5 "[PERSON_NAME]" at bounding box center [302, 299] width 95 height 15
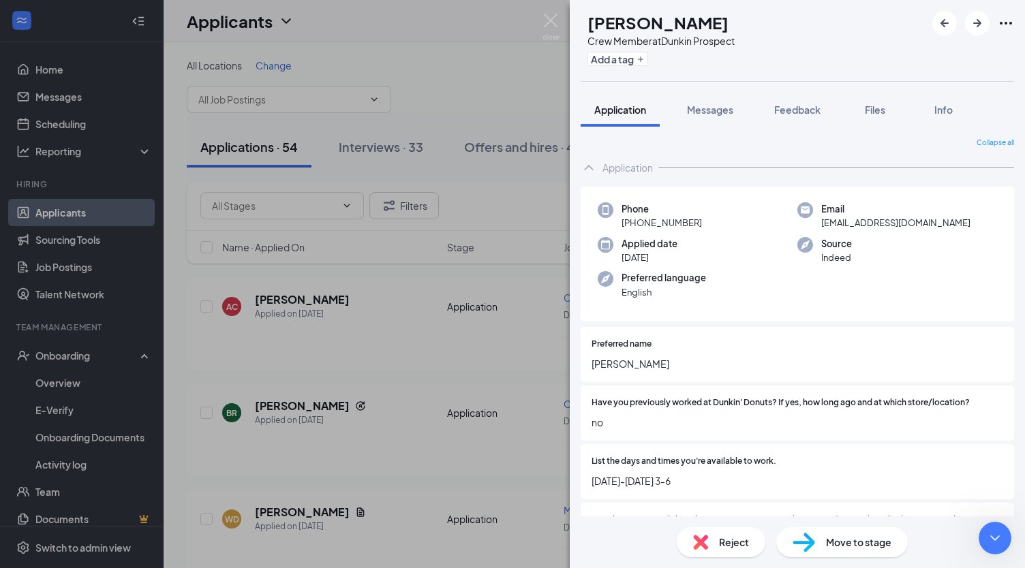
click at [812, 535] on img at bounding box center [803, 543] width 22 height 20
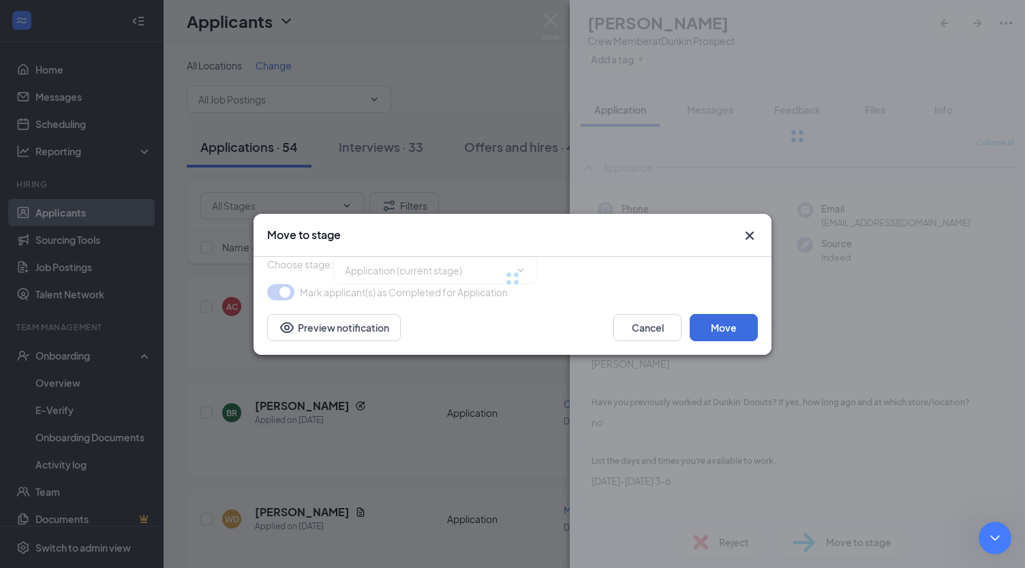
type input "Phone interview (next stage)"
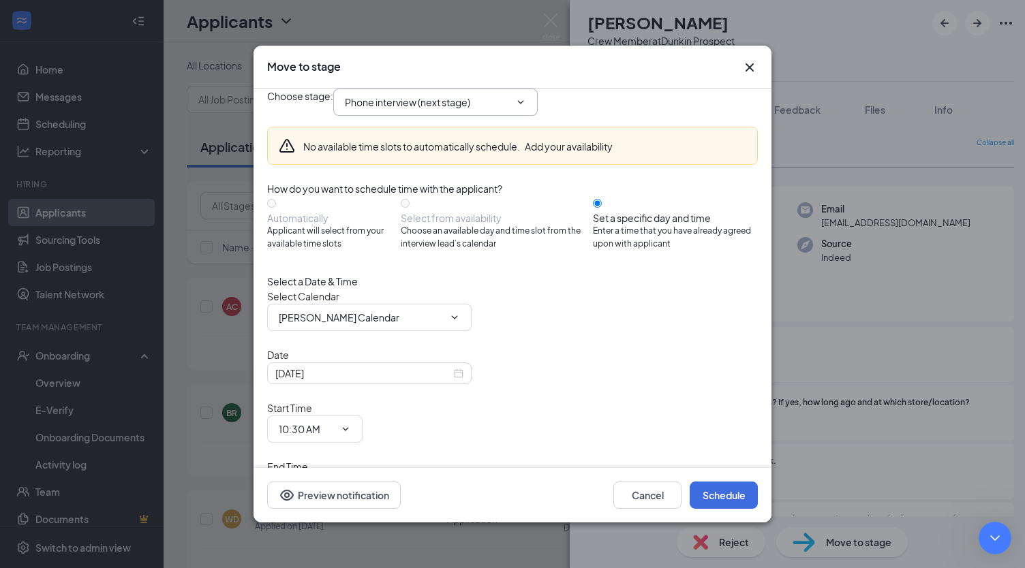
click at [526, 108] on icon "ChevronDown" at bounding box center [520, 102] width 11 height 11
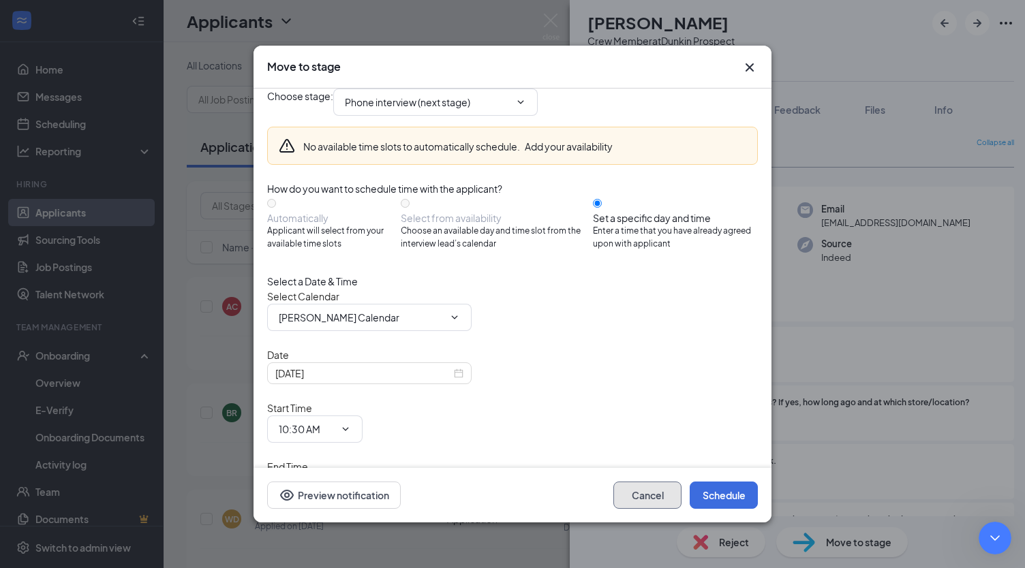
click at [646, 485] on button "Cancel" at bounding box center [647, 495] width 68 height 27
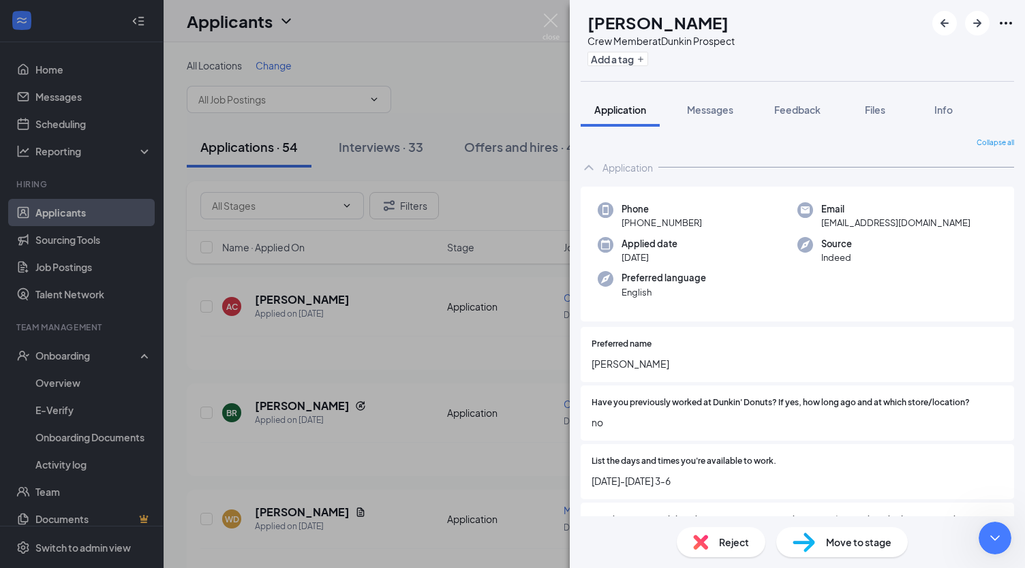
click at [386, 407] on div "AC [PERSON_NAME] Crew Member at Dunkin Prospect Add a tag Application Messages …" at bounding box center [512, 284] width 1025 height 568
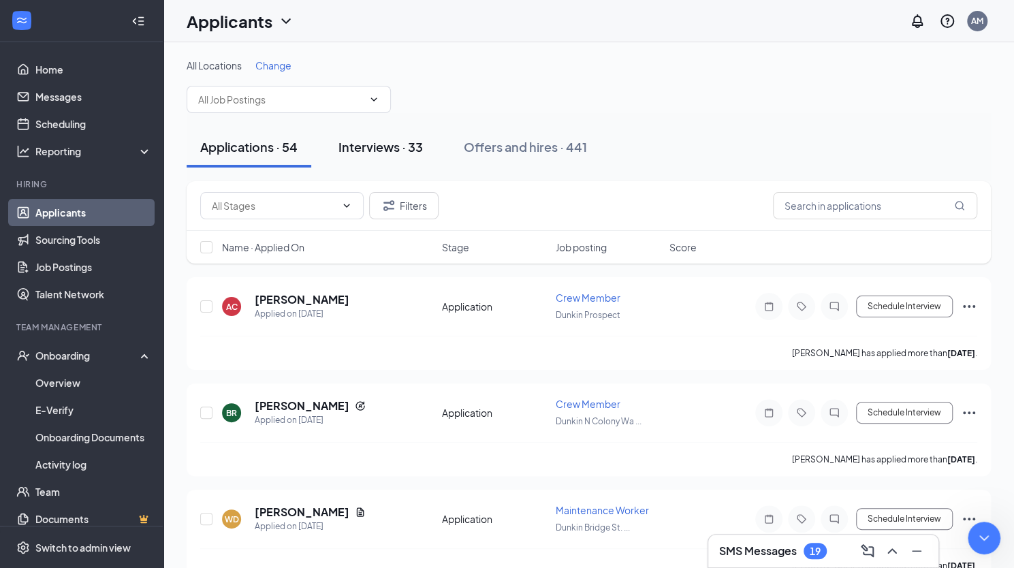
click at [392, 144] on div "Interviews · 33" at bounding box center [381, 146] width 84 height 17
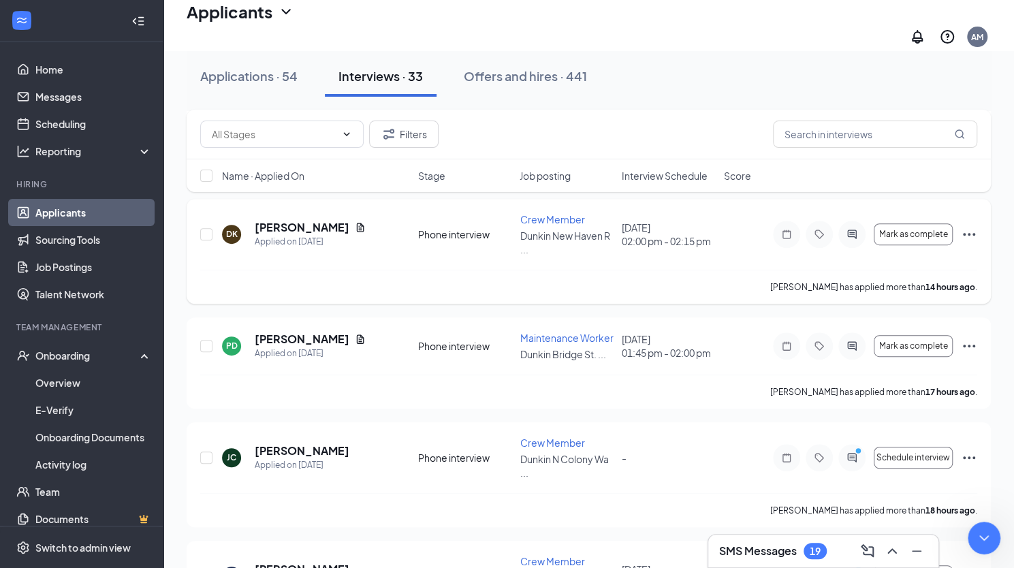
scroll to position [299, 0]
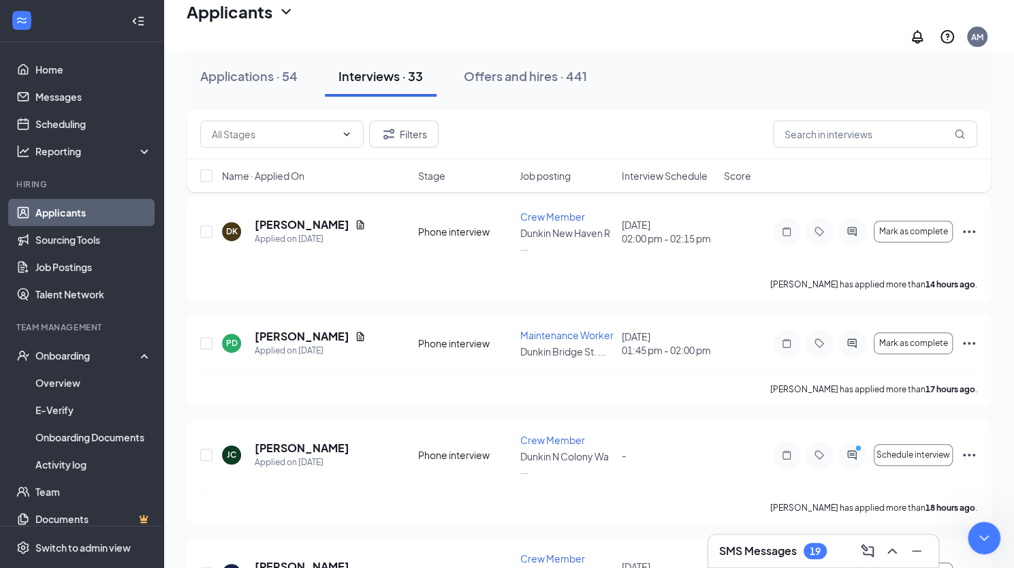
type textarea "all of the application. Example i am trying to move [PERSON_NAME] from intervie…"
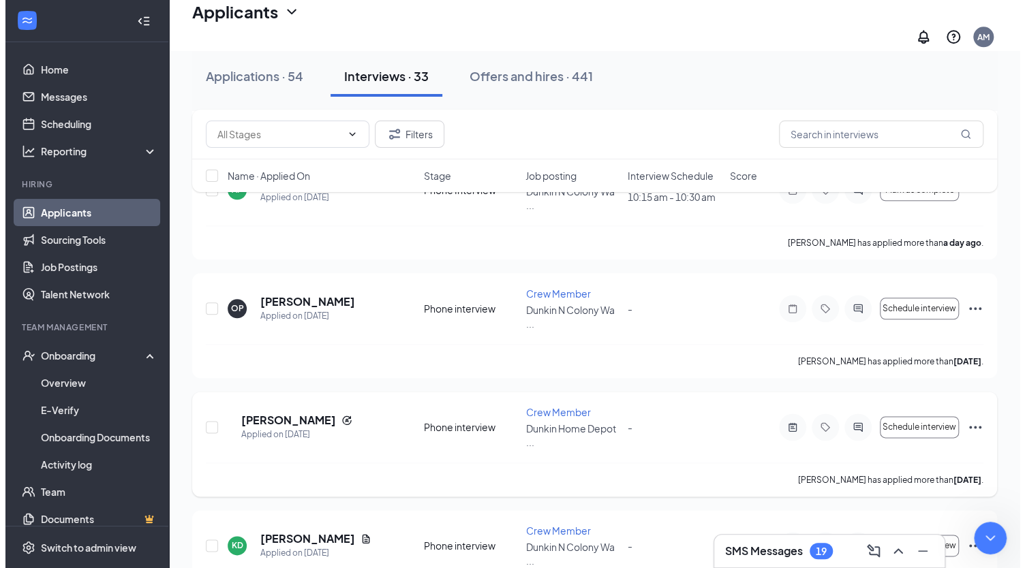
scroll to position [802, 0]
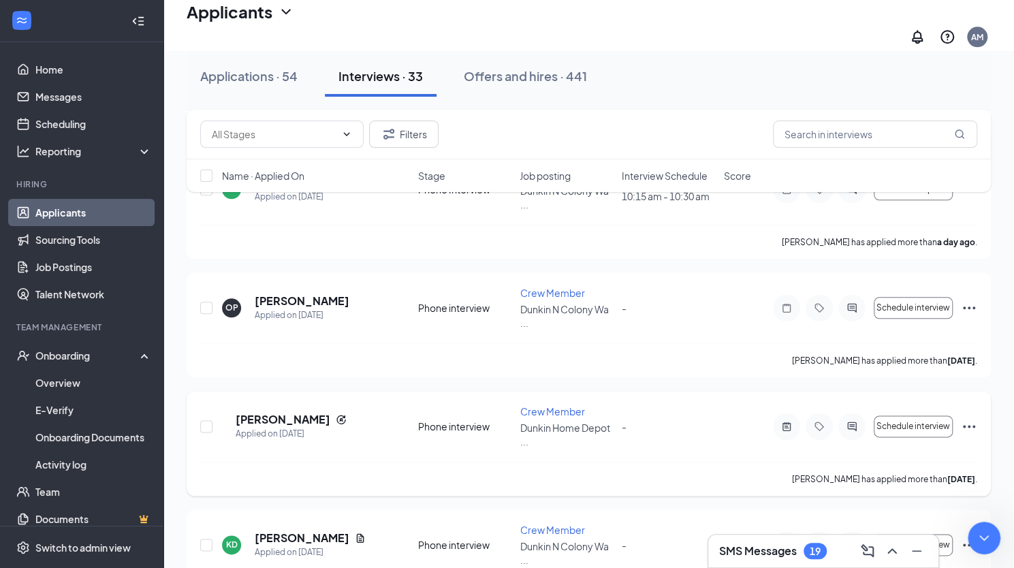
click at [601, 462] on div "[PERSON_NAME] has applied more than [DATE] ." at bounding box center [588, 479] width 777 height 34
click at [653, 462] on div "[PERSON_NAME] has applied more than [DATE] ." at bounding box center [588, 479] width 777 height 34
click at [311, 412] on h5 "[PERSON_NAME]" at bounding box center [283, 419] width 95 height 15
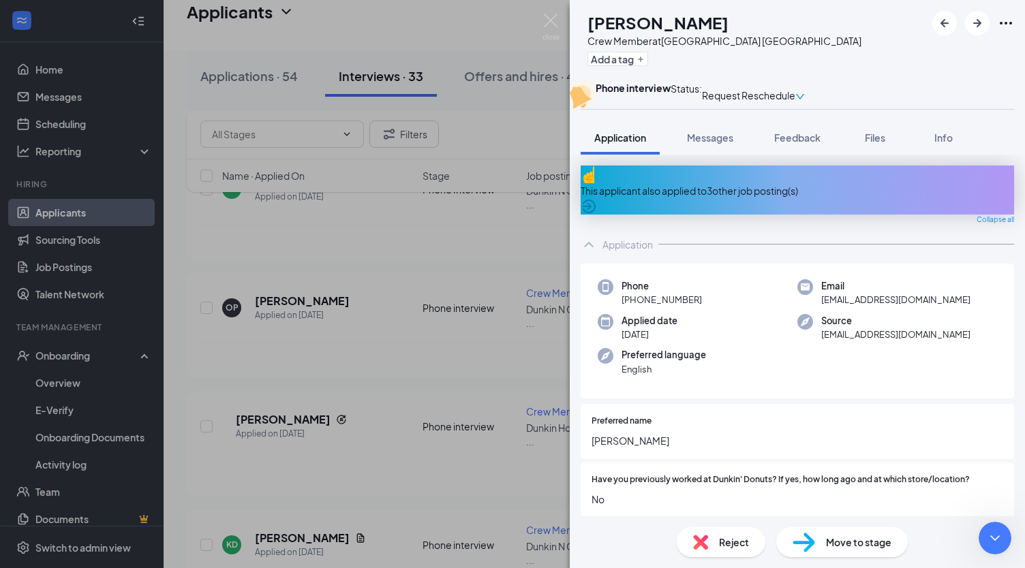
click at [752, 538] on div "Reject" at bounding box center [720, 542] width 89 height 30
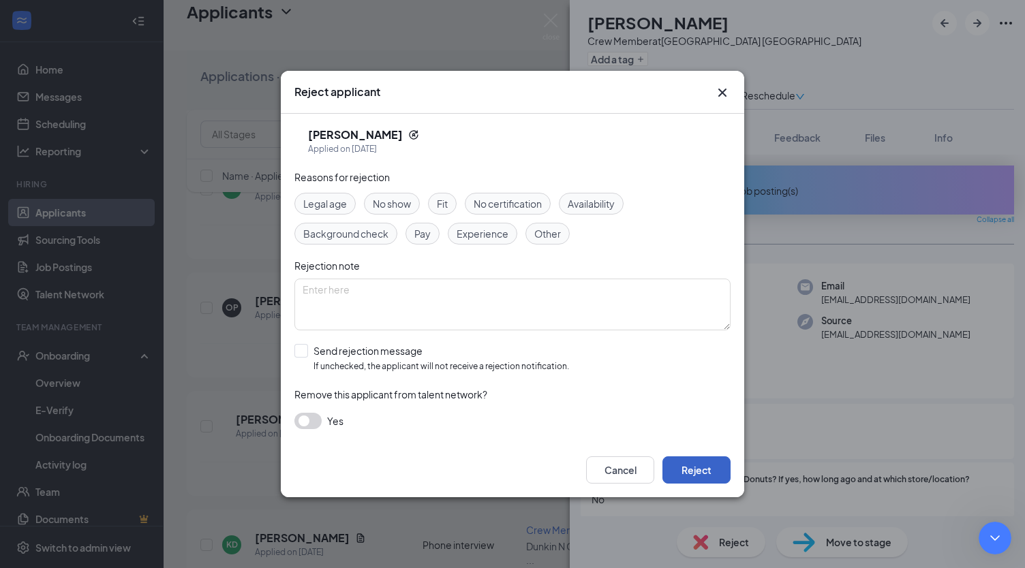
click at [689, 463] on button "Reject" at bounding box center [696, 469] width 68 height 27
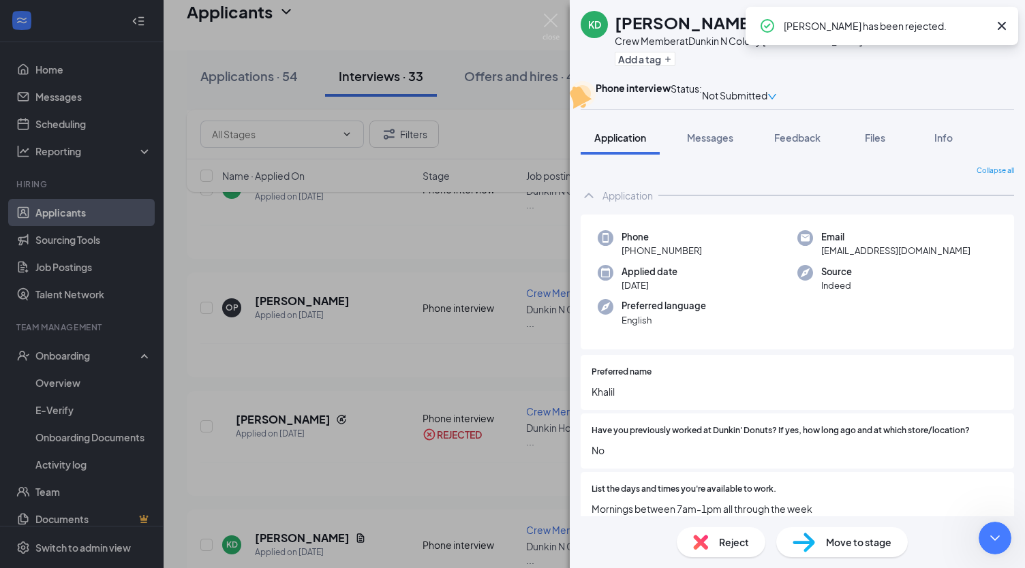
click at [450, 356] on div "[PERSON_NAME] [PERSON_NAME] Crew Member at [GEOGRAPHIC_DATA] [GEOGRAPHIC_DATA] …" at bounding box center [512, 284] width 1025 height 568
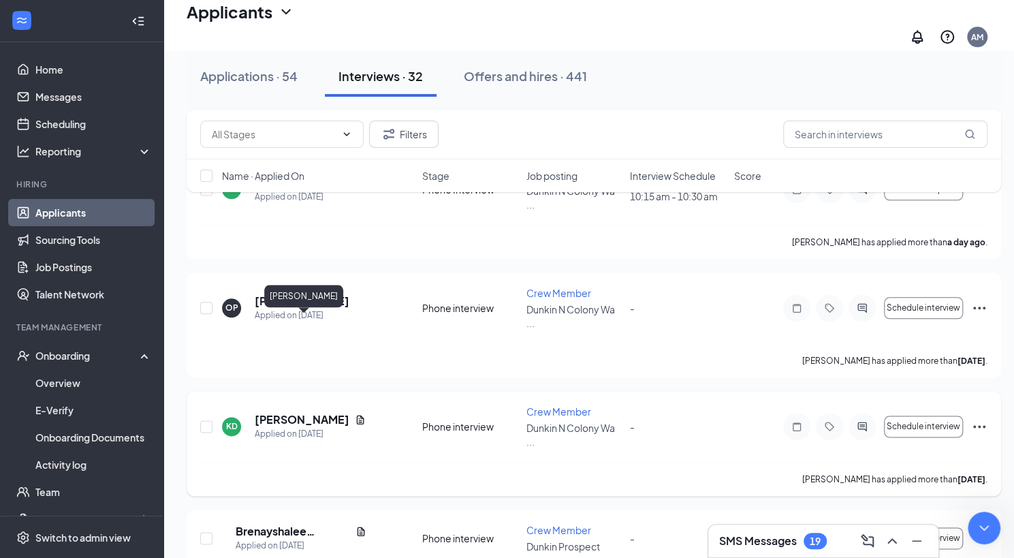
click at [332, 412] on h5 "[PERSON_NAME]" at bounding box center [302, 419] width 95 height 15
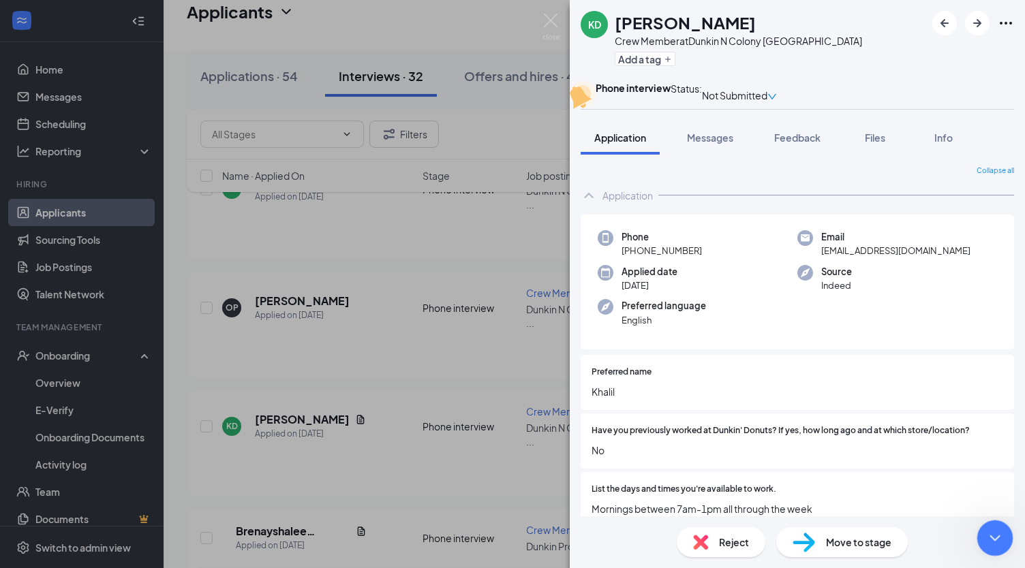
click at [992, 540] on icon "Close Intercom Messenger" at bounding box center [992, 536] width 16 height 16
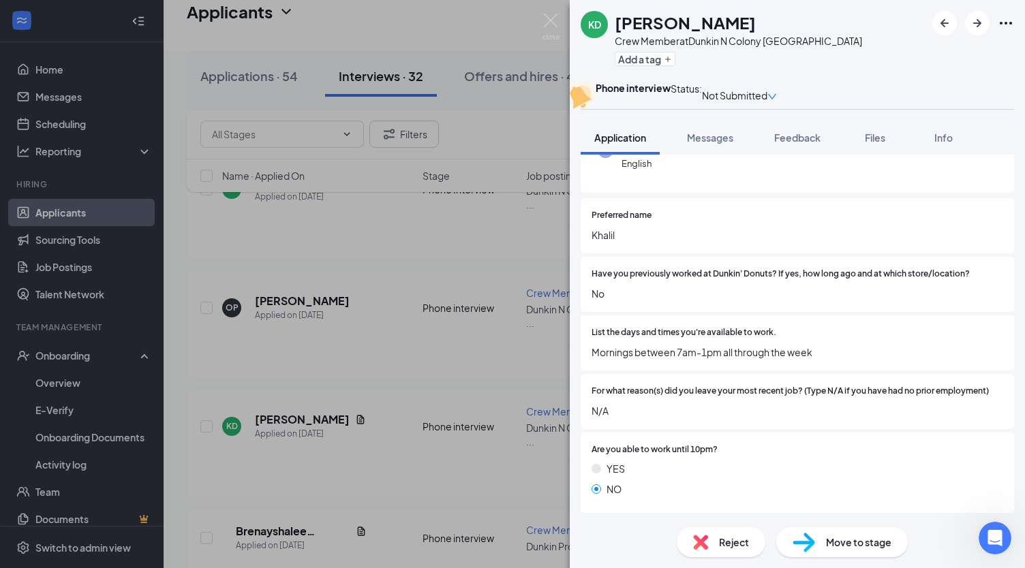
scroll to position [158, 0]
click at [725, 533] on div "Reject" at bounding box center [720, 542] width 89 height 30
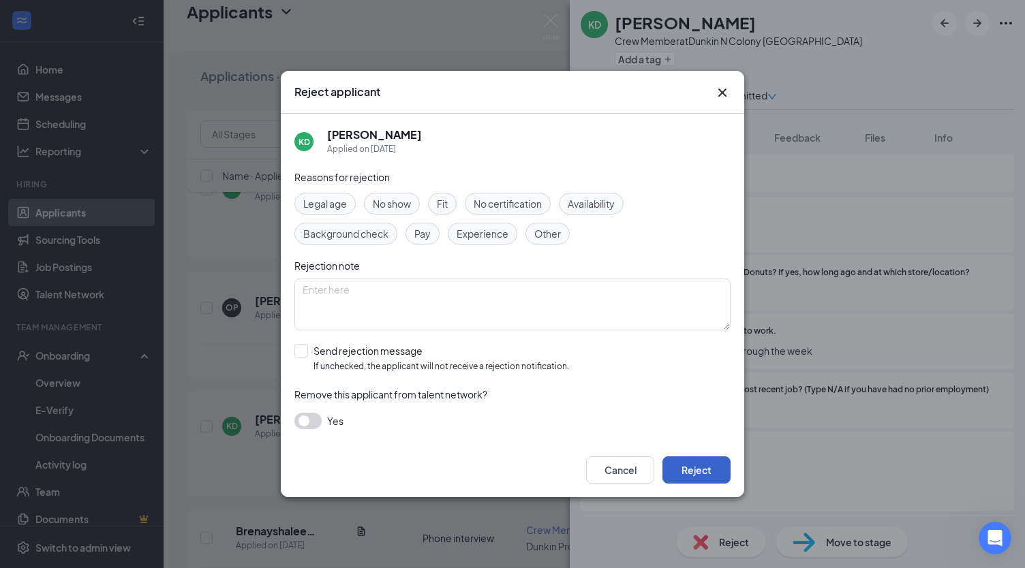
click at [698, 464] on button "Reject" at bounding box center [696, 469] width 68 height 27
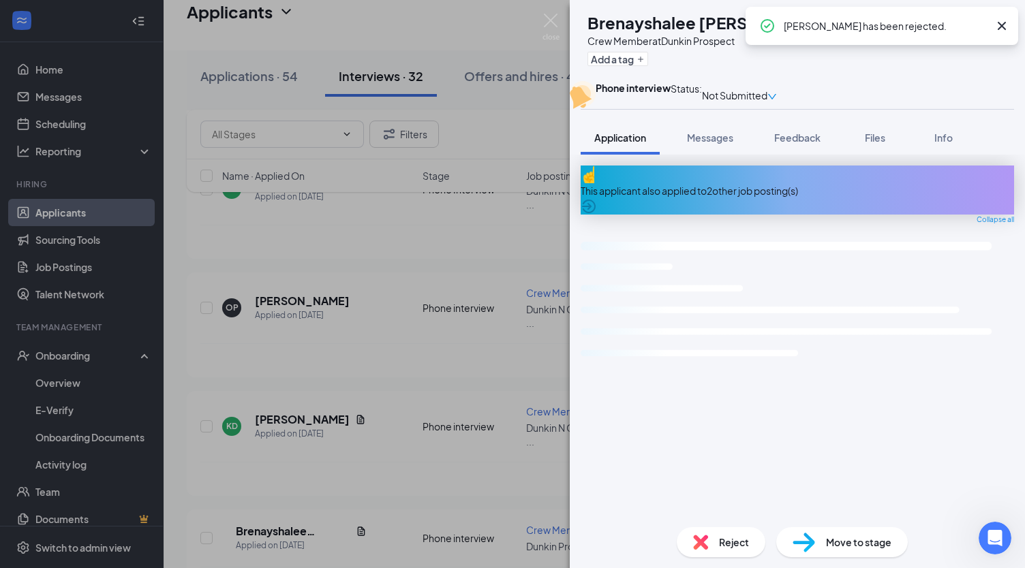
click at [320, 366] on div "BM Brenayshalee [PERSON_NAME] Crew Member at [GEOGRAPHIC_DATA] Add a tag Phone …" at bounding box center [512, 284] width 1025 height 568
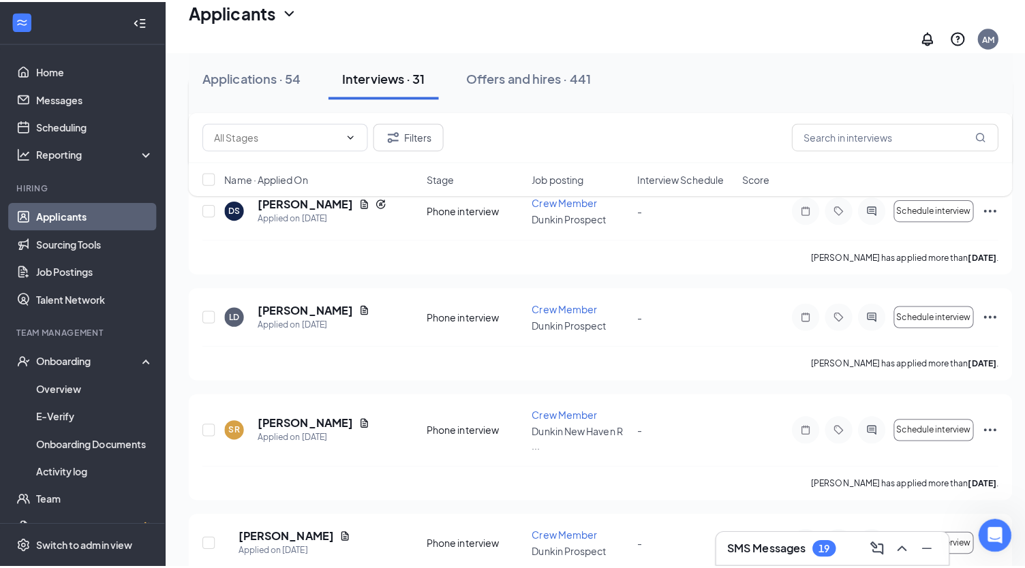
scroll to position [1120, 0]
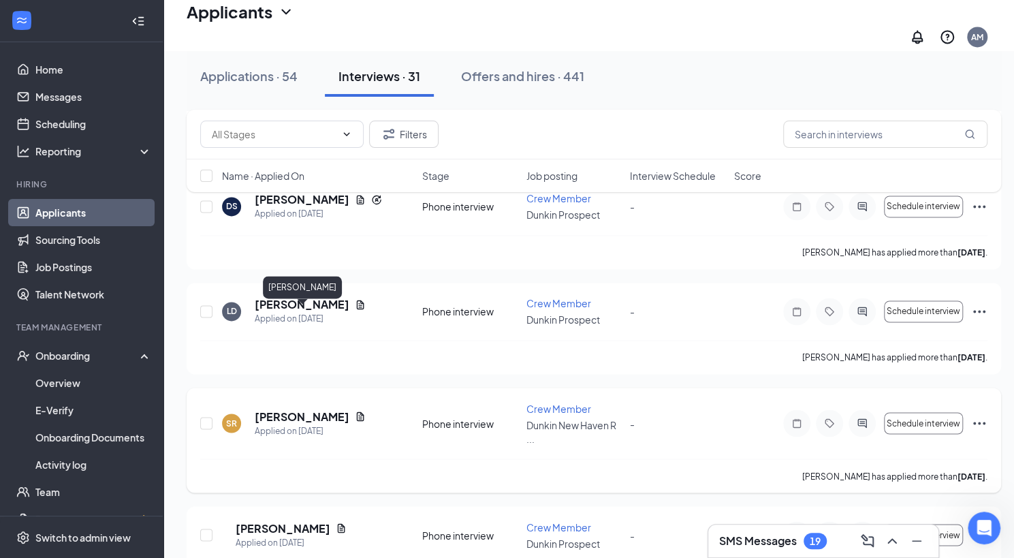
click at [306, 409] on h5 "[PERSON_NAME]" at bounding box center [302, 416] width 95 height 15
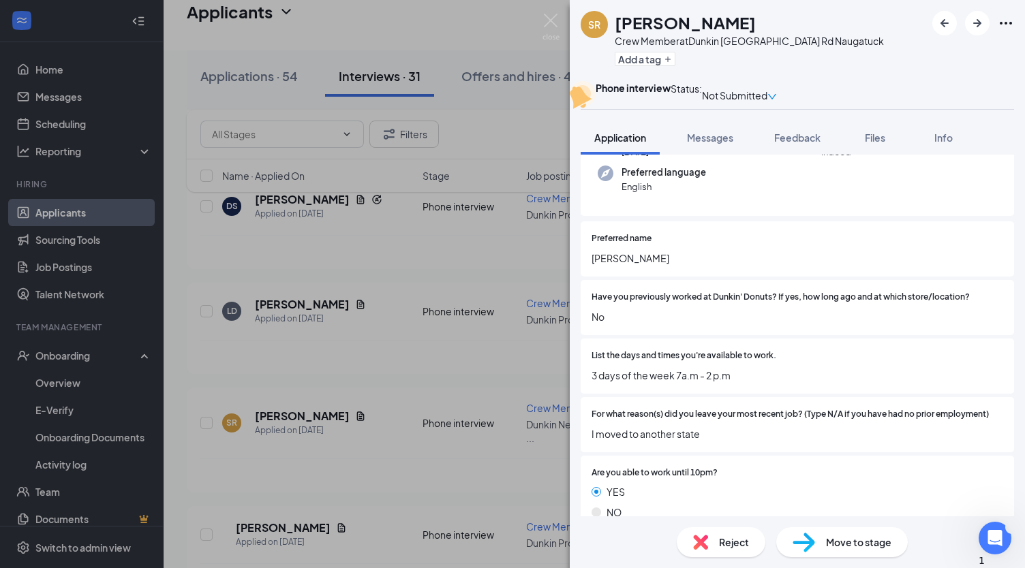
scroll to position [134, 0]
click at [737, 549] on span "Reject" at bounding box center [734, 542] width 30 height 15
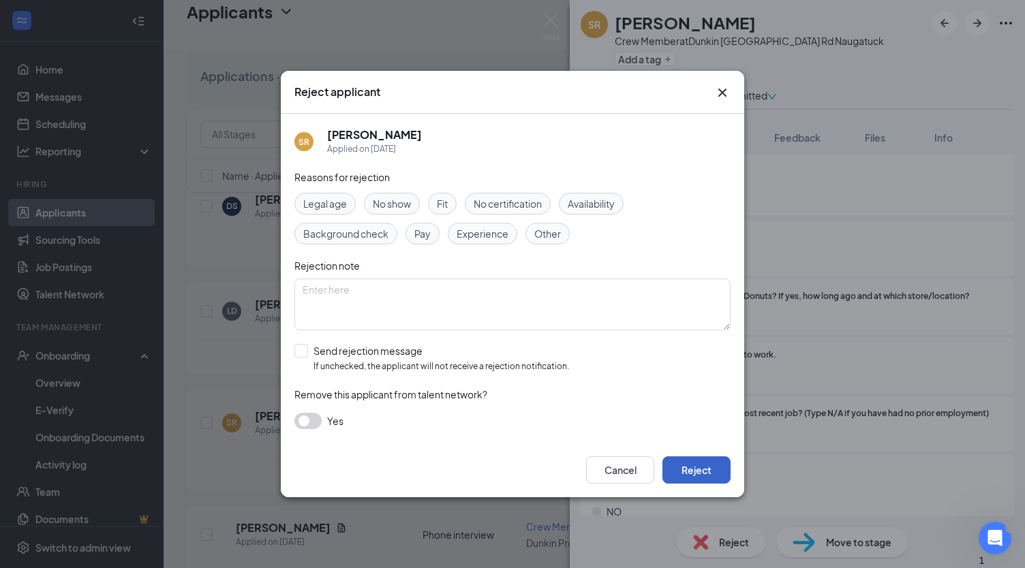
click at [696, 469] on button "Reject" at bounding box center [696, 469] width 68 height 27
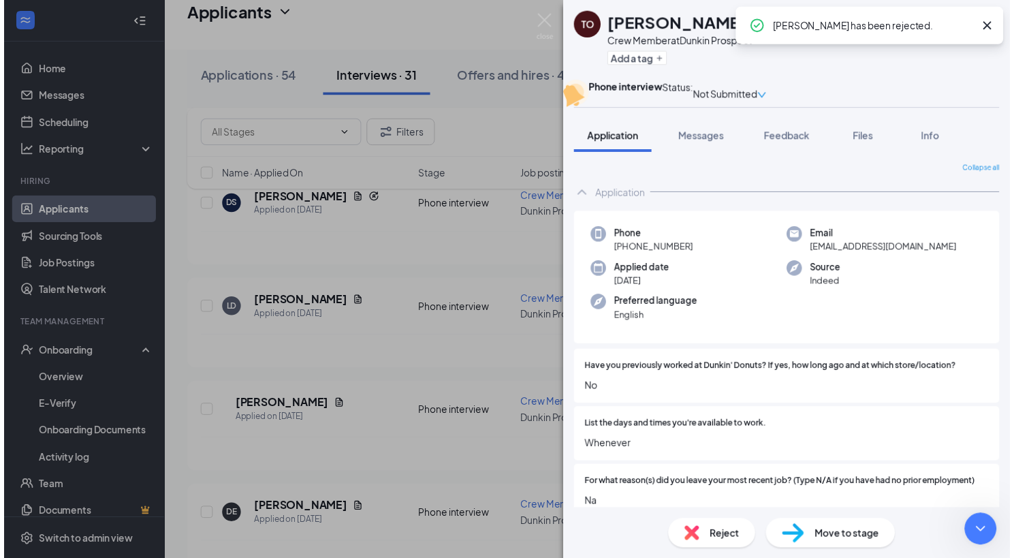
scroll to position [240, 0]
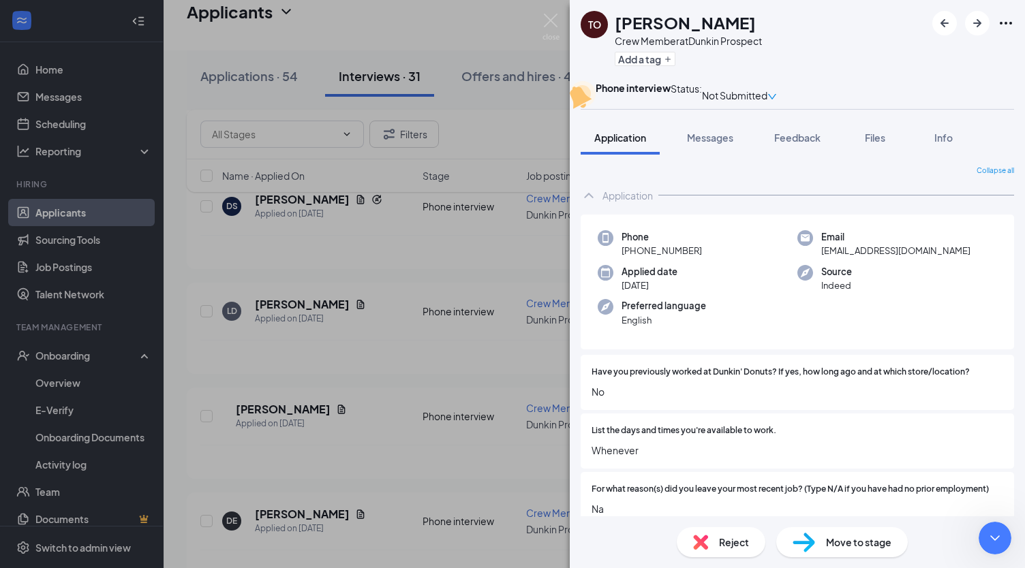
click at [360, 374] on div "TO [PERSON_NAME] Crew Member at Dunkin Prospect Add a tag Phone interview Statu…" at bounding box center [512, 284] width 1025 height 568
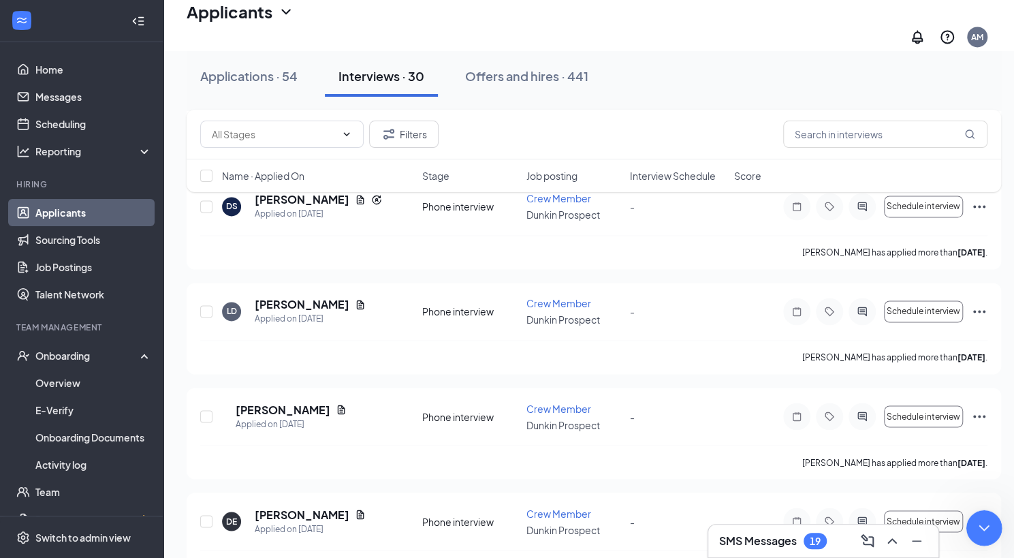
click at [975, 532] on icon "Close Intercom Messenger" at bounding box center [982, 526] width 16 height 16
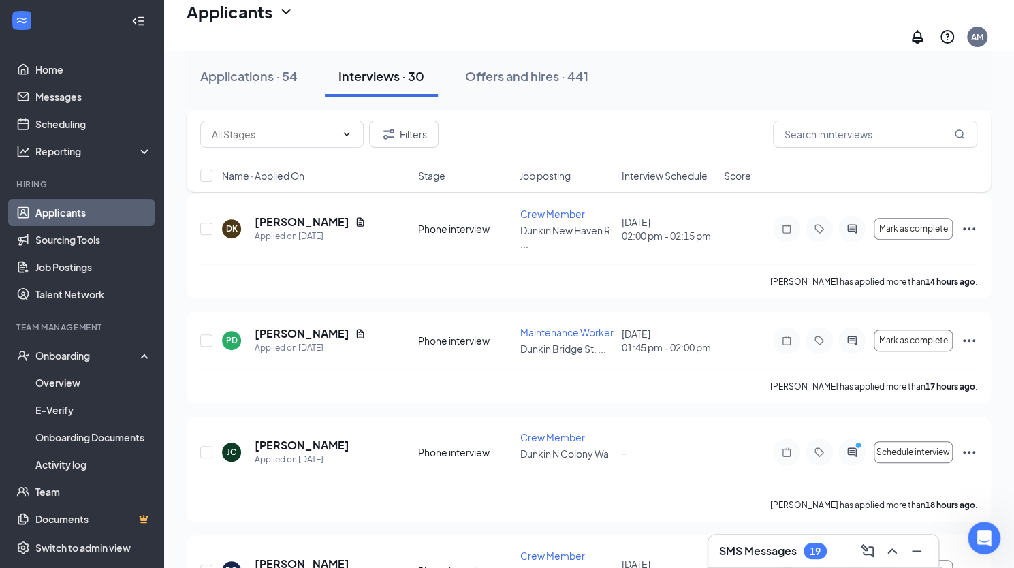
scroll to position [302, 0]
click at [974, 443] on icon "Ellipses" at bounding box center [969, 451] width 16 height 16
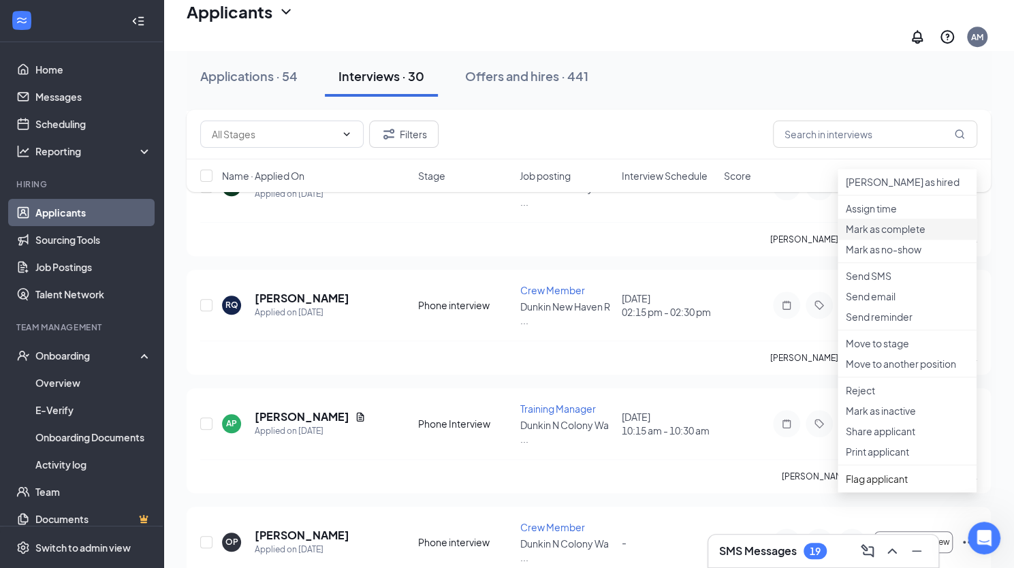
scroll to position [570, 0]
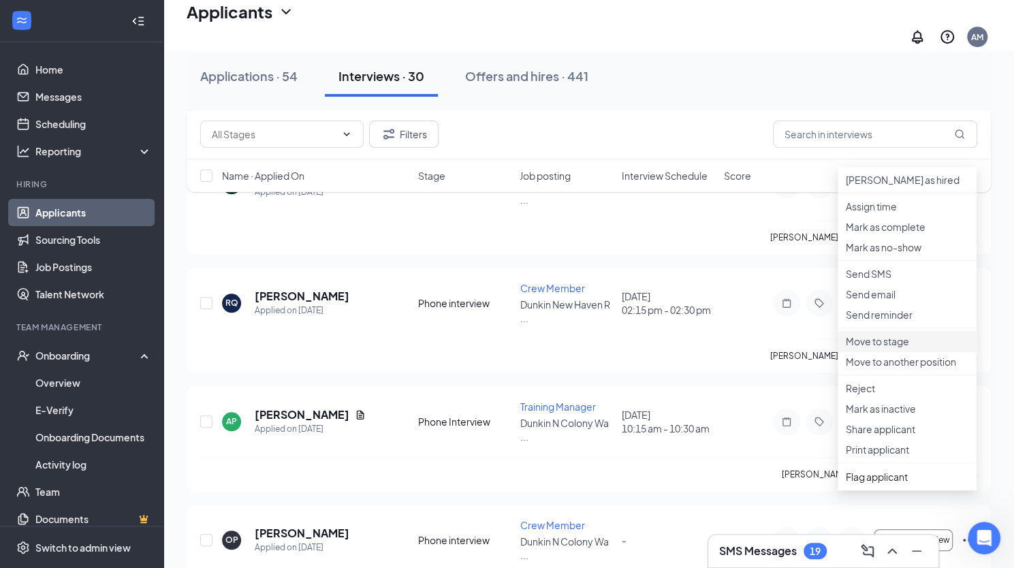
click at [909, 348] on p "Move to stage" at bounding box center [907, 341] width 123 height 14
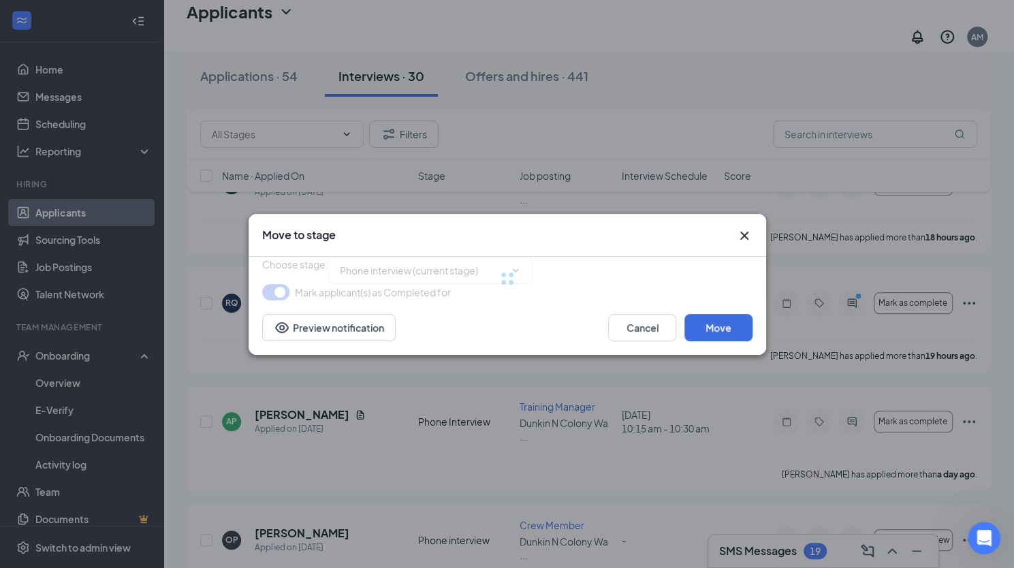
type input "Onsite Interview (next stage)"
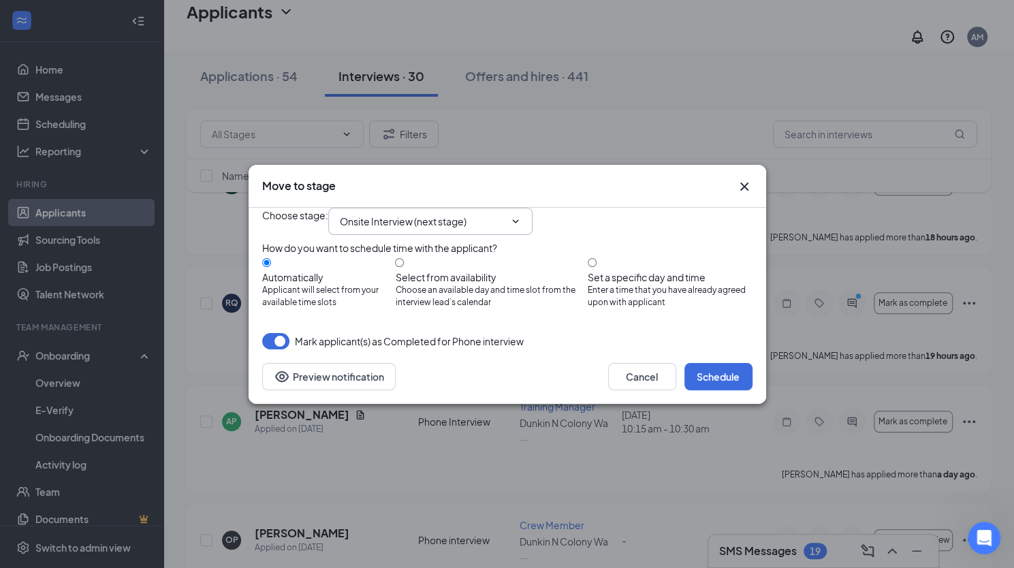
click at [505, 214] on input "Onsite Interview (next stage)" at bounding box center [422, 221] width 165 height 15
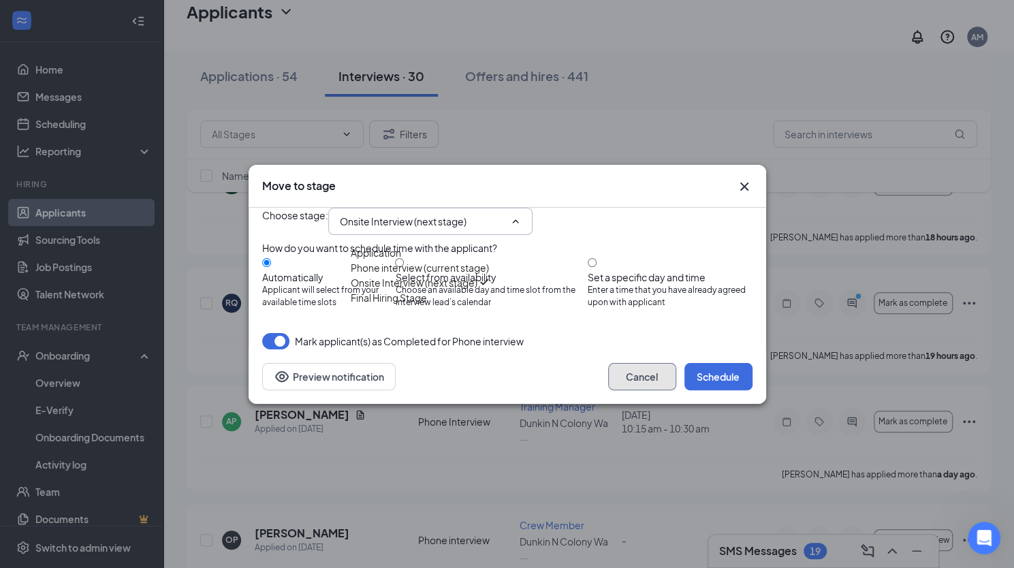
click at [642, 390] on button "Cancel" at bounding box center [642, 376] width 68 height 27
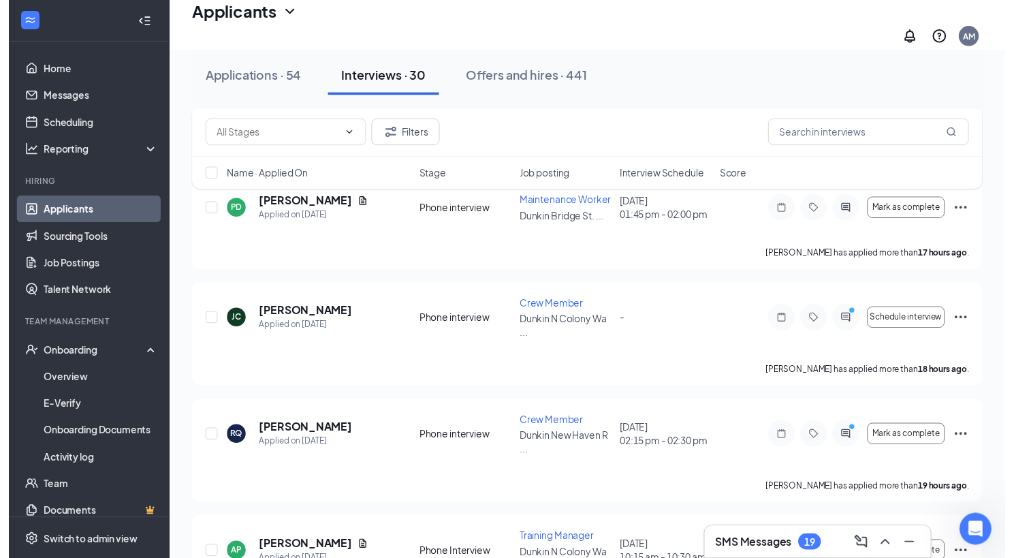
scroll to position [432, 0]
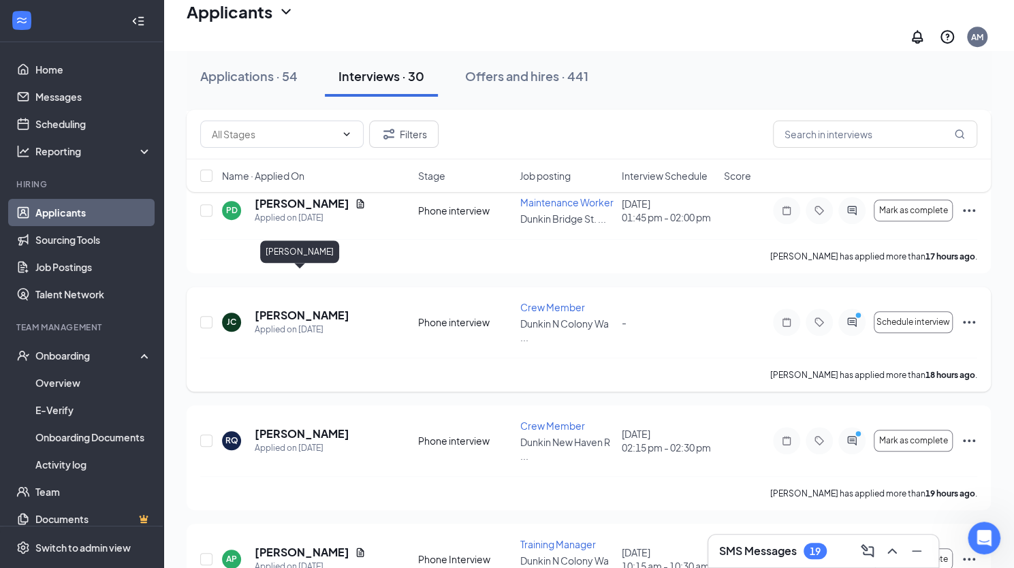
click at [318, 308] on h5 "[PERSON_NAME]" at bounding box center [302, 315] width 95 height 15
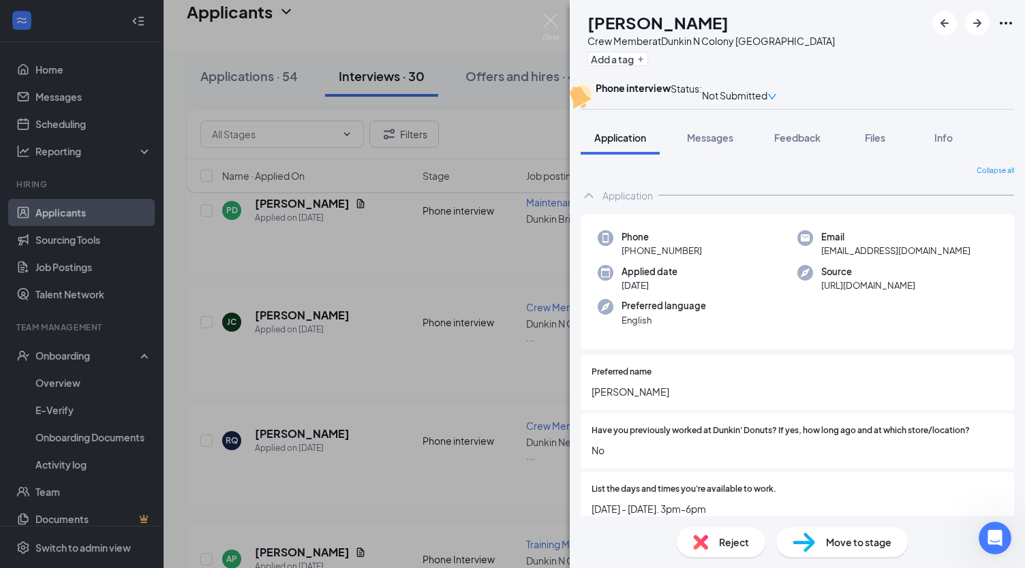
click at [433, 343] on div "[PERSON_NAME] Crew Member at [GEOGRAPHIC_DATA] Wallingford Add a tag Phone inte…" at bounding box center [512, 284] width 1025 height 568
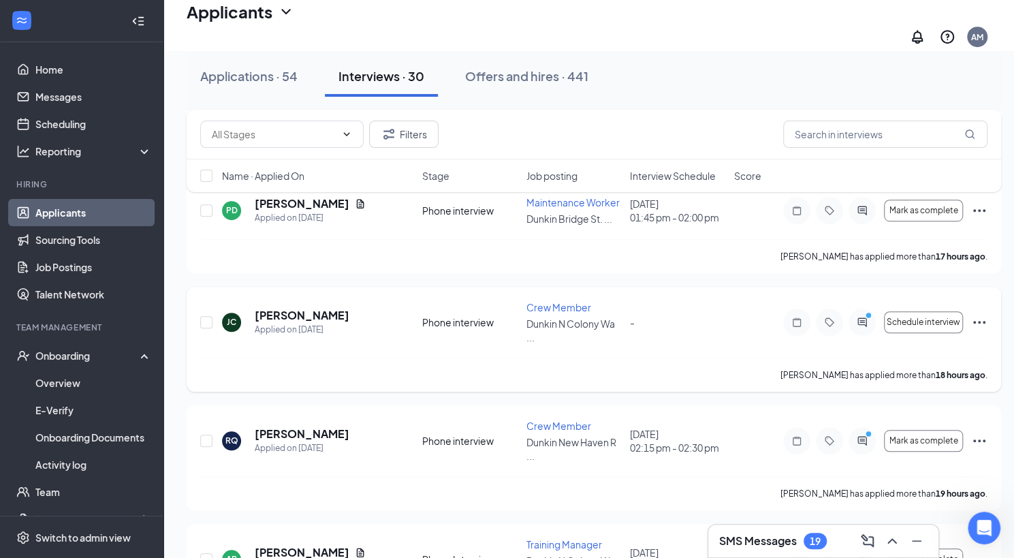
click at [982, 314] on icon "Ellipses" at bounding box center [979, 322] width 16 height 16
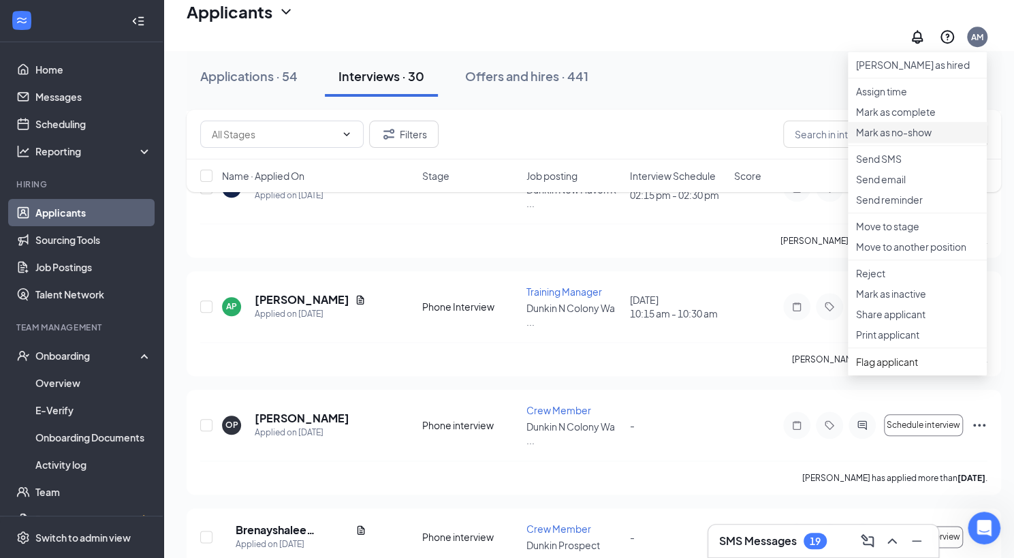
scroll to position [685, 0]
click at [909, 232] on p "Move to stage" at bounding box center [917, 226] width 123 height 14
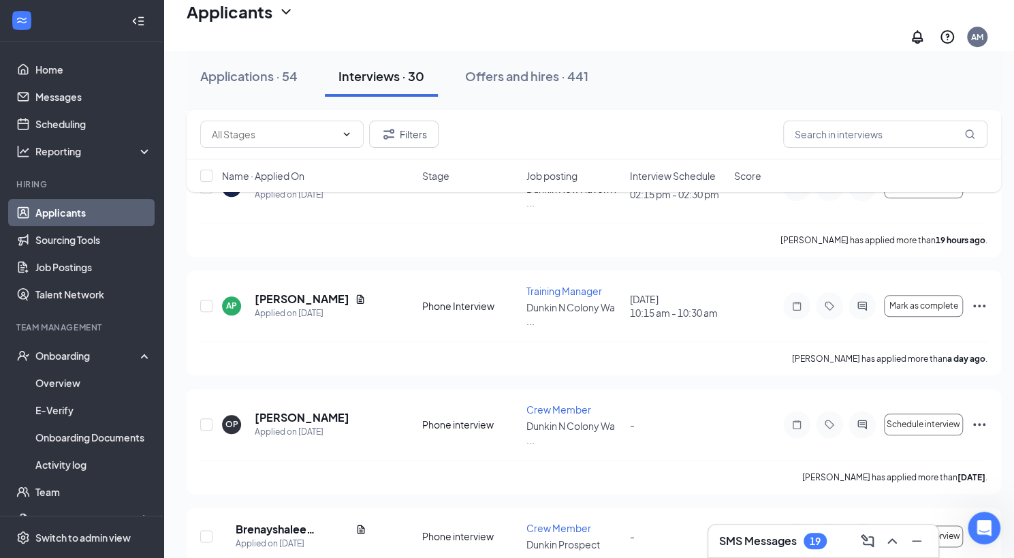
type input "Phone interview (current stage)"
radio input "false"
type input "Onsite Interview (next stage)"
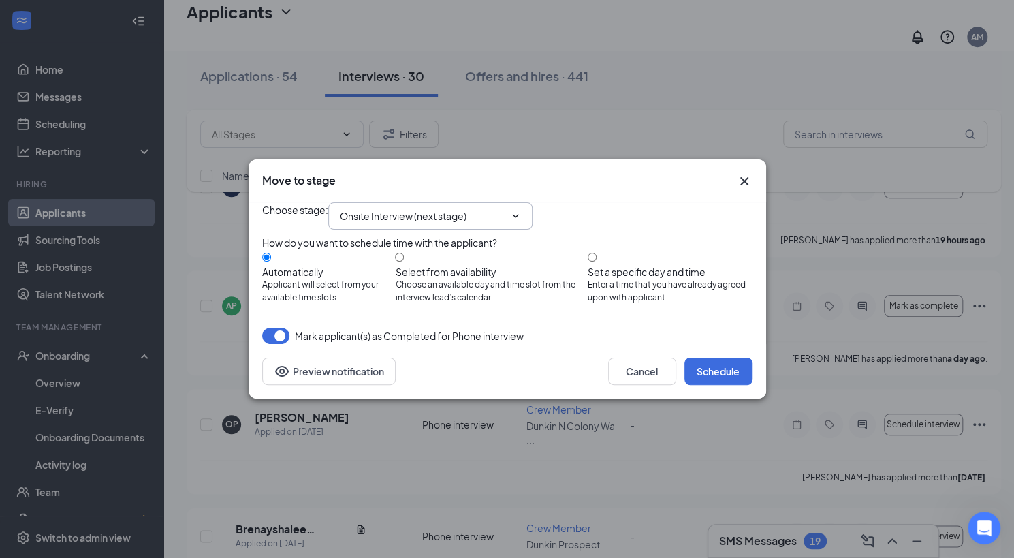
click at [521, 211] on icon "ChevronDown" at bounding box center [515, 216] width 11 height 11
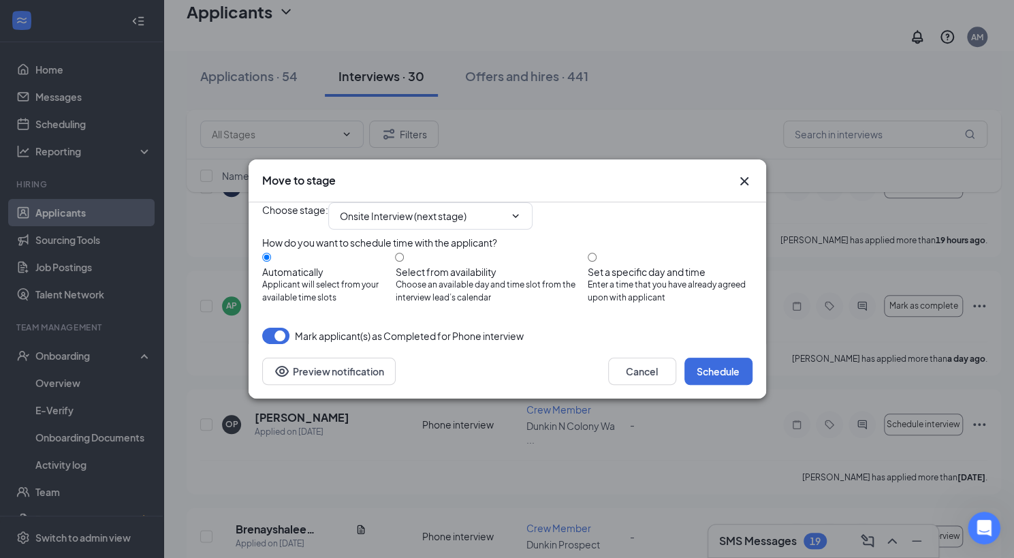
click at [745, 177] on icon "Cross" at bounding box center [744, 181] width 8 height 8
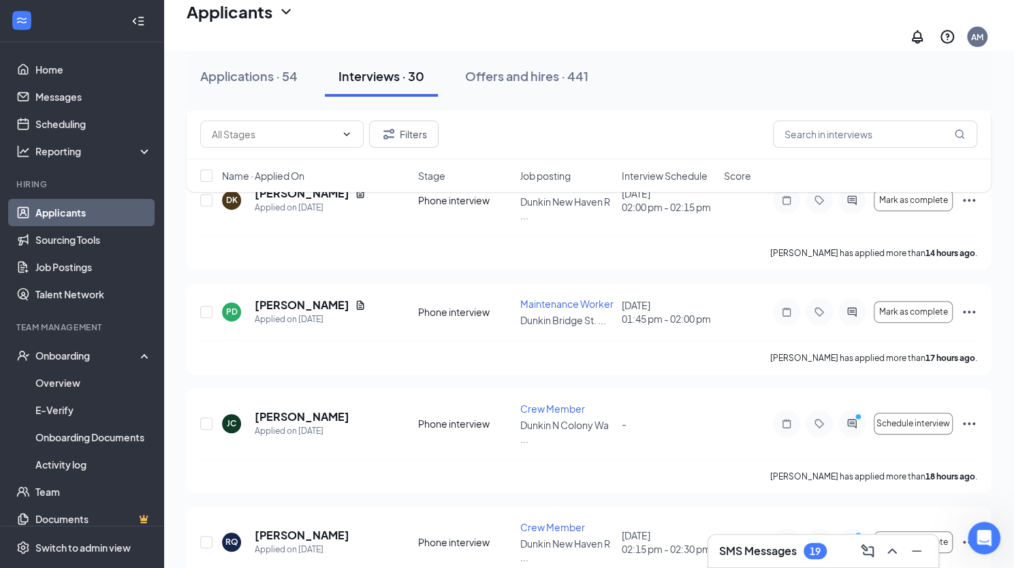
scroll to position [331, 0]
click at [969, 422] on icon "Ellipses" at bounding box center [969, 423] width 12 height 3
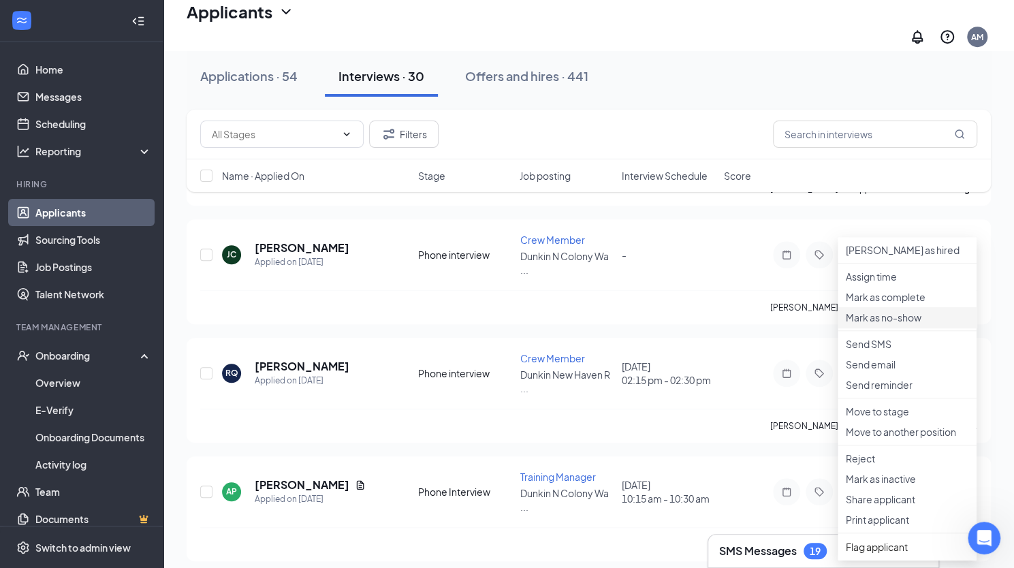
scroll to position [500, 0]
click at [909, 418] on p "Move to stage" at bounding box center [907, 411] width 123 height 14
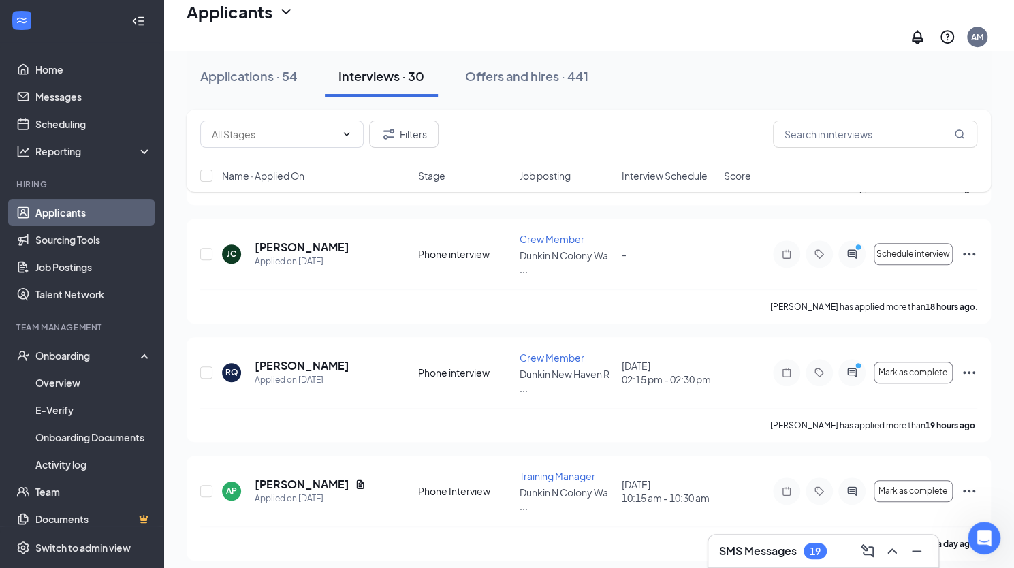
type input "Phone interview (current stage)"
radio input "false"
type input "Onsite Interview (next stage)"
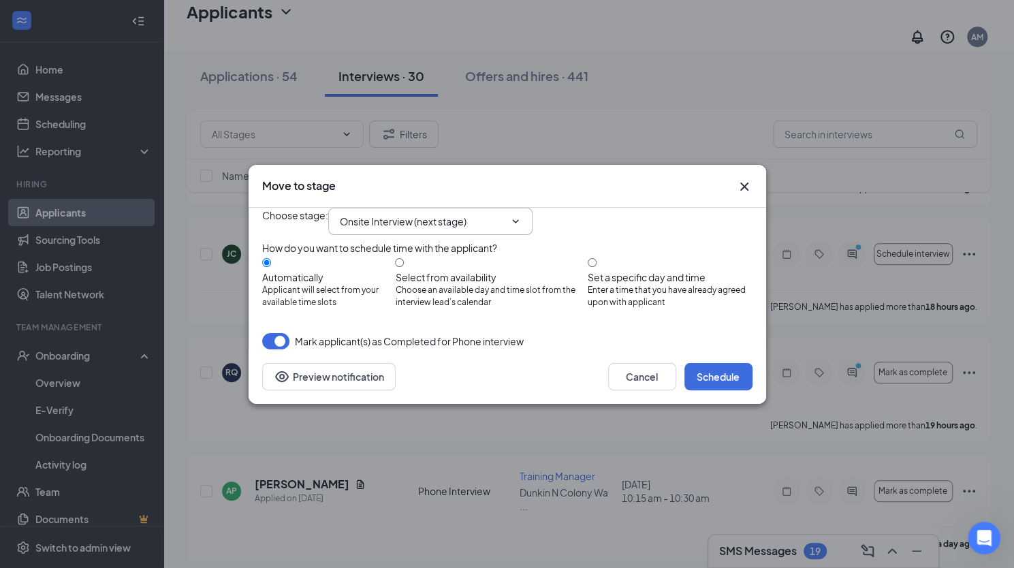
click at [521, 216] on icon "ChevronDown" at bounding box center [515, 221] width 11 height 11
click at [744, 178] on icon "Cross" at bounding box center [744, 186] width 16 height 16
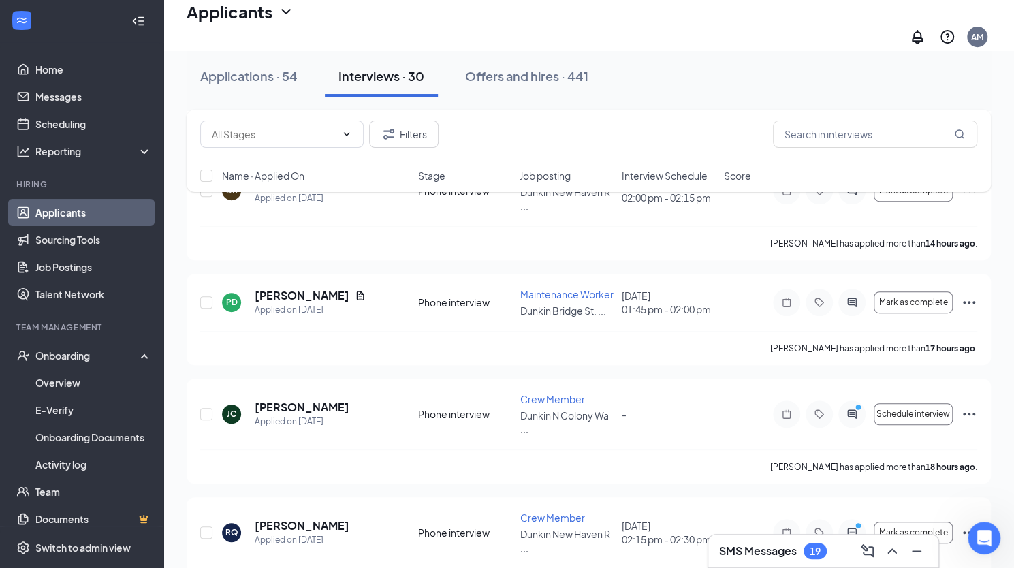
scroll to position [341, 0]
click at [967, 405] on icon "Ellipses" at bounding box center [969, 413] width 16 height 16
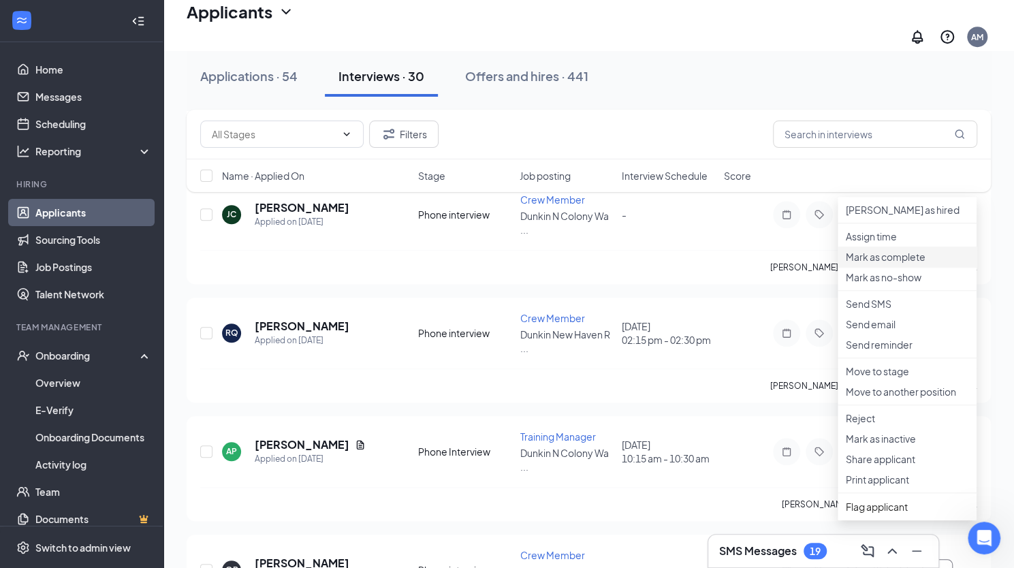
scroll to position [587, 0]
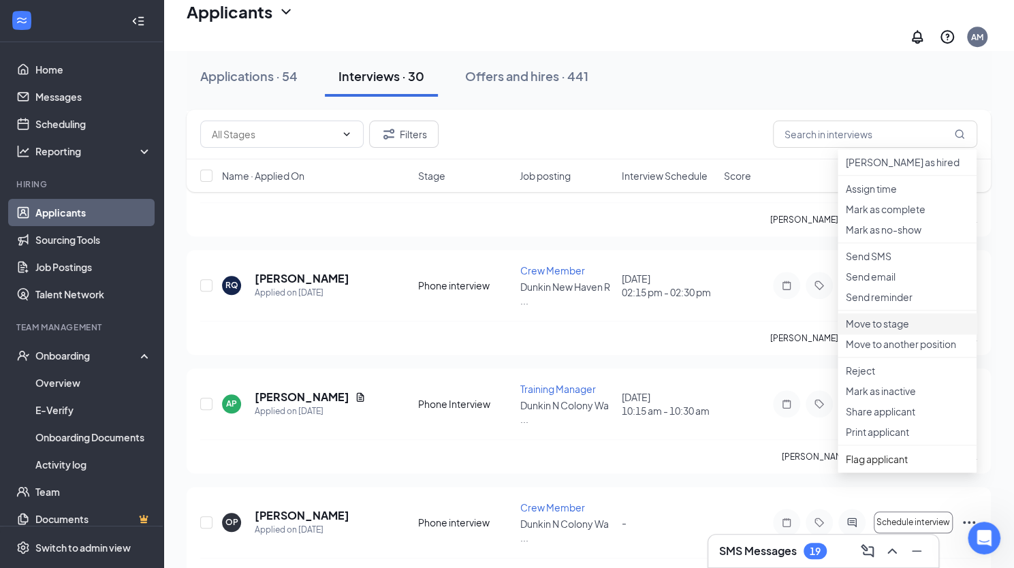
click at [897, 330] on p "Move to stage" at bounding box center [907, 324] width 123 height 14
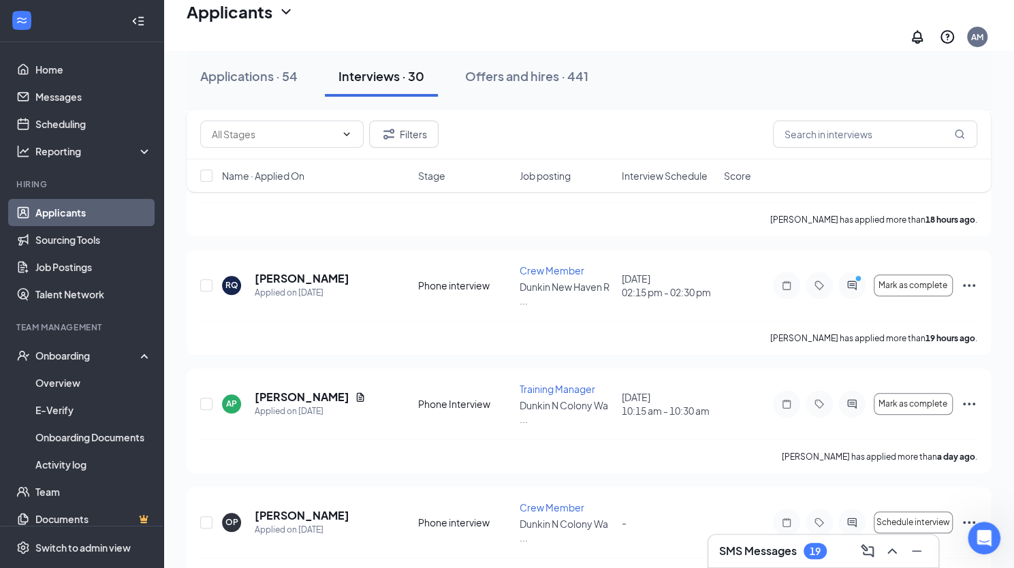
type input "Onsite Interview (next stage)"
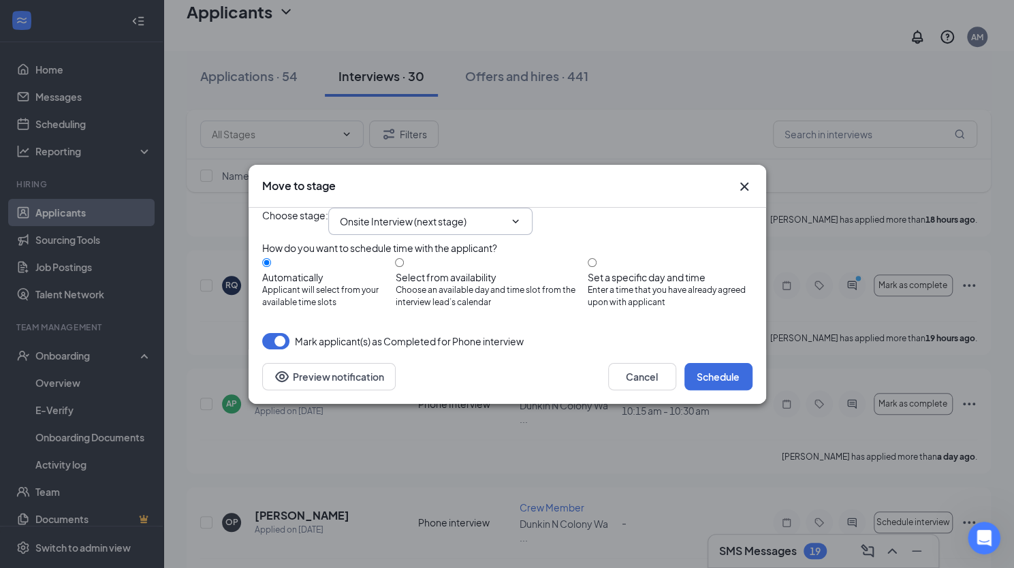
click at [521, 216] on icon "ChevronDown" at bounding box center [515, 221] width 11 height 11
click at [518, 219] on icon "ChevronDown" at bounding box center [515, 220] width 6 height 3
click at [516, 209] on span "Onsite Interview (next stage)" at bounding box center [430, 221] width 204 height 27
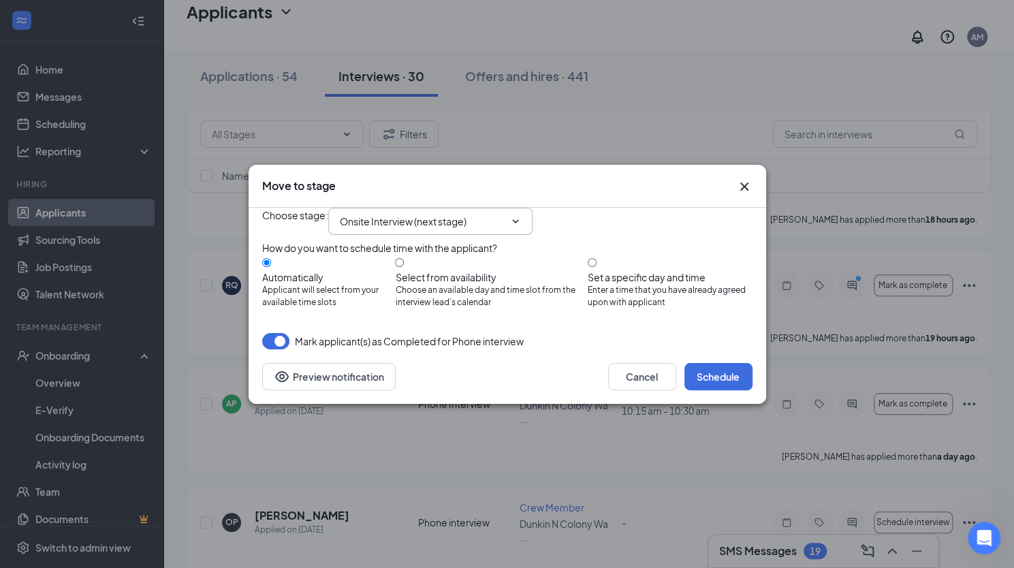
click at [516, 209] on span "Onsite Interview (next stage)" at bounding box center [430, 221] width 204 height 27
drag, startPoint x: 516, startPoint y: 209, endPoint x: 523, endPoint y: 207, distance: 7.1
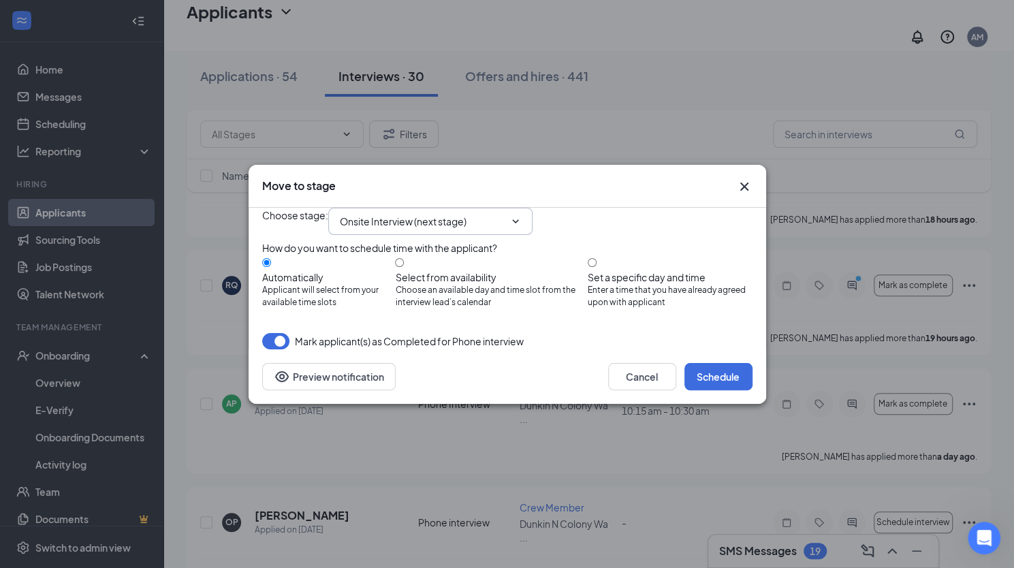
click at [523, 208] on span "Onsite Interview (next stage)" at bounding box center [430, 221] width 204 height 27
click at [521, 216] on icon "ChevronDown" at bounding box center [515, 221] width 11 height 11
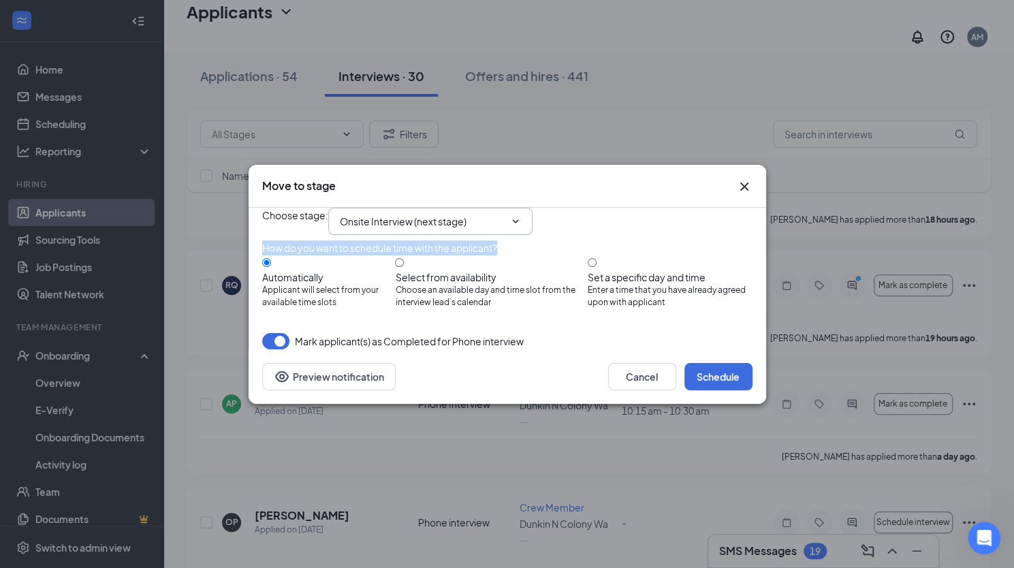
click at [521, 216] on icon "ChevronDown" at bounding box center [515, 221] width 11 height 11
click at [531, 208] on span "Onsite Interview (next stage)" at bounding box center [430, 221] width 204 height 27
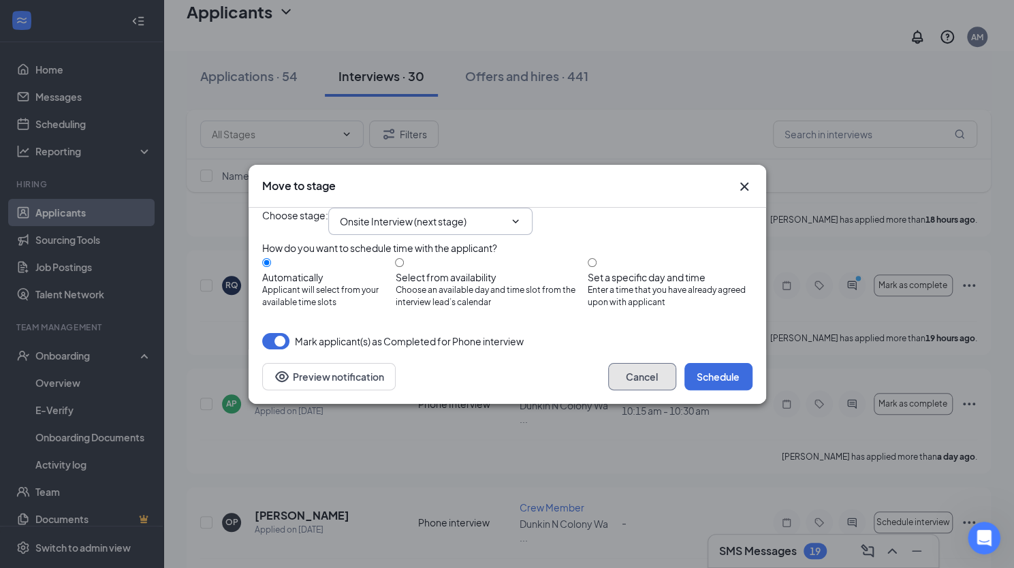
click at [643, 390] on button "Cancel" at bounding box center [642, 376] width 68 height 27
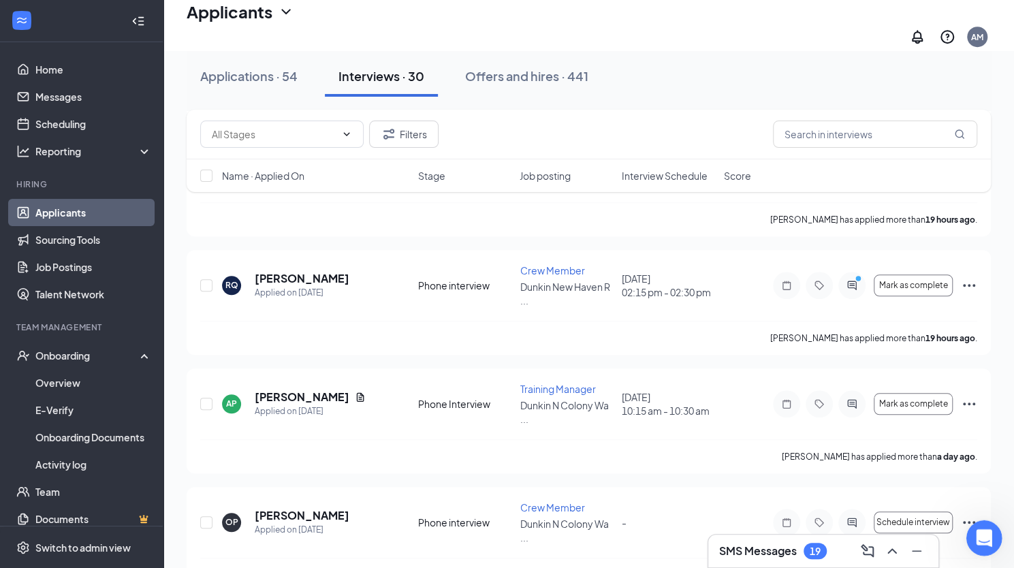
click at [980, 533] on icon "Open Intercom Messenger" at bounding box center [982, 536] width 22 height 22
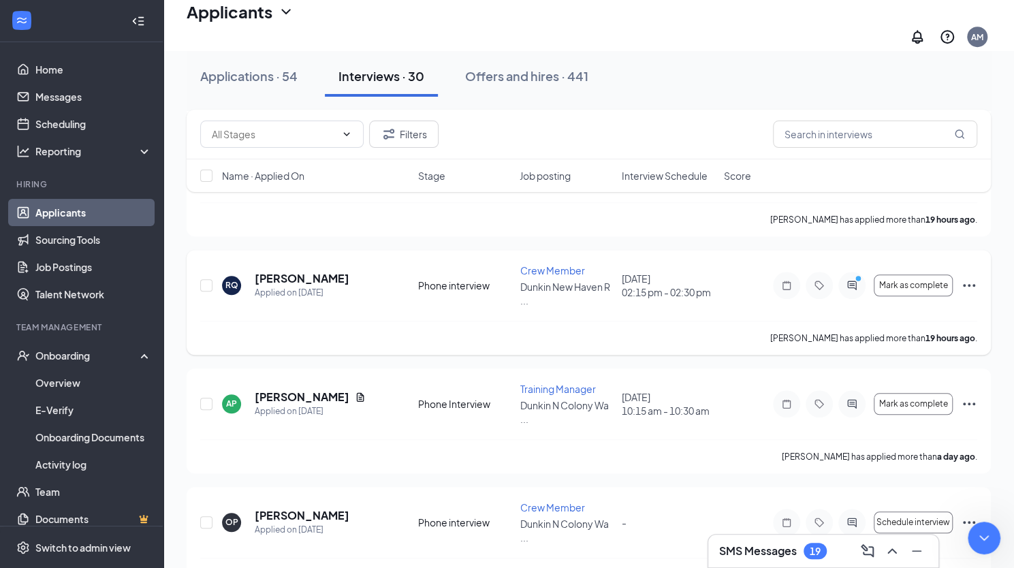
click at [500, 264] on div "RQ [PERSON_NAME] Applied on [DATE] Phone interview Crew Member Dunkin [GEOGRAPH…" at bounding box center [588, 292] width 777 height 57
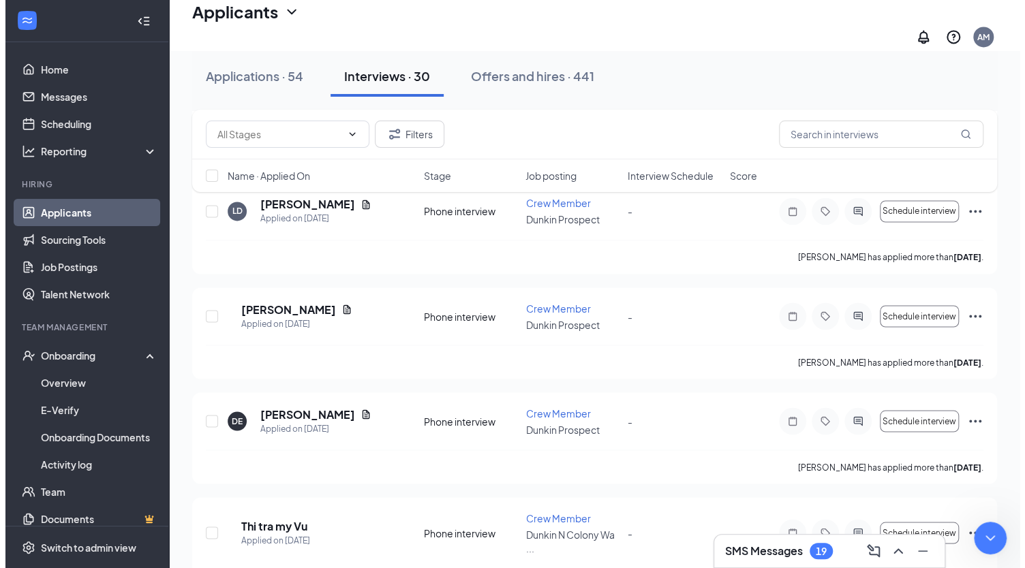
scroll to position [1221, 0]
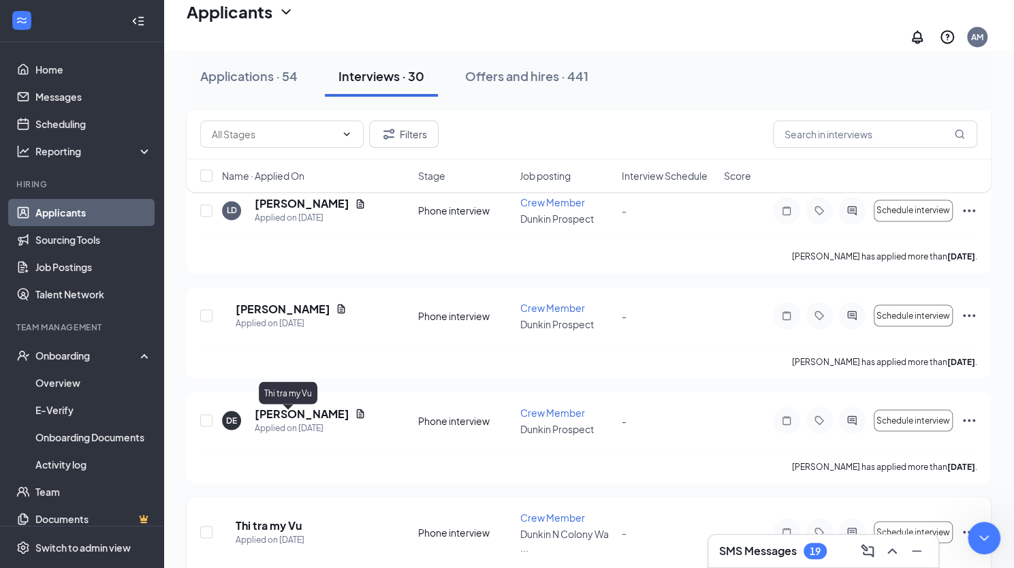
click at [286, 518] on h5 "Thi tra my Vu" at bounding box center [269, 525] width 66 height 15
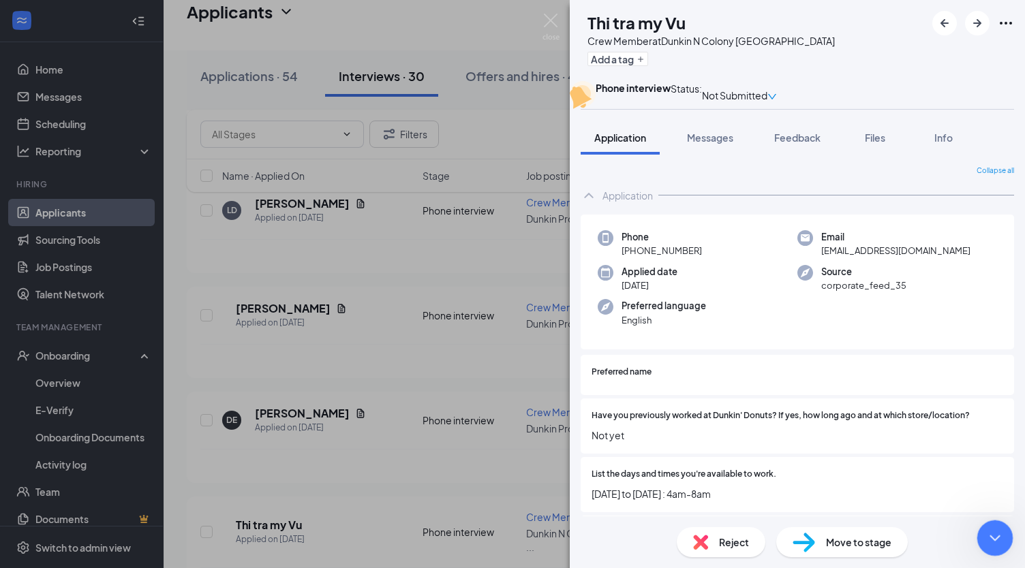
click at [1001, 533] on div "Close Intercom Messenger" at bounding box center [992, 536] width 33 height 33
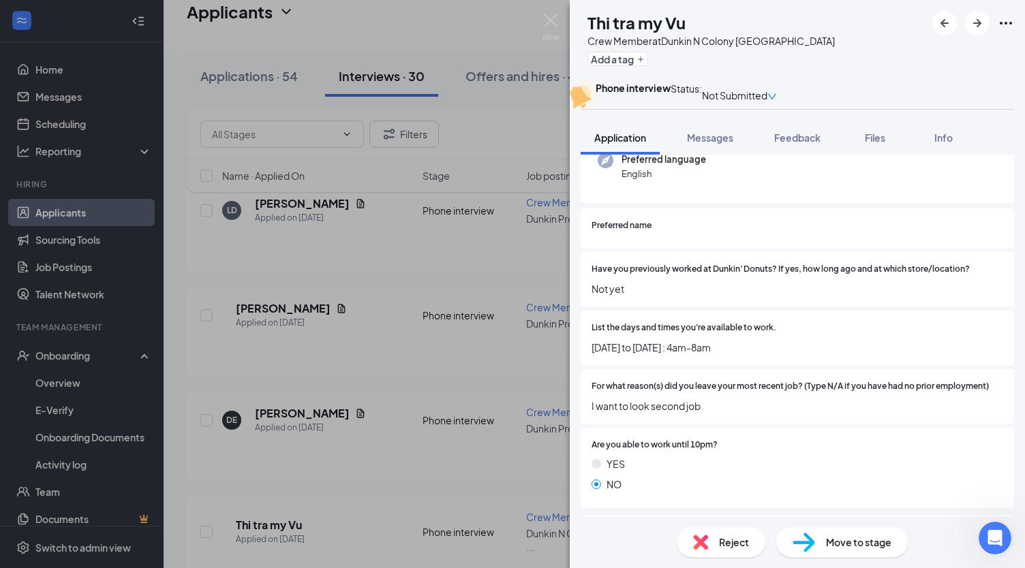
scroll to position [147, 0]
click at [734, 544] on span "Reject" at bounding box center [734, 542] width 30 height 15
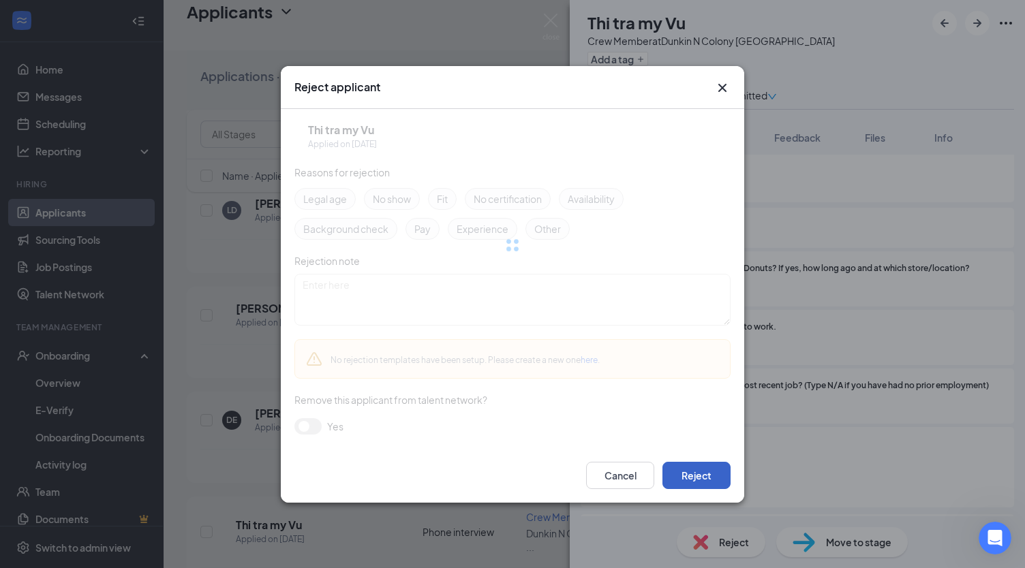
click at [691, 468] on button "Reject" at bounding box center [696, 475] width 68 height 27
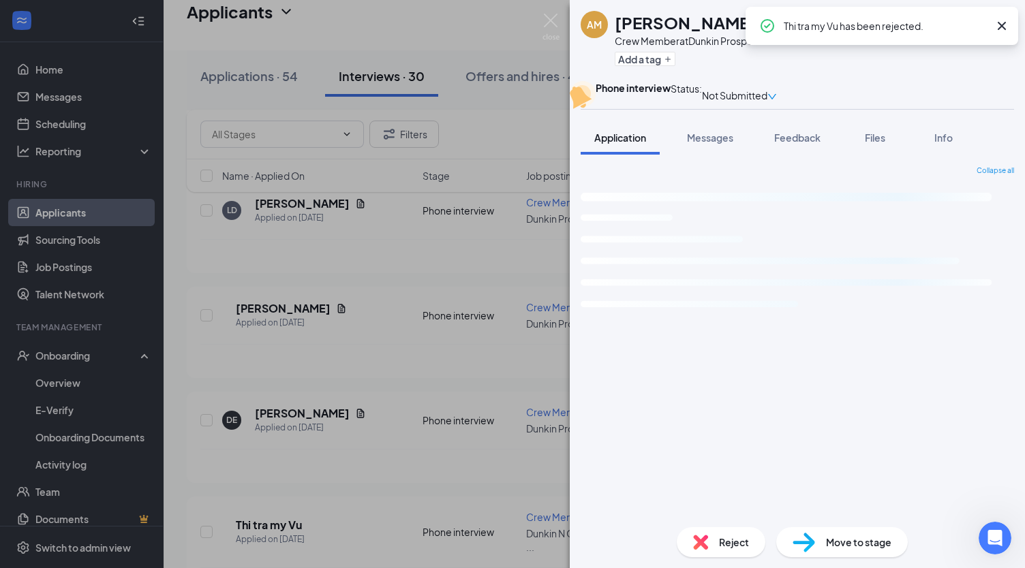
click at [493, 461] on div "AM [PERSON_NAME] Crew Member at [GEOGRAPHIC_DATA] Add a tag Phone interview Sta…" at bounding box center [512, 284] width 1025 height 568
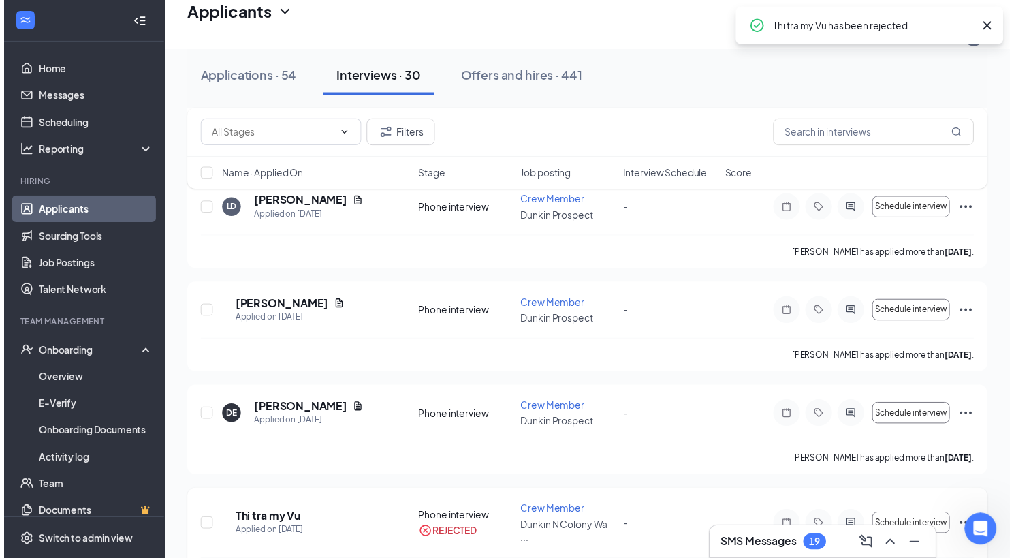
scroll to position [345, 0]
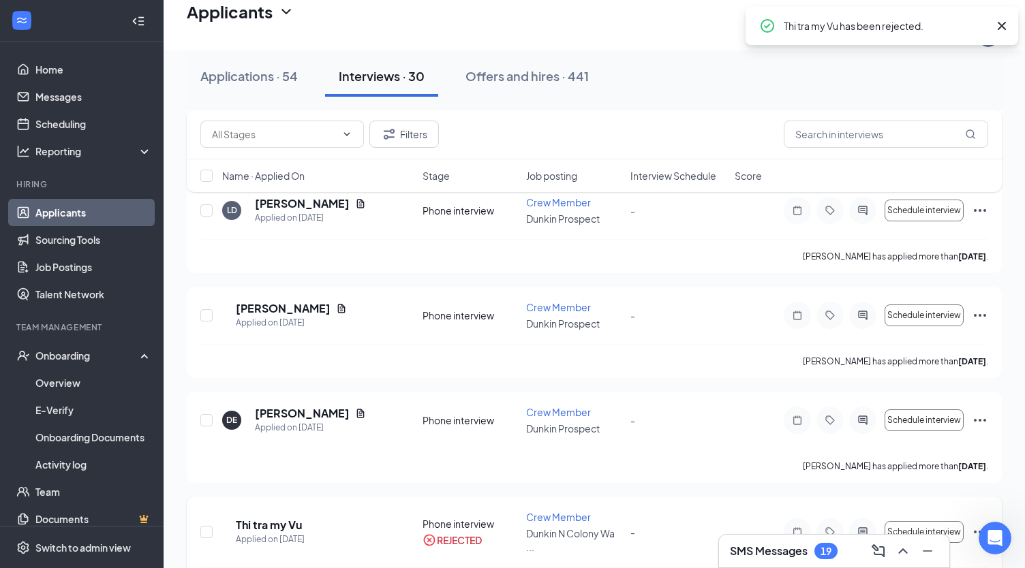
click at [521, 510] on div "TV Thi tra my Vu Applied on [DATE] Phone interview REJECTED Crew Member [GEOGRA…" at bounding box center [594, 538] width 788 height 57
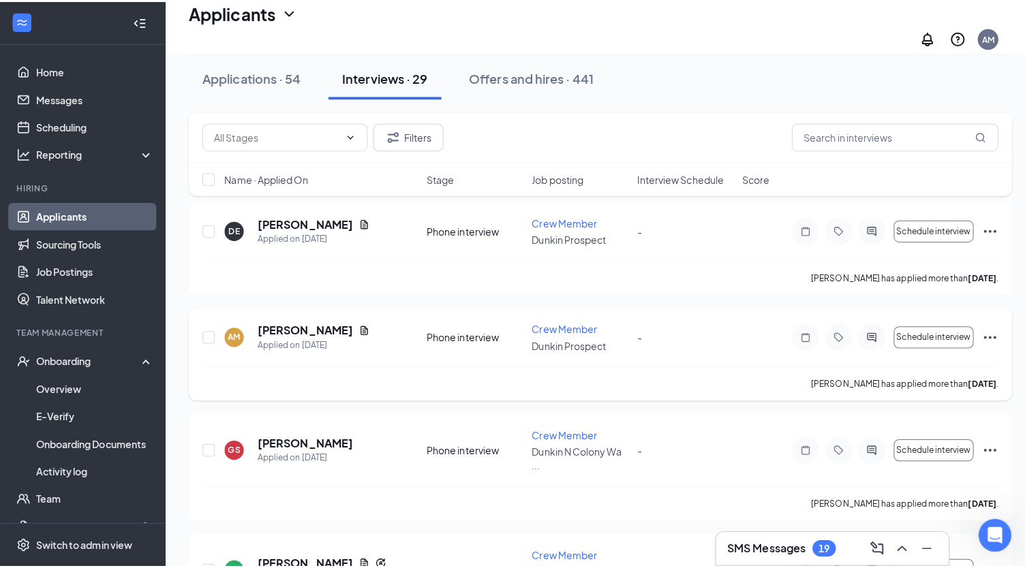
scroll to position [1487, 0]
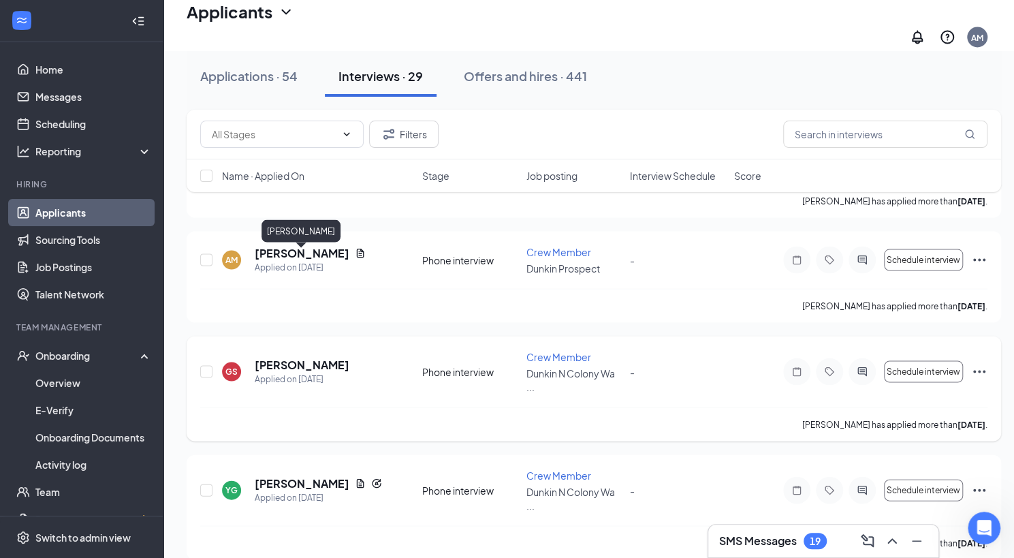
click at [320, 357] on h5 "[PERSON_NAME]" at bounding box center [302, 364] width 95 height 15
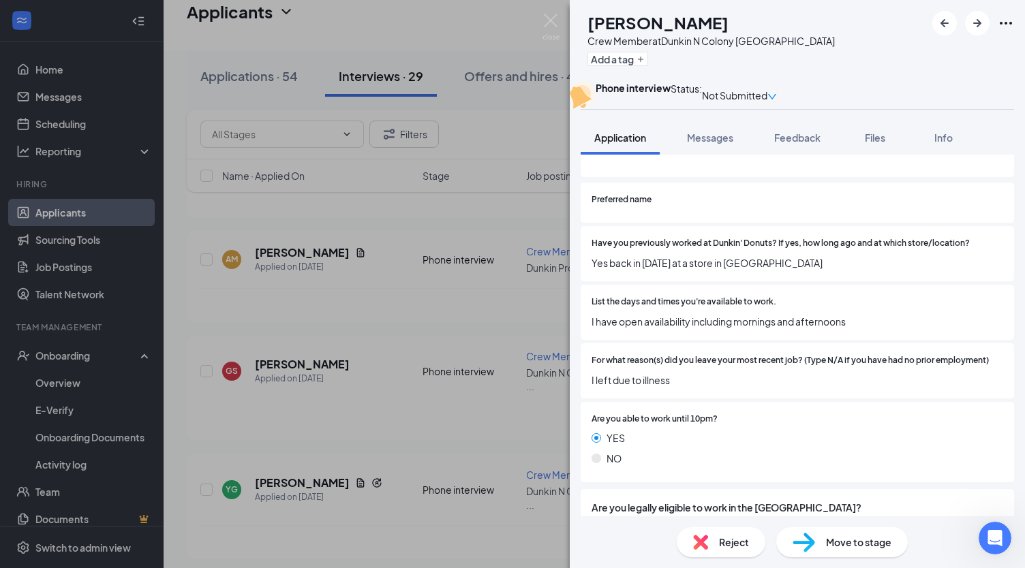
scroll to position [223, 0]
click at [737, 542] on span "Reject" at bounding box center [734, 542] width 30 height 15
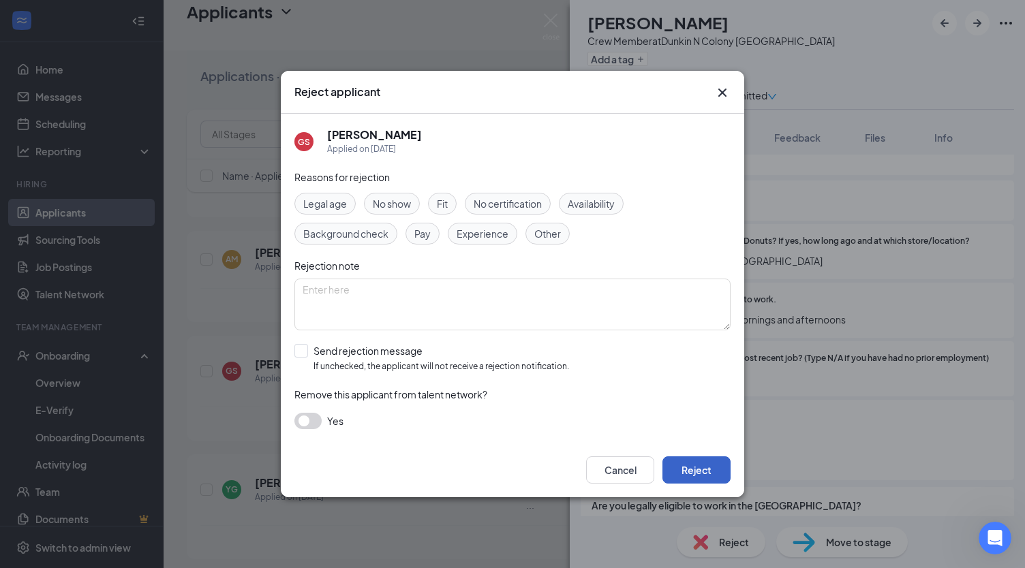
click at [704, 471] on button "Reject" at bounding box center [696, 469] width 68 height 27
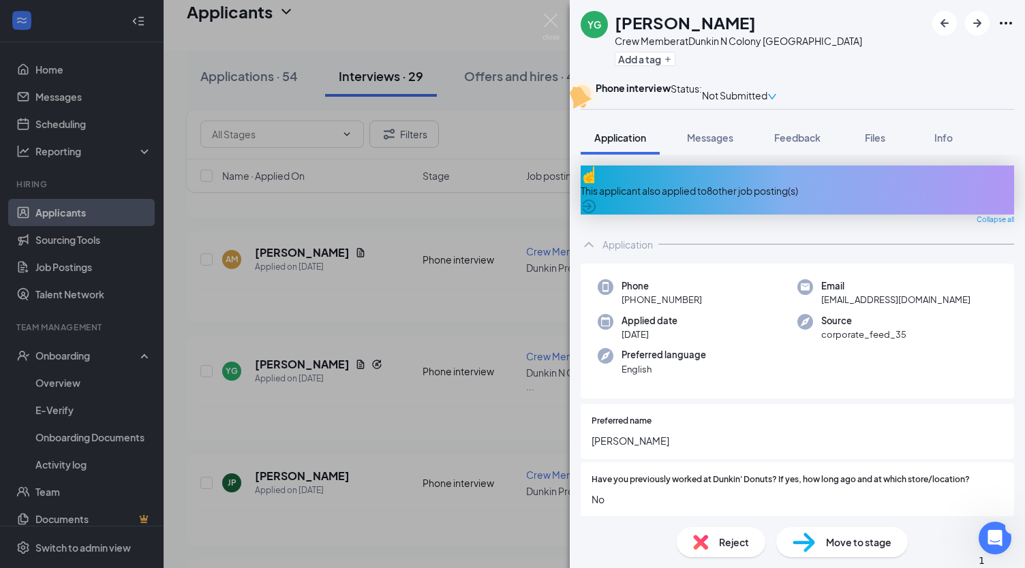
scroll to position [452, 0]
type textarea "???"
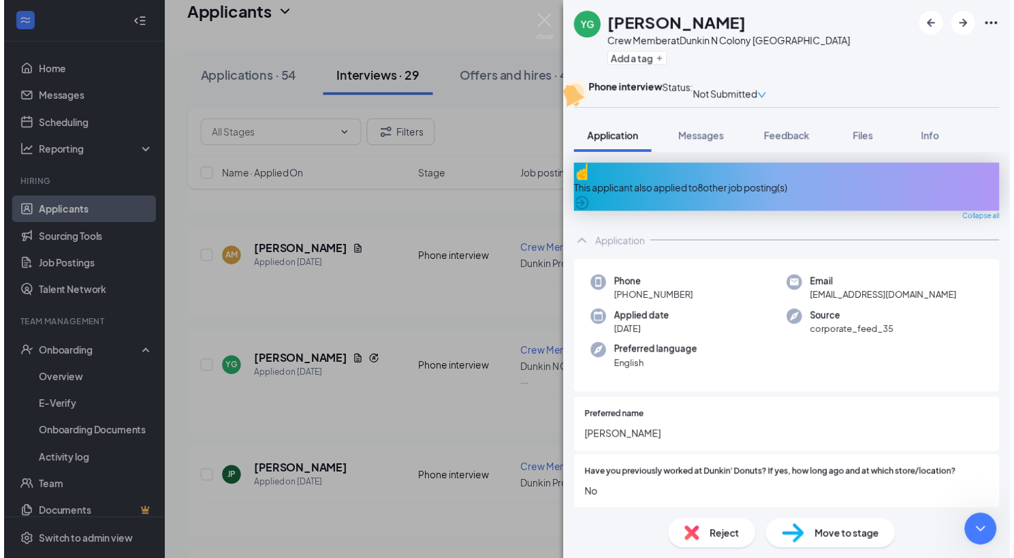
scroll to position [440, 0]
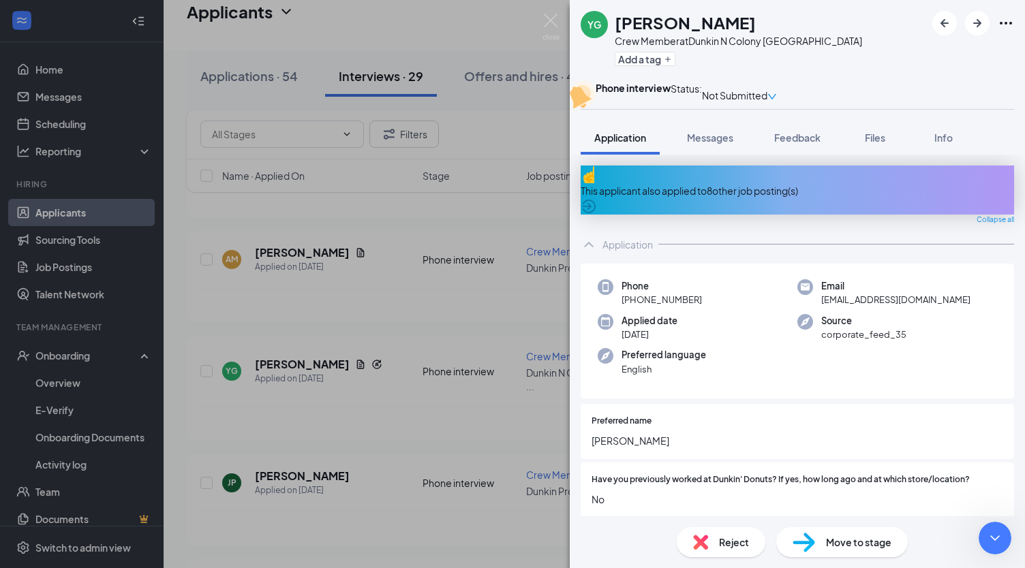
click at [416, 403] on div "YG [PERSON_NAME] Crew Member at [GEOGRAPHIC_DATA] Wallingford Add a tag Phone i…" at bounding box center [512, 284] width 1025 height 568
click at [416, 512] on div "[PERSON_NAME] has applied more than [DATE] ." at bounding box center [594, 529] width 788 height 34
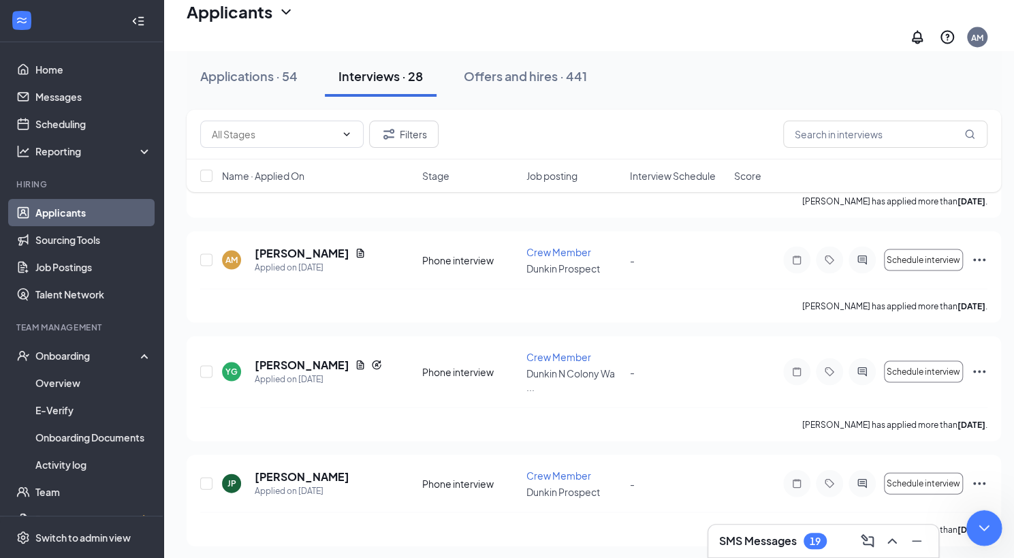
click at [977, 516] on div "Close Intercom Messenger" at bounding box center [982, 526] width 33 height 33
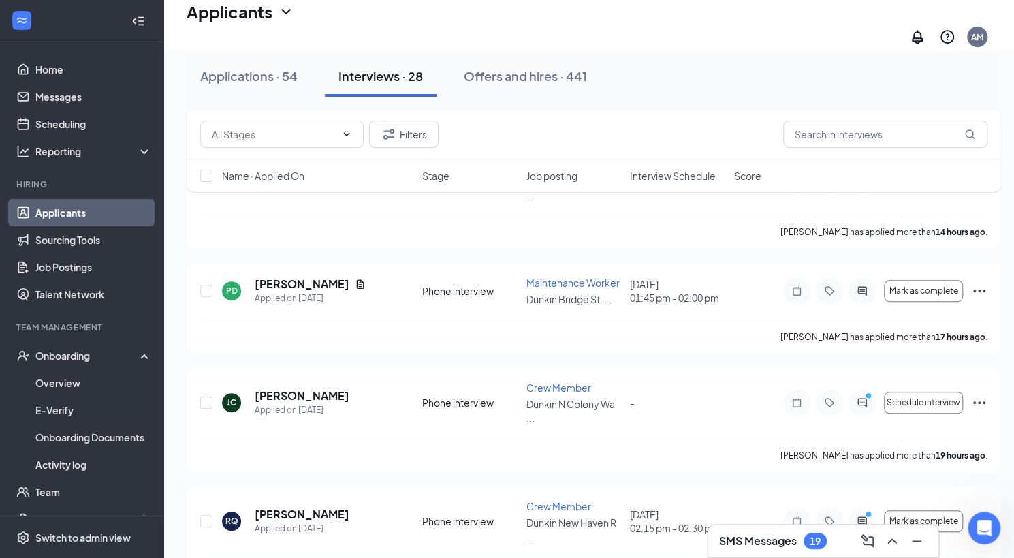
scroll to position [338, 0]
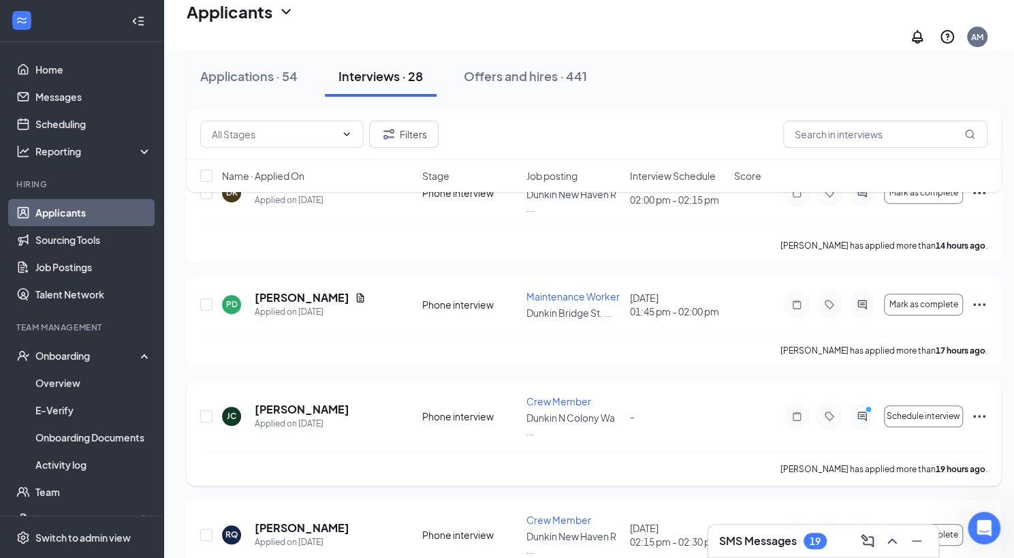
click at [982, 408] on icon "Ellipses" at bounding box center [979, 416] width 16 height 16
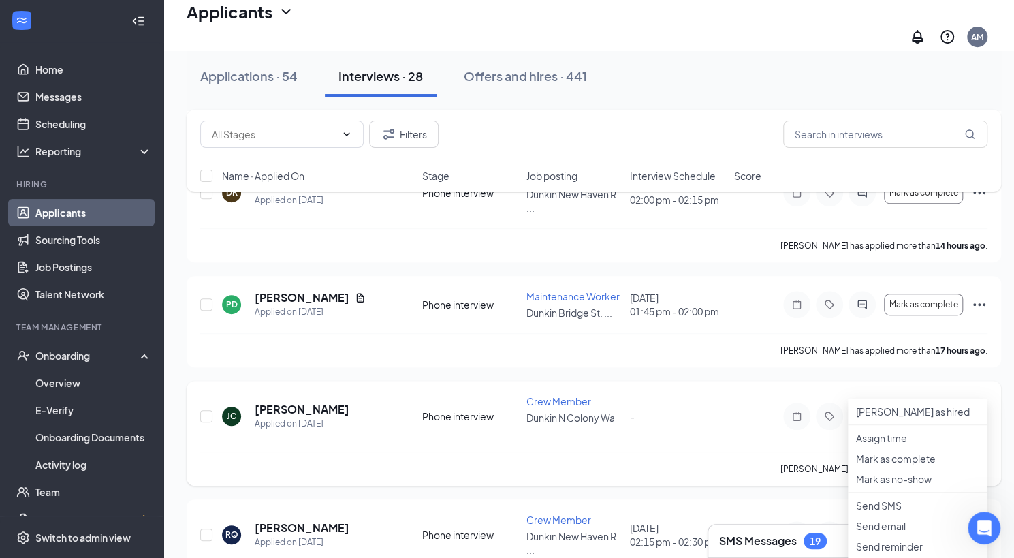
click at [982, 408] on icon "Ellipses" at bounding box center [979, 416] width 16 height 16
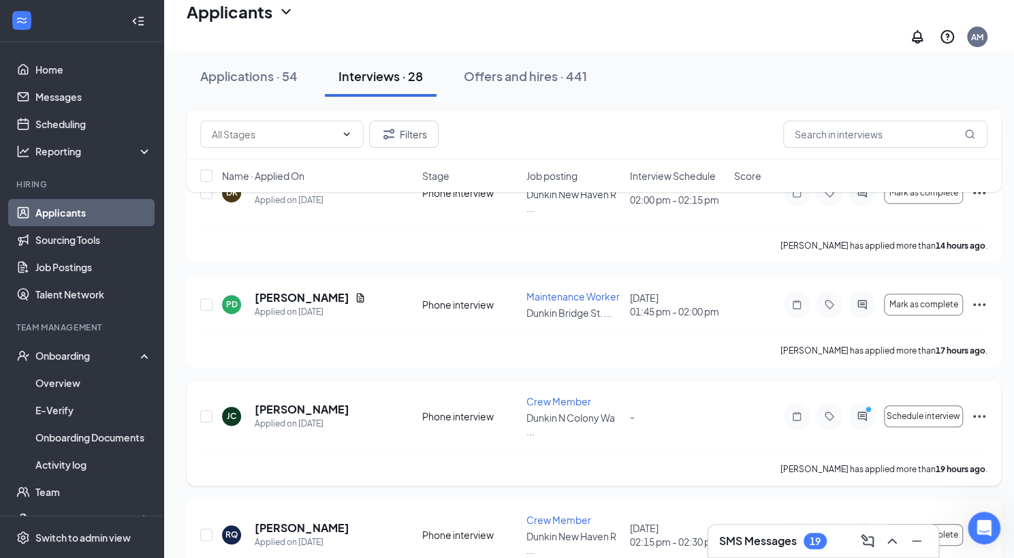
click at [982, 408] on icon "Ellipses" at bounding box center [979, 416] width 16 height 16
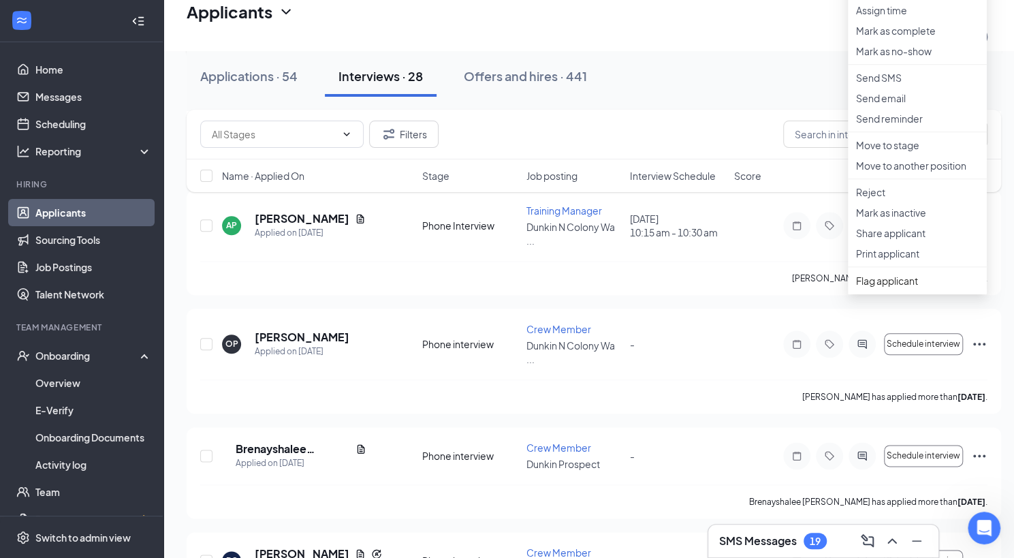
scroll to position [766, 0]
click at [903, 151] on p "Move to stage" at bounding box center [917, 145] width 123 height 14
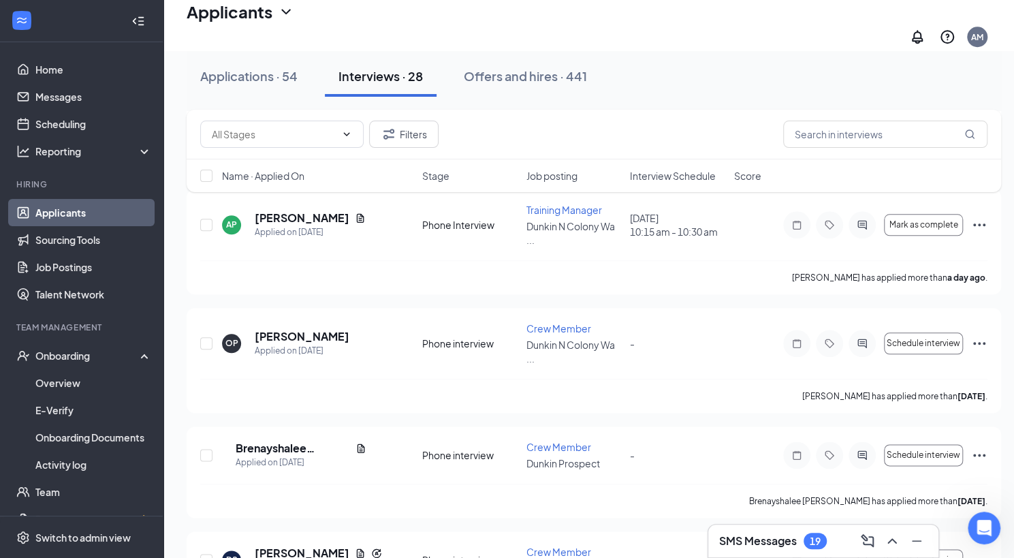
type input "Phone interview (current stage)"
radio input "false"
type input "Onsite Interview (next stage)"
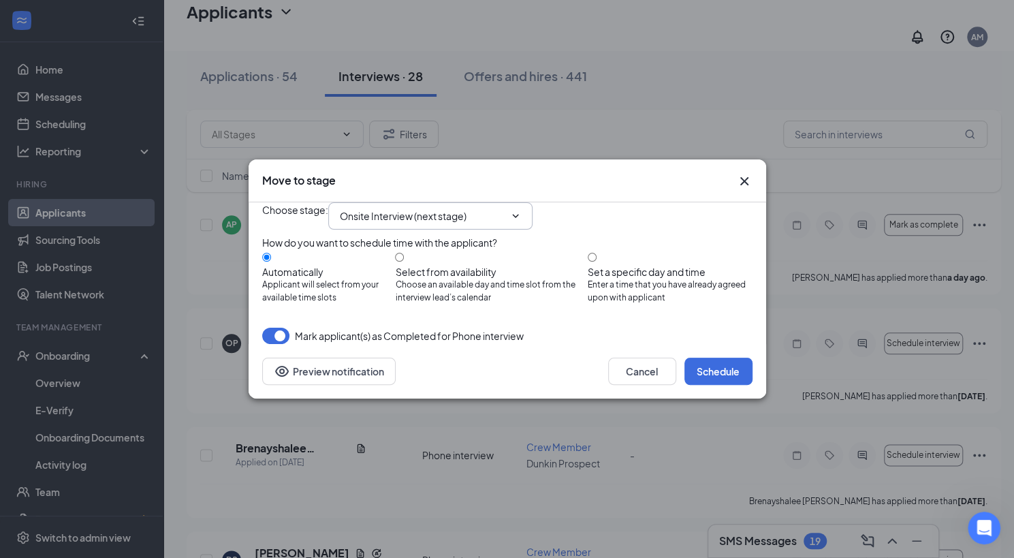
click at [521, 211] on icon "ChevronDown" at bounding box center [515, 216] width 11 height 11
click at [745, 173] on icon "Cross" at bounding box center [744, 181] width 16 height 16
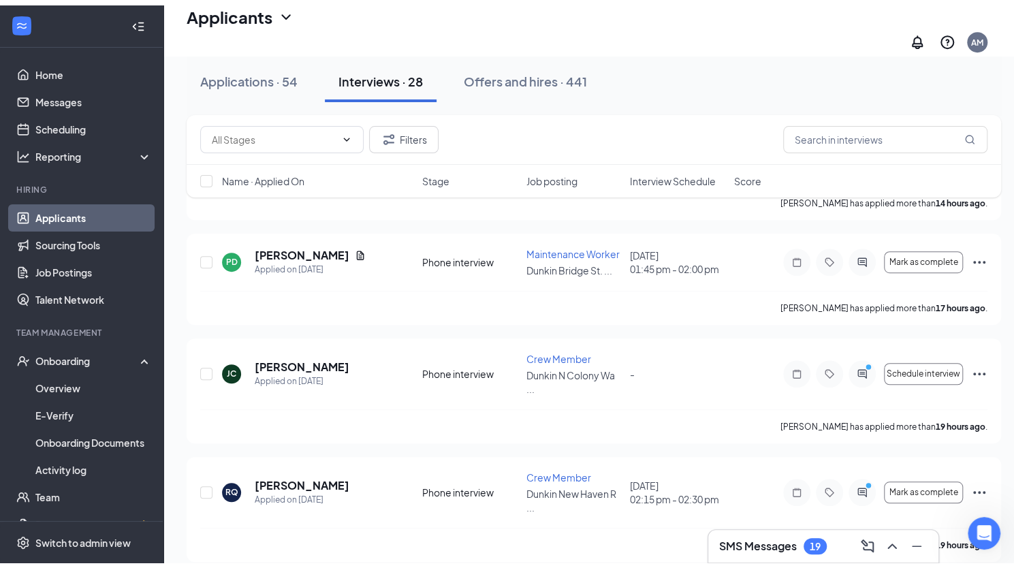
scroll to position [0, 0]
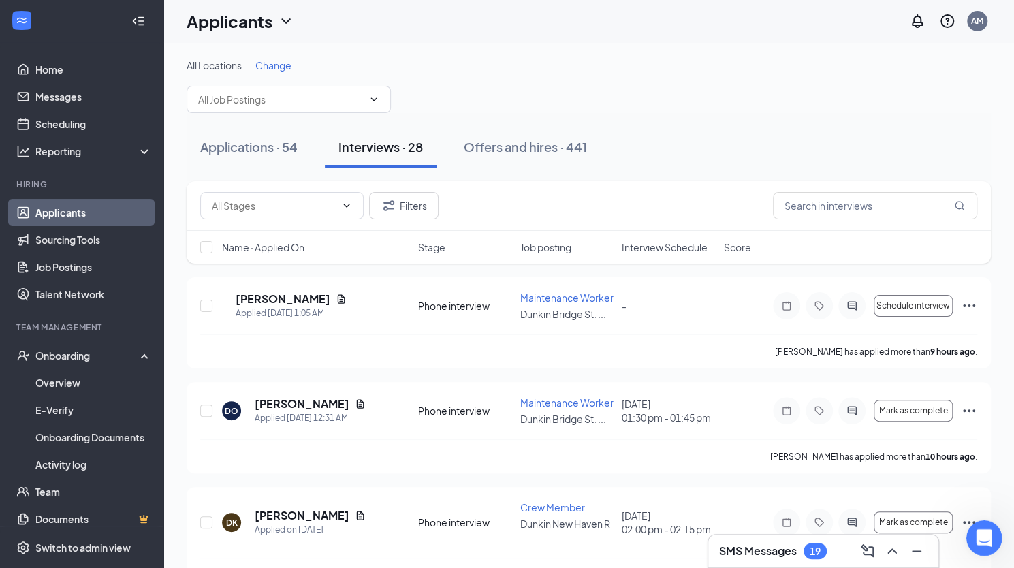
click at [989, 536] on icon "Open Intercom Messenger" at bounding box center [982, 536] width 22 height 22
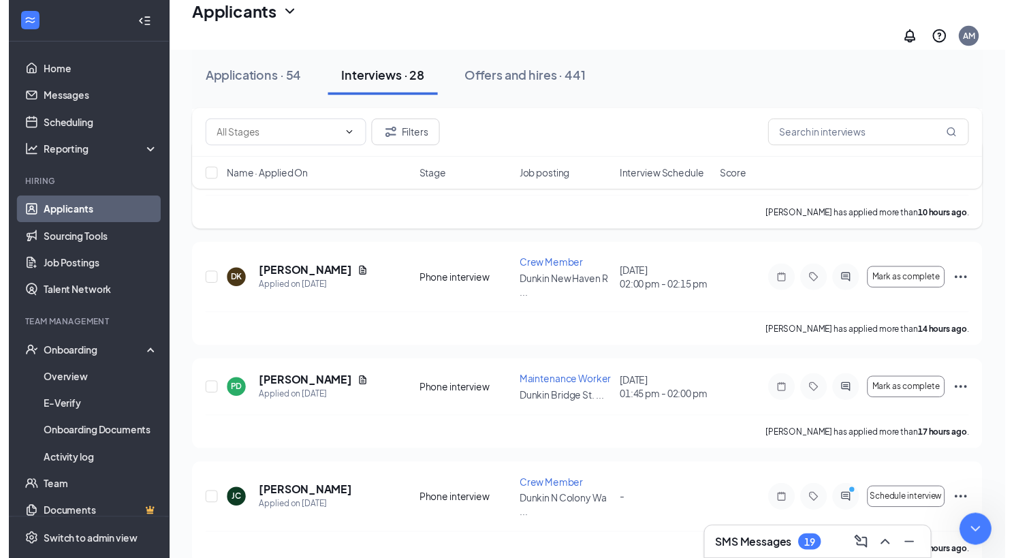
scroll to position [250, 0]
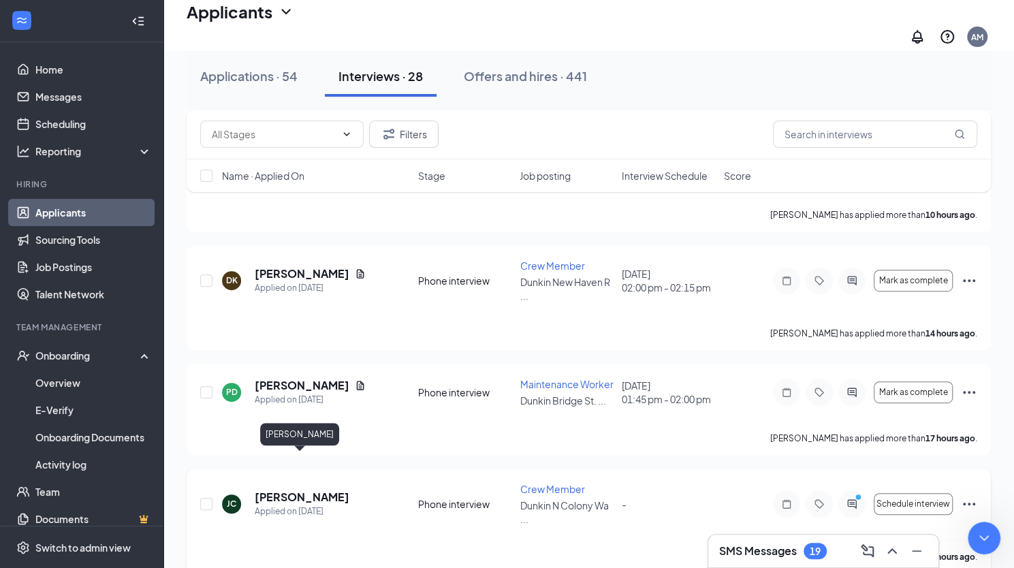
click at [308, 490] on h5 "[PERSON_NAME]" at bounding box center [302, 497] width 95 height 15
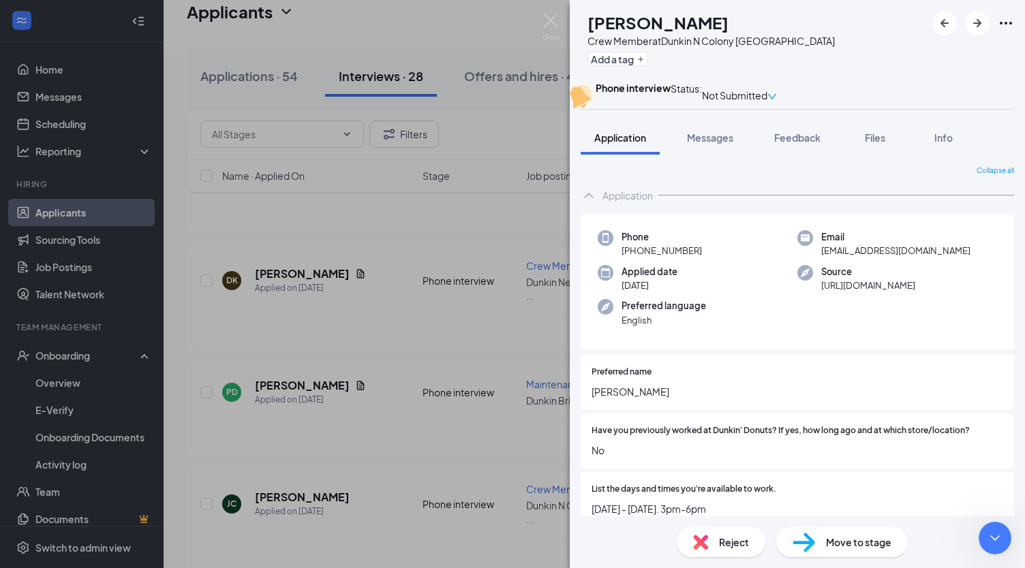
click at [394, 495] on div "[PERSON_NAME] Crew Member at [GEOGRAPHIC_DATA] Wallingford Add a tag Phone inte…" at bounding box center [512, 284] width 1025 height 568
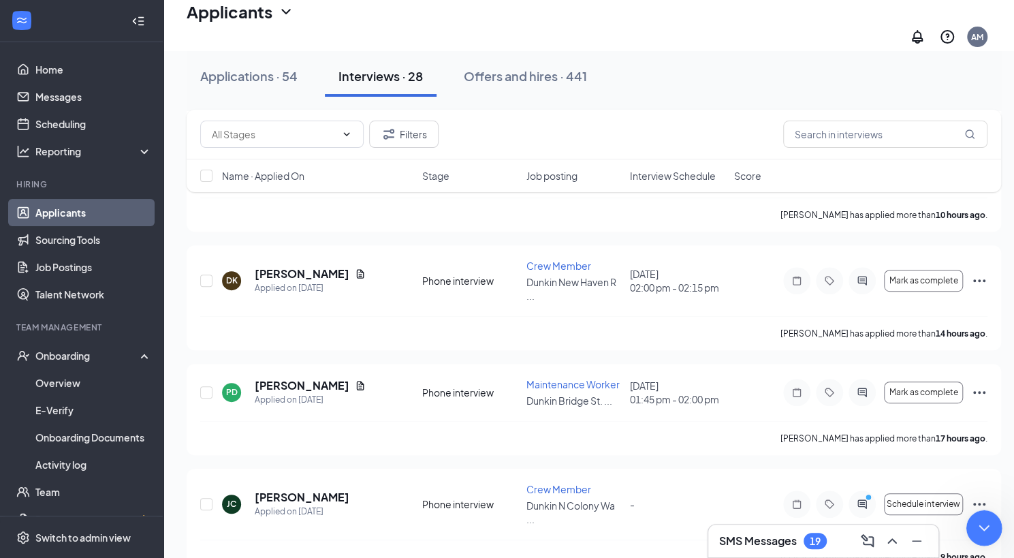
click at [984, 523] on icon "Close Intercom Messenger" at bounding box center [982, 526] width 16 height 16
click at [980, 503] on icon "Ellipses" at bounding box center [980, 504] width 12 height 3
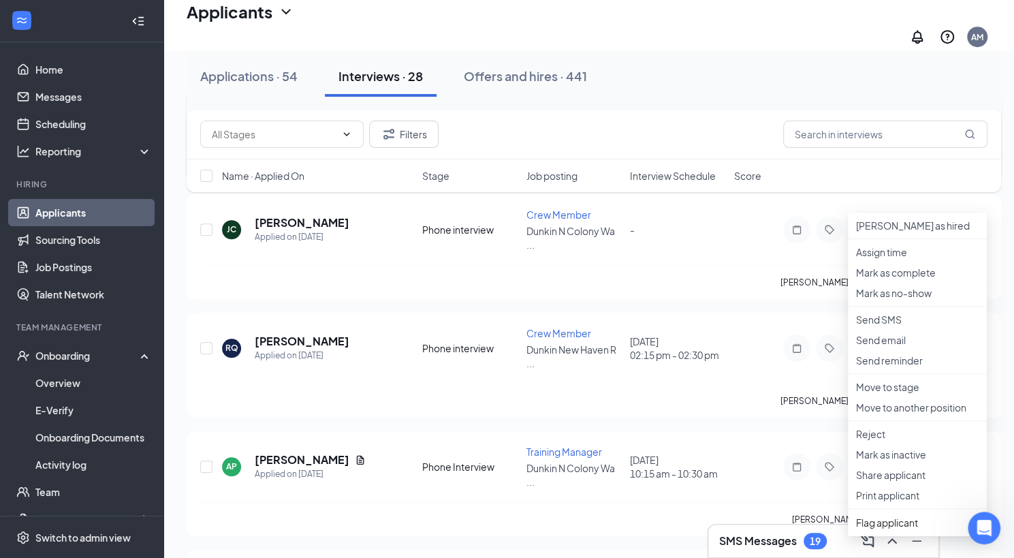
scroll to position [527, 0]
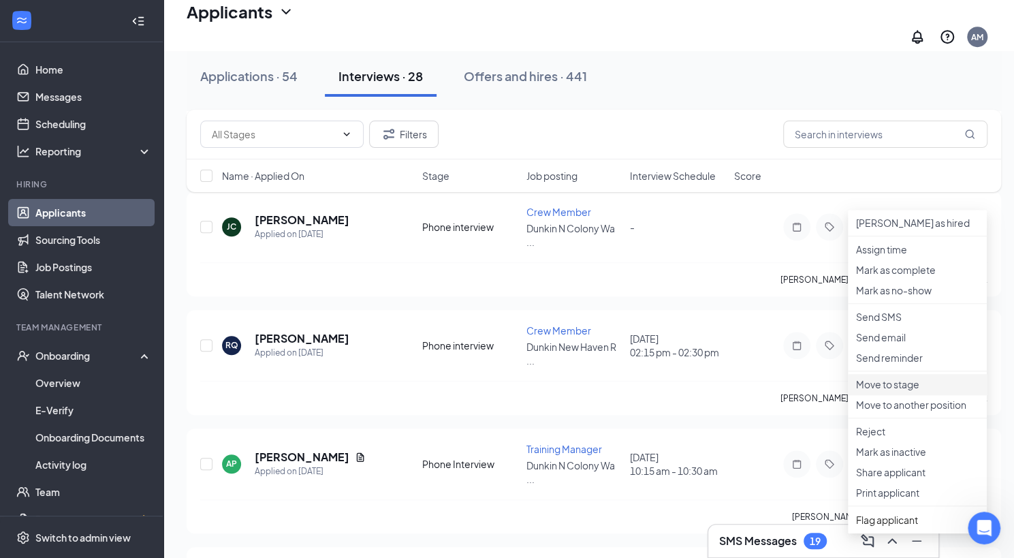
click at [884, 391] on p "Move to stage" at bounding box center [917, 384] width 123 height 14
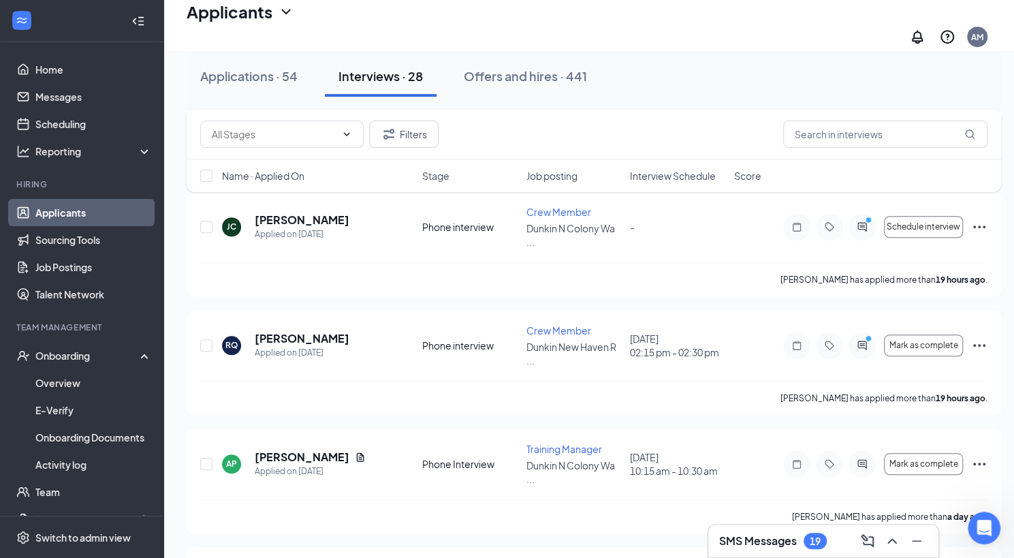
type input "Phone interview (current stage)"
radio input "false"
type input "Onsite Interview (next stage)"
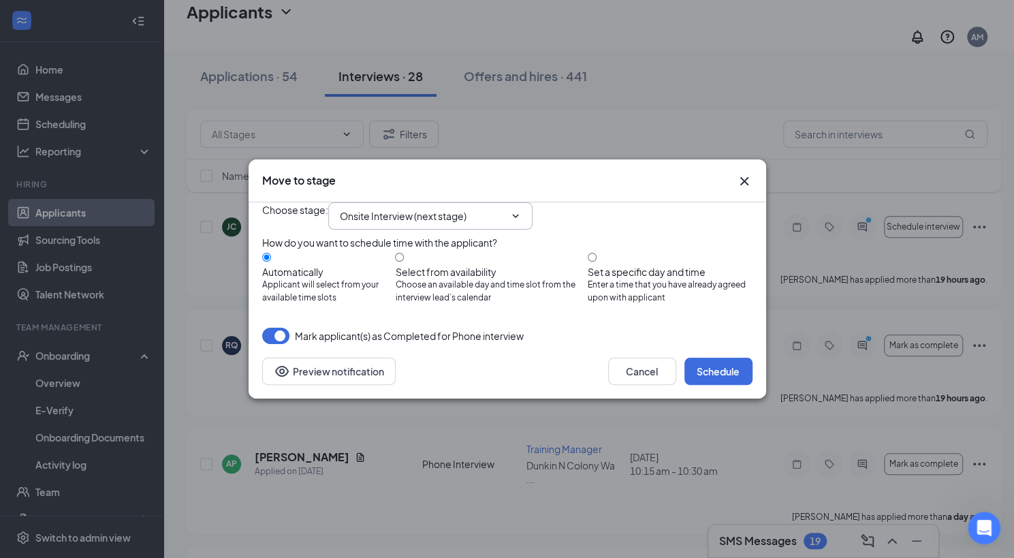
click at [383, 208] on input "Onsite Interview (next stage)" at bounding box center [422, 215] width 165 height 15
click at [991, 517] on div "Open Intercom Messenger" at bounding box center [982, 525] width 45 height 45
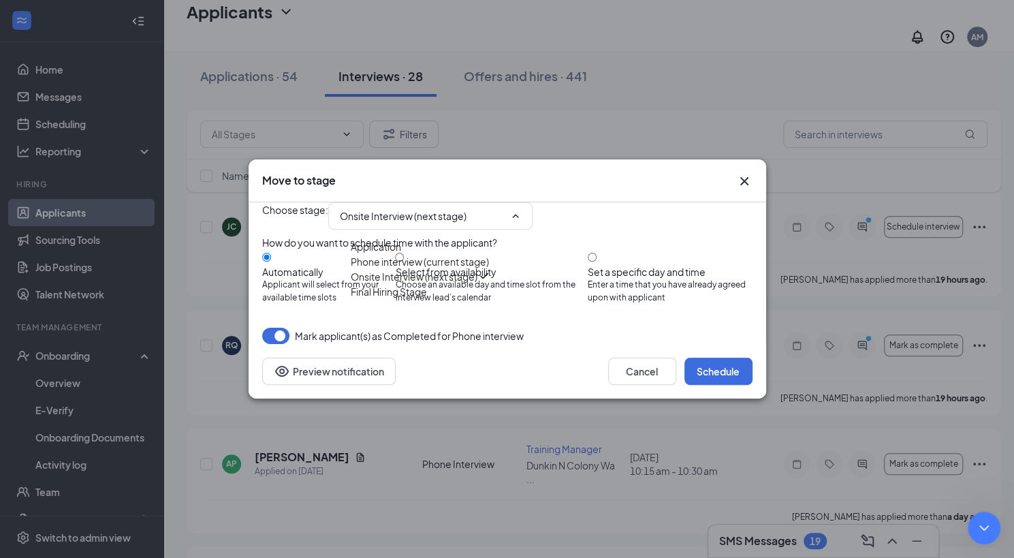
type textarea "oh wow lol thank you"
click at [401, 239] on div "Application" at bounding box center [376, 246] width 50 height 15
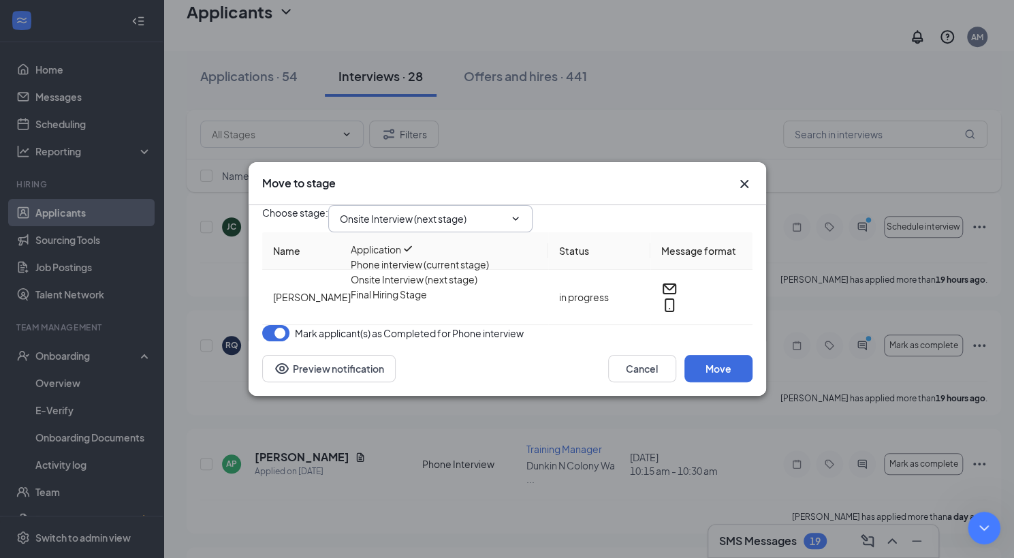
type input "Application"
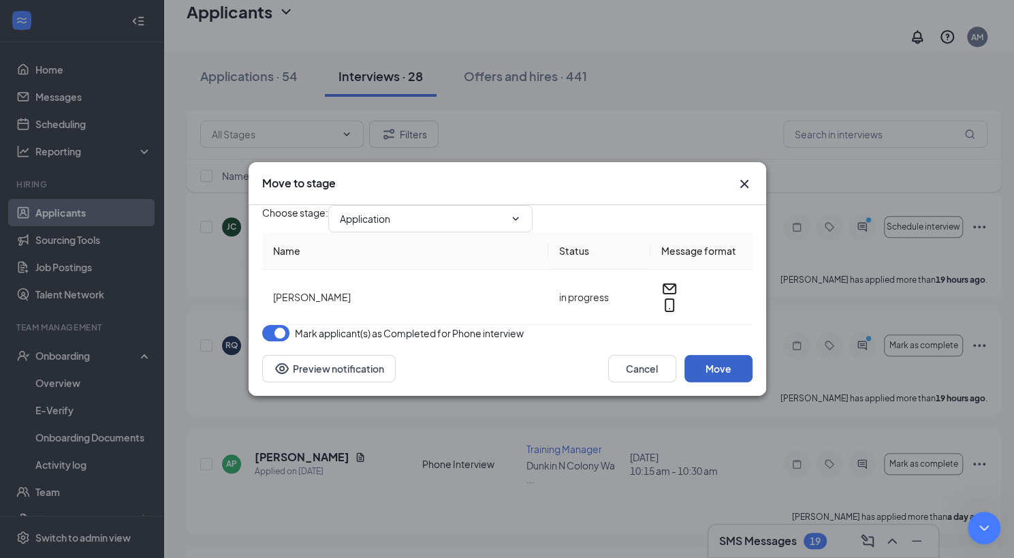
click at [699, 382] on button "Move" at bounding box center [719, 368] width 68 height 27
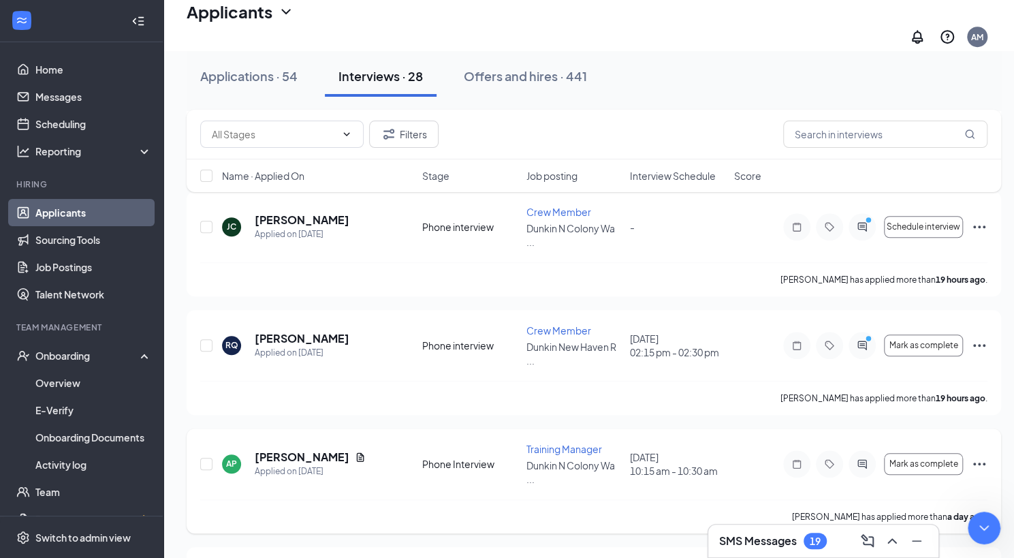
click at [431, 442] on div "AP [PERSON_NAME] Applied on [DATE] Phone Interview Training Manager [GEOGRAPHIC…" at bounding box center [594, 470] width 788 height 57
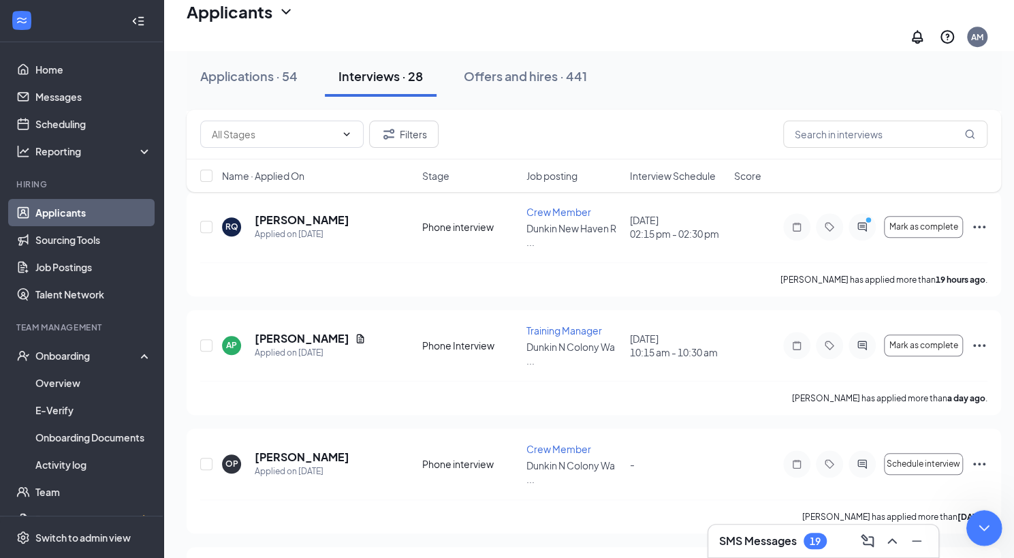
click at [988, 518] on icon "Close Intercom Messenger" at bounding box center [982, 526] width 16 height 16
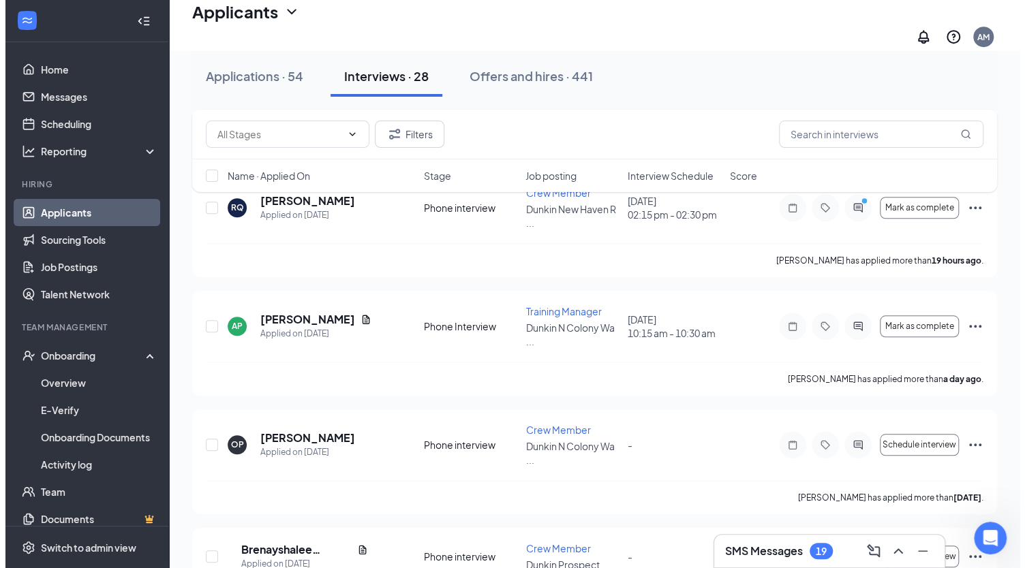
scroll to position [665, 0]
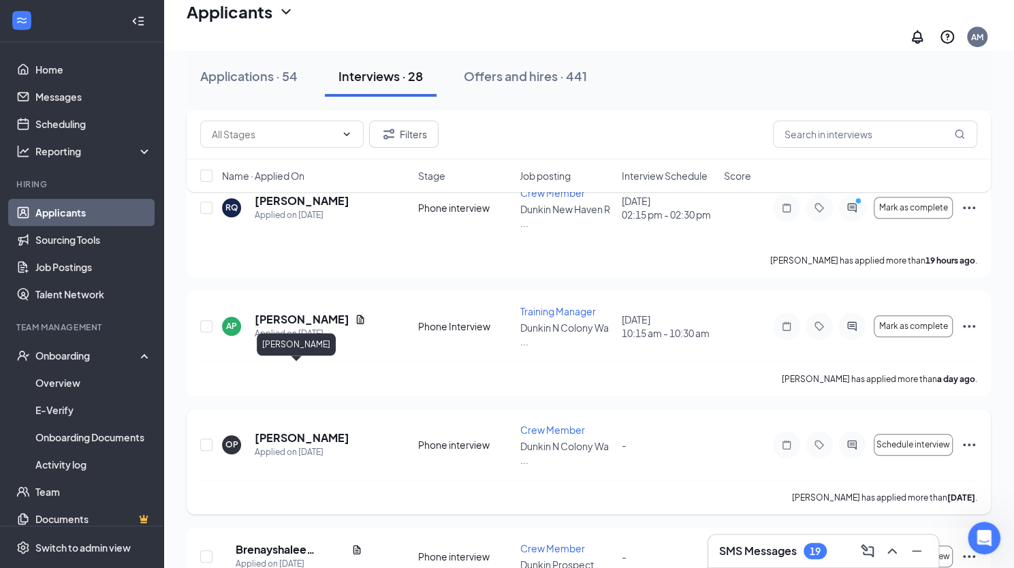
click at [304, 431] on h5 "[PERSON_NAME]" at bounding box center [302, 438] width 95 height 15
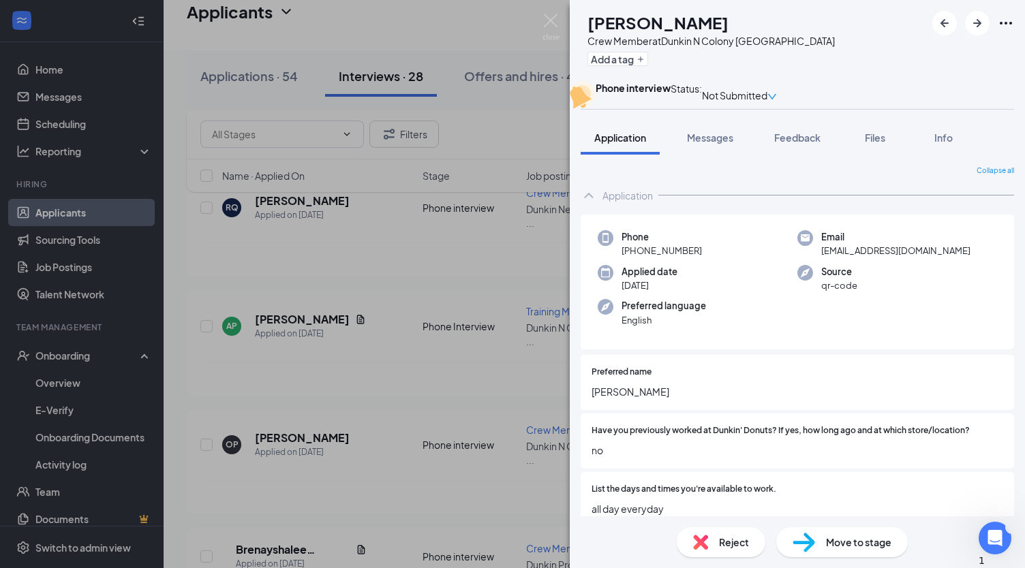
scroll to position [694, 0]
type textarea "no . thank you"
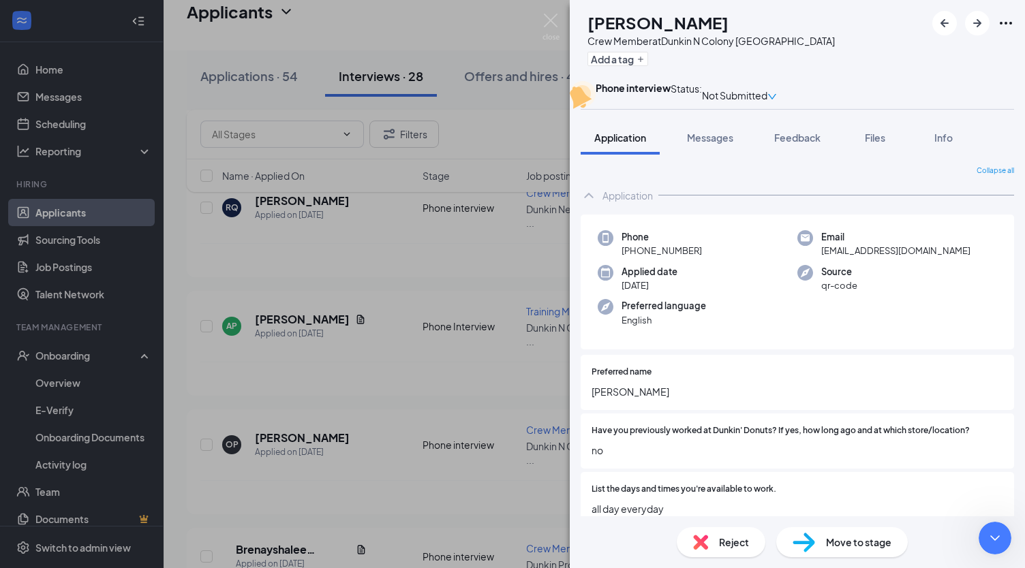
scroll to position [734, 0]
click at [1007, 550] on div "Close Intercom Messenger" at bounding box center [992, 536] width 33 height 33
click at [456, 405] on div "OP [PERSON_NAME] Crew Member at [GEOGRAPHIC_DATA] Wallingford Add a tag Phone i…" at bounding box center [512, 284] width 1025 height 568
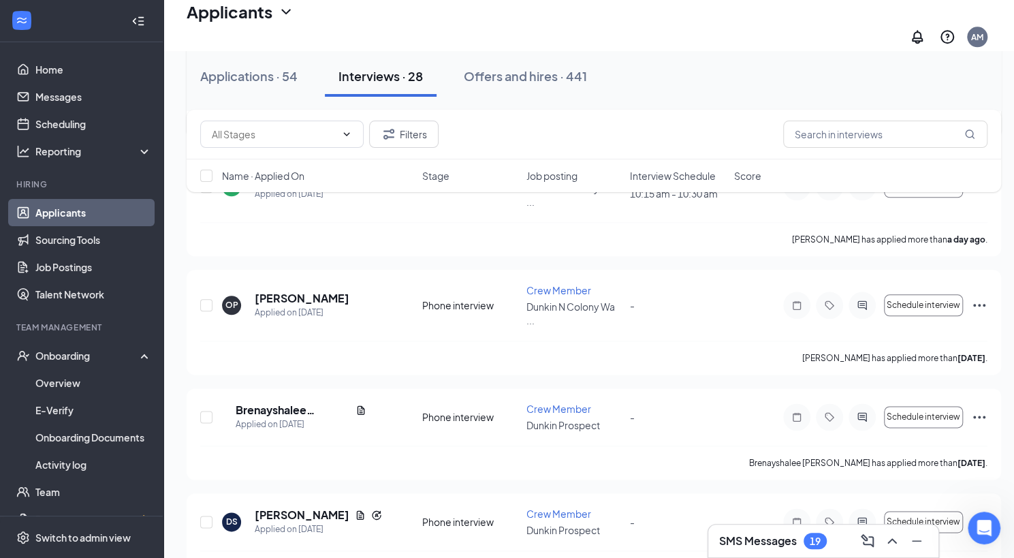
scroll to position [786, 0]
click at [980, 514] on icon "Ellipses" at bounding box center [979, 522] width 16 height 16
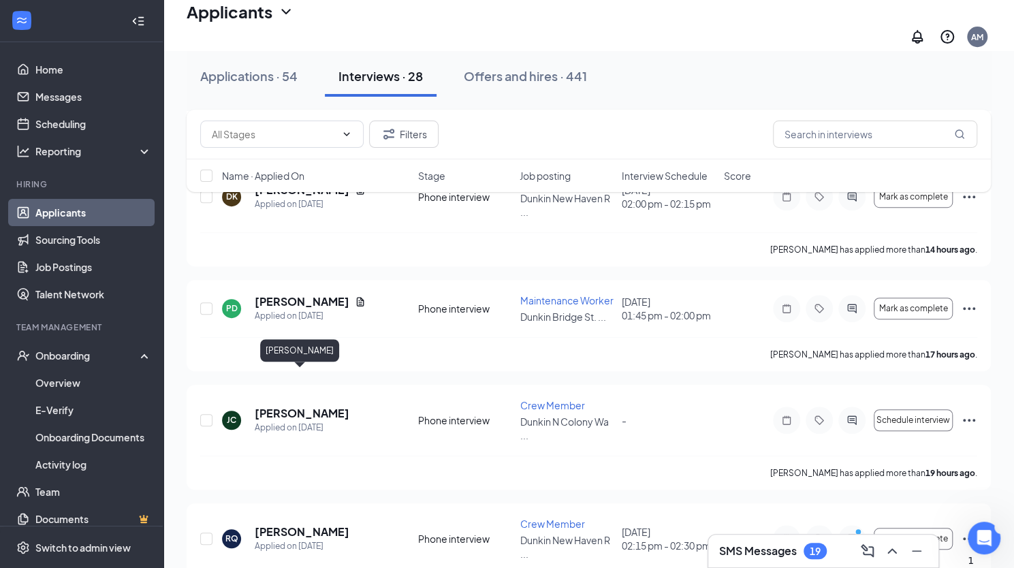
scroll to position [1059, 0]
click at [973, 412] on icon "Ellipses" at bounding box center [969, 420] width 16 height 16
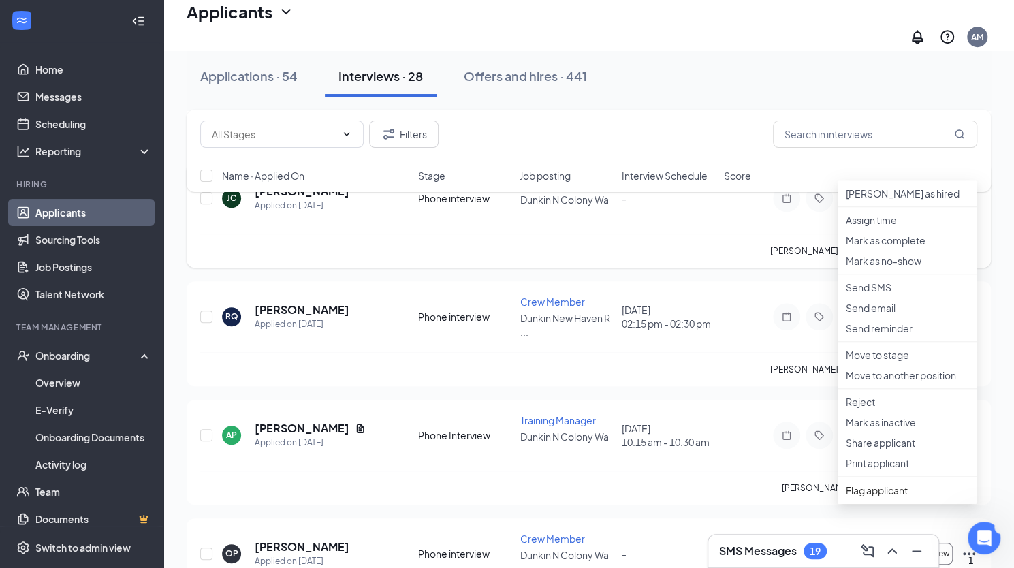
scroll to position [567, 0]
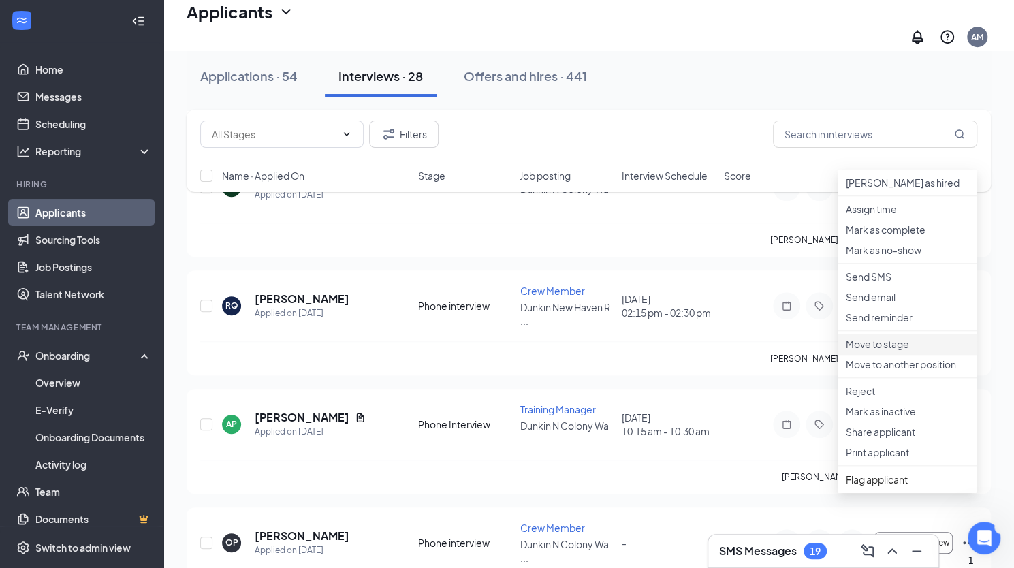
click at [883, 351] on p "Move to stage" at bounding box center [907, 344] width 123 height 14
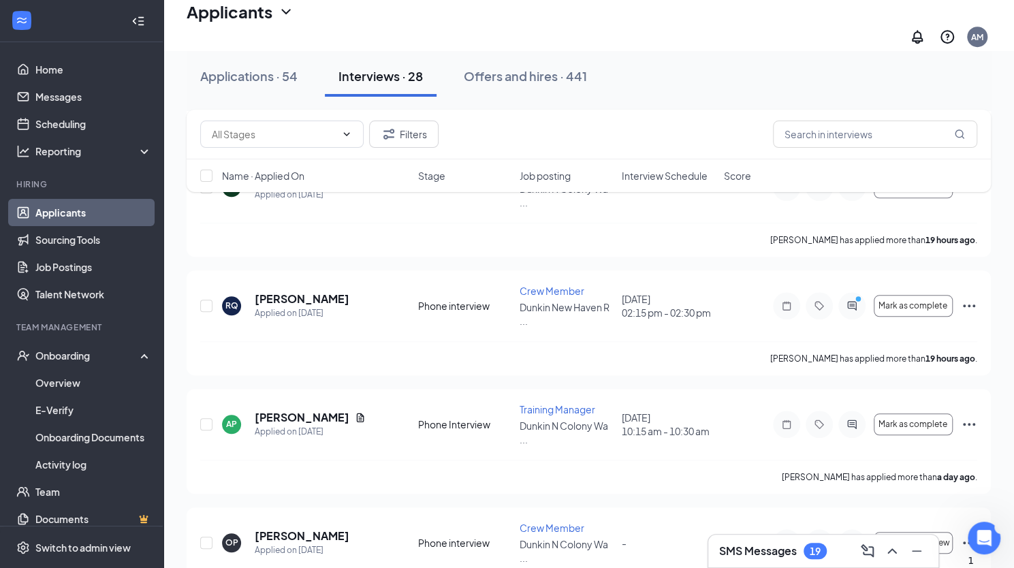
type input "Phone interview (current stage)"
radio input "false"
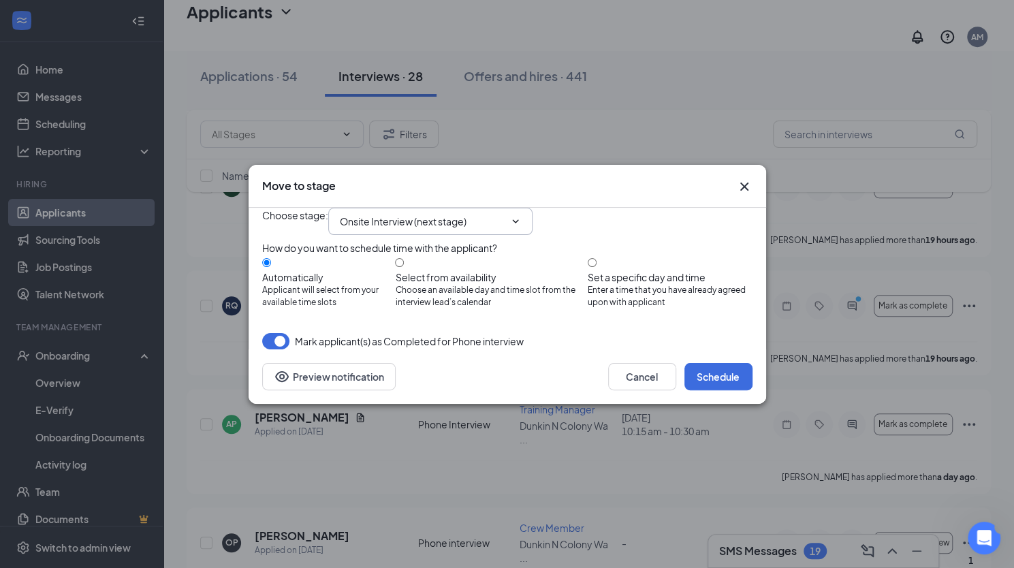
click at [505, 214] on input "Onsite Interview (next stage)" at bounding box center [422, 221] width 165 height 15
click at [401, 245] on div "Application" at bounding box center [376, 252] width 50 height 15
type input "Application"
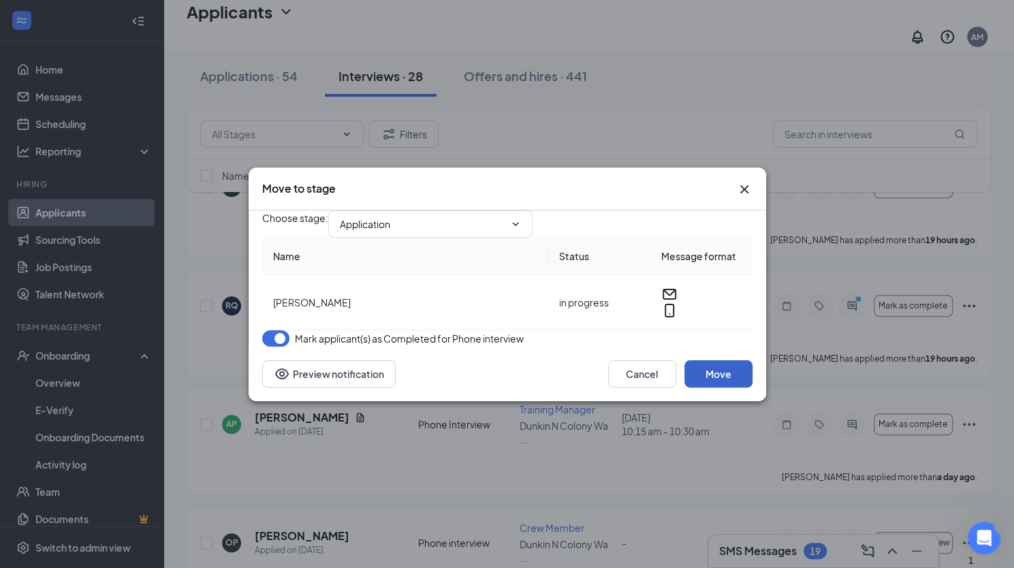
click at [730, 388] on button "Move" at bounding box center [719, 373] width 68 height 27
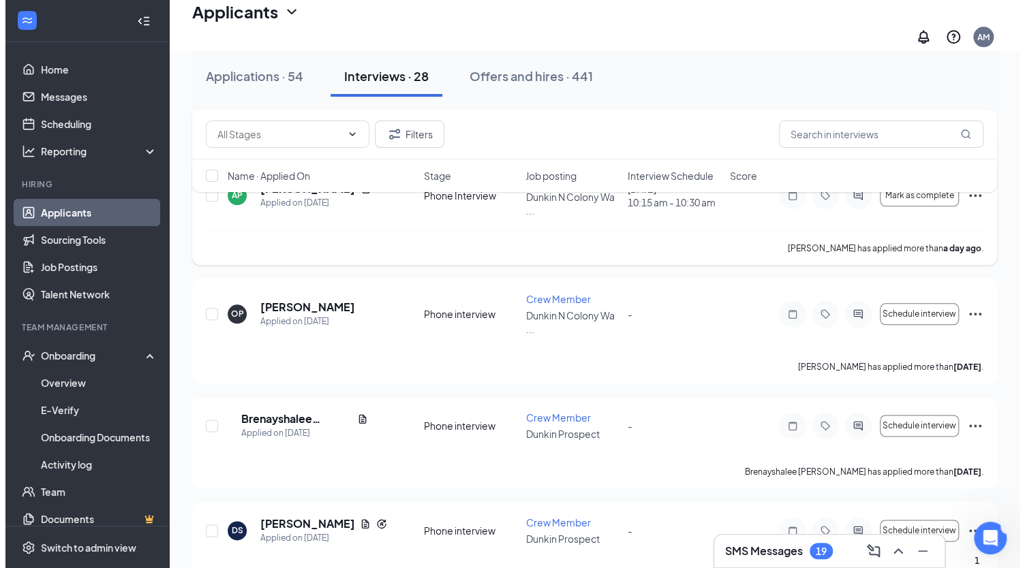
scroll to position [797, 0]
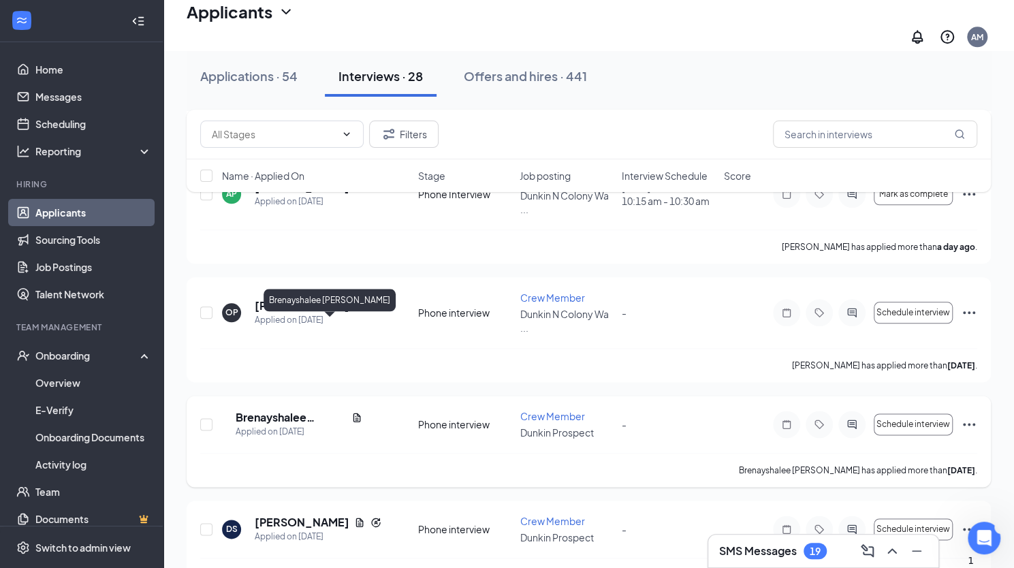
click at [302, 410] on h5 "Brenayshalee [PERSON_NAME]" at bounding box center [291, 417] width 110 height 15
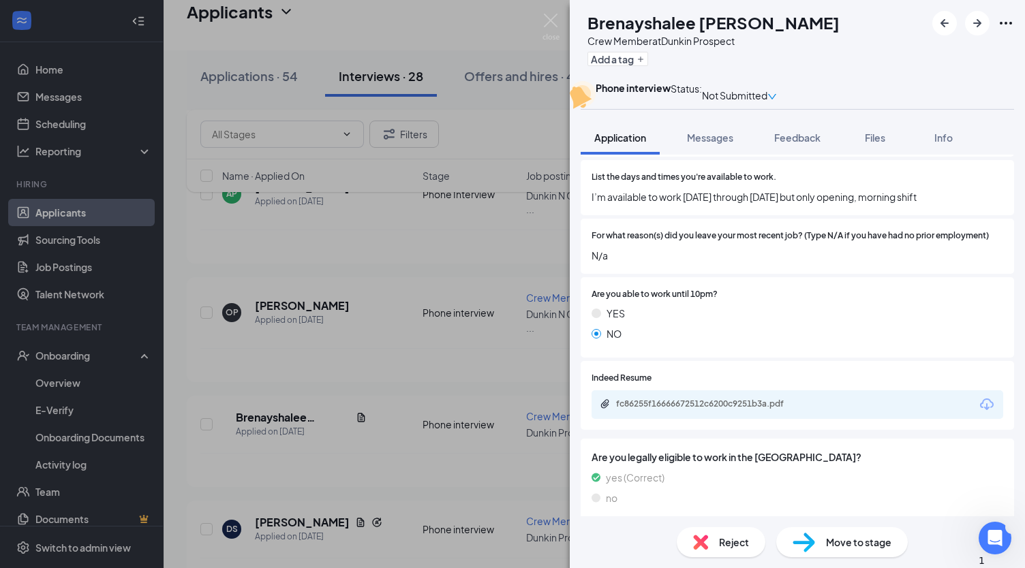
scroll to position [362, 0]
click at [736, 408] on div "fc86255f16666672512c6200c9251b3a.pdf" at bounding box center [711, 402] width 191 height 11
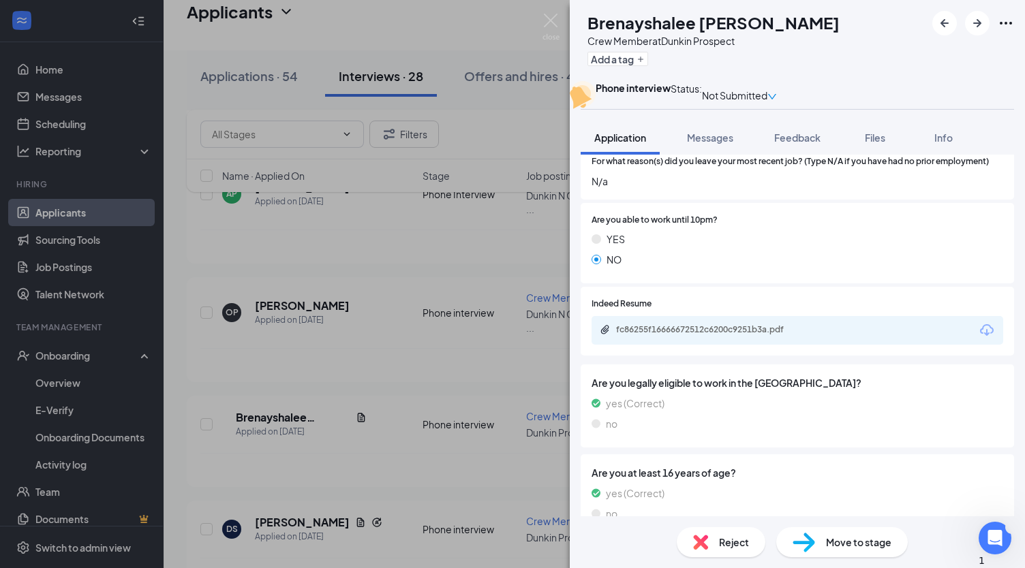
scroll to position [436, 0]
click at [486, 374] on div "BM [PERSON_NAME] Crew Member at [GEOGRAPHIC_DATA] Add a tag Phone interview Sta…" at bounding box center [512, 284] width 1025 height 568
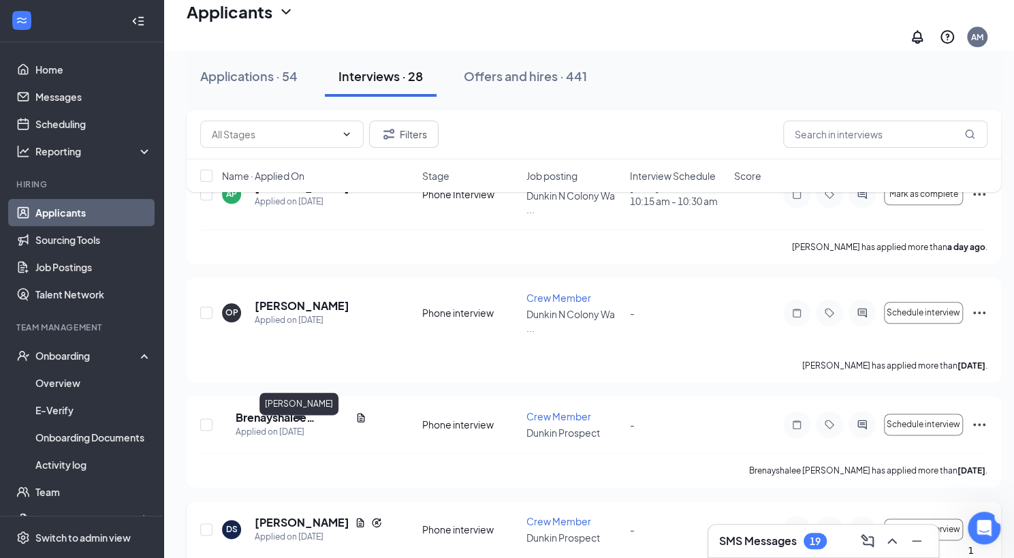
click at [316, 515] on h5 "[PERSON_NAME]" at bounding box center [302, 522] width 95 height 15
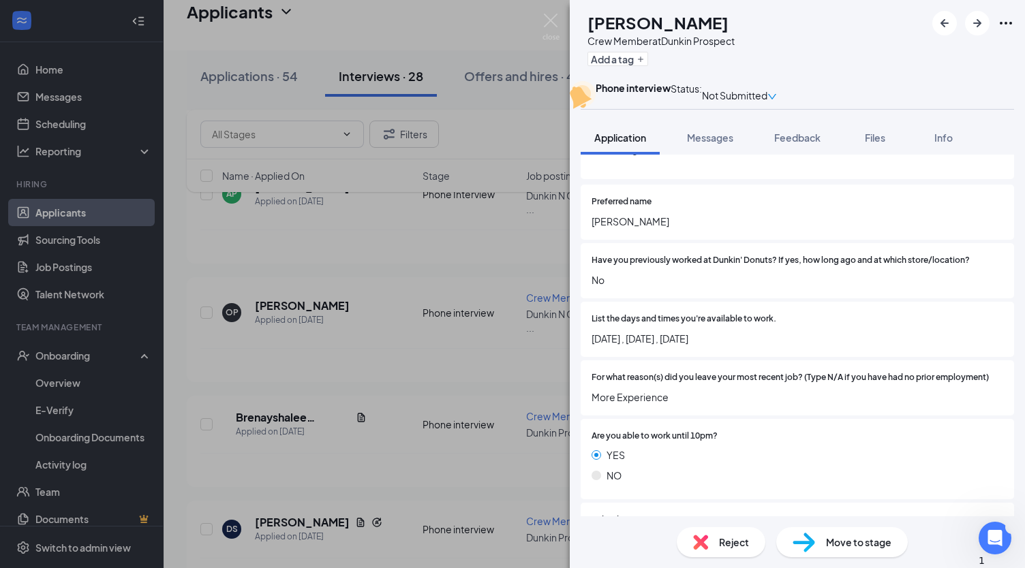
scroll to position [221, 0]
click at [724, 545] on span "Reject" at bounding box center [734, 542] width 30 height 15
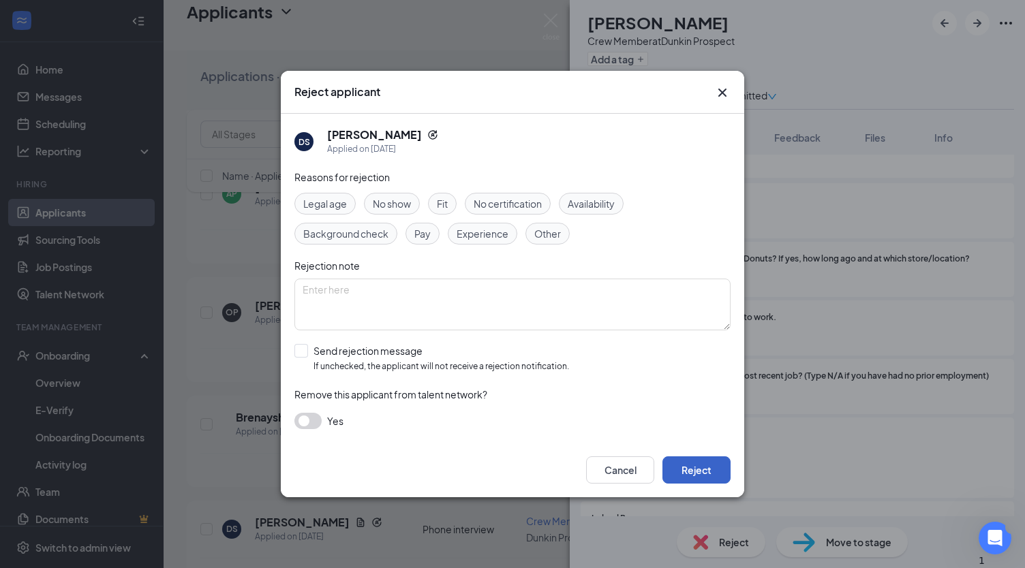
click at [699, 467] on button "Reject" at bounding box center [696, 469] width 68 height 27
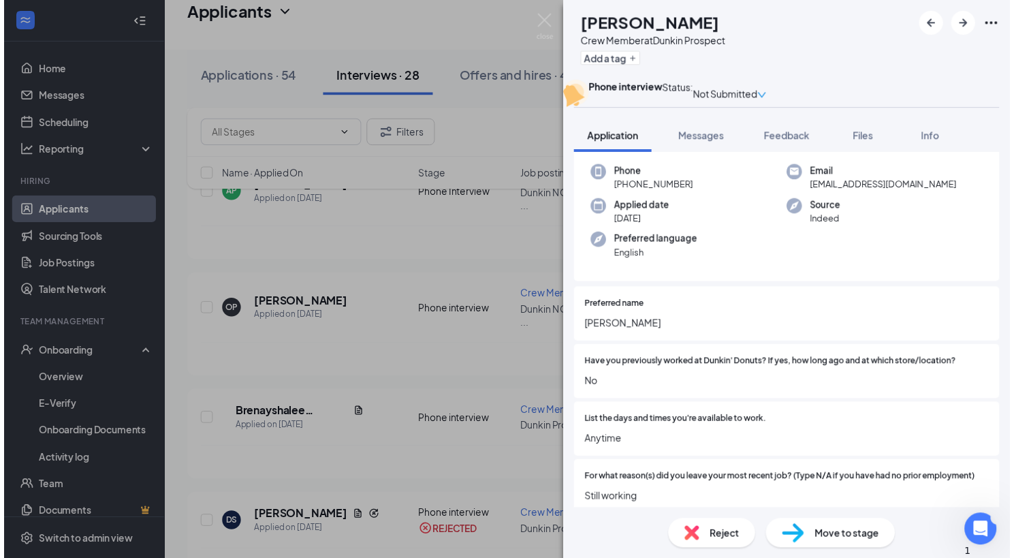
scroll to position [64, 0]
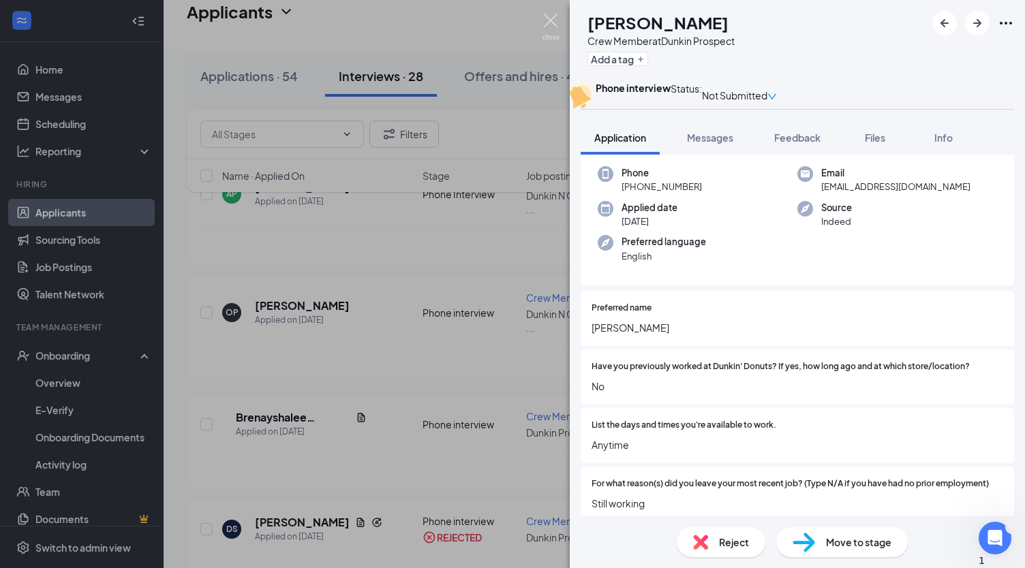
click at [546, 22] on img at bounding box center [550, 27] width 17 height 27
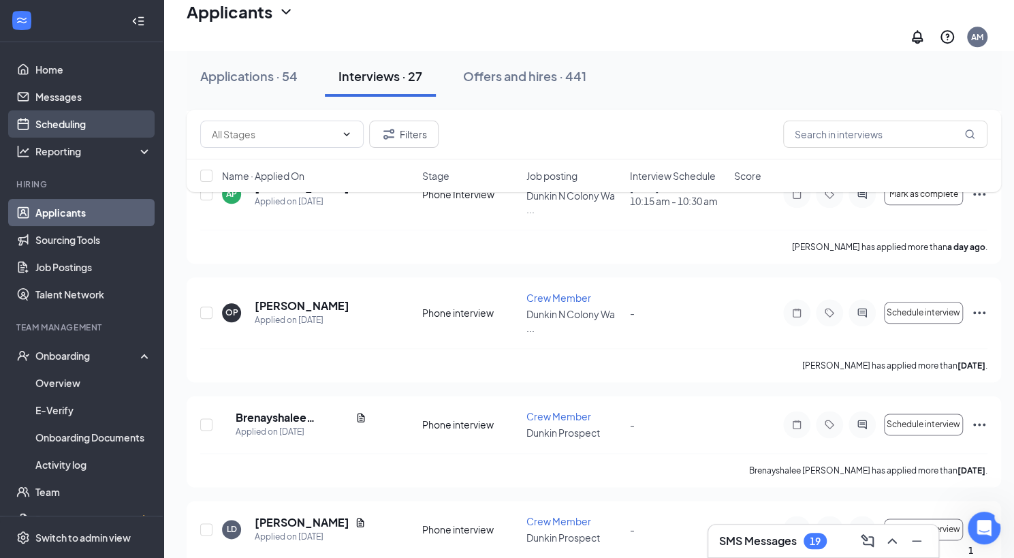
click at [69, 114] on link "Scheduling" at bounding box center [93, 123] width 116 height 27
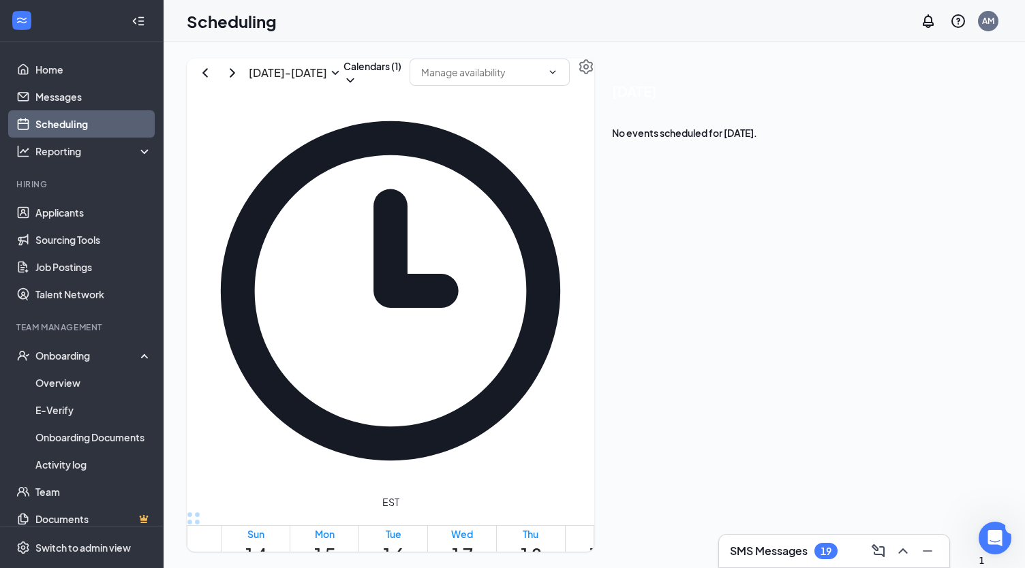
scroll to position [944, 0]
drag, startPoint x: 531, startPoint y: 366, endPoint x: 569, endPoint y: 432, distance: 76.0
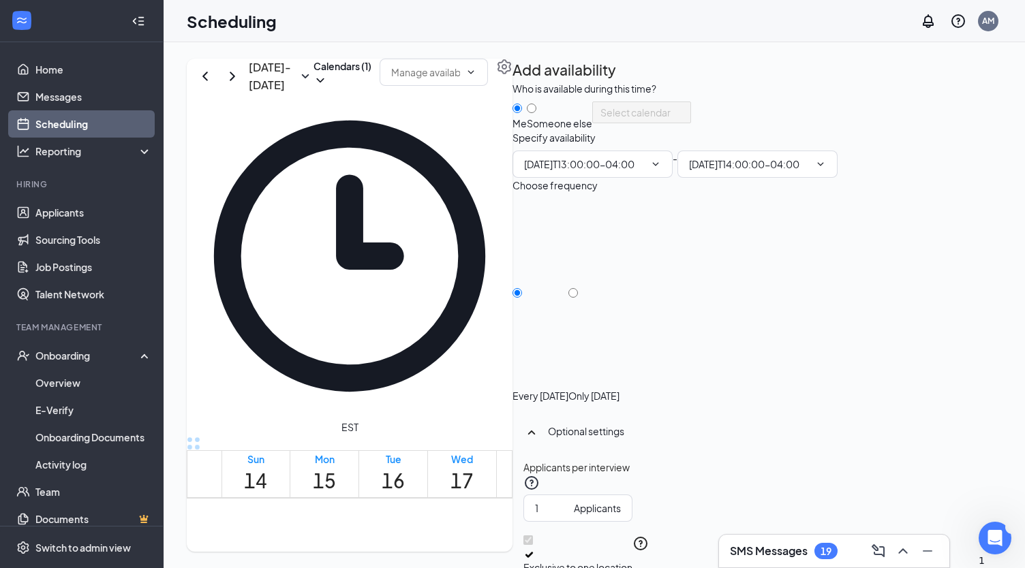
type input "01:00 PM"
type input "02:00 PM"
drag, startPoint x: 588, startPoint y: 368, endPoint x: 606, endPoint y: 435, distance: 69.9
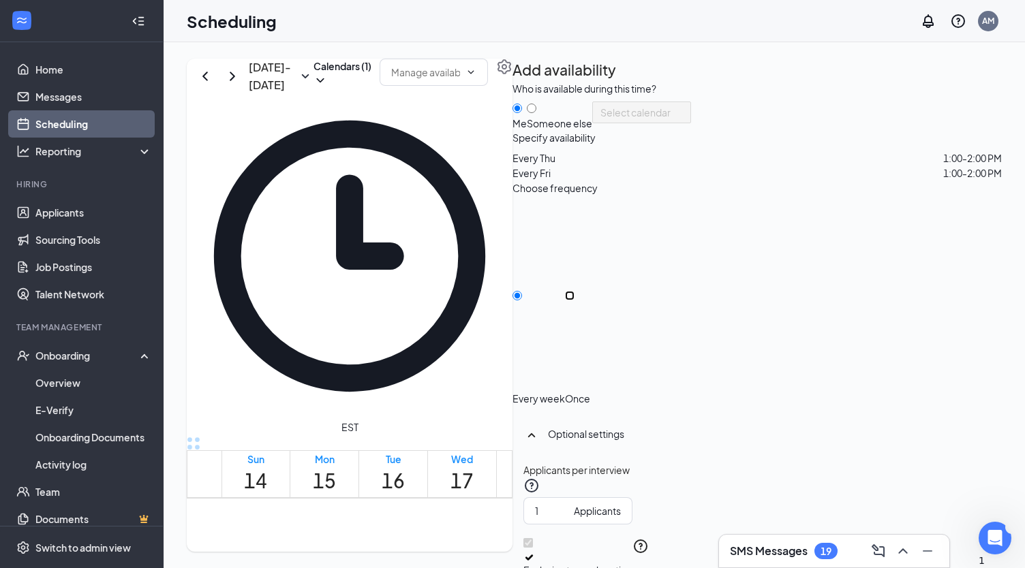
click at [574, 300] on input "Once" at bounding box center [570, 296] width 10 height 10
radio input "true"
radio input "false"
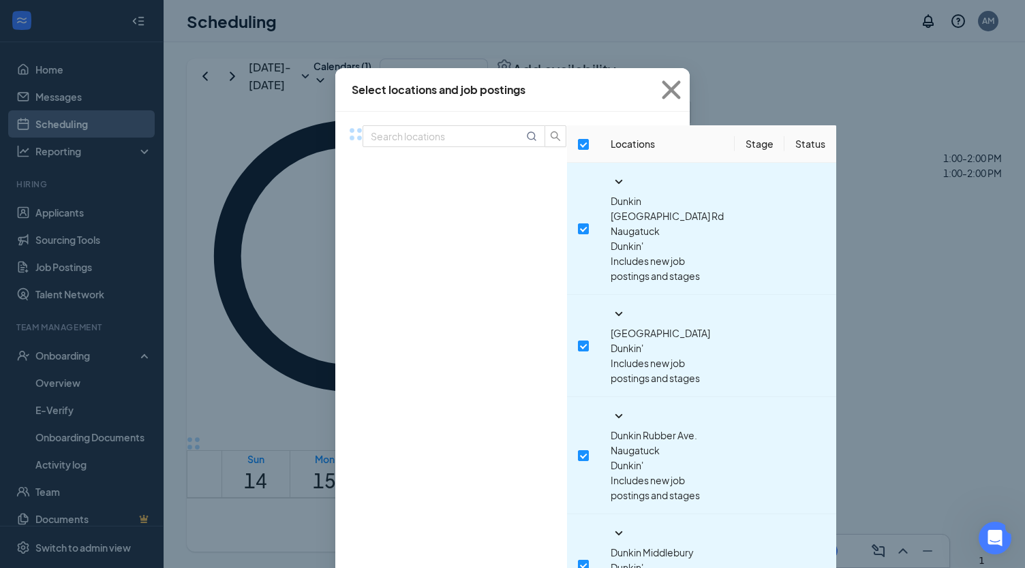
click at [567, 163] on th at bounding box center [583, 143] width 33 height 37
click at [578, 150] on input "checkbox" at bounding box center [583, 144] width 11 height 11
checkbox input "false"
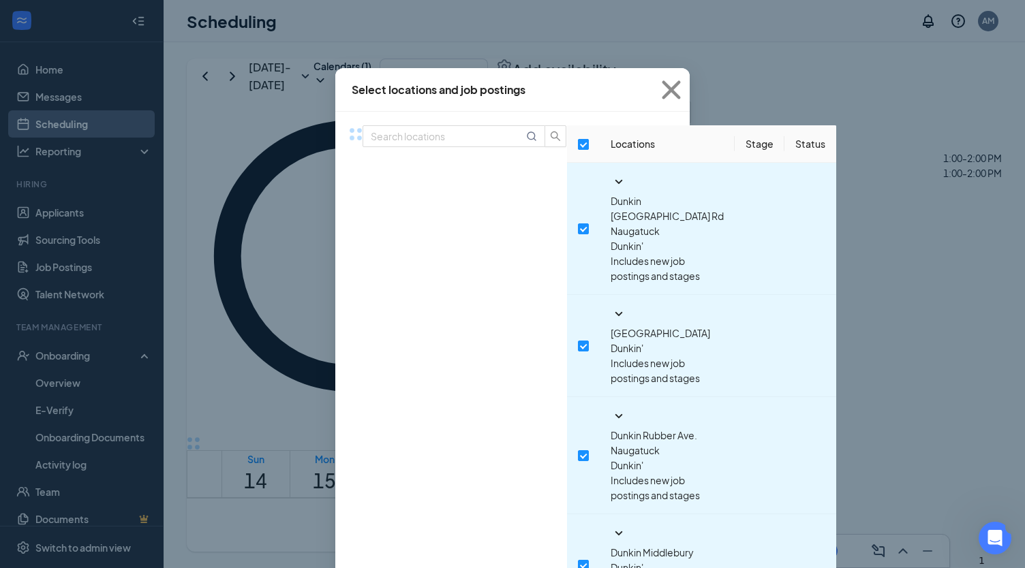
checkbox input "false"
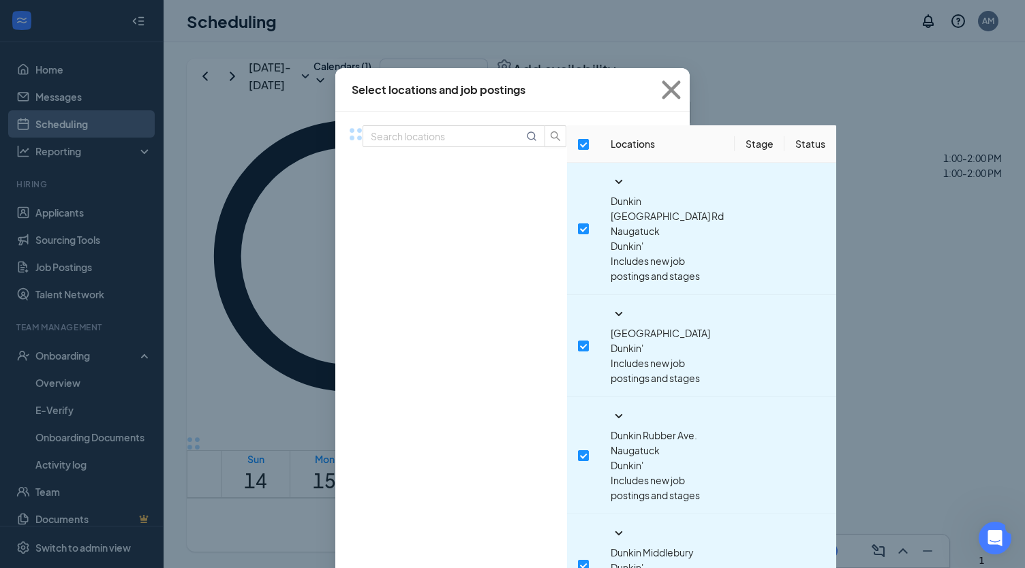
checkbox input "false"
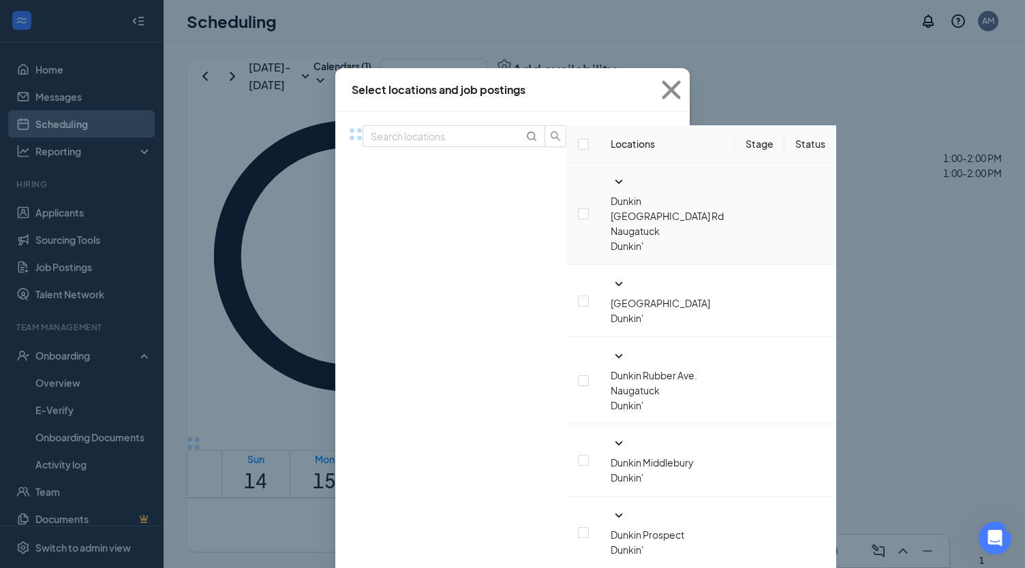
click at [610, 190] on icon "SmallChevronDown" at bounding box center [618, 182] width 16 height 16
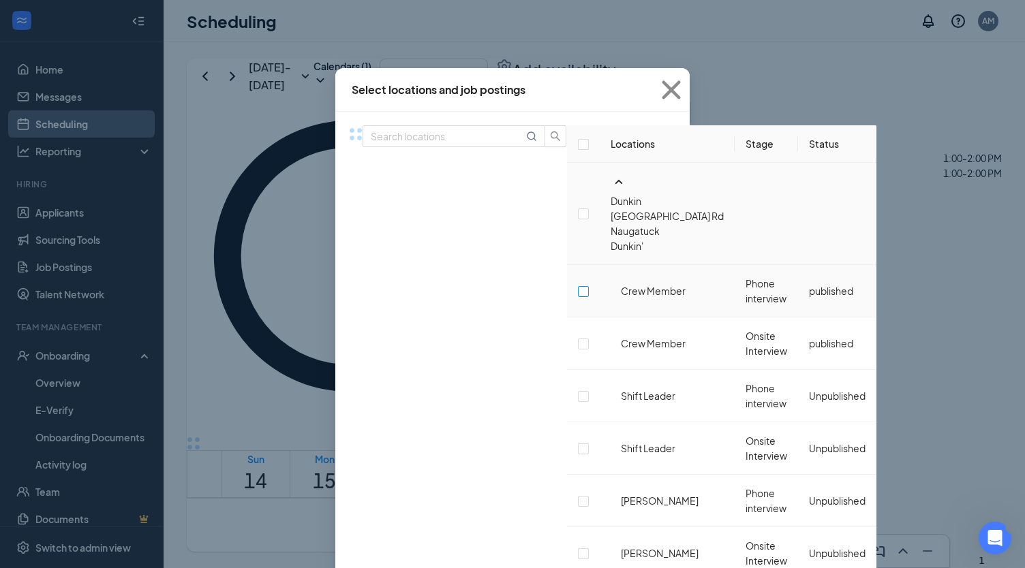
click at [578, 286] on input "checkbox" at bounding box center [583, 291] width 11 height 11
checkbox input "false"
checkbox input "true"
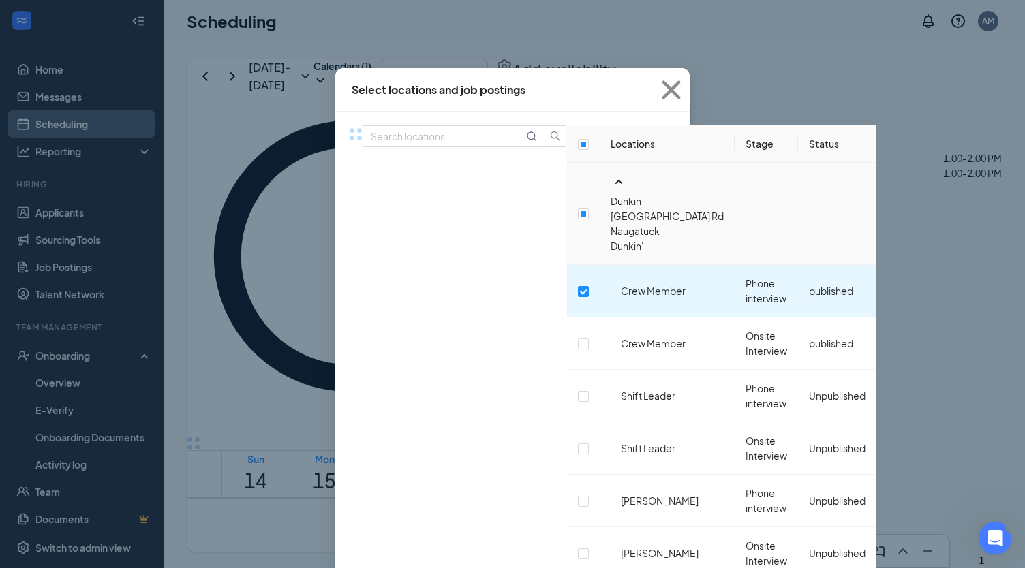
scroll to position [414, 0]
checkbox input "true"
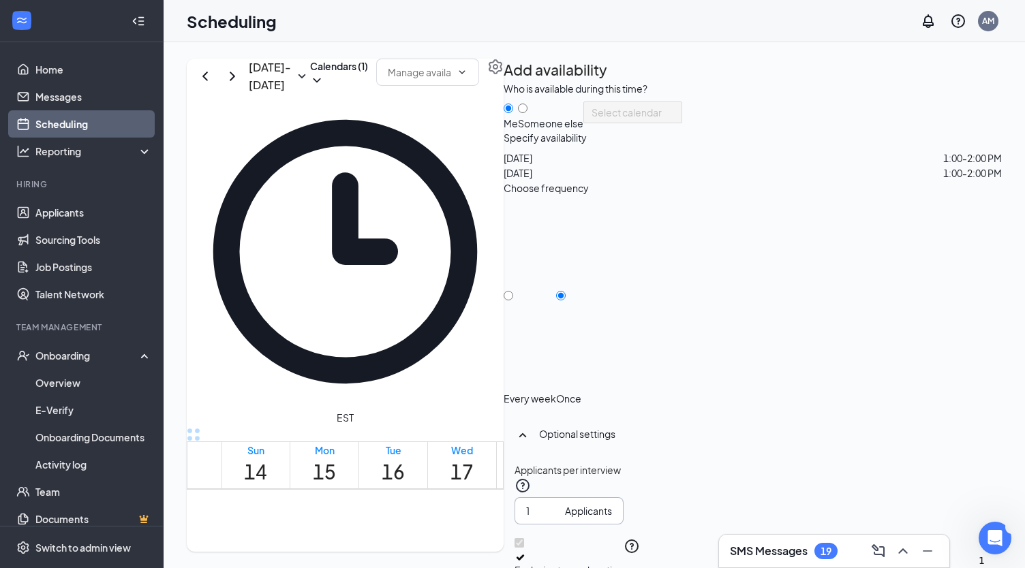
scroll to position [148, 0]
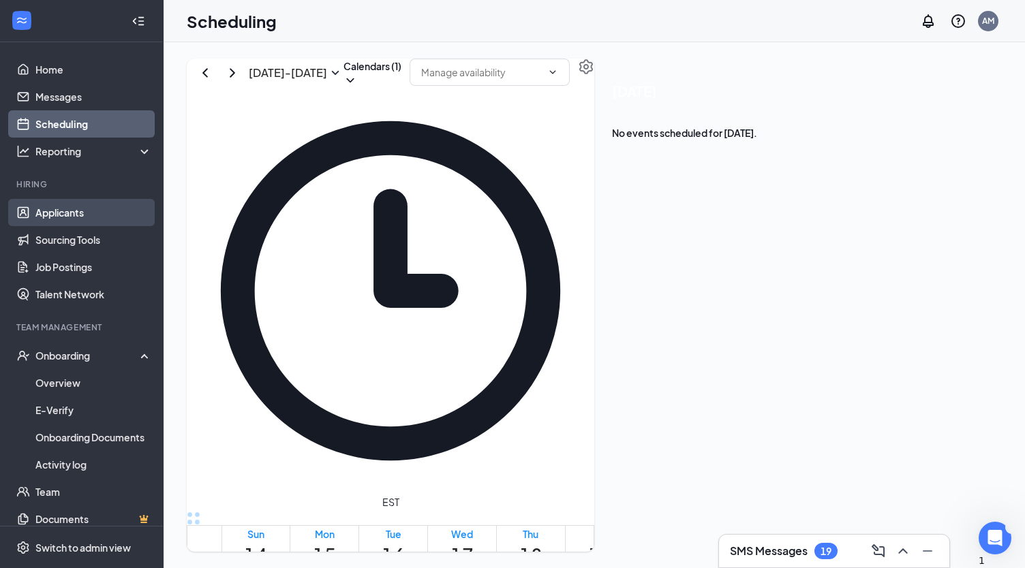
click at [64, 208] on link "Applicants" at bounding box center [93, 212] width 116 height 27
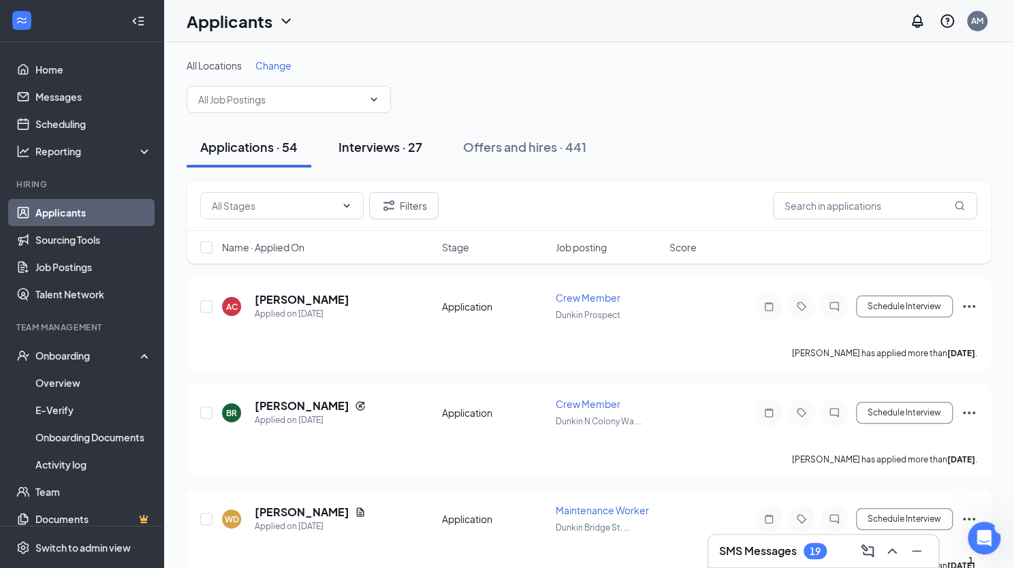
click at [384, 142] on div "Interviews · 27" at bounding box center [381, 146] width 84 height 17
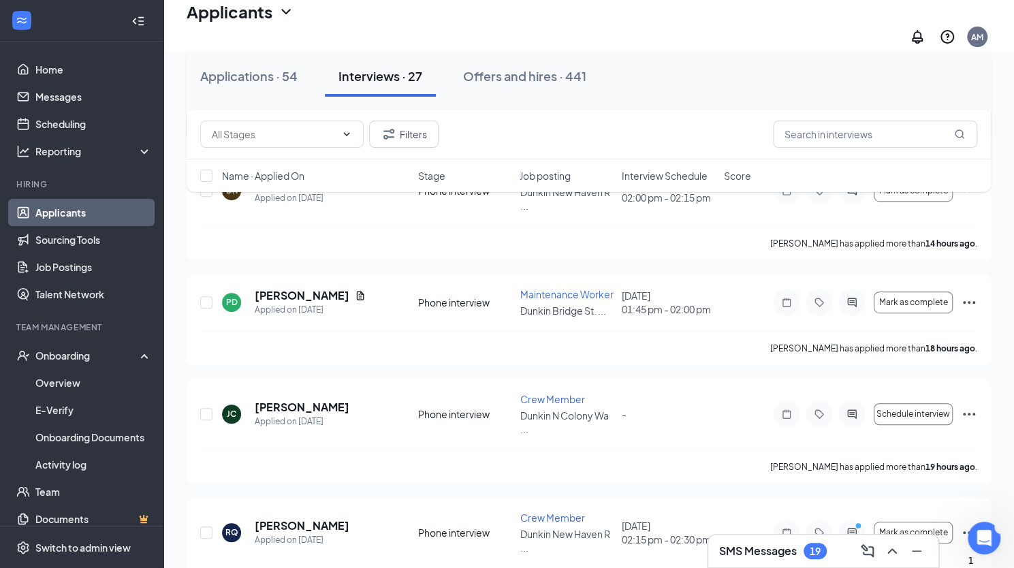
scroll to position [349, 0]
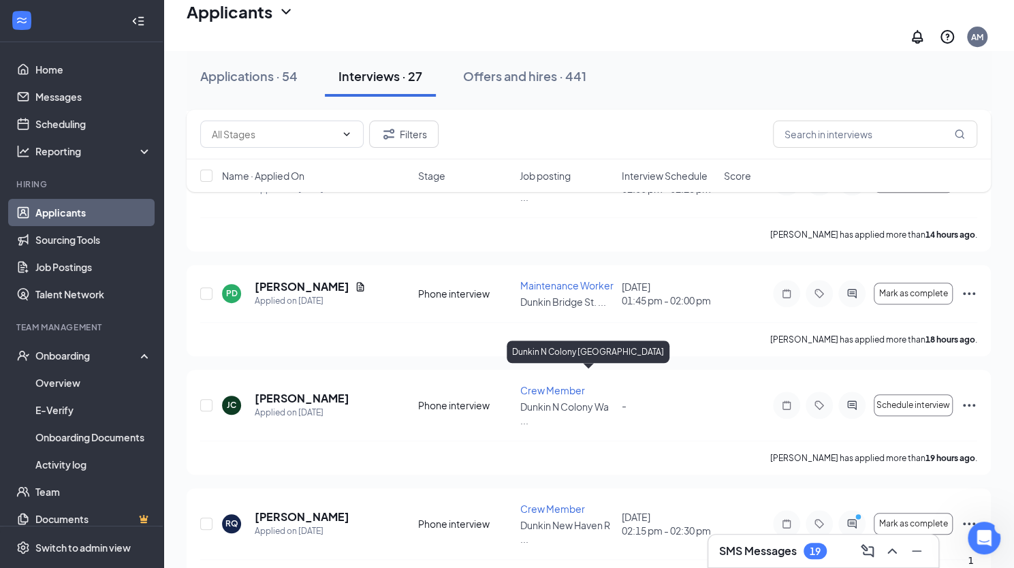
click at [557, 366] on div "Dunkin N Colony [GEOGRAPHIC_DATA]" at bounding box center [588, 355] width 163 height 28
click at [544, 384] on span "Crew Member" at bounding box center [552, 390] width 65 height 12
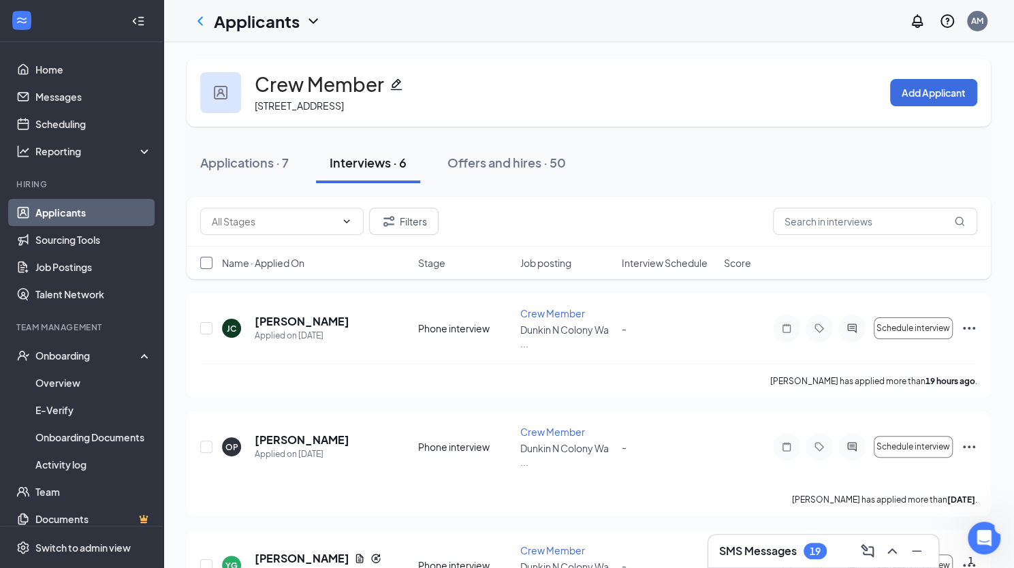
click at [204, 263] on input "checkbox" at bounding box center [206, 263] width 12 height 12
checkbox input "true"
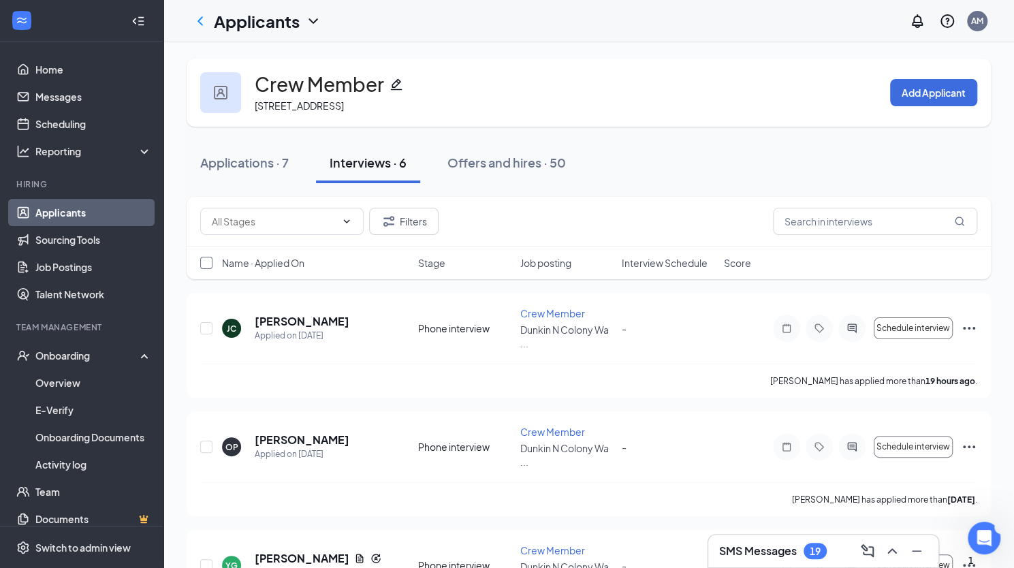
checkbox input "true"
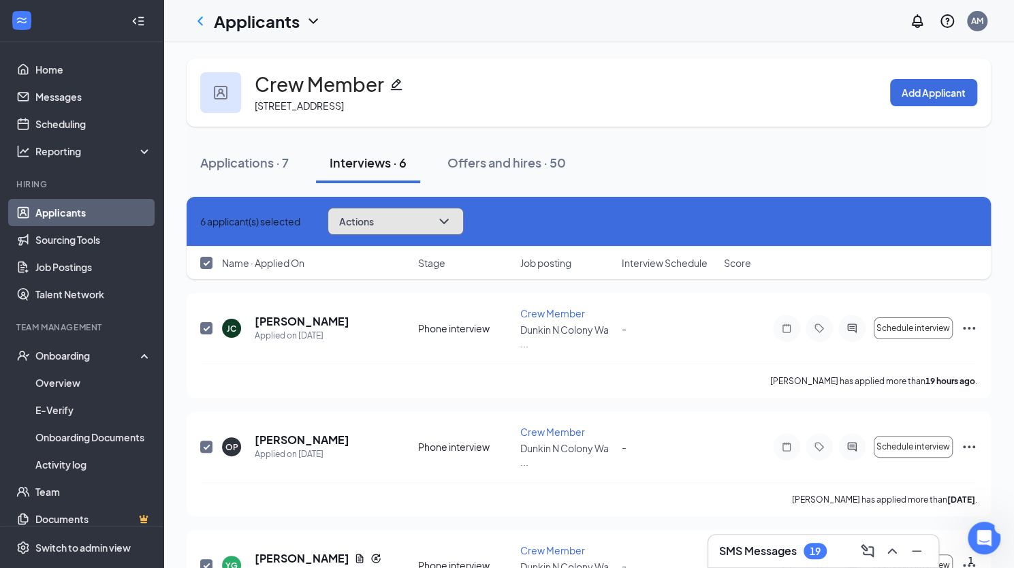
click at [464, 213] on button "Actions" at bounding box center [396, 221] width 136 height 27
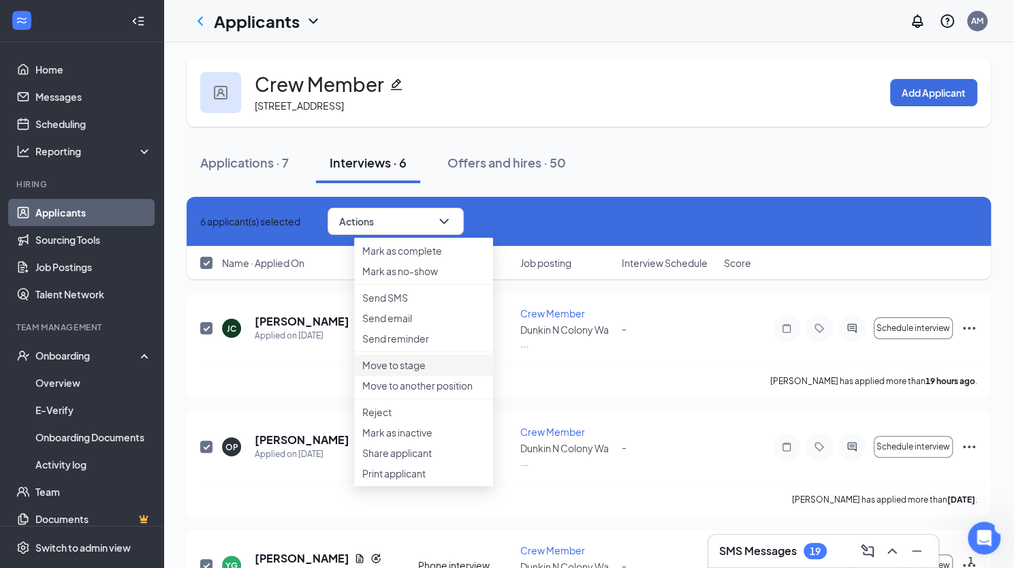
click at [393, 372] on p "Move to stage" at bounding box center [423, 365] width 123 height 14
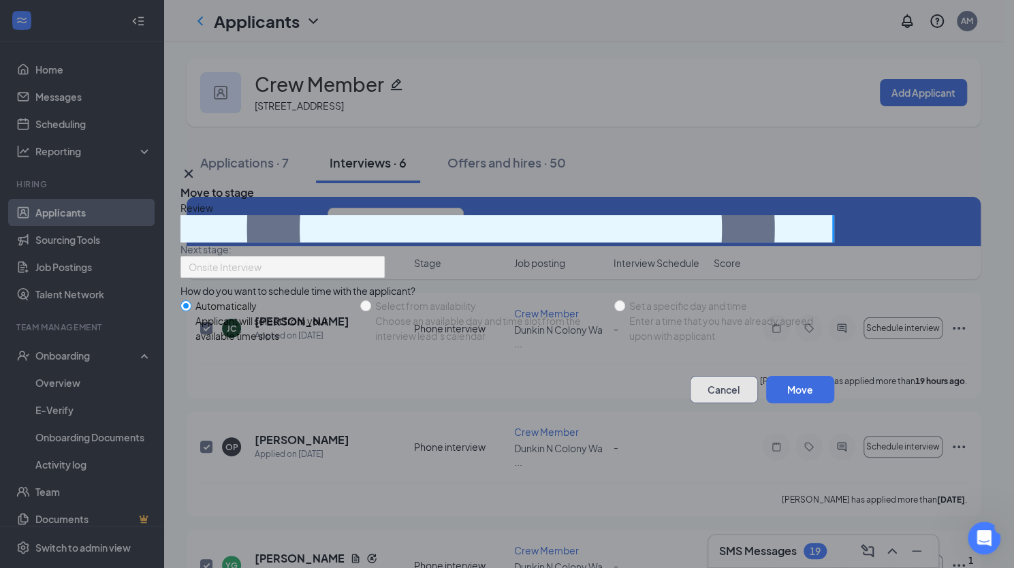
click at [702, 403] on button "Cancel" at bounding box center [724, 389] width 68 height 27
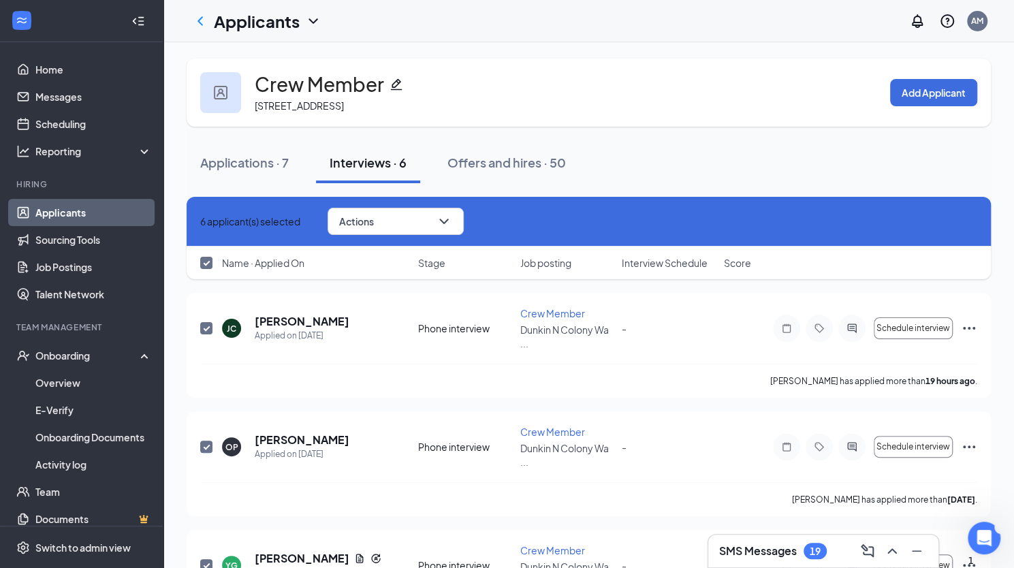
click at [208, 263] on input "checkbox" at bounding box center [206, 263] width 12 height 12
checkbox input "false"
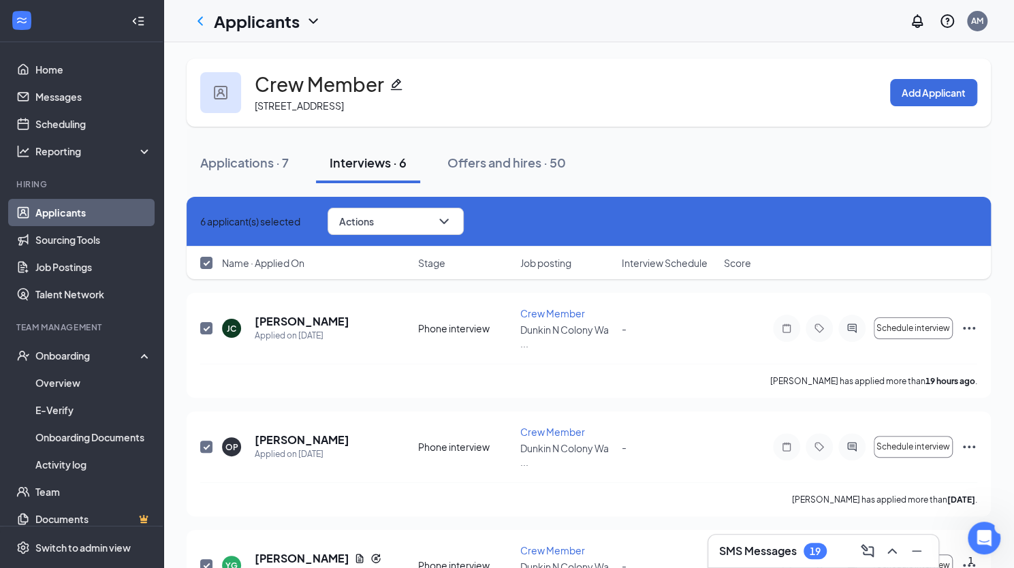
checkbox input "false"
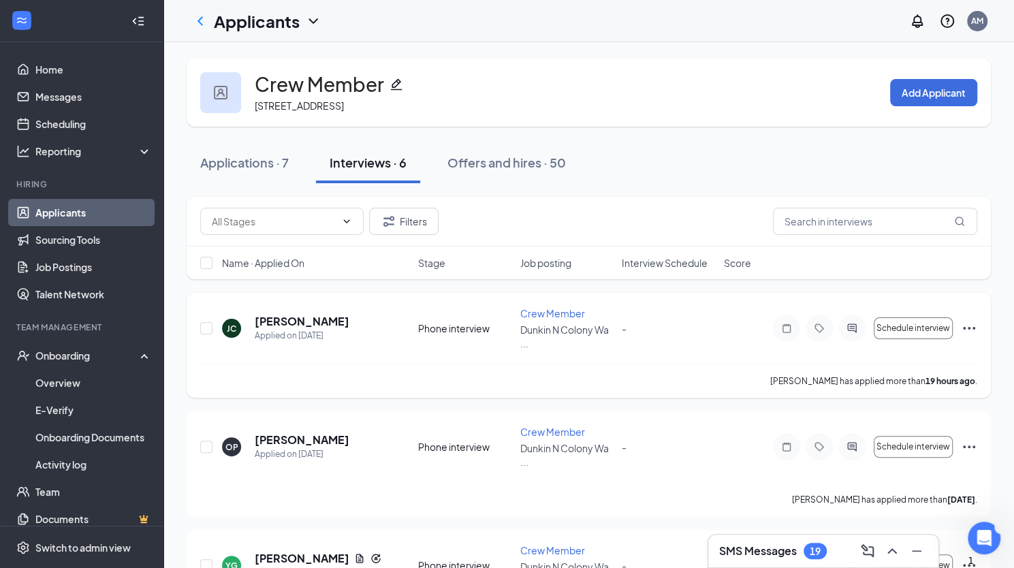
click at [971, 320] on icon "Ellipses" at bounding box center [969, 328] width 16 height 16
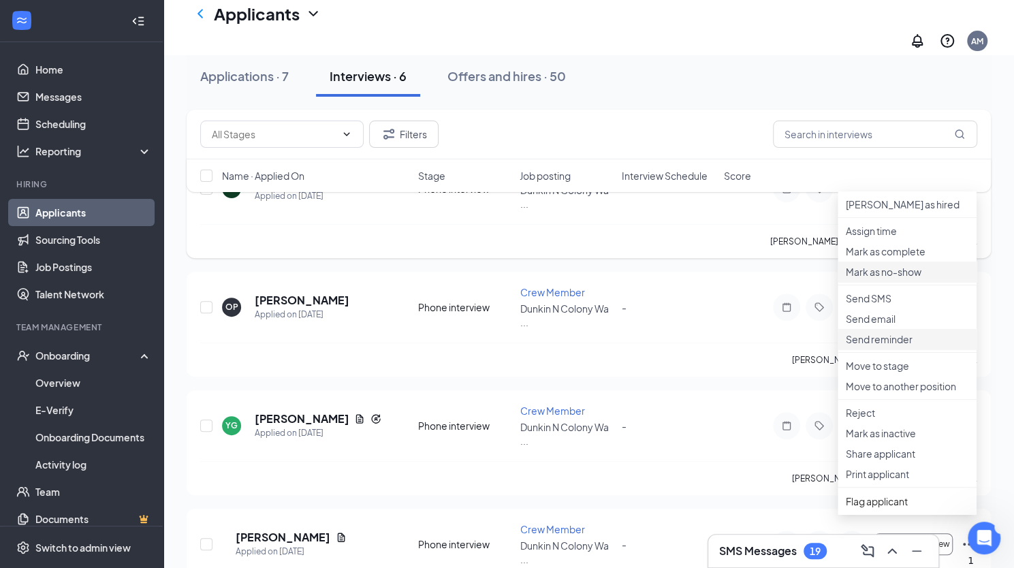
scroll to position [159, 0]
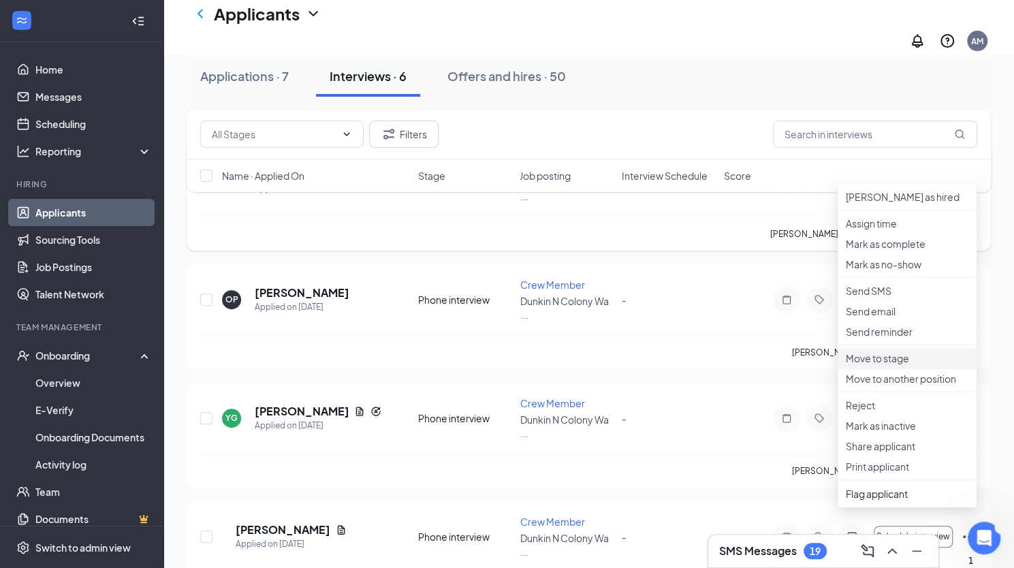
click at [870, 369] on li "Move to stage" at bounding box center [907, 358] width 139 height 20
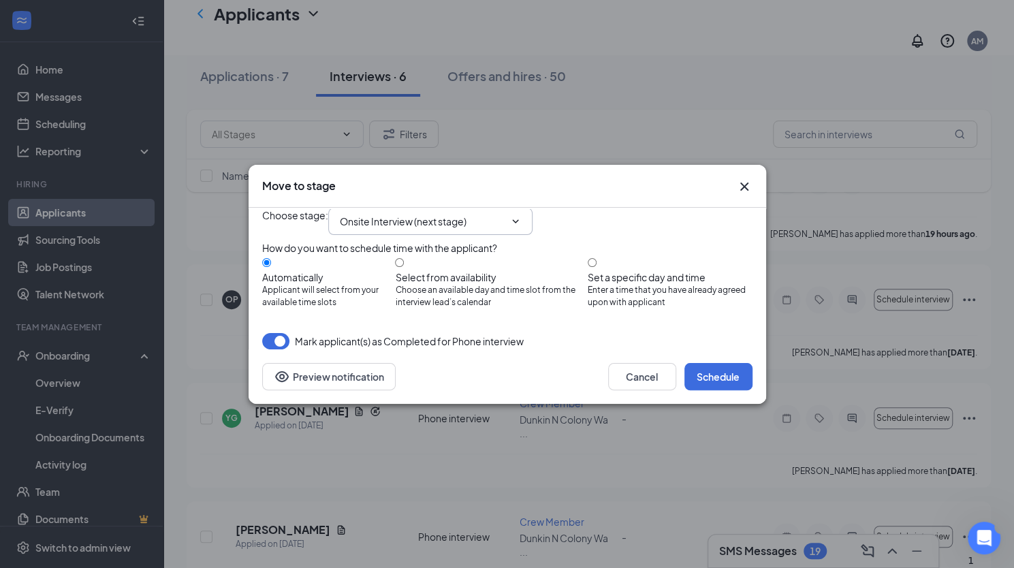
click at [417, 214] on input "Onsite Interview (next stage)" at bounding box center [422, 221] width 165 height 15
click at [394, 245] on div "Application" at bounding box center [376, 252] width 50 height 15
type input "Application"
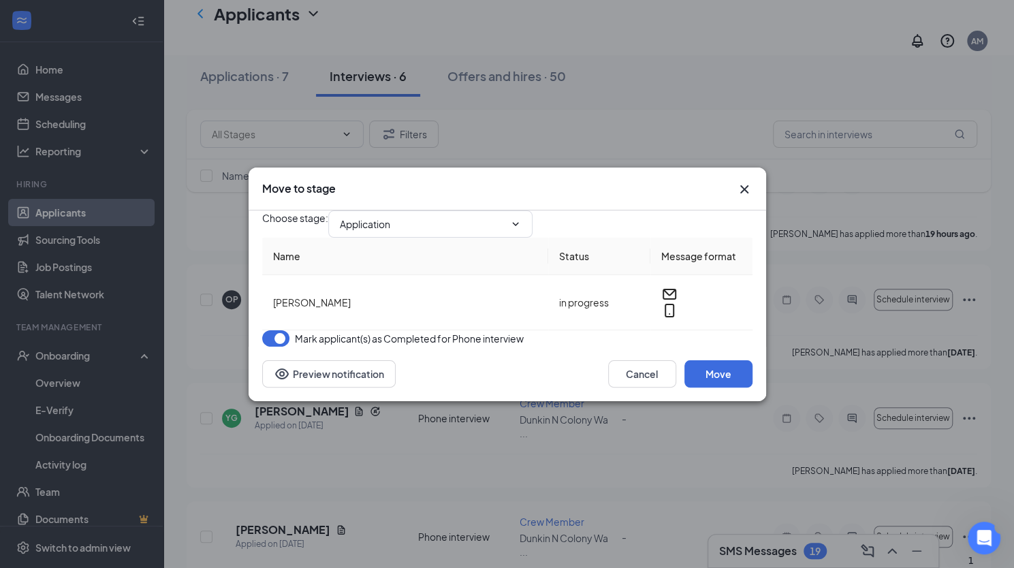
click at [279, 347] on button "button" at bounding box center [275, 338] width 27 height 16
click at [733, 388] on button "Move" at bounding box center [719, 373] width 68 height 27
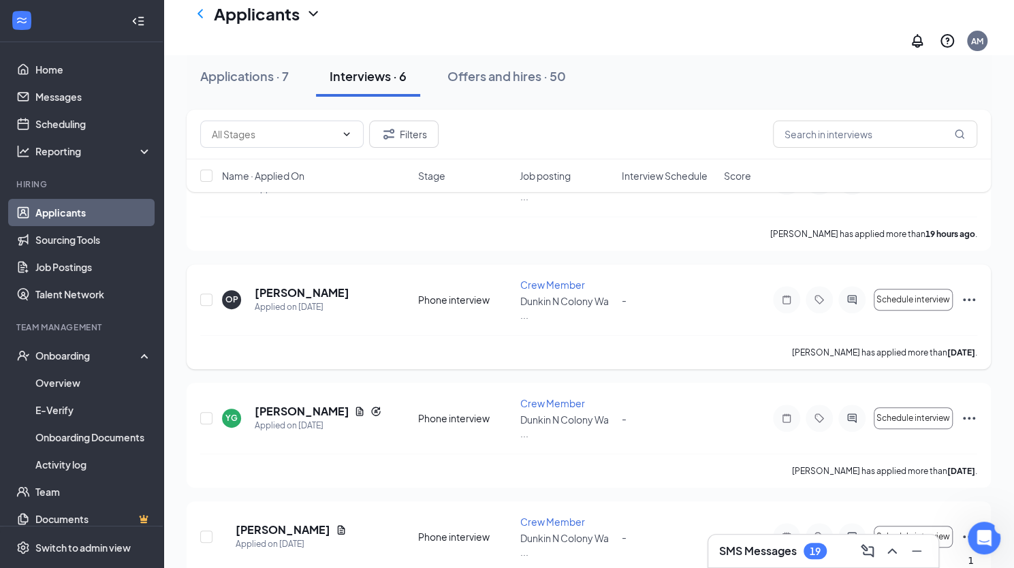
click at [973, 292] on icon "Ellipses" at bounding box center [969, 300] width 16 height 16
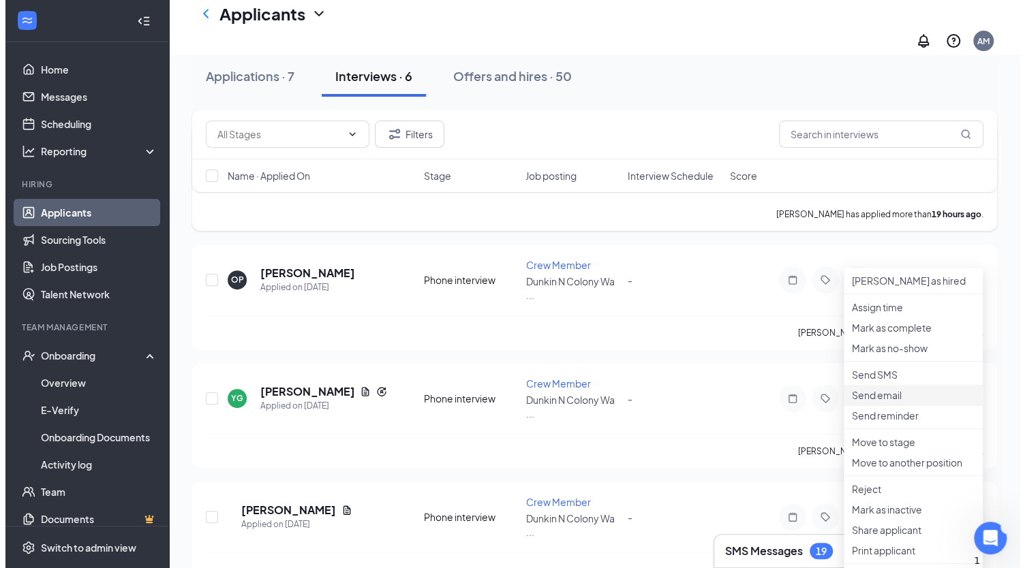
scroll to position [183, 0]
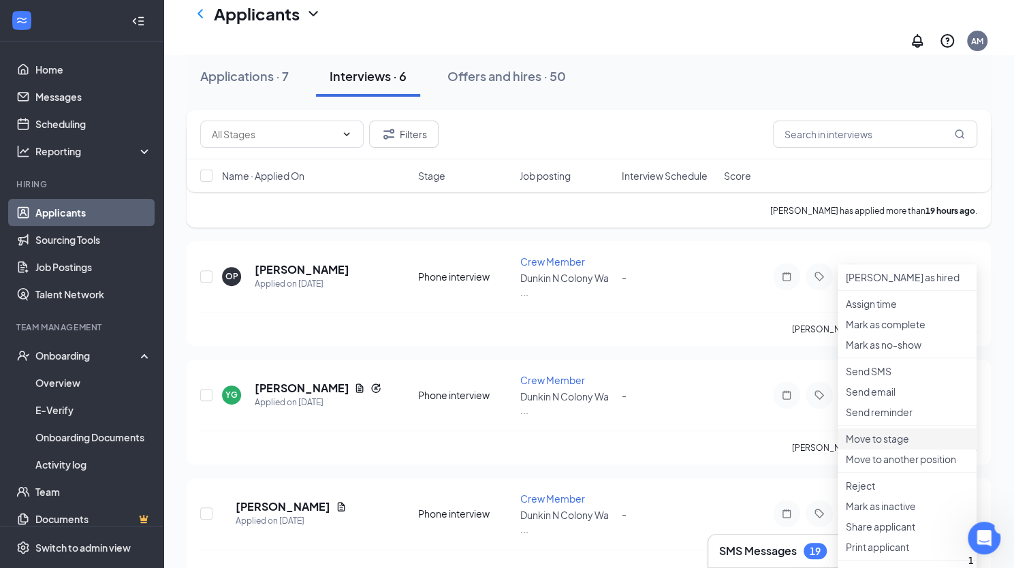
click at [899, 449] on li "Move to stage" at bounding box center [907, 439] width 139 height 20
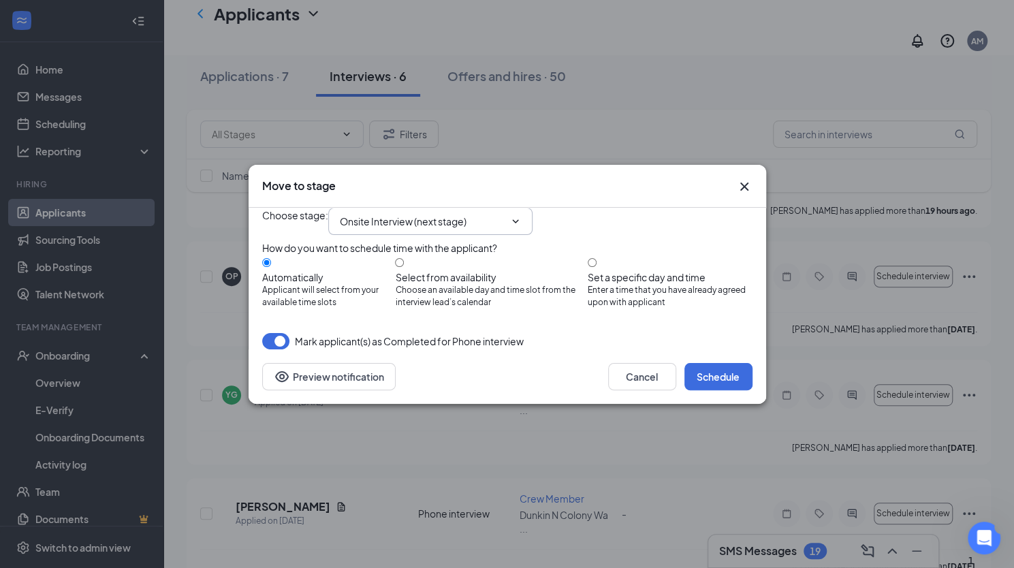
click at [398, 214] on input "Onsite Interview (next stage)" at bounding box center [422, 221] width 165 height 15
click at [392, 245] on div "Application" at bounding box center [376, 252] width 50 height 15
type input "Application"
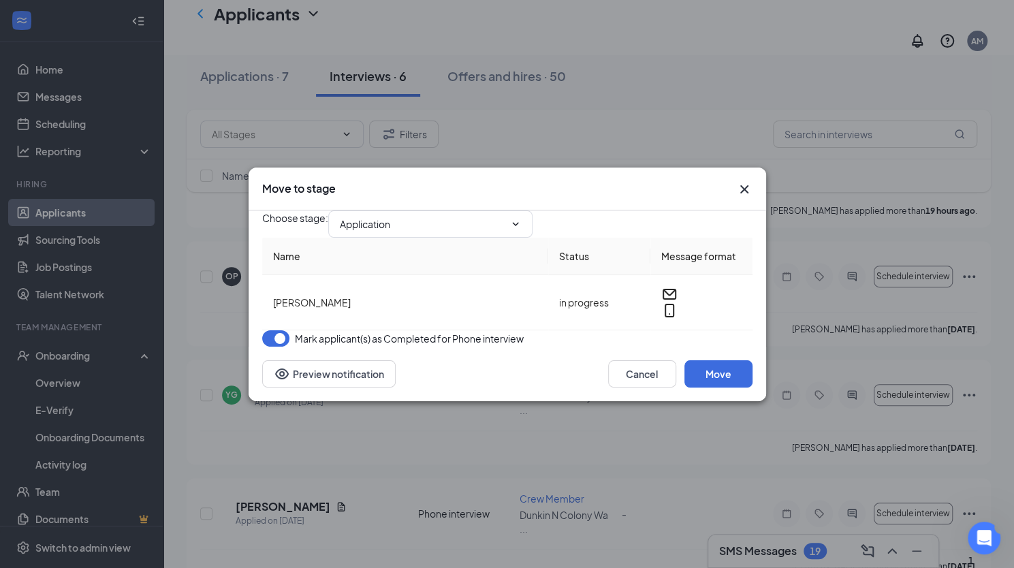
click at [279, 347] on button "button" at bounding box center [275, 338] width 27 height 16
click at [717, 388] on button "Move" at bounding box center [719, 373] width 68 height 27
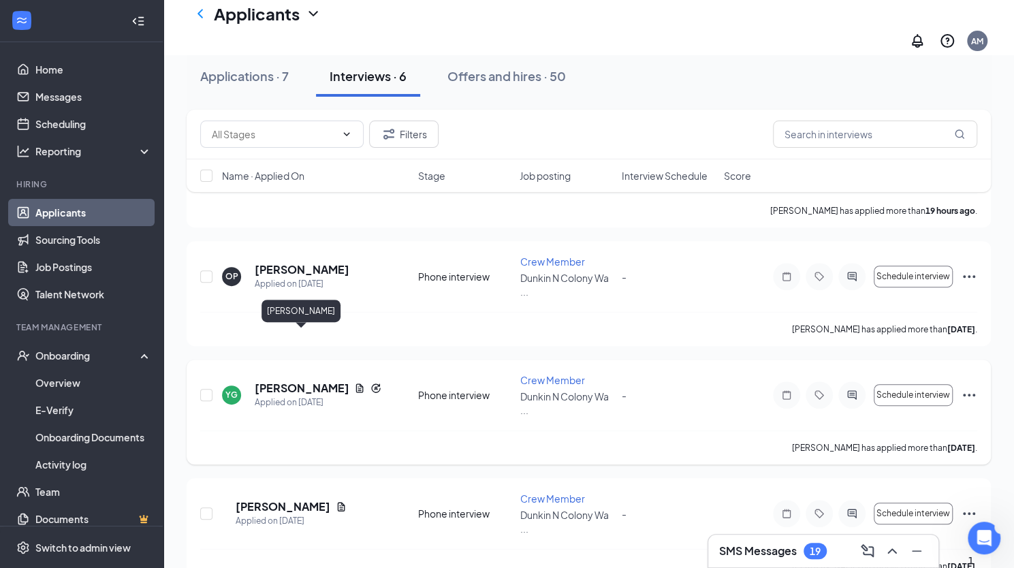
click at [311, 381] on h5 "[PERSON_NAME]" at bounding box center [302, 388] width 94 height 15
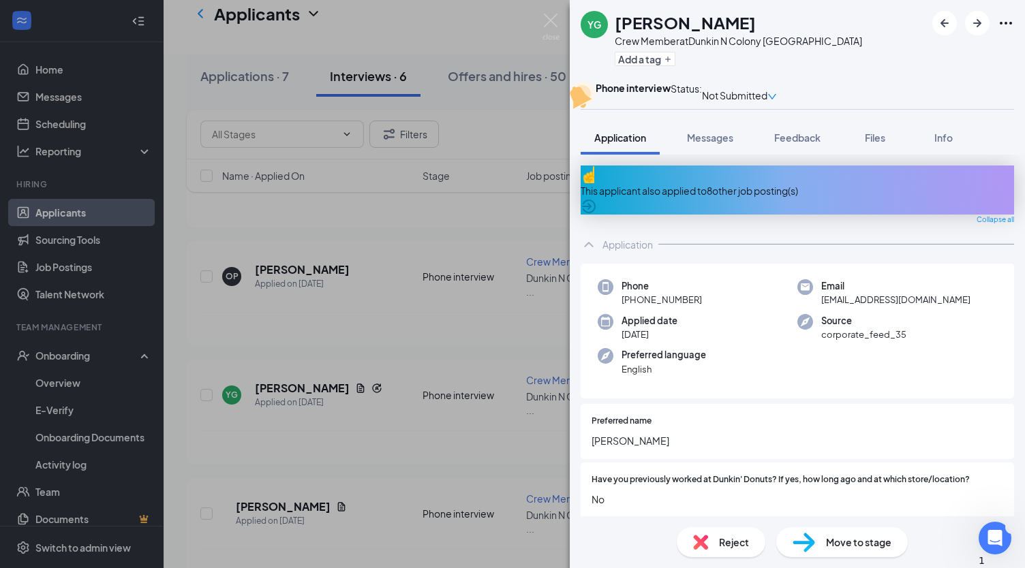
click at [838, 538] on span "Move to stage" at bounding box center [858, 542] width 65 height 15
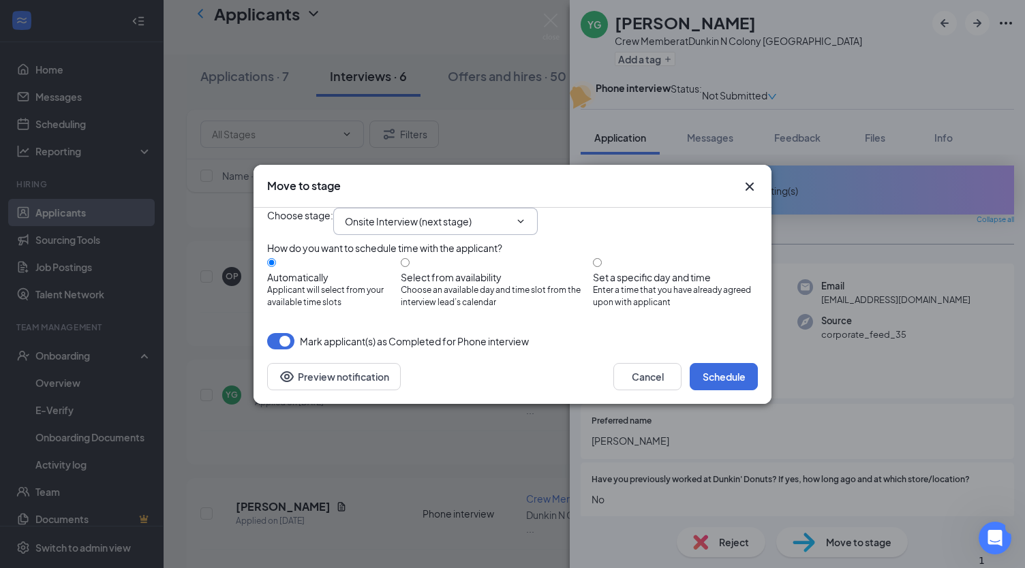
click at [449, 214] on input "Onsite Interview (next stage)" at bounding box center [427, 221] width 165 height 15
click at [394, 245] on div "Application" at bounding box center [381, 252] width 50 height 15
type input "Application"
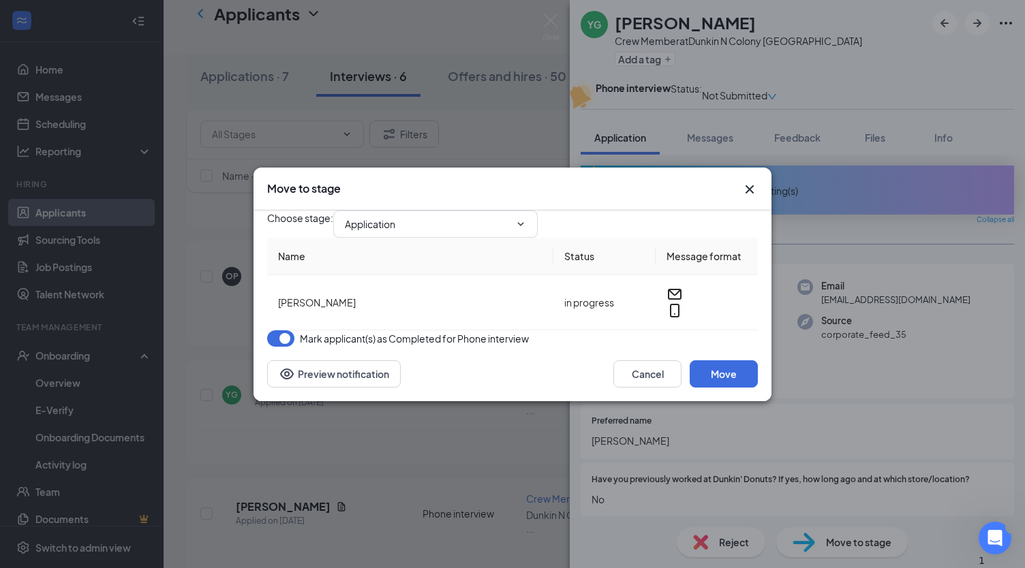
click at [278, 347] on button "button" at bounding box center [280, 338] width 27 height 16
click at [740, 388] on button "Move" at bounding box center [723, 373] width 68 height 27
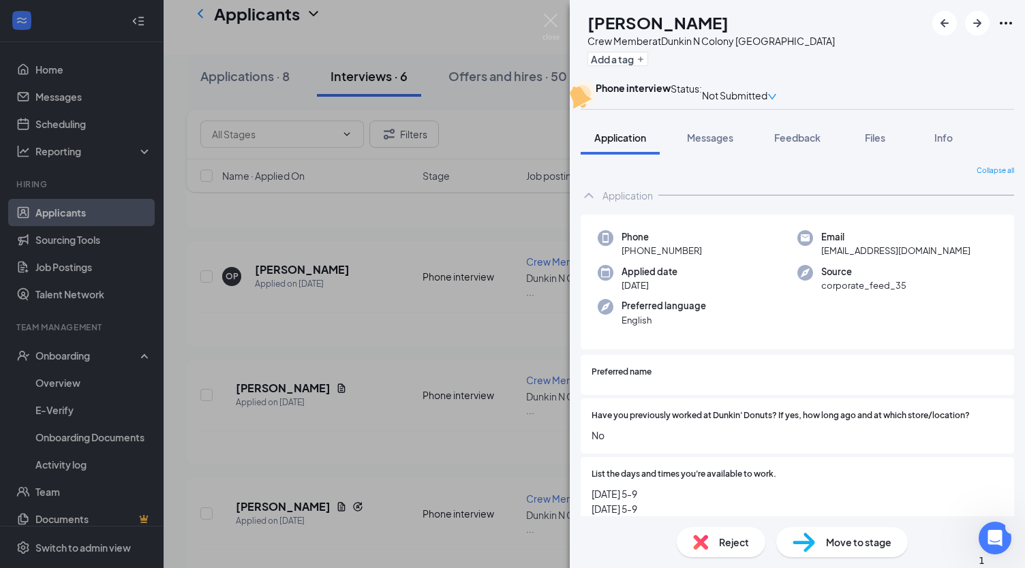
click at [846, 554] on div "Move to stage" at bounding box center [841, 542] width 131 height 30
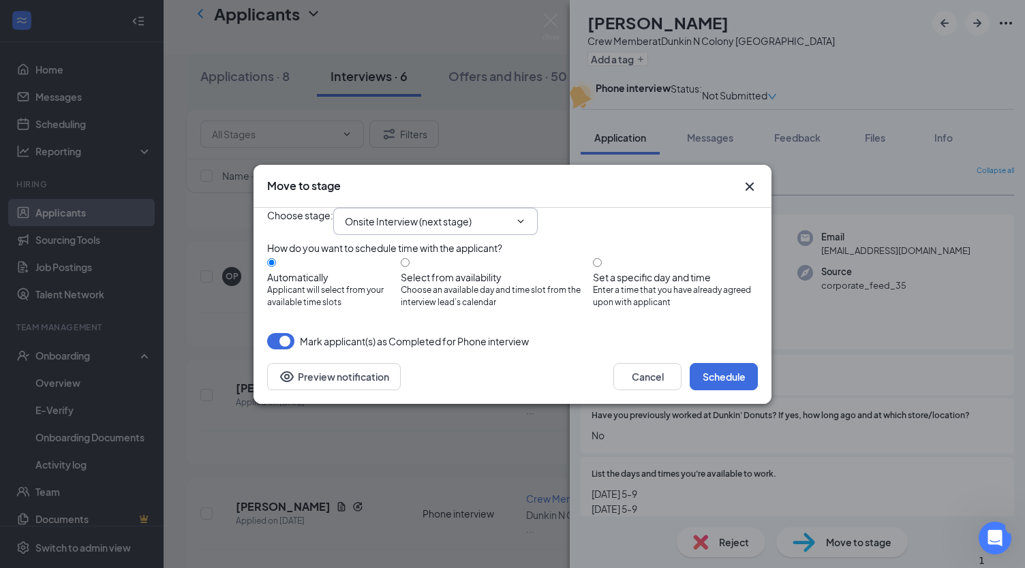
click at [387, 214] on input "Onsite Interview (next stage)" at bounding box center [427, 221] width 165 height 15
click at [639, 390] on button "Cancel" at bounding box center [647, 376] width 68 height 27
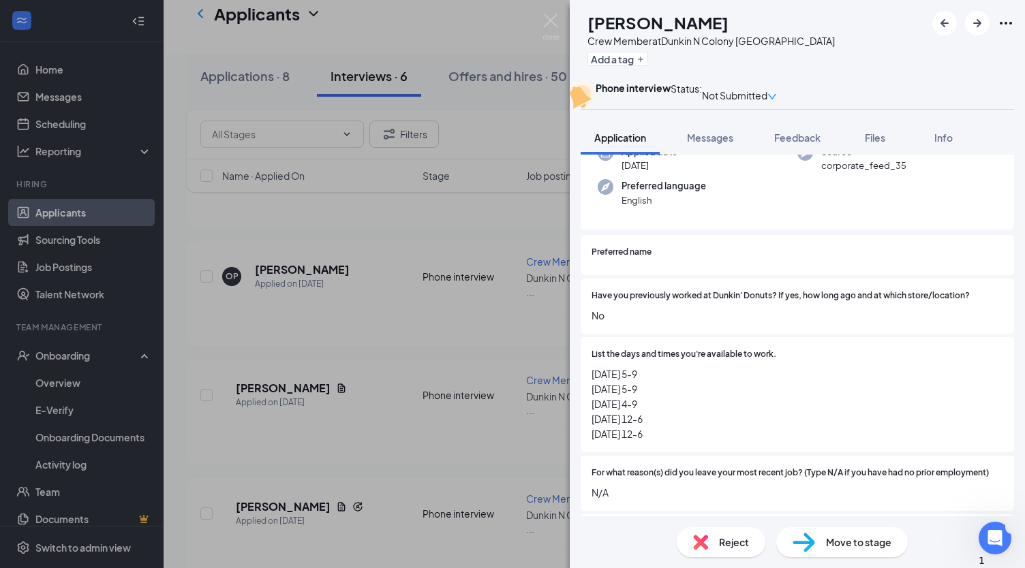
scroll to position [121, 0]
click at [736, 535] on span "Reject" at bounding box center [734, 542] width 30 height 15
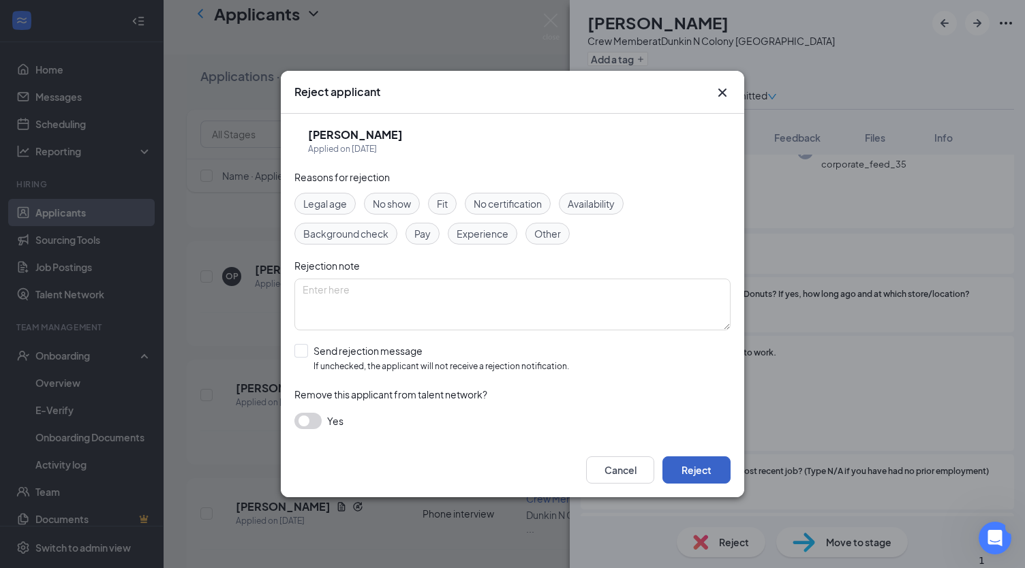
click at [704, 471] on button "Reject" at bounding box center [696, 469] width 68 height 27
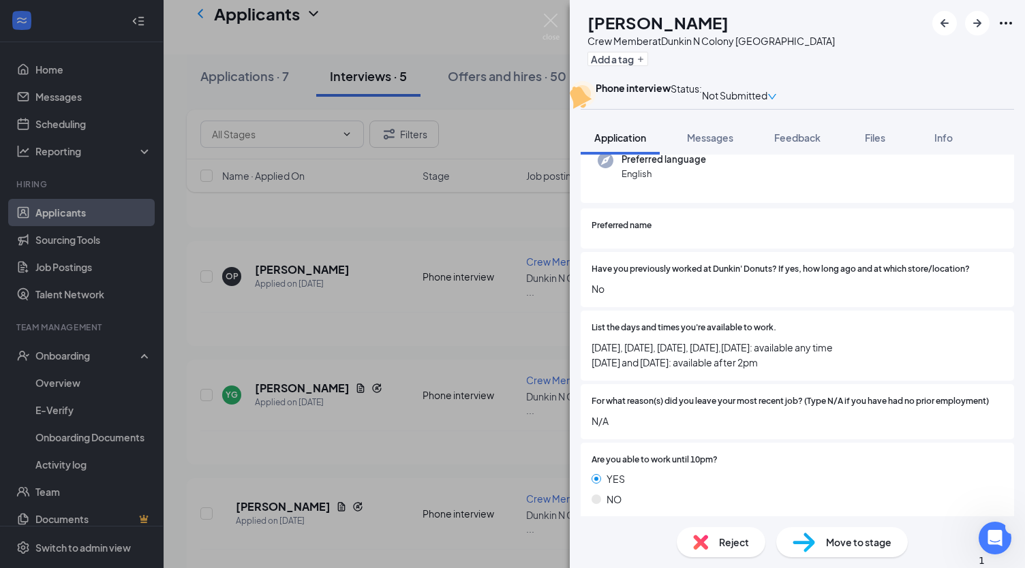
scroll to position [202, 0]
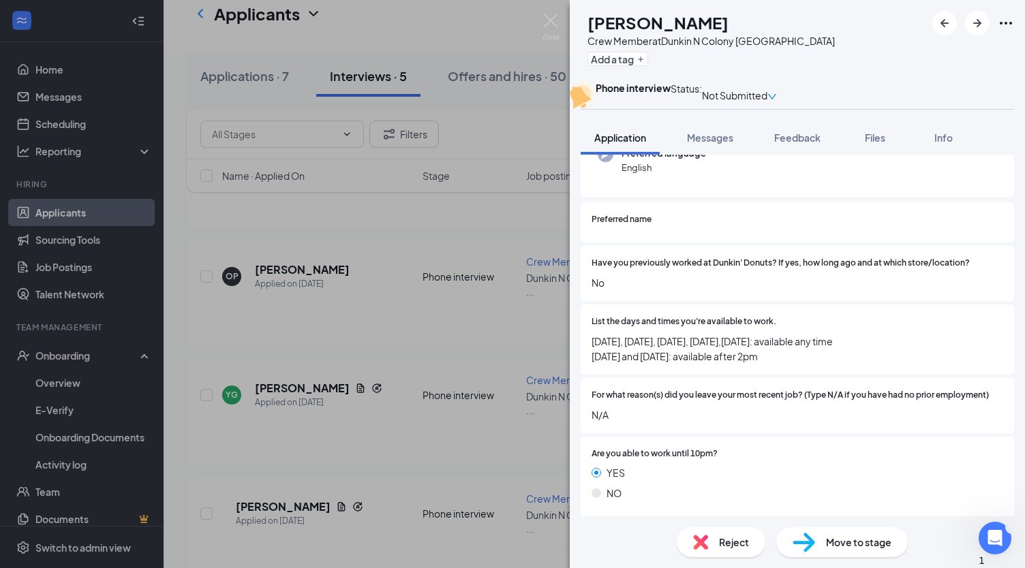
click at [858, 539] on span "Move to stage" at bounding box center [858, 542] width 65 height 15
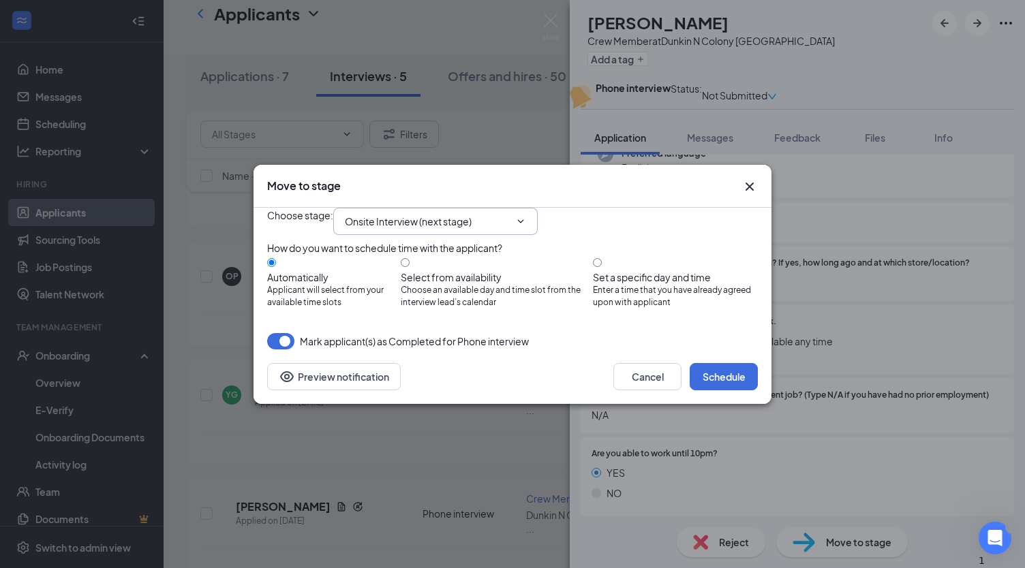
click at [414, 214] on input "Onsite Interview (next stage)" at bounding box center [427, 221] width 165 height 15
click at [391, 245] on div "Application" at bounding box center [381, 252] width 50 height 15
type input "Application"
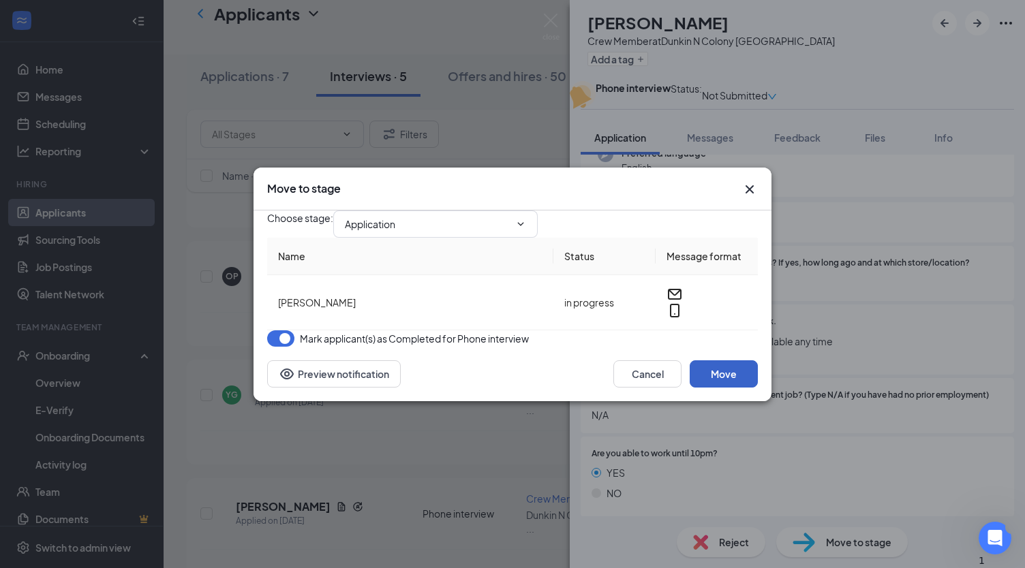
click at [717, 388] on button "Move" at bounding box center [723, 373] width 68 height 27
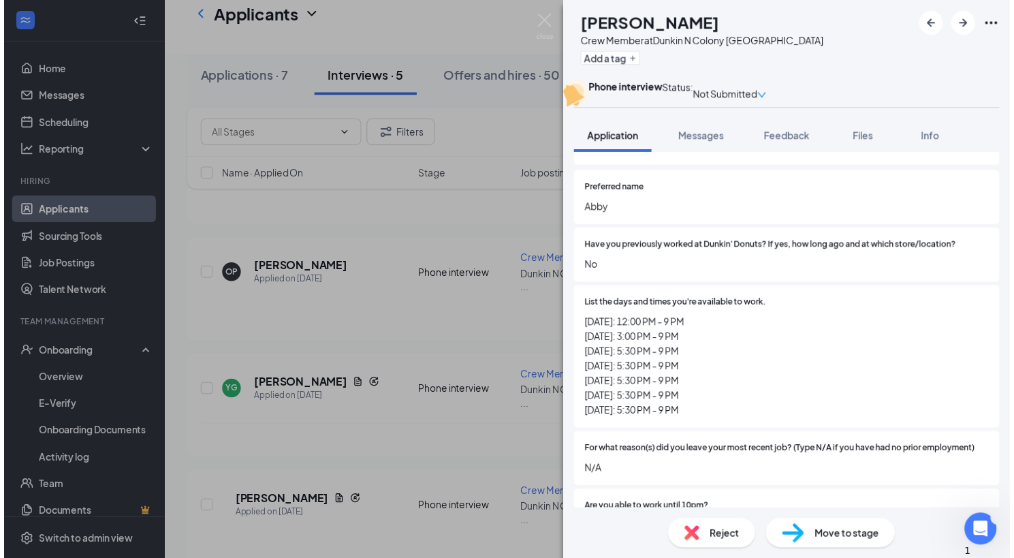
scroll to position [183, 0]
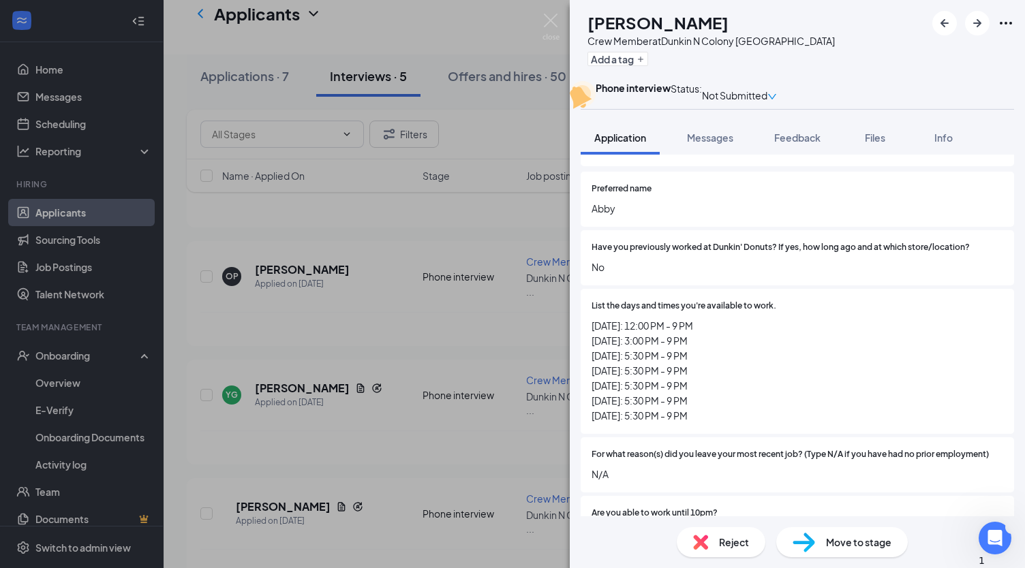
click at [497, 295] on div "AH [PERSON_NAME] Member at [GEOGRAPHIC_DATA] Wallingford Add a tag Phone interv…" at bounding box center [512, 284] width 1025 height 568
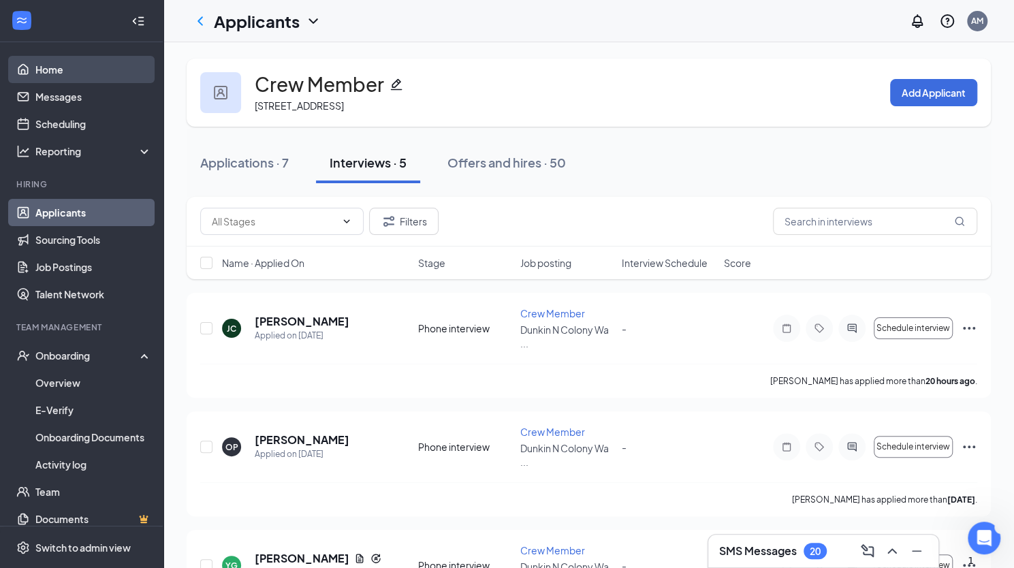
click at [59, 67] on link "Home" at bounding box center [93, 69] width 116 height 27
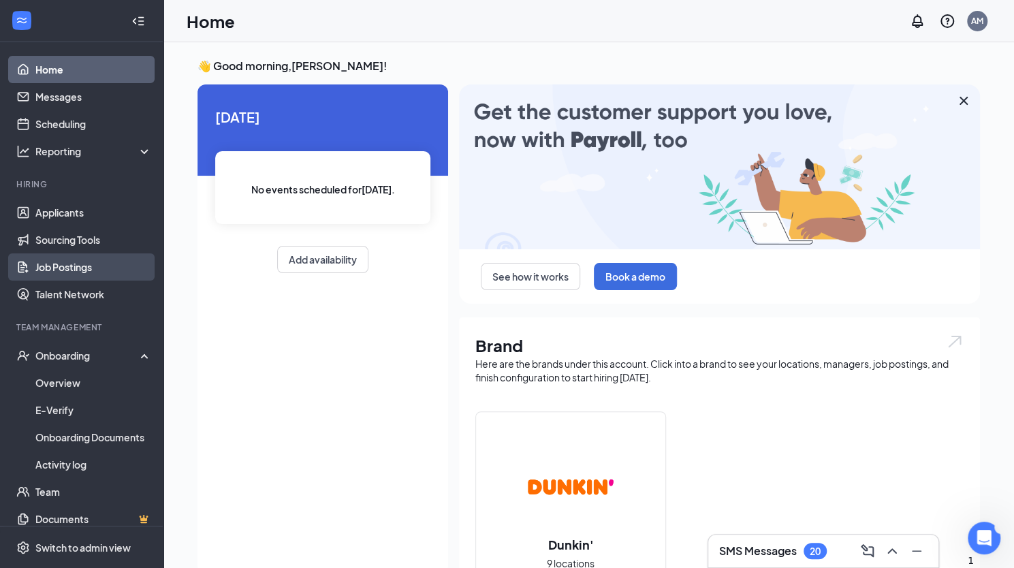
click at [80, 264] on link "Job Postings" at bounding box center [93, 266] width 116 height 27
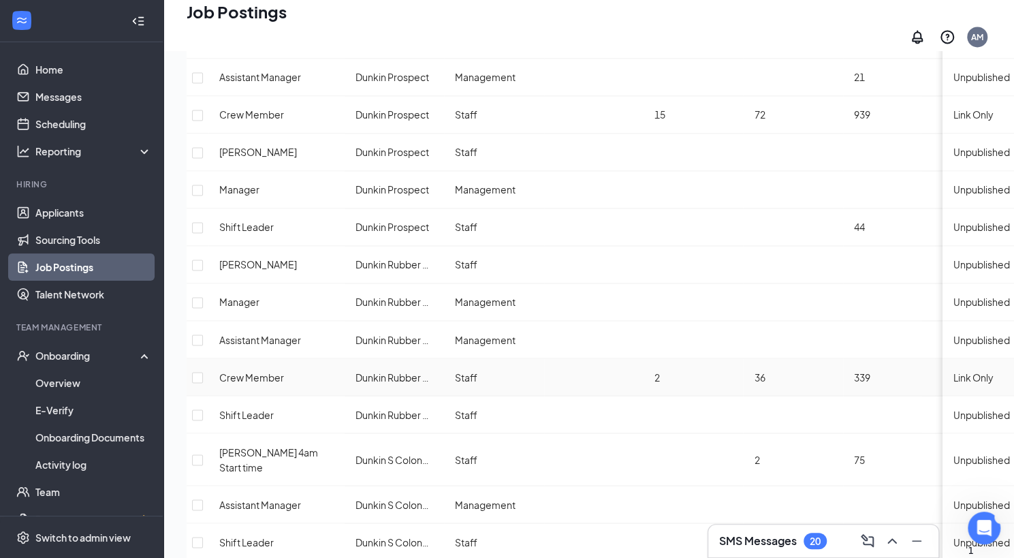
scroll to position [1189, 0]
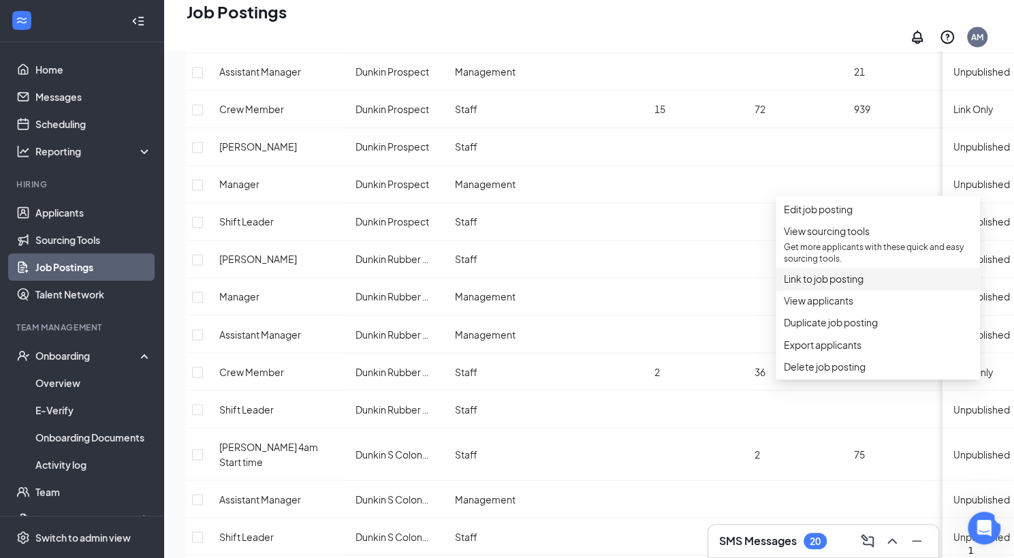
click at [852, 286] on span "Link to job posting" at bounding box center [878, 278] width 188 height 15
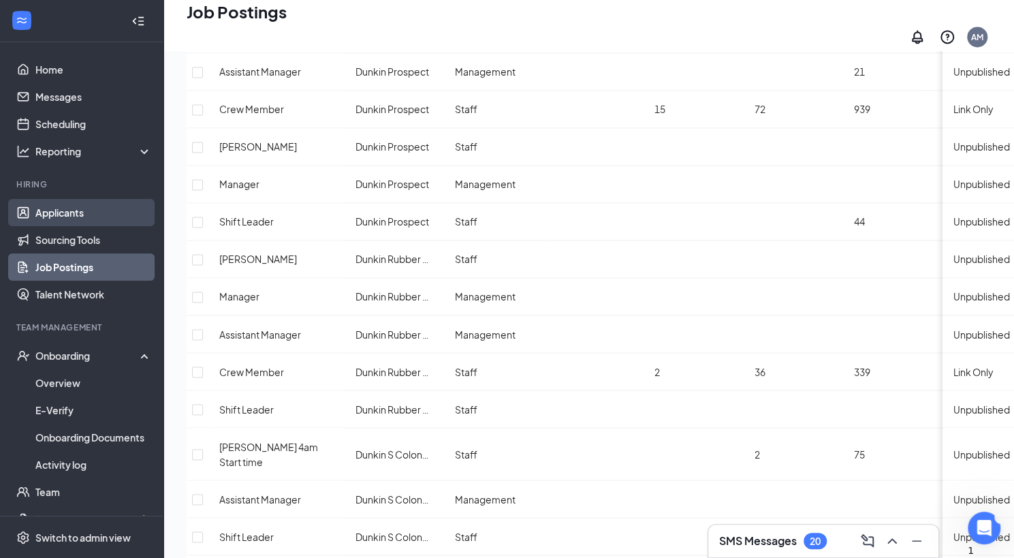
click at [69, 207] on link "Applicants" at bounding box center [93, 212] width 116 height 27
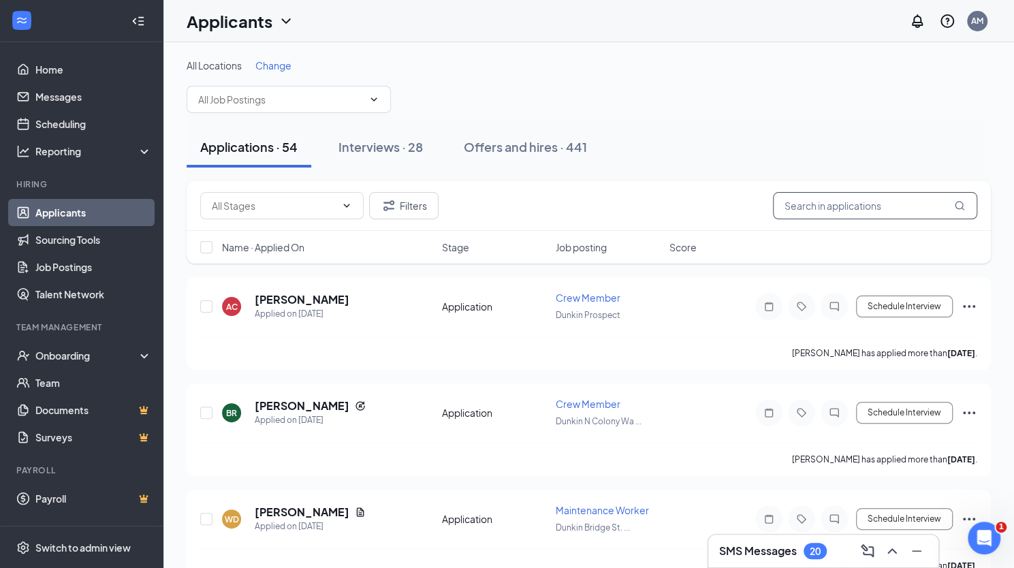
click at [854, 213] on input "text" at bounding box center [875, 205] width 204 height 27
type input "hassan"
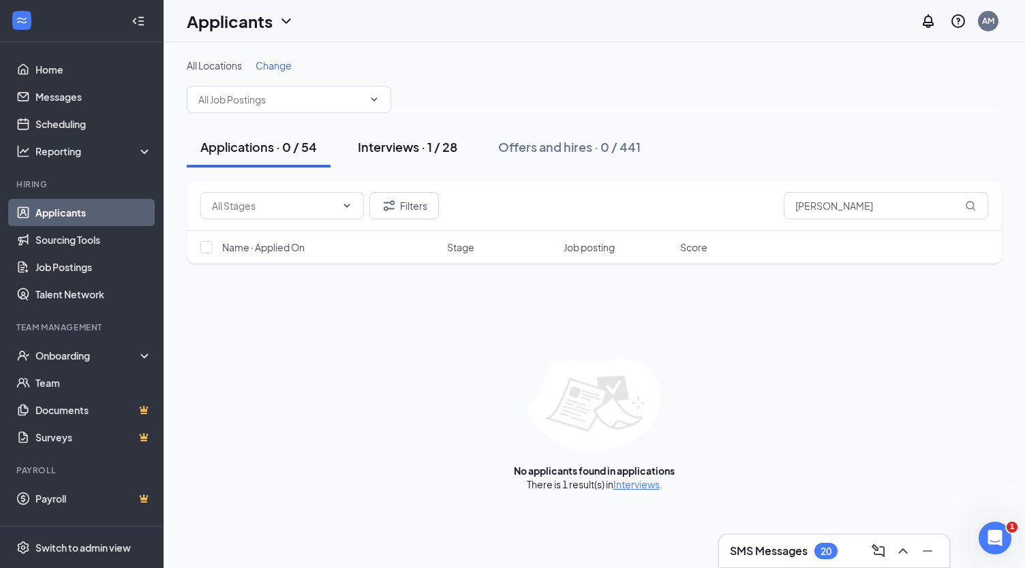
click at [453, 140] on div "Interviews · 1 / 28" at bounding box center [407, 146] width 99 height 17
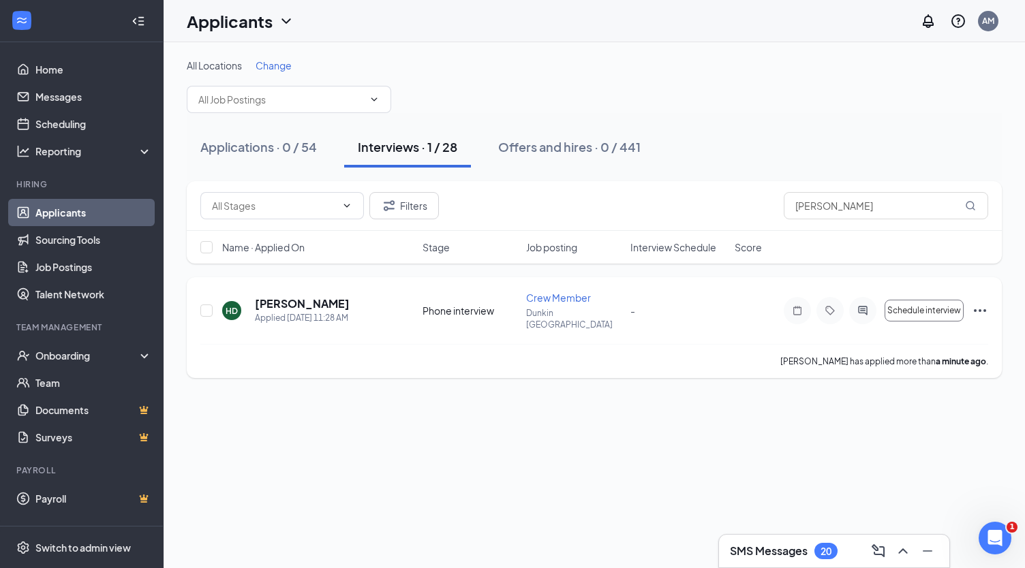
click at [980, 309] on icon "Ellipses" at bounding box center [980, 310] width 12 height 3
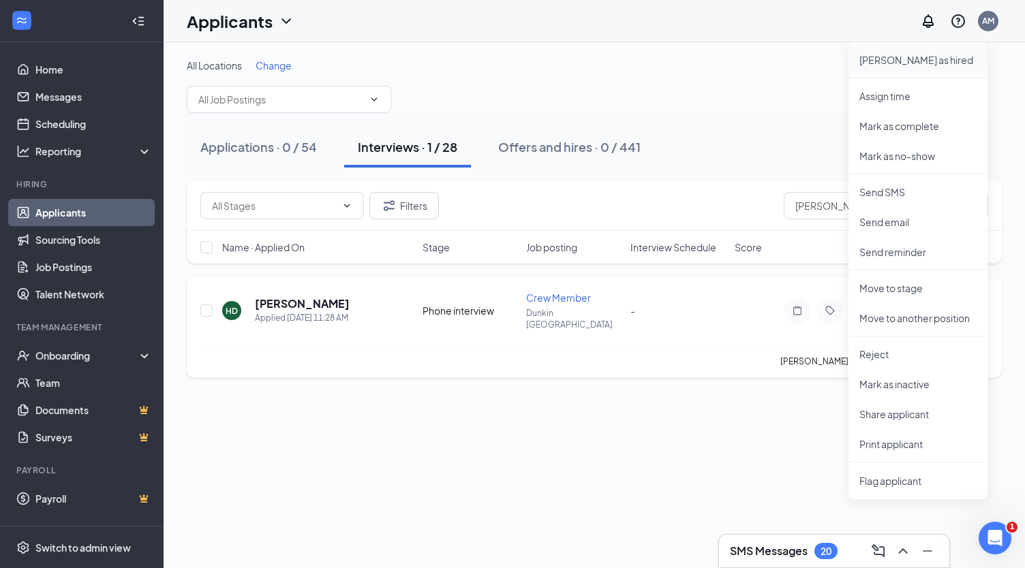
click at [905, 64] on p "[PERSON_NAME] as hired" at bounding box center [917, 60] width 117 height 14
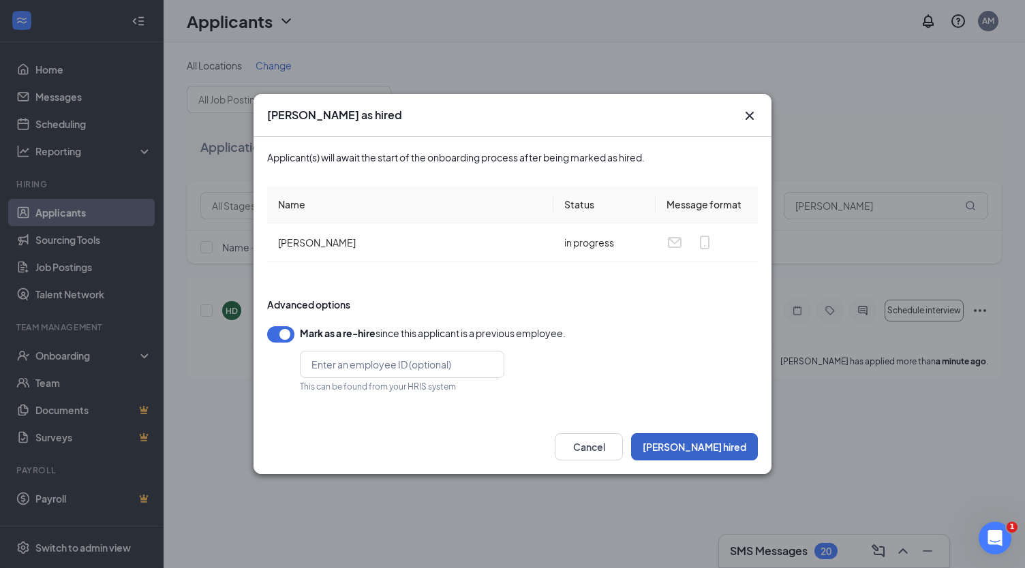
click at [707, 447] on button "Mark hired" at bounding box center [694, 446] width 127 height 27
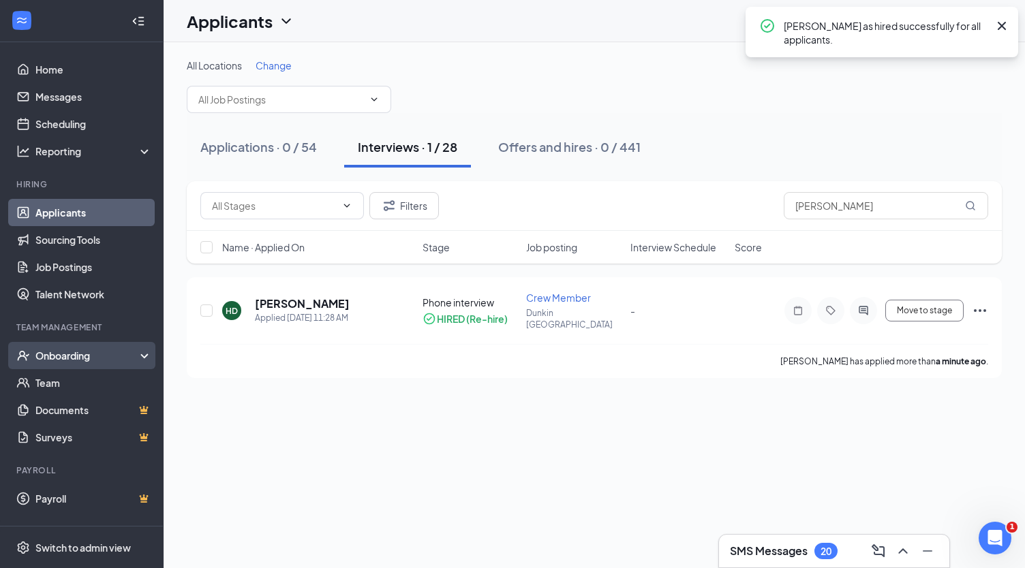
click at [72, 362] on div "Onboarding" at bounding box center [87, 356] width 105 height 14
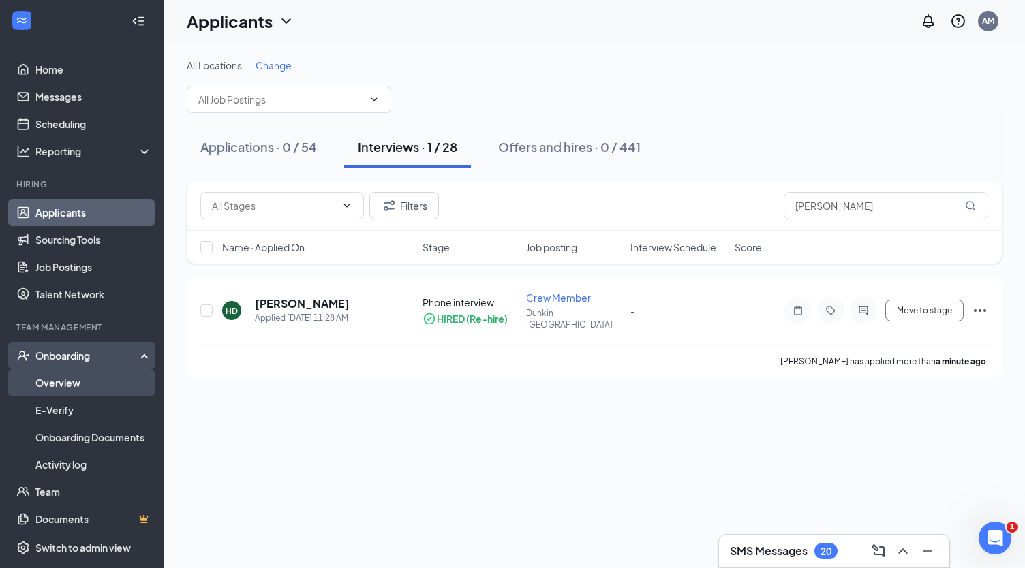
click at [50, 388] on link "Overview" at bounding box center [93, 382] width 116 height 27
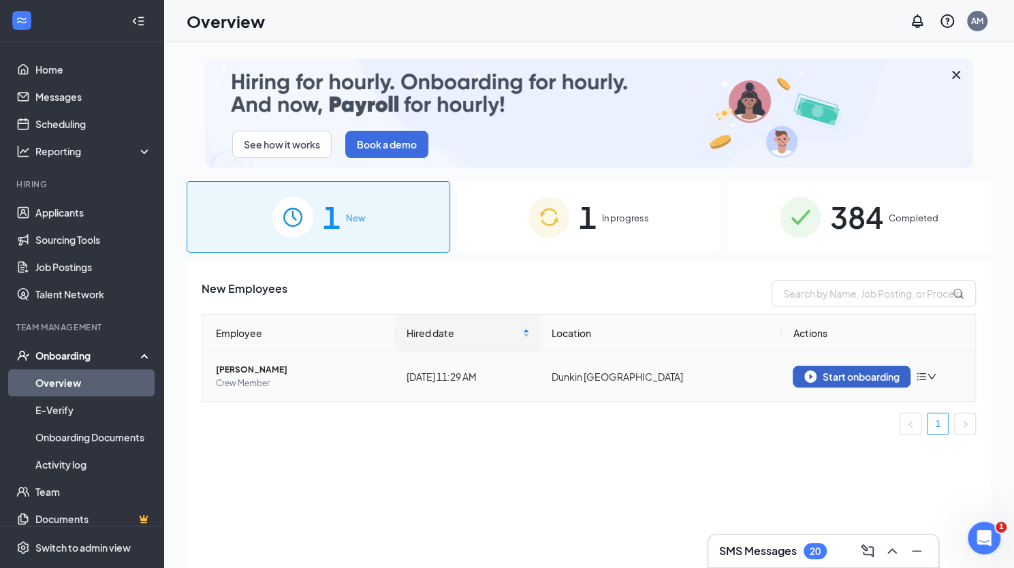
click at [868, 373] on div "Start onboarding" at bounding box center [852, 377] width 95 height 12
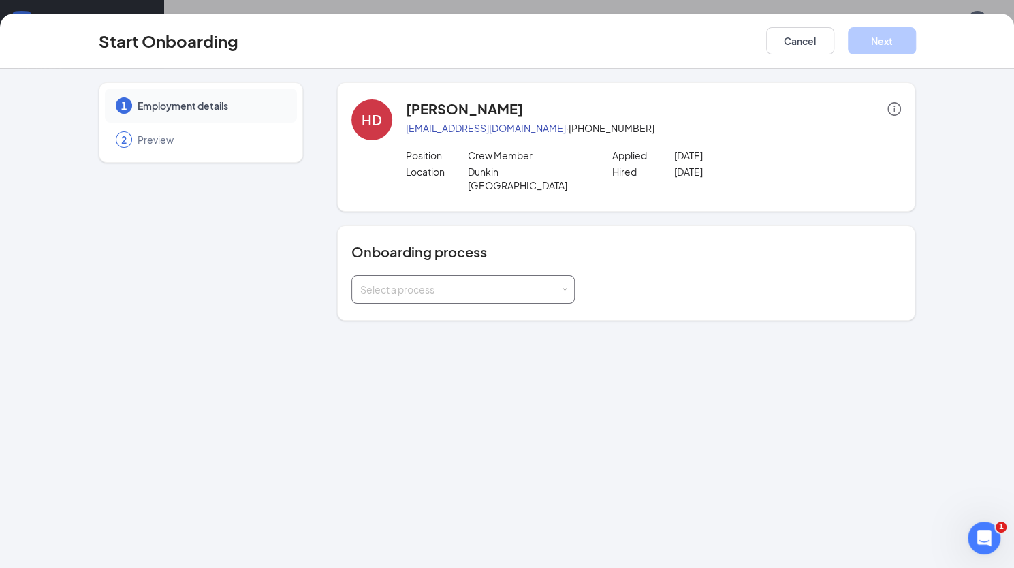
click at [459, 283] on div "Select a process" at bounding box center [460, 290] width 200 height 14
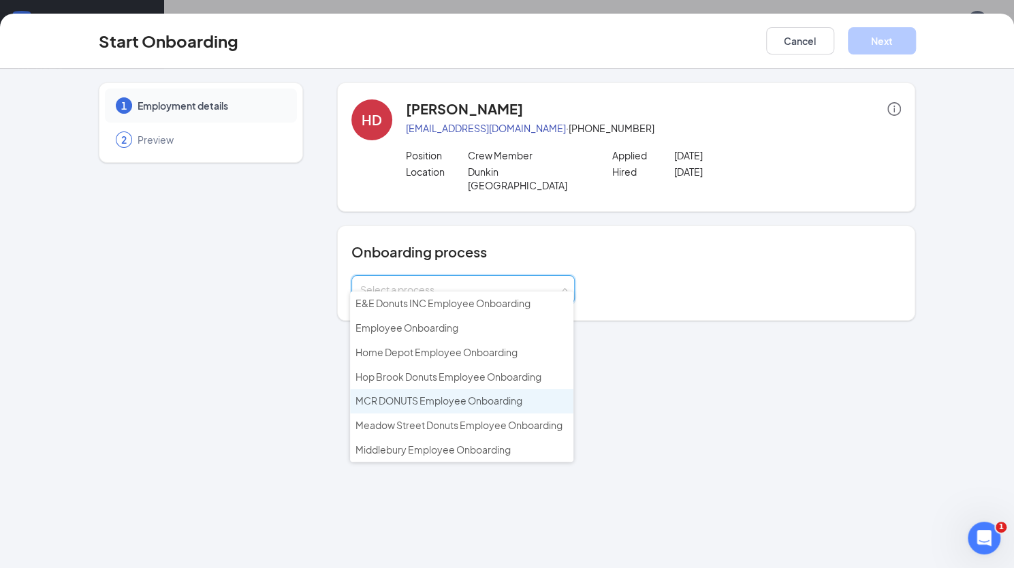
scroll to position [63, 0]
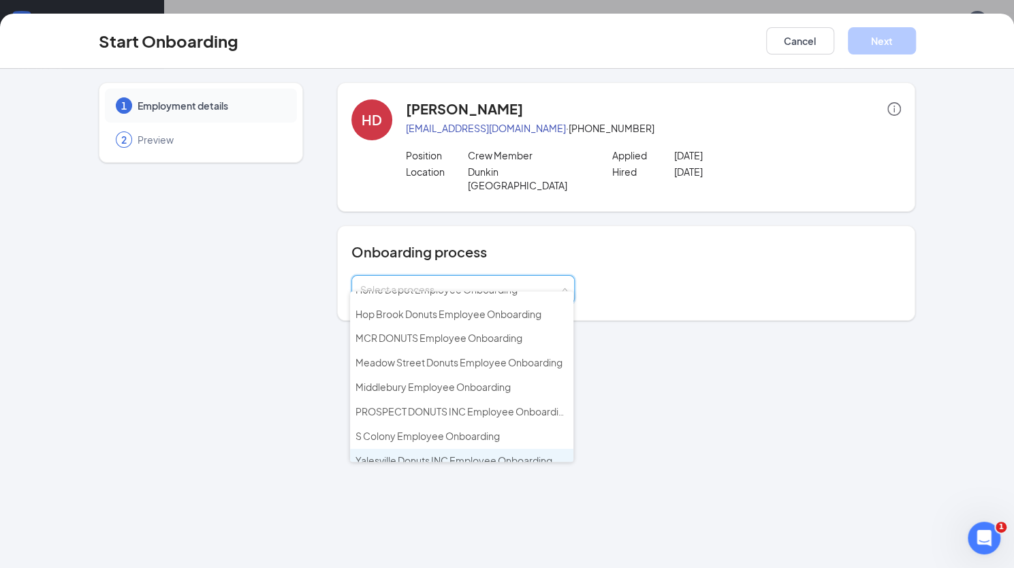
click at [411, 454] on span "Yalesville Donuts INC Employee Onboarding" at bounding box center [454, 460] width 197 height 12
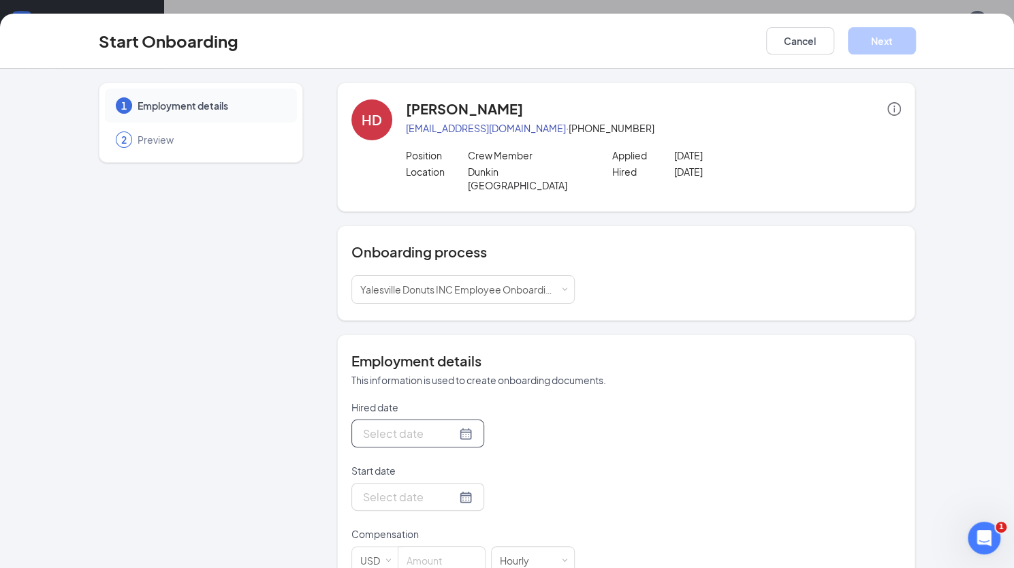
click at [454, 425] on div at bounding box center [418, 433] width 110 height 17
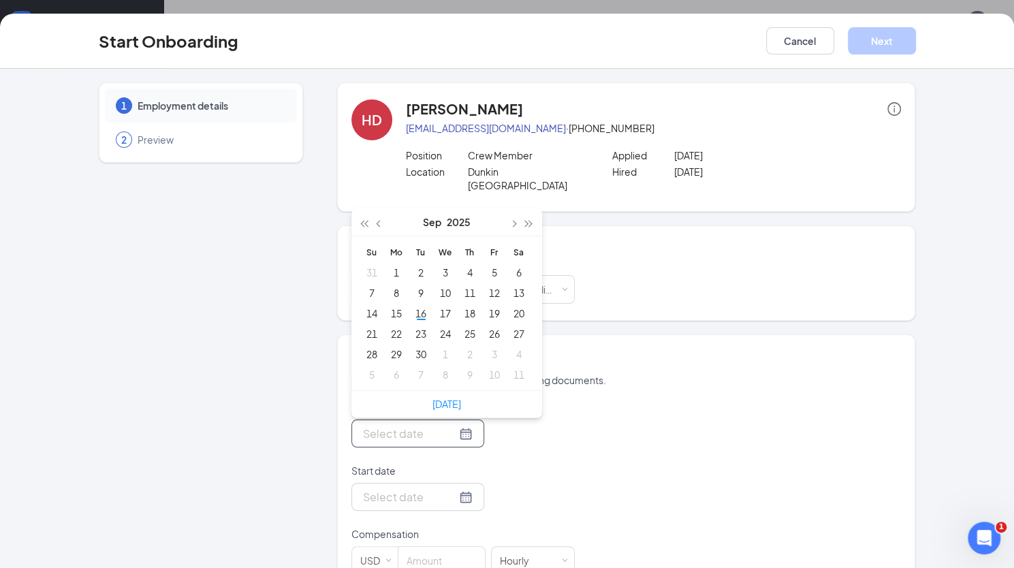
click at [454, 425] on div at bounding box center [418, 433] width 110 height 17
type input "[DATE]"
click at [422, 305] on td "16" at bounding box center [421, 313] width 25 height 20
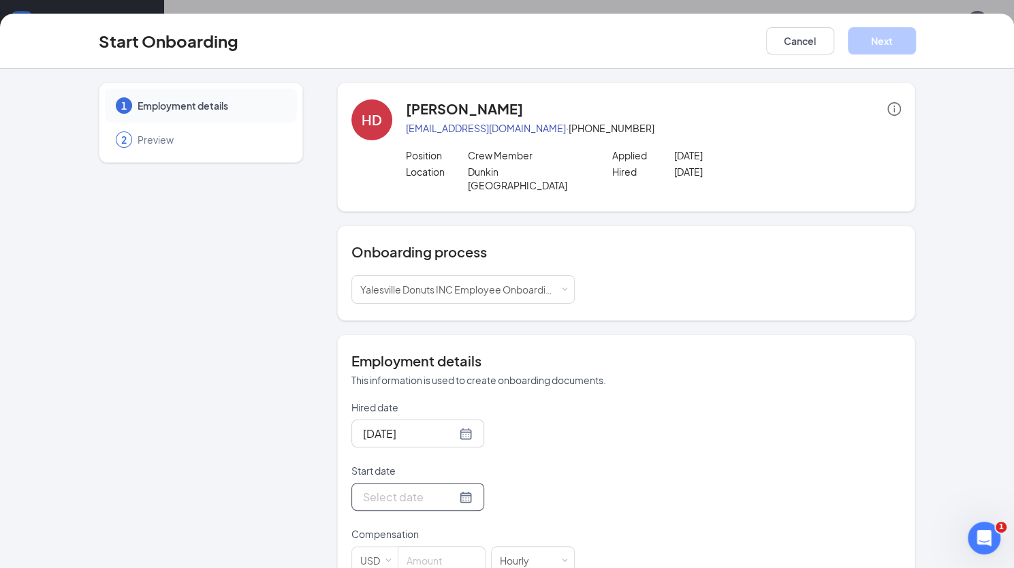
click at [446, 488] on div at bounding box center [418, 496] width 110 height 17
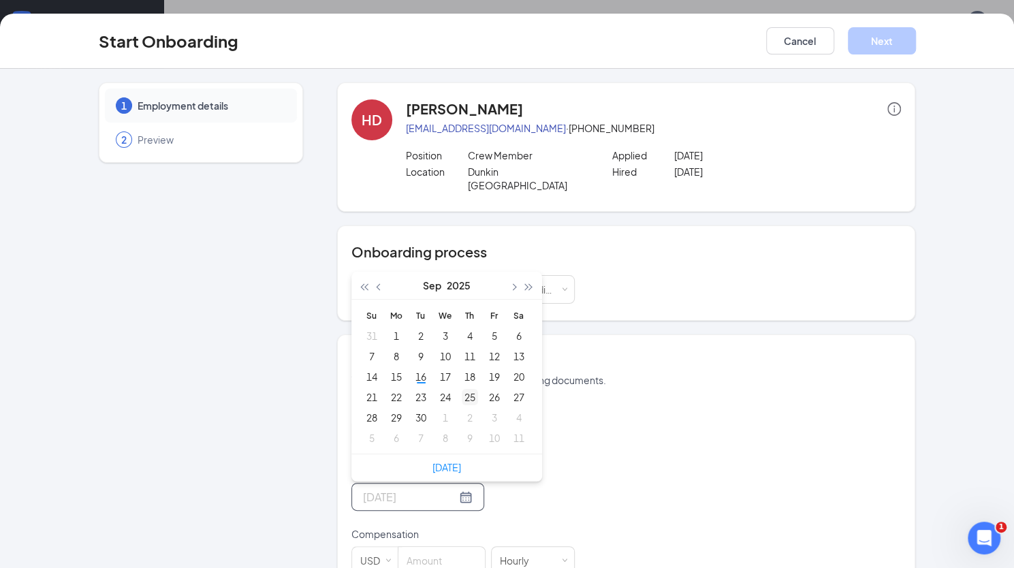
type input "Sep 25, 2025"
click at [462, 389] on div "25" at bounding box center [470, 397] width 16 height 16
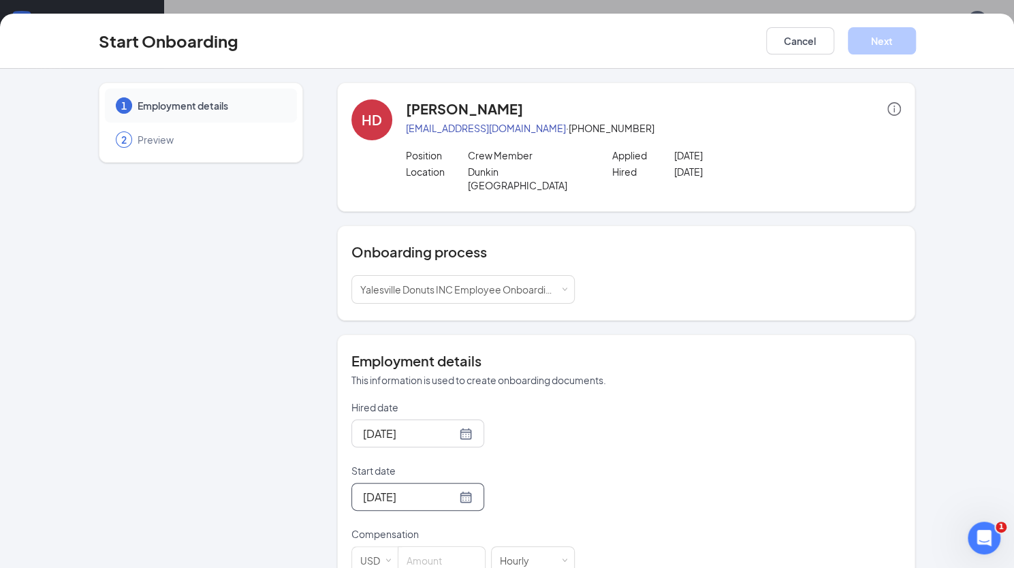
scroll to position [138, 0]
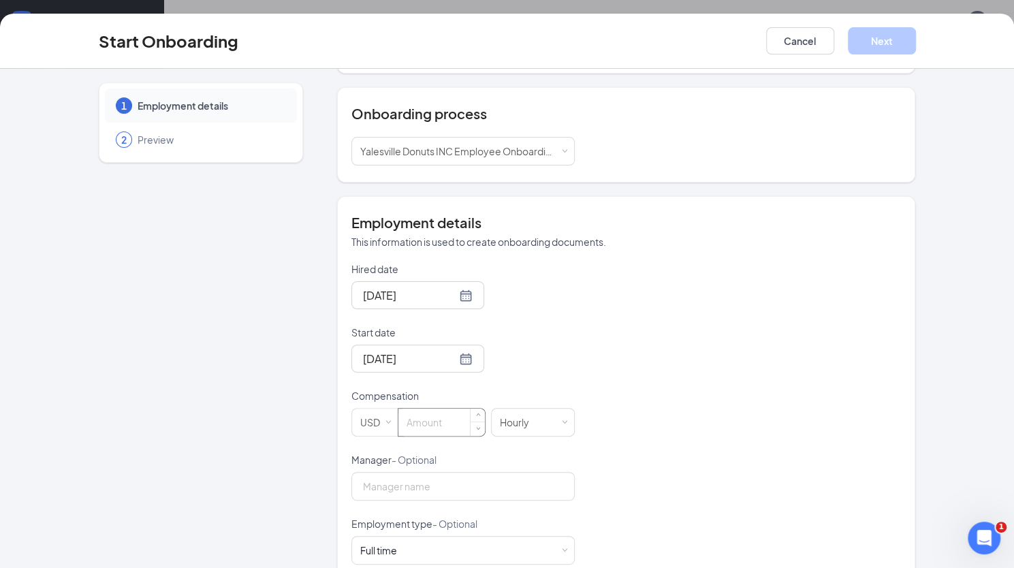
click at [418, 409] on input at bounding box center [442, 422] width 87 height 27
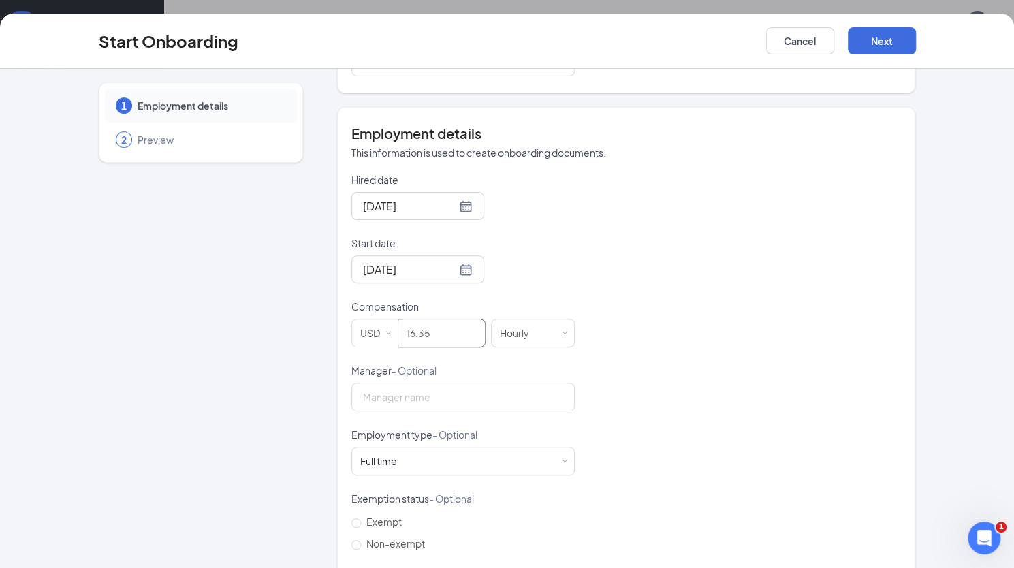
scroll to position [228, 0]
type input "16.35"
click at [439, 452] on div "Full time Works 30+ hours per week and is reasonably expected to work" at bounding box center [463, 460] width 206 height 27
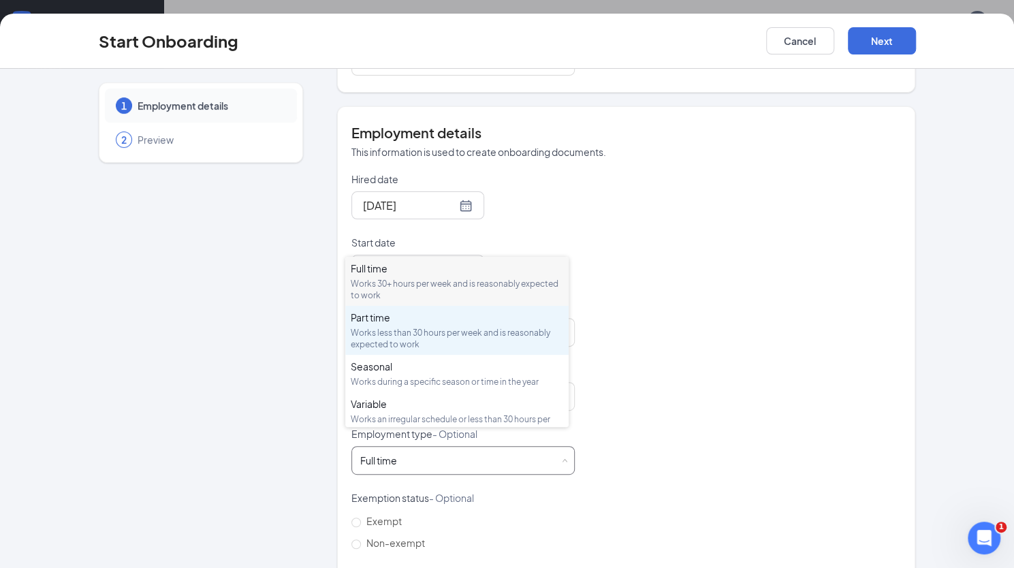
click at [402, 330] on div "Works less than 30 hours per week and is reasonably expected to work" at bounding box center [457, 338] width 213 height 23
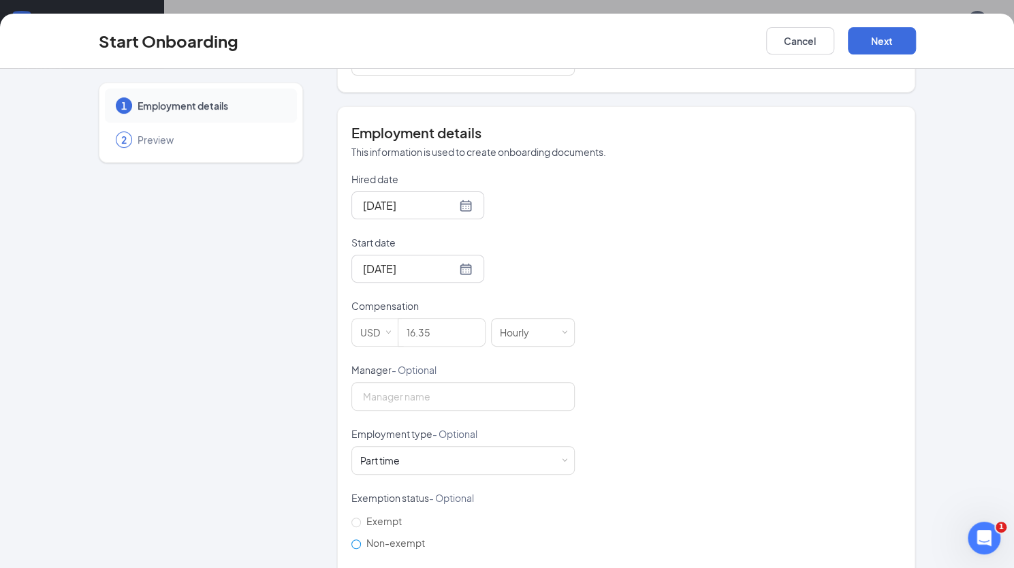
click at [352, 540] on input "Non-exempt" at bounding box center [357, 545] width 10 height 10
radio input "true"
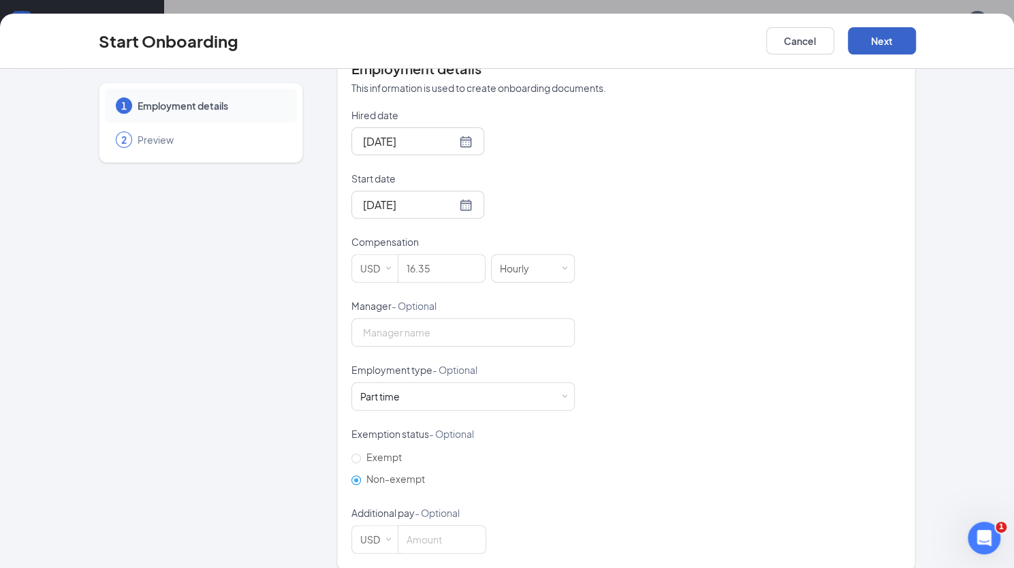
click at [886, 44] on button "Next" at bounding box center [882, 40] width 68 height 27
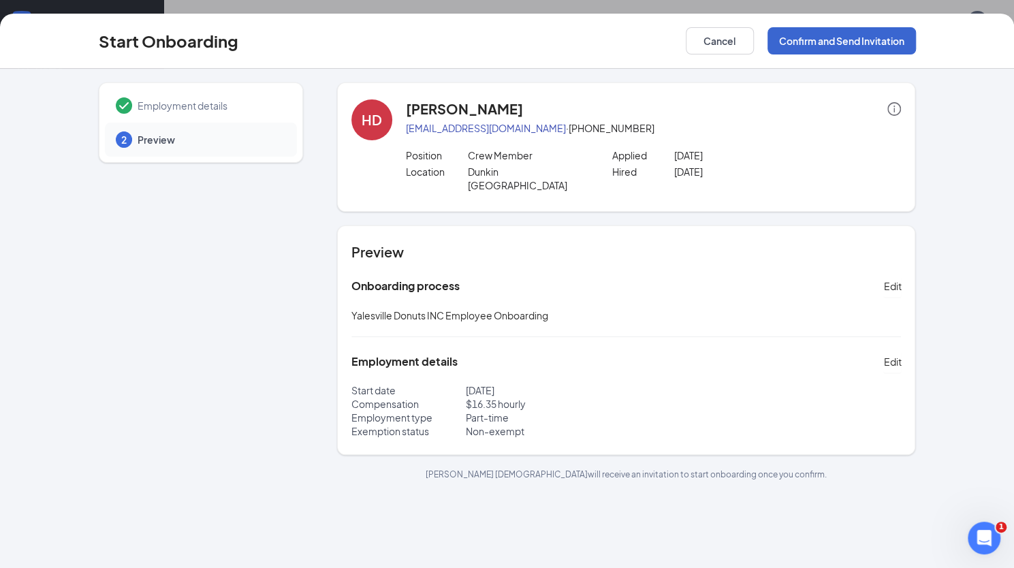
scroll to position [0, 0]
click at [823, 47] on button "Confirm and Send Invitation" at bounding box center [842, 40] width 149 height 27
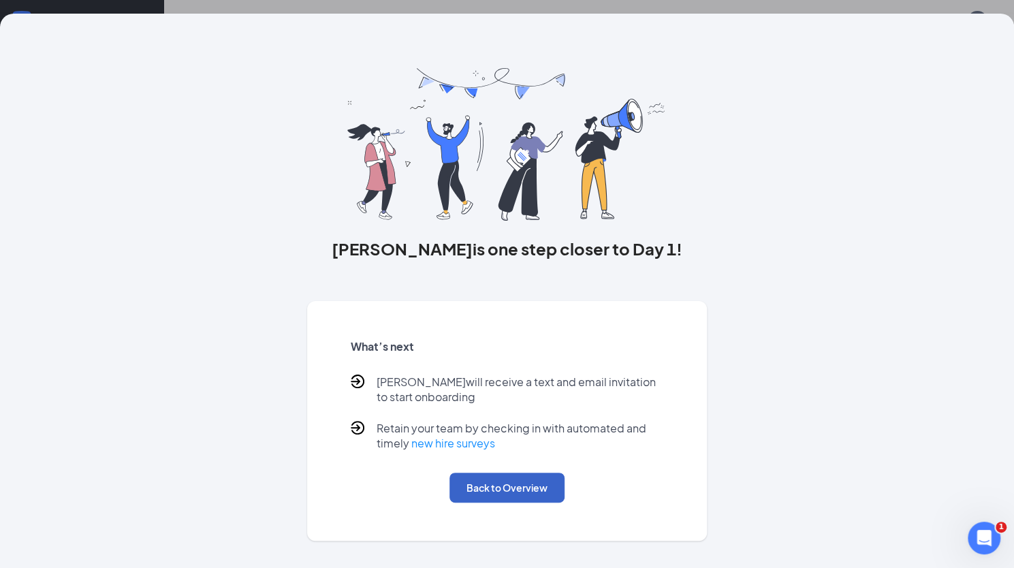
click at [486, 482] on button "Back to Overview" at bounding box center [507, 488] width 115 height 30
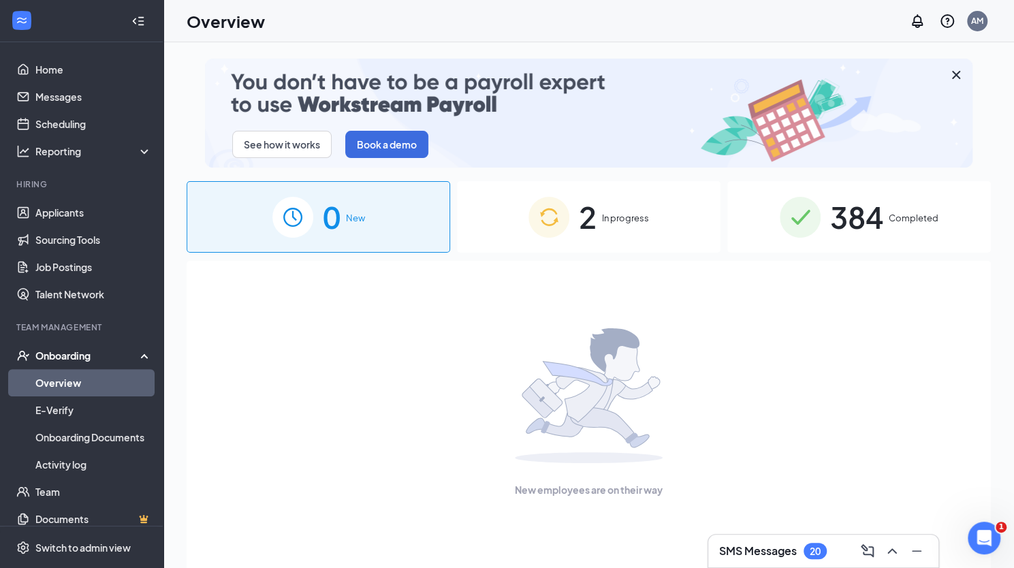
click at [616, 215] on span "In progress" at bounding box center [625, 218] width 47 height 14
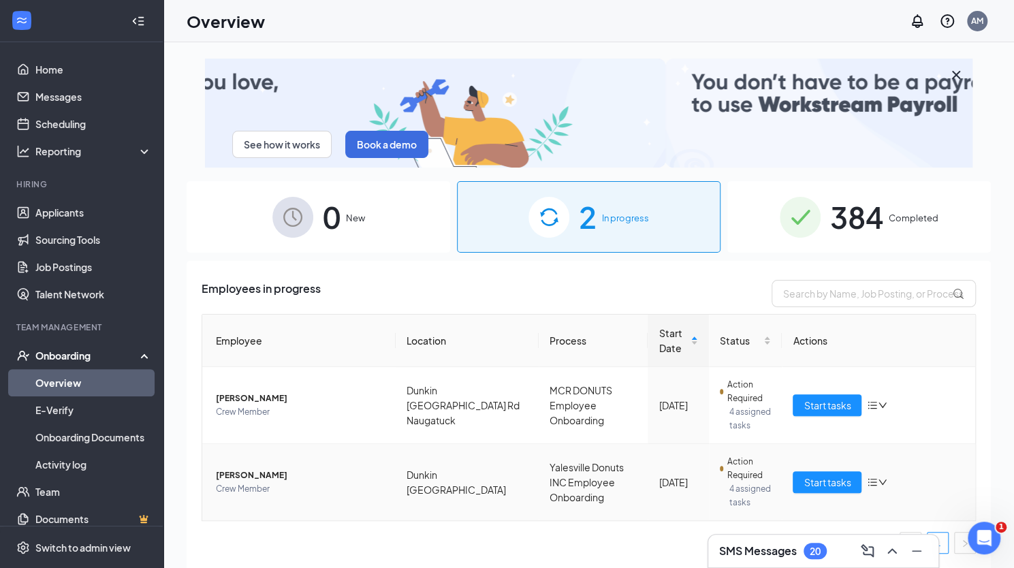
click at [248, 469] on span "Hassan Daidai" at bounding box center [300, 476] width 169 height 14
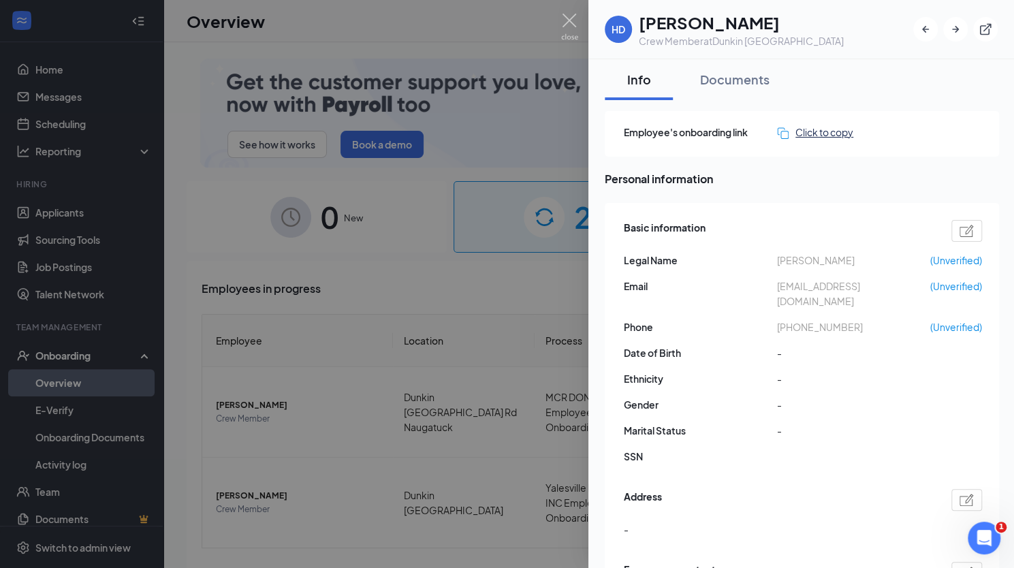
click at [815, 130] on div "Click to copy" at bounding box center [815, 132] width 76 height 15
click at [842, 134] on div "Click to copy" at bounding box center [815, 132] width 76 height 15
click at [564, 17] on img at bounding box center [569, 27] width 17 height 27
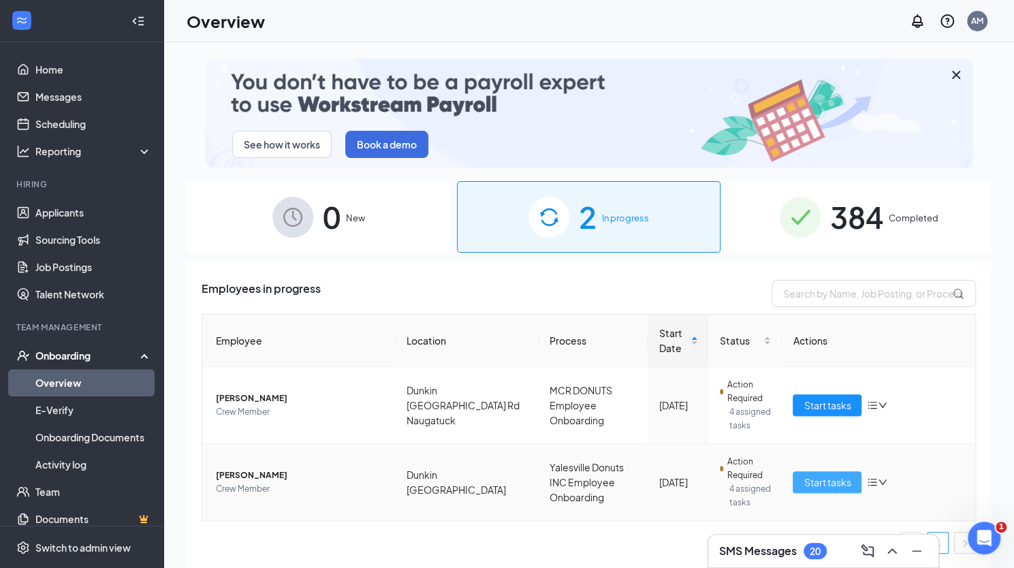
click at [818, 485] on span "Start tasks" at bounding box center [827, 482] width 47 height 15
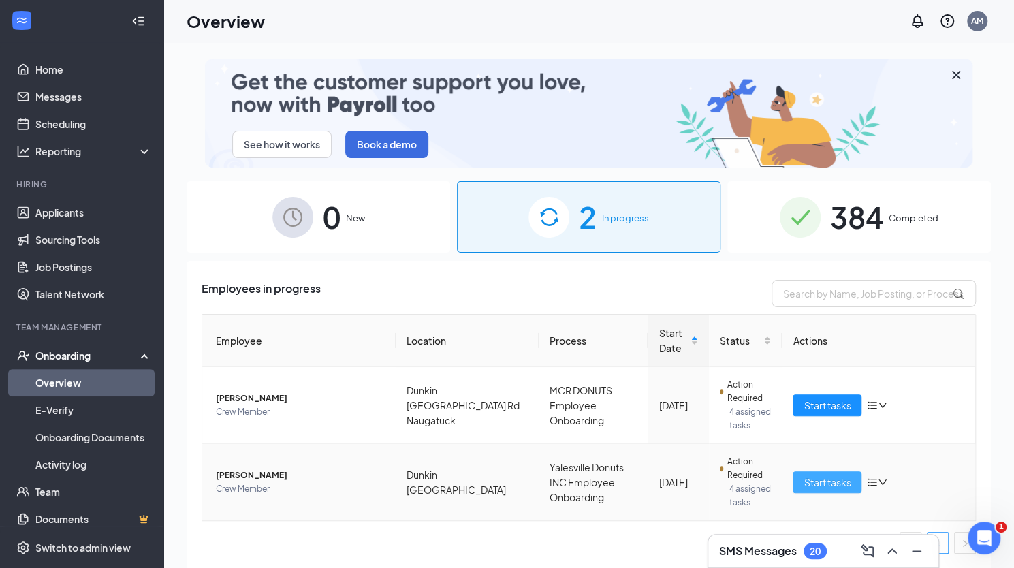
click at [818, 485] on div "See how it works Book a demo 0 New 2 In progress 384 Completed Employees in pro…" at bounding box center [589, 335] width 851 height 587
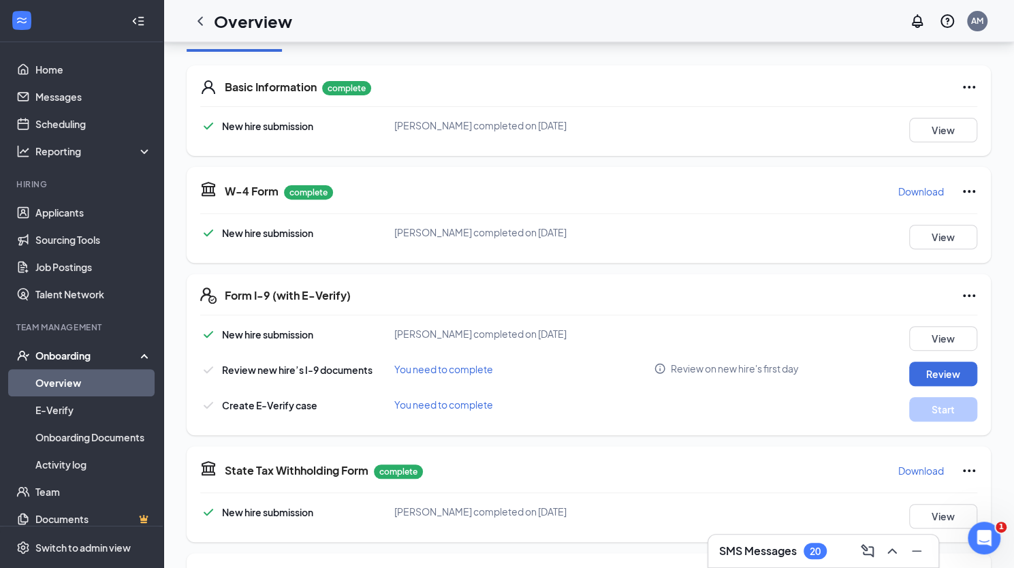
scroll to position [189, 0]
click at [920, 374] on button "Review" at bounding box center [943, 373] width 68 height 25
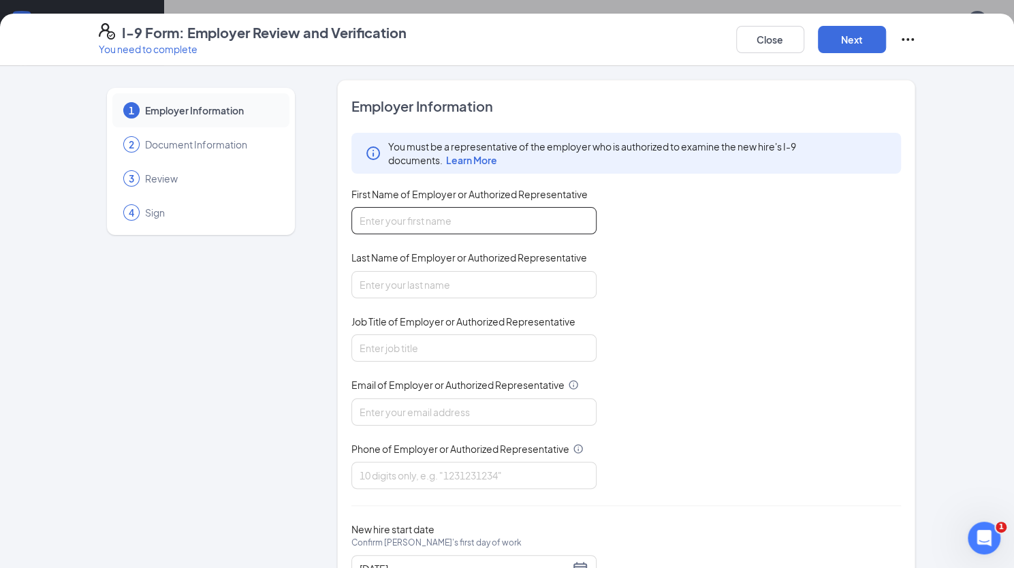
click at [472, 213] on input "First Name of Employer or Authorized Representative" at bounding box center [474, 220] width 245 height 27
type input "Amber"
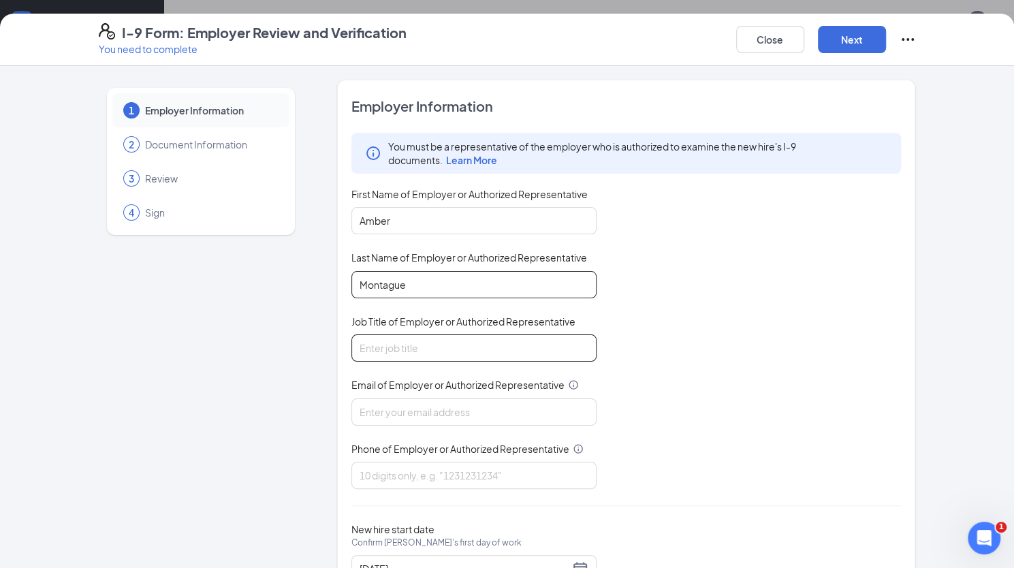
type input "Montague"
click at [422, 348] on input "Job Title of Employer or Authorized Representative" at bounding box center [474, 347] width 245 height 27
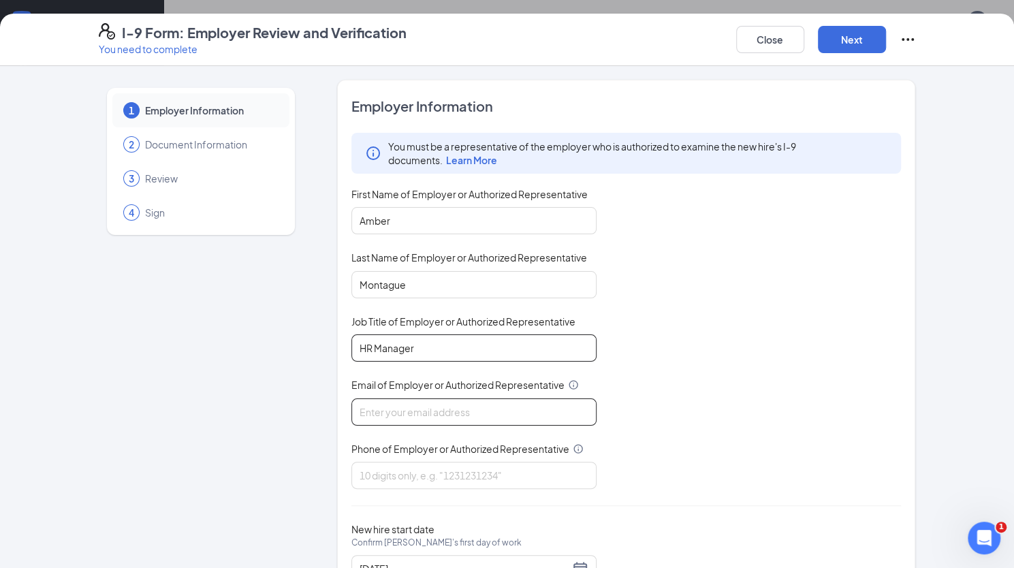
type input "HR Manager"
click at [467, 409] on input "Email of Employer or Authorized Representative" at bounding box center [474, 412] width 245 height 27
type input "[EMAIL_ADDRESS][DOMAIN_NAME]"
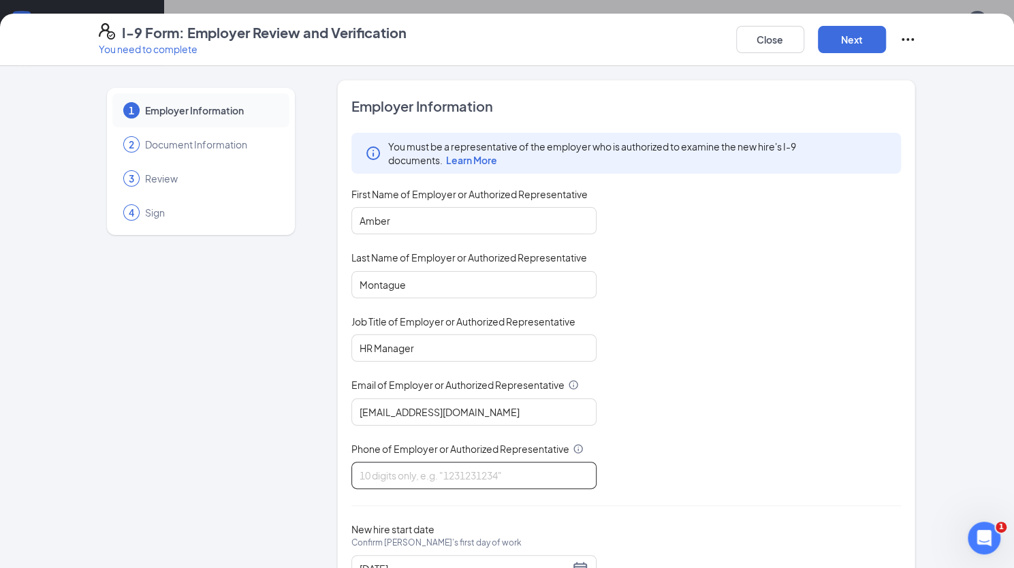
click at [512, 471] on input "Phone of Employer or Authorized Representative" at bounding box center [474, 475] width 245 height 27
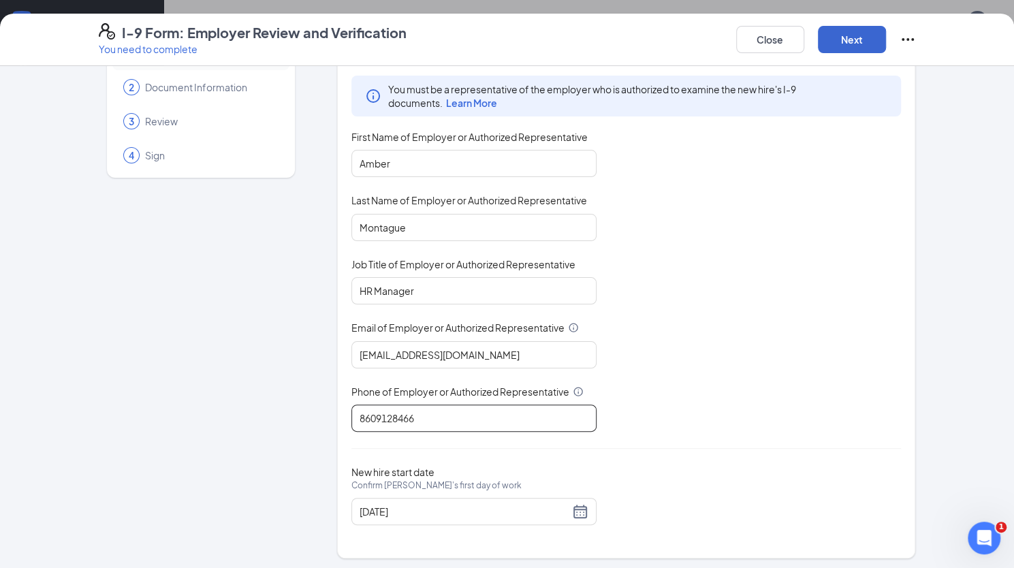
type input "8609128466"
click at [858, 40] on button "Next" at bounding box center [852, 39] width 68 height 27
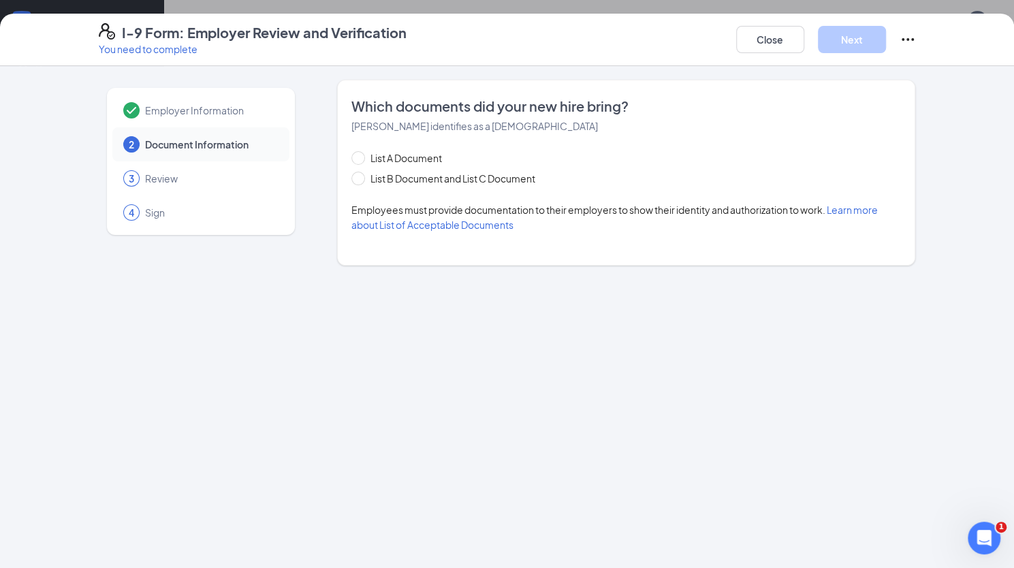
scroll to position [0, 0]
click at [359, 176] on input "List B Document and List C Document" at bounding box center [357, 177] width 10 height 10
radio input "true"
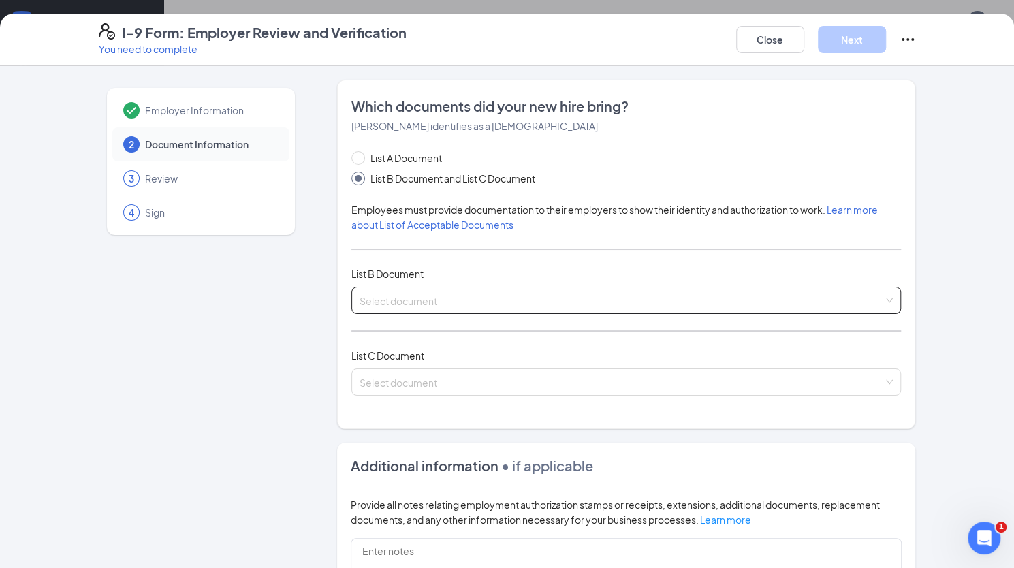
click at [451, 300] on input "search" at bounding box center [622, 297] width 525 height 20
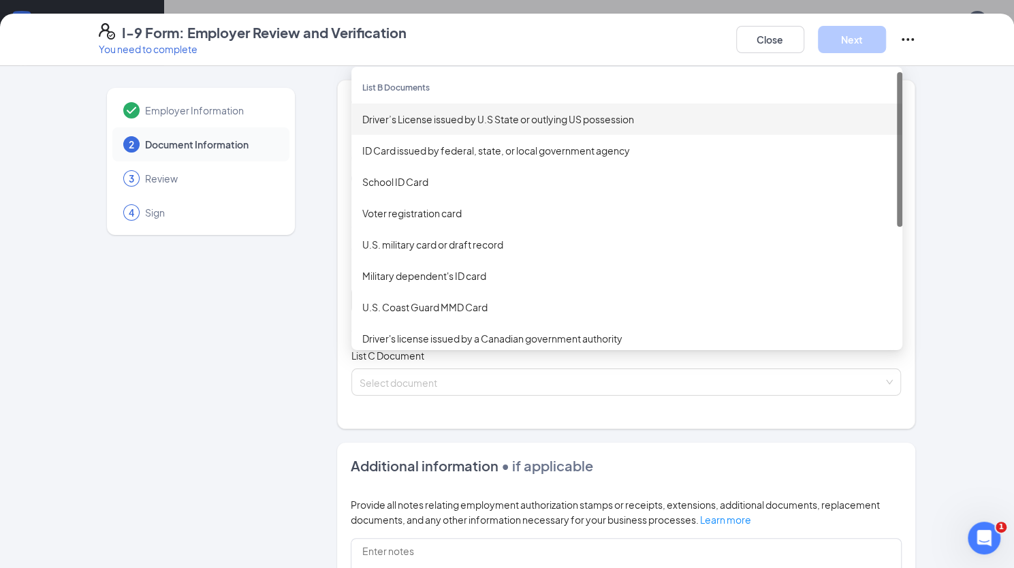
click at [439, 119] on div "Driver’s License issued by U.S State or outlying US possession" at bounding box center [626, 119] width 529 height 15
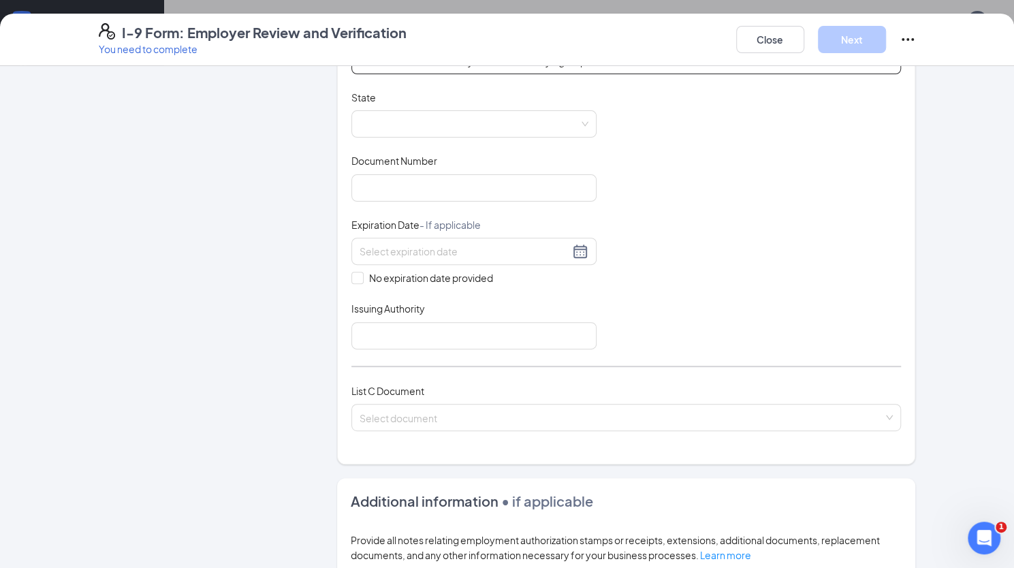
scroll to position [245, 0]
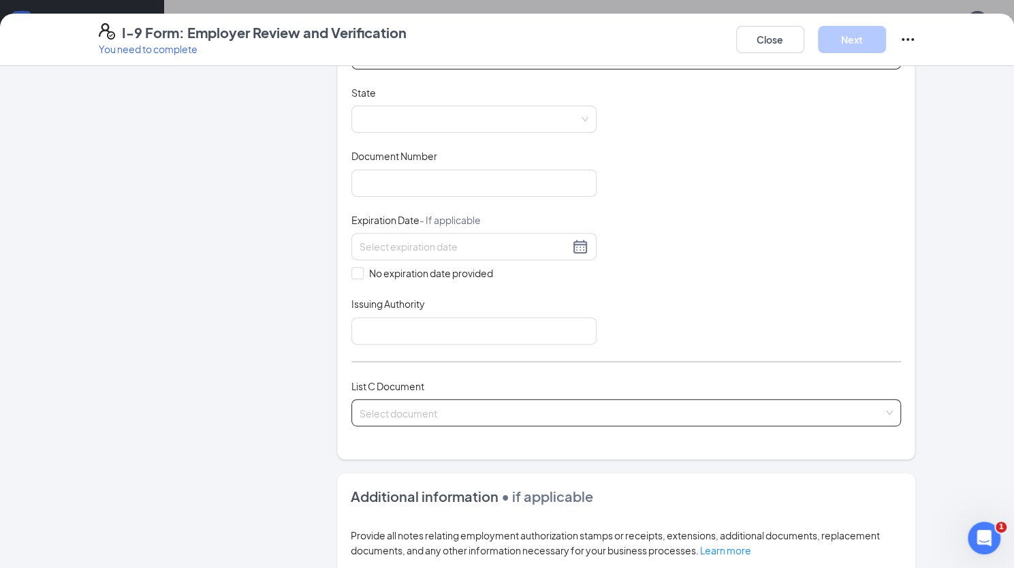
click at [407, 419] on span at bounding box center [622, 413] width 525 height 26
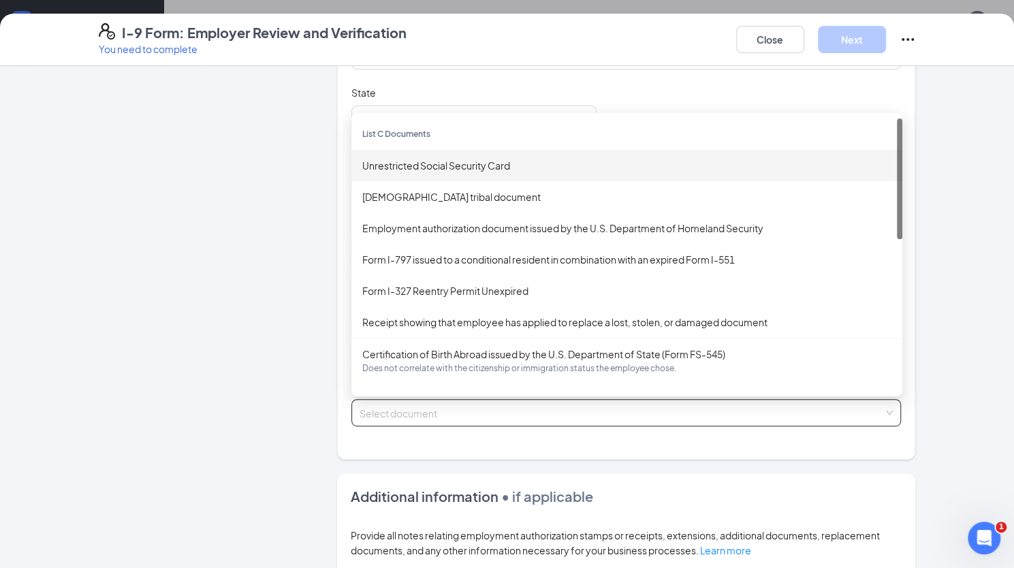
click at [410, 161] on div "Unrestricted Social Security Card" at bounding box center [626, 165] width 529 height 15
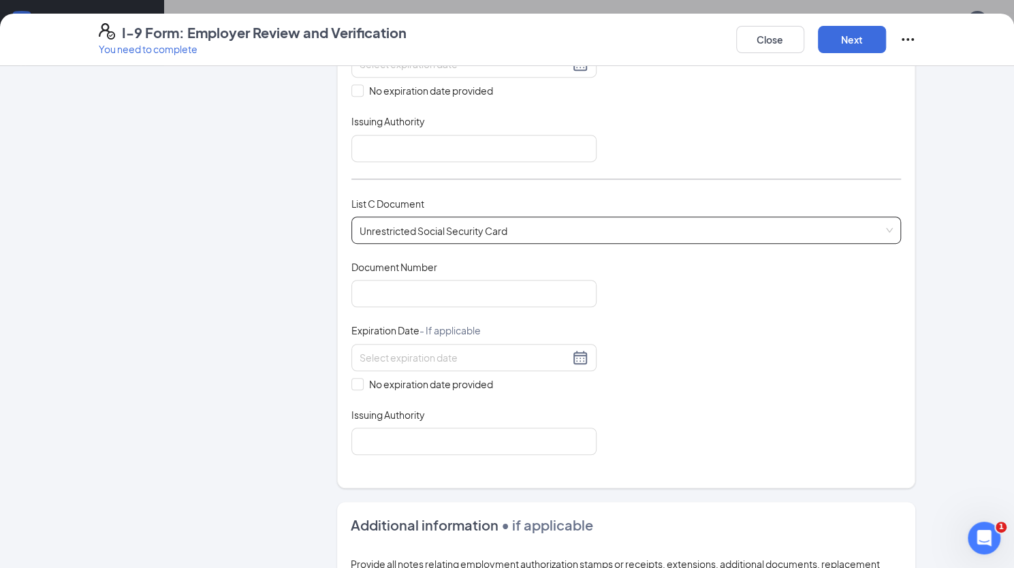
scroll to position [429, 0]
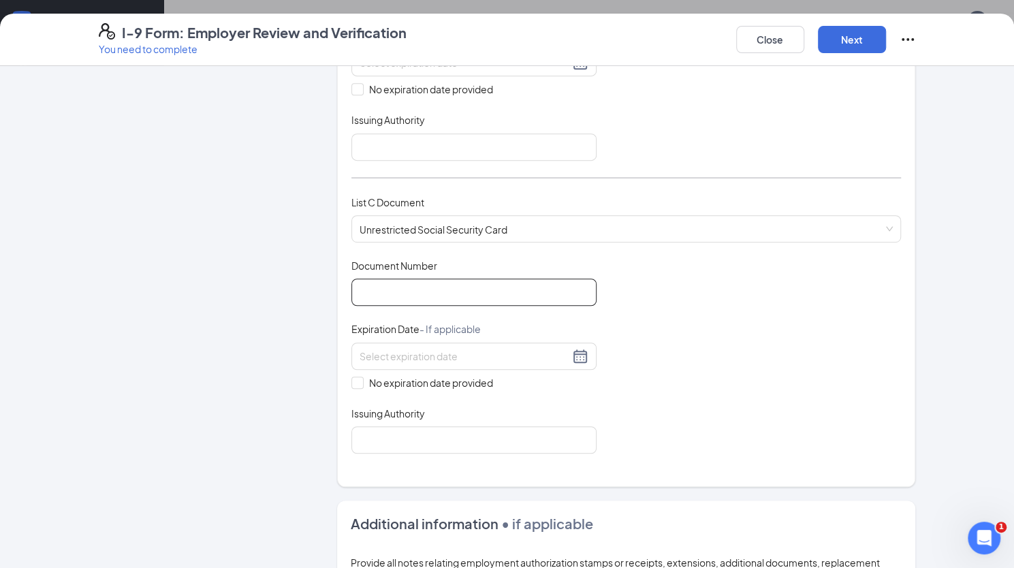
click at [442, 292] on input "Document Number" at bounding box center [474, 292] width 245 height 27
type input "682509540"
click at [352, 377] on input "No expiration date provided" at bounding box center [357, 382] width 10 height 10
checkbox input "true"
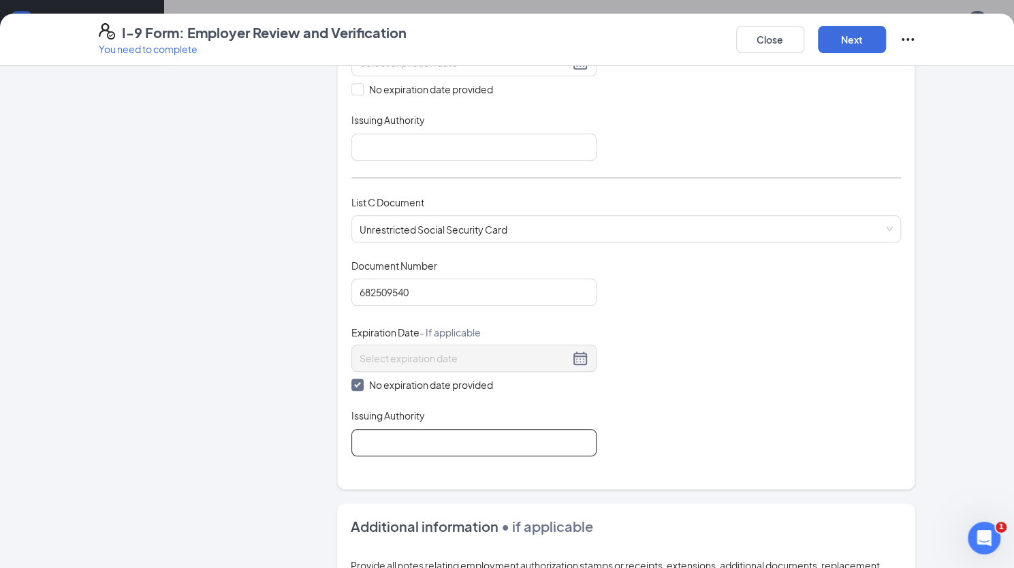
click at [395, 446] on input "Issuing Authority" at bounding box center [474, 442] width 245 height 27
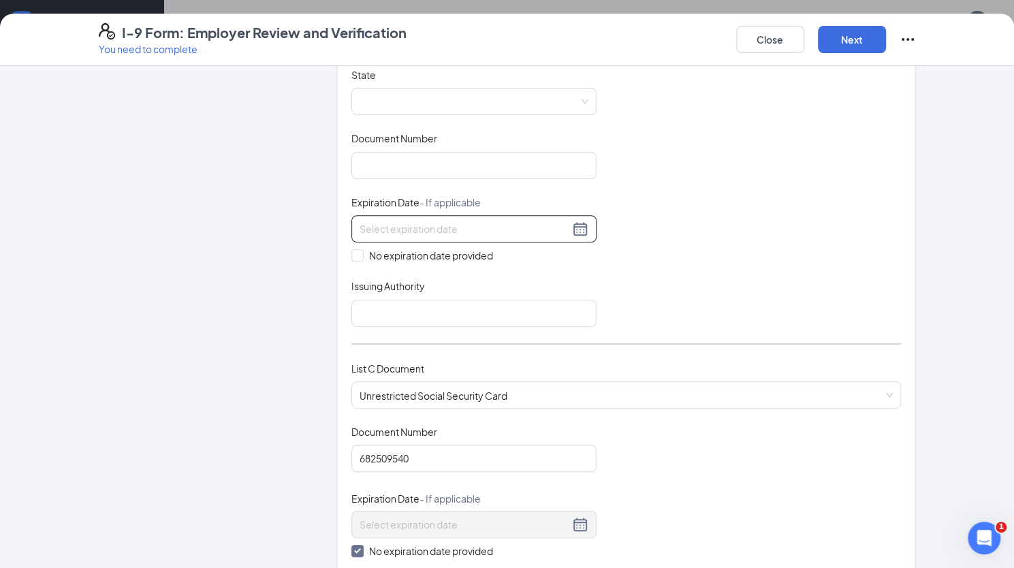
scroll to position [0, 0]
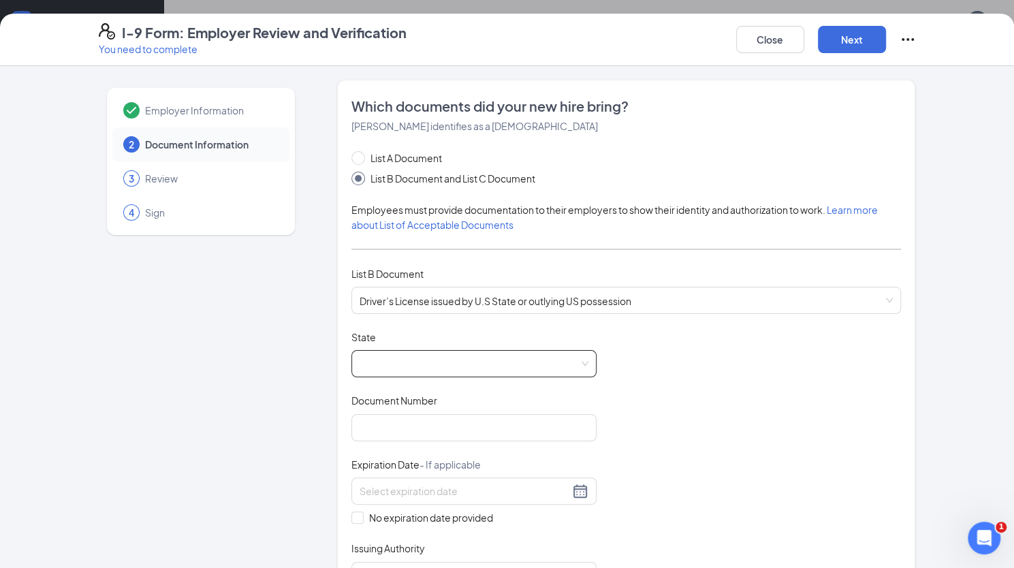
click at [448, 353] on span at bounding box center [474, 364] width 229 height 26
type input "Social Security Admin"
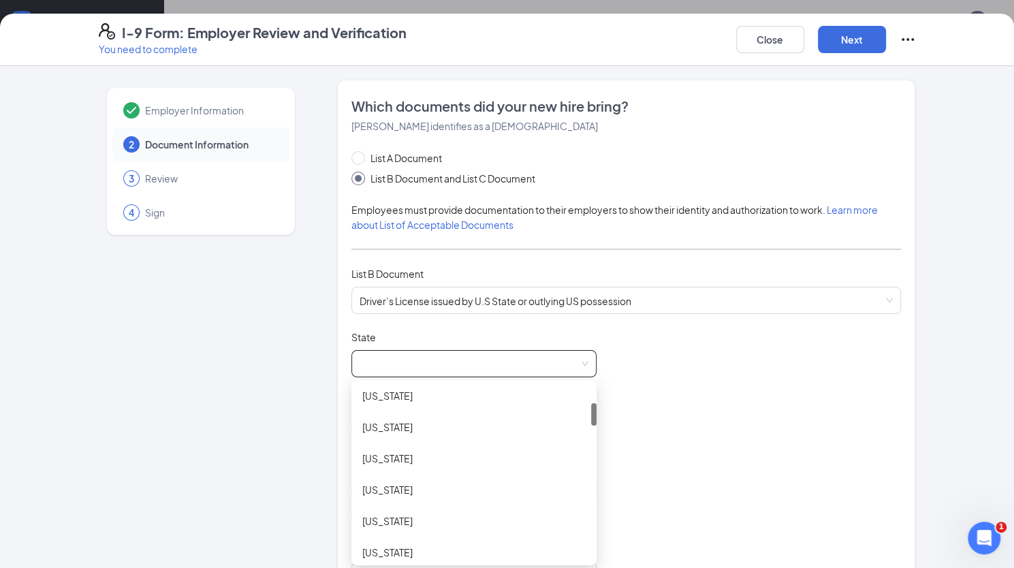
scroll to position [134, 0]
click at [409, 480] on div "Connecticut" at bounding box center [473, 487] width 223 height 15
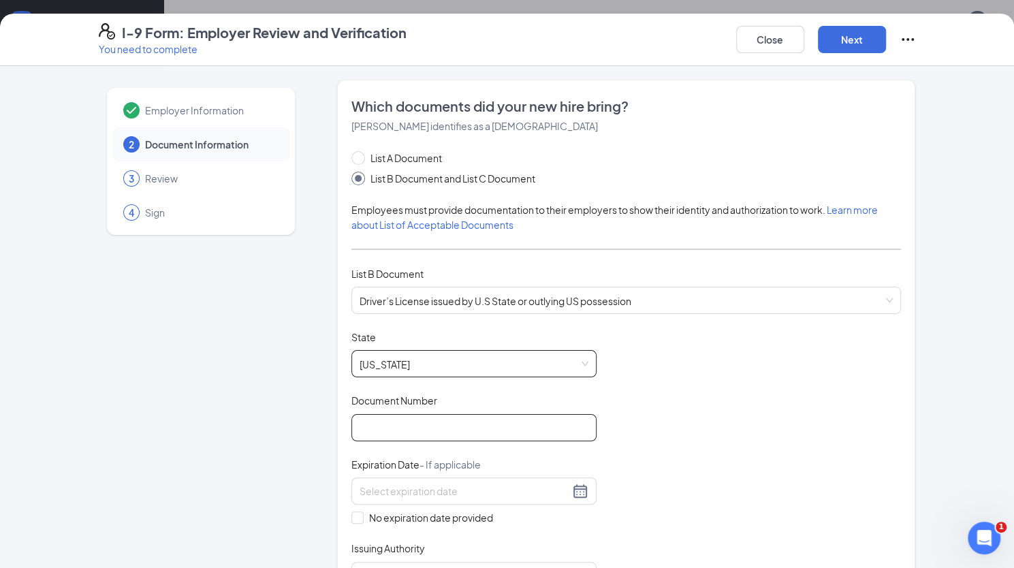
click at [410, 431] on input "Document Number" at bounding box center [474, 427] width 245 height 27
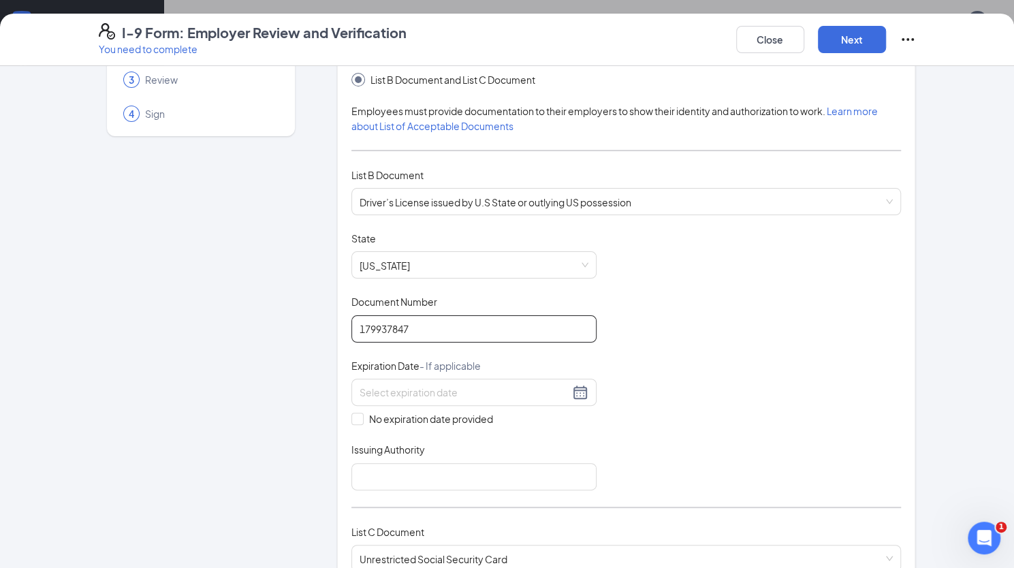
scroll to position [101, 0]
type input "179937847"
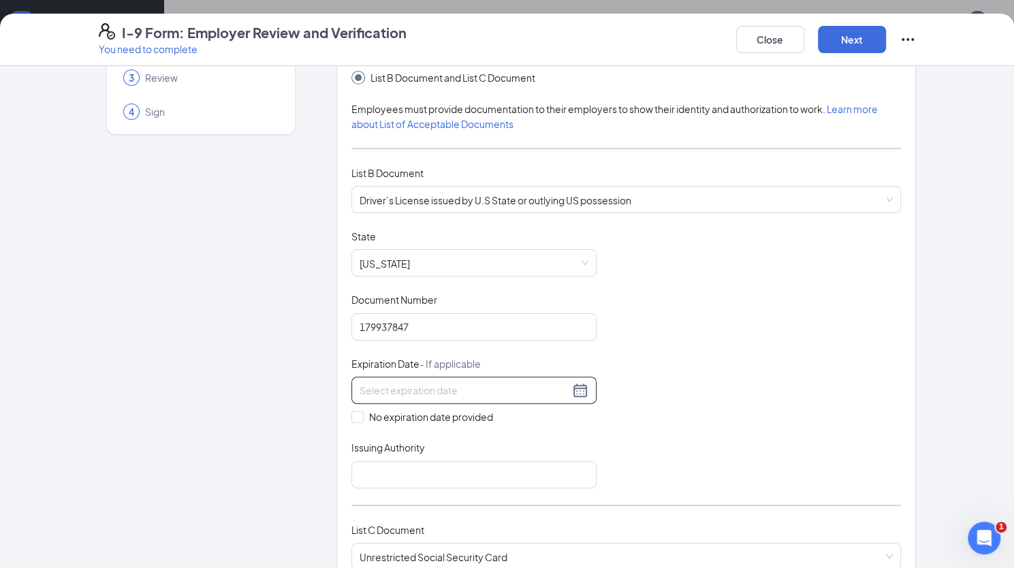
click at [377, 390] on input at bounding box center [465, 390] width 210 height 15
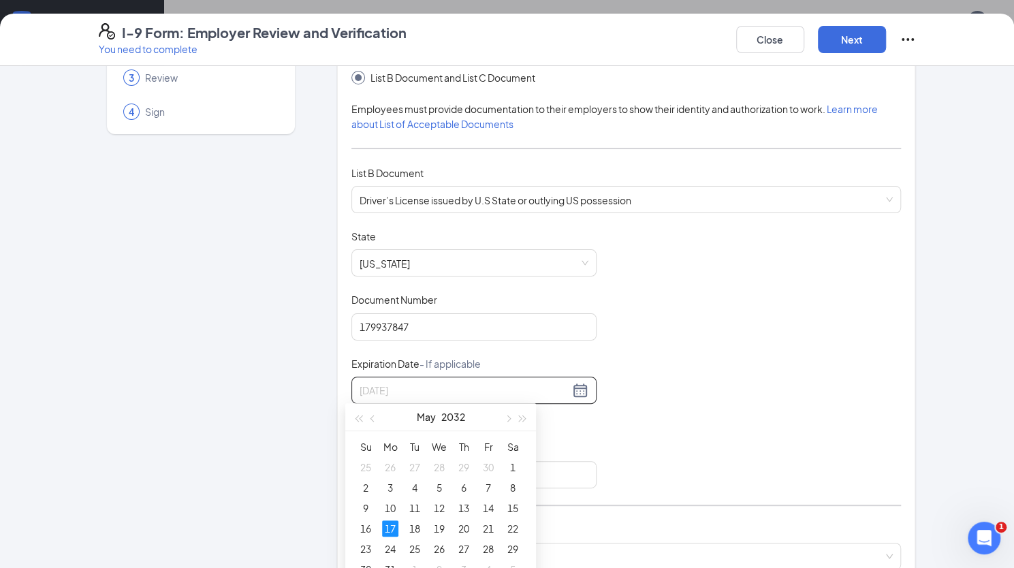
click at [388, 529] on div "17" at bounding box center [390, 528] width 16 height 16
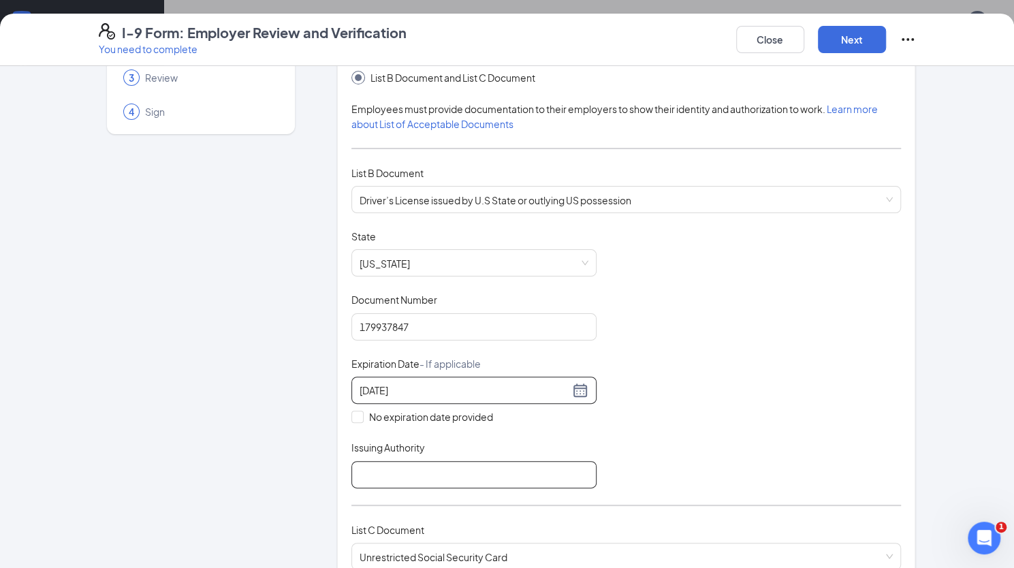
type input "05/17/2032"
click at [446, 473] on input "Issuing Authority" at bounding box center [474, 474] width 245 height 27
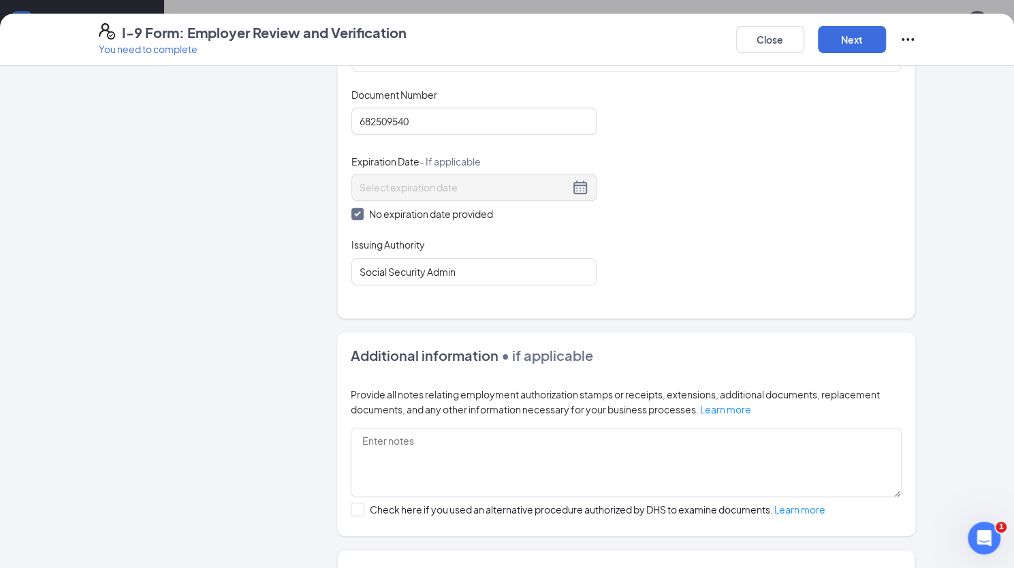
scroll to position [704, 0]
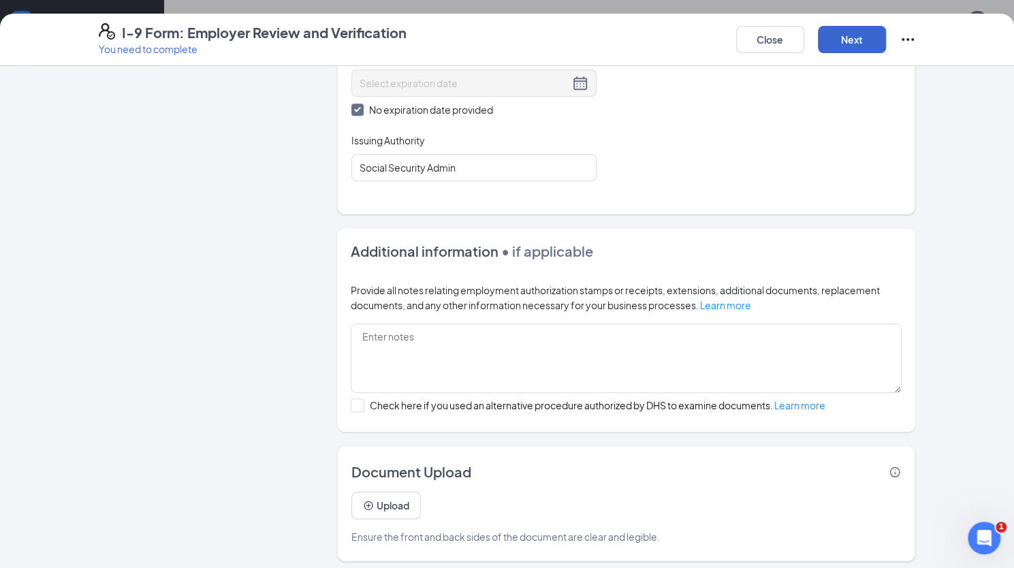
type input "Connecticut DMV"
click at [845, 29] on button "Next" at bounding box center [852, 39] width 68 height 27
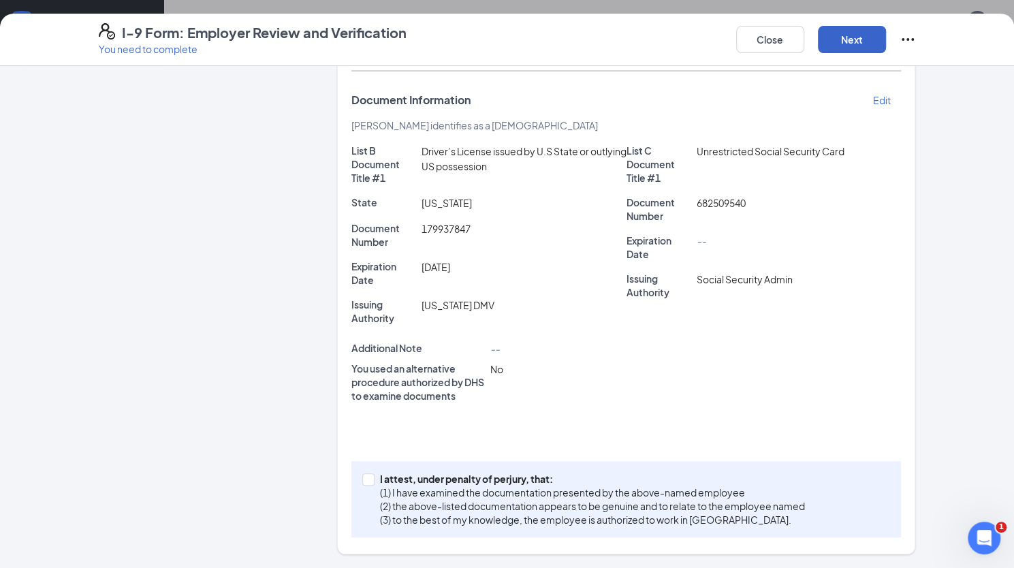
scroll to position [279, 0]
click at [362, 480] on input "I attest, under penalty of perjury, that: (1) I have examined the documentation…" at bounding box center [367, 480] width 10 height 10
checkbox input "true"
click at [845, 42] on button "Next" at bounding box center [852, 39] width 68 height 27
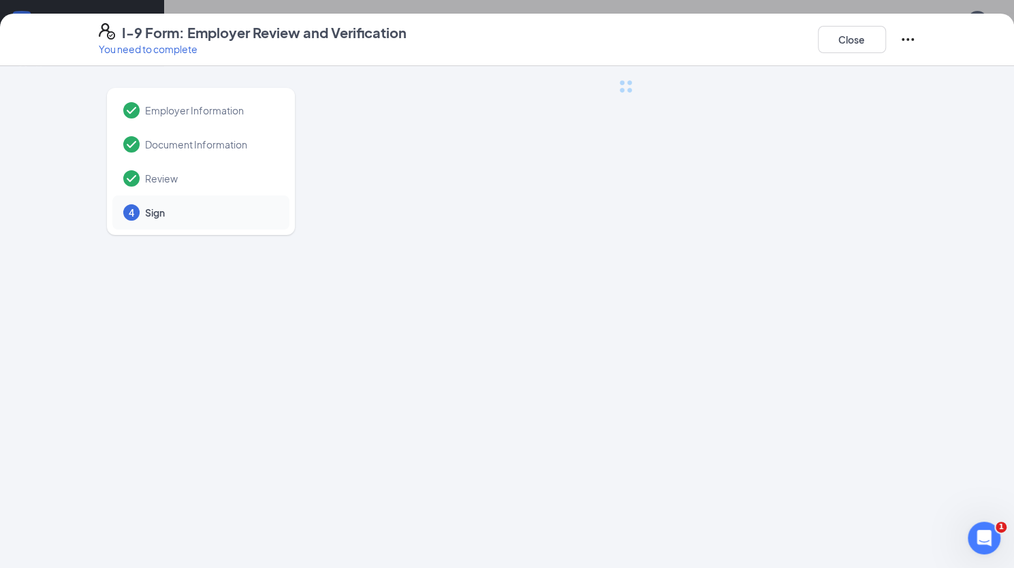
scroll to position [0, 0]
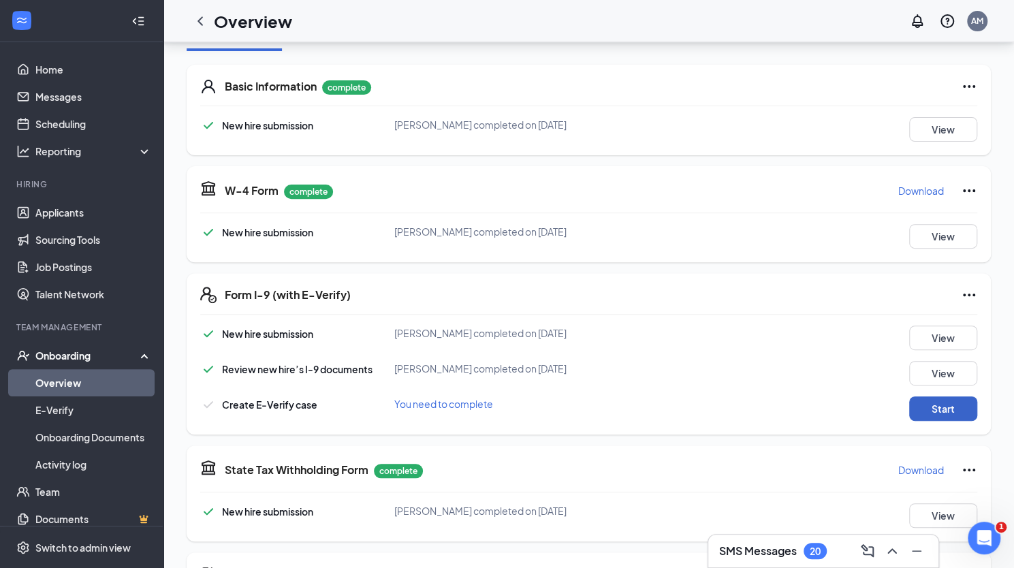
click at [942, 409] on button "Start" at bounding box center [943, 408] width 68 height 25
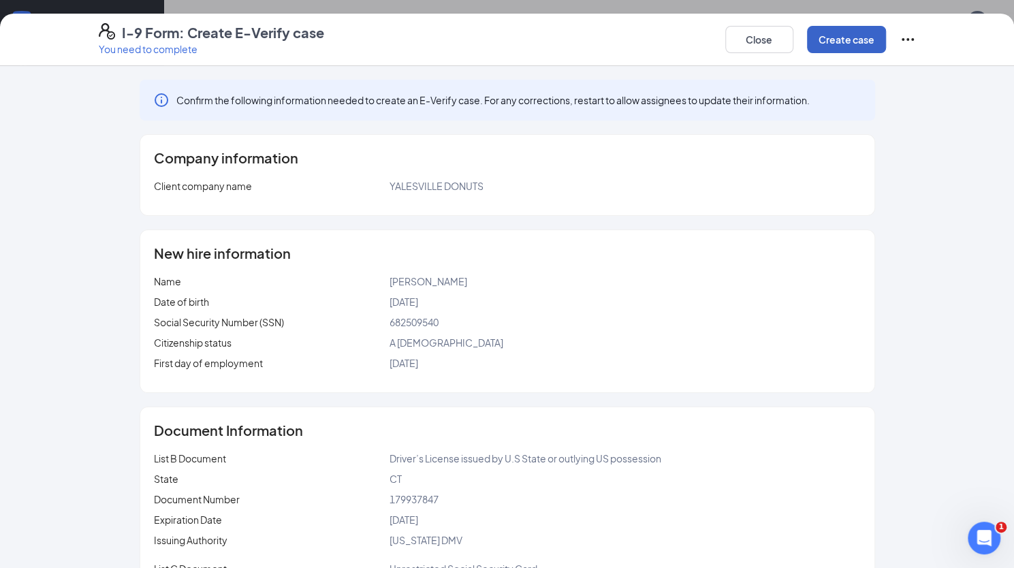
click at [856, 35] on button "Create case" at bounding box center [846, 39] width 79 height 27
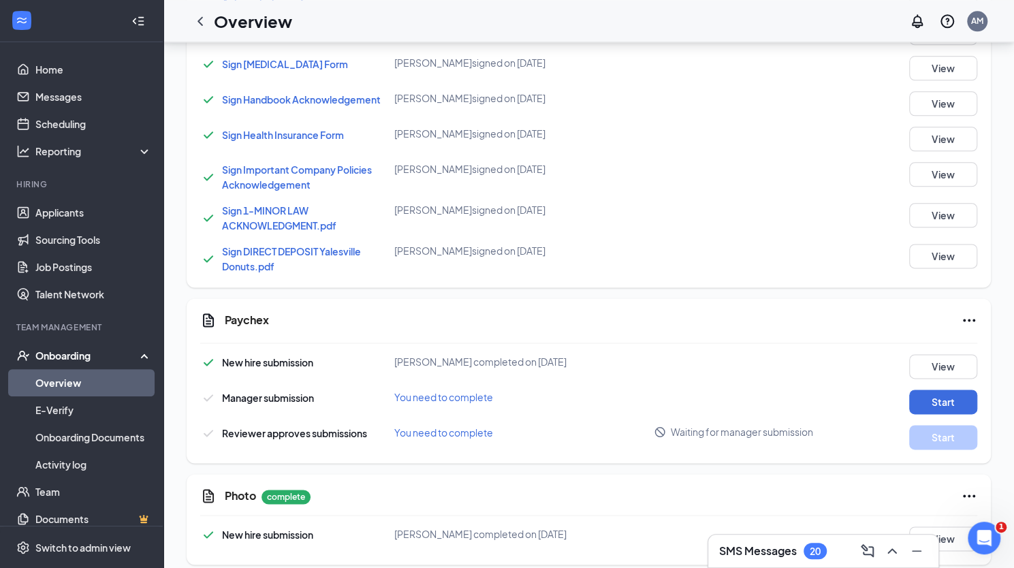
scroll to position [912, 0]
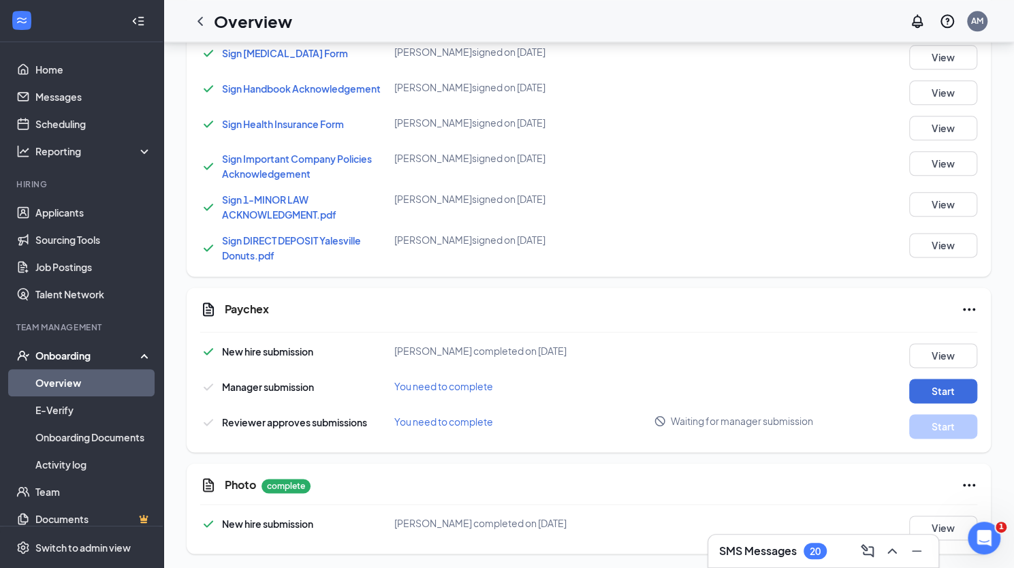
click at [971, 306] on icon "Ellipses" at bounding box center [969, 309] width 16 height 16
